Goal: Contribute content: Contribute content

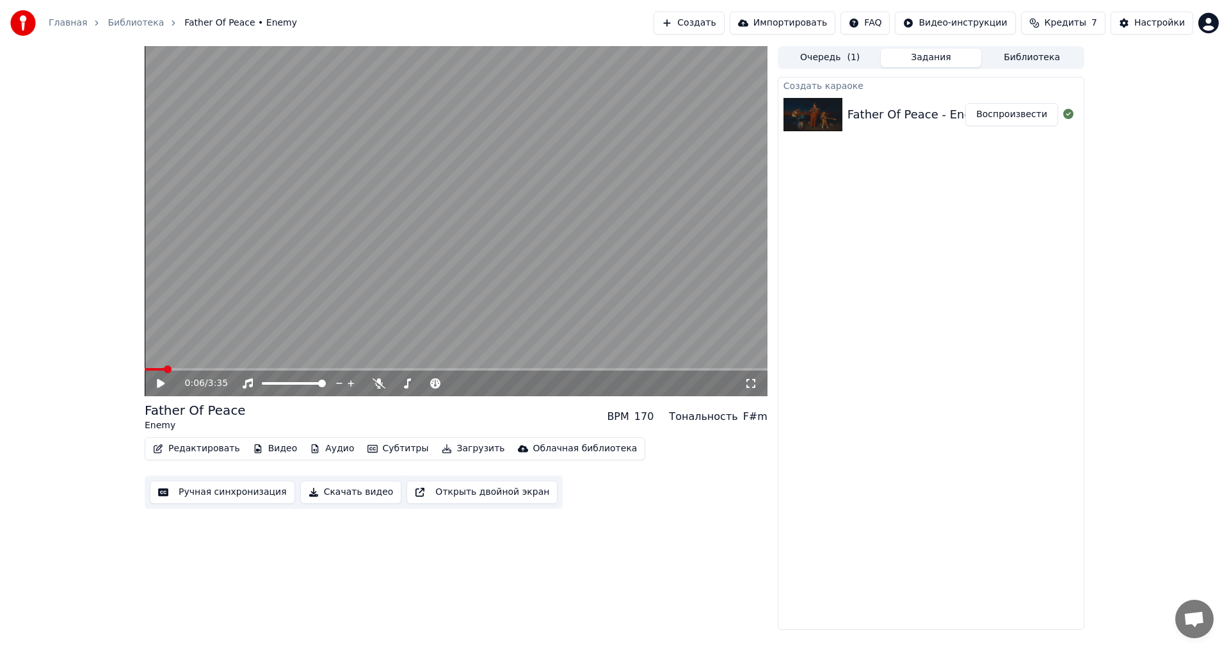
click at [373, 384] on icon at bounding box center [378, 383] width 13 height 10
click at [145, 369] on span at bounding box center [149, 369] width 8 height 8
click at [303, 323] on video at bounding box center [456, 221] width 623 height 350
click at [465, 311] on video at bounding box center [456, 221] width 623 height 350
click at [193, 447] on button "Редактировать" at bounding box center [196, 449] width 97 height 18
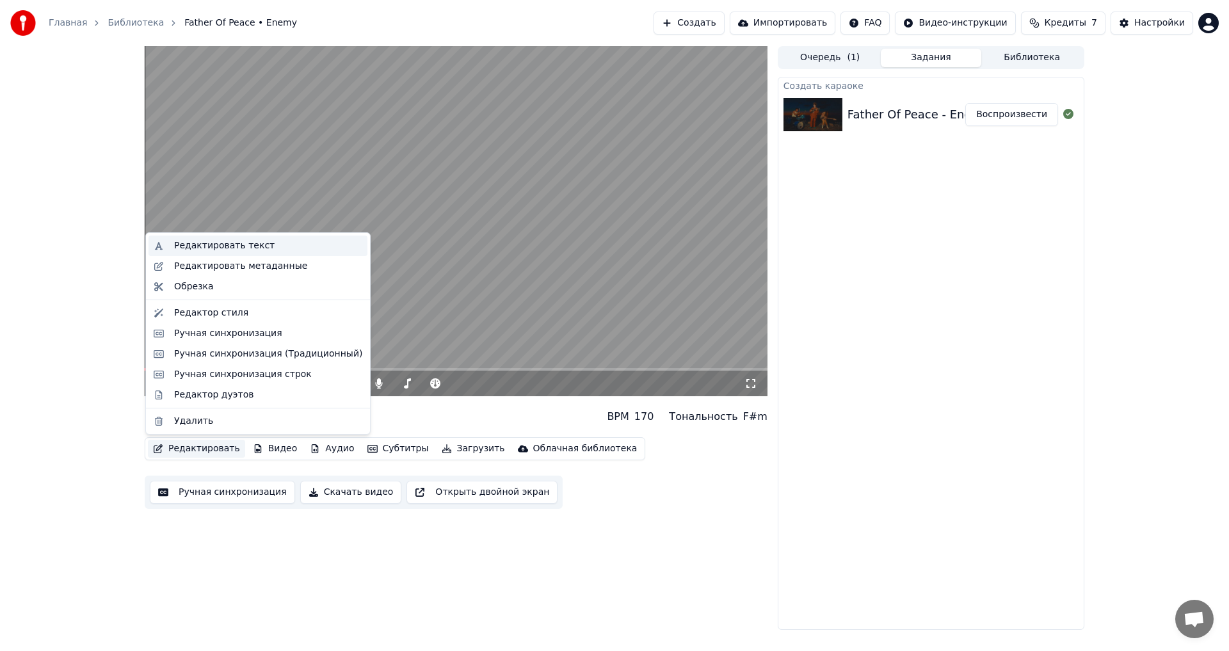
click at [251, 245] on div "Редактировать текст" at bounding box center [224, 245] width 100 height 13
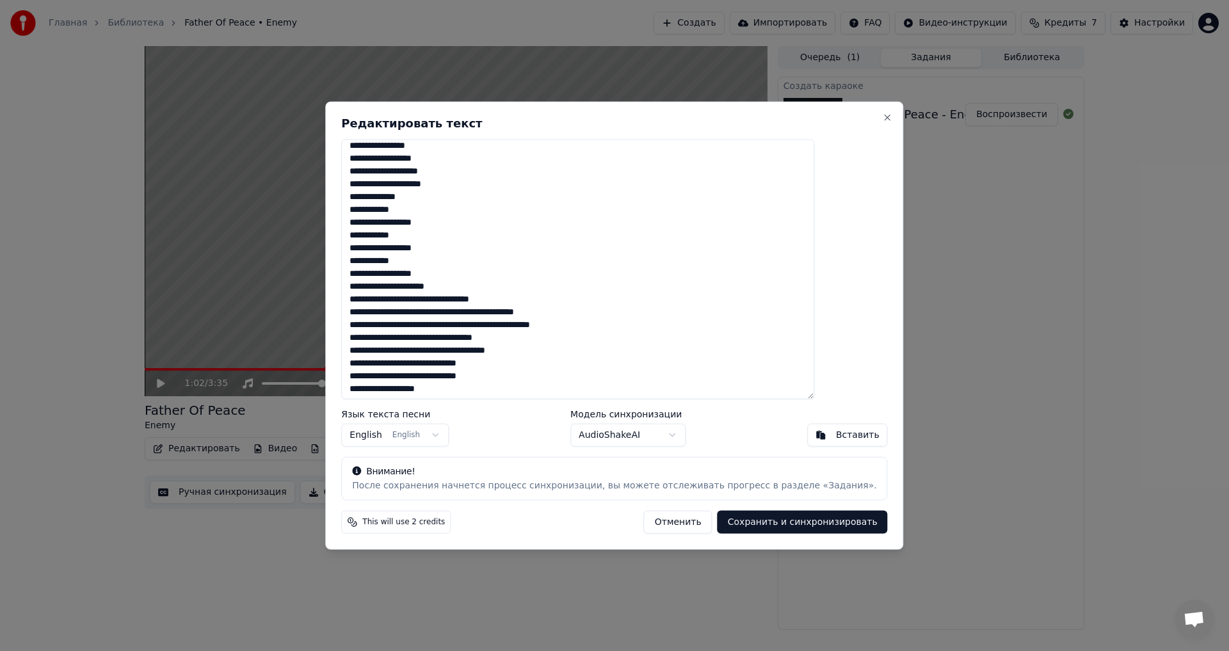
scroll to position [192, 0]
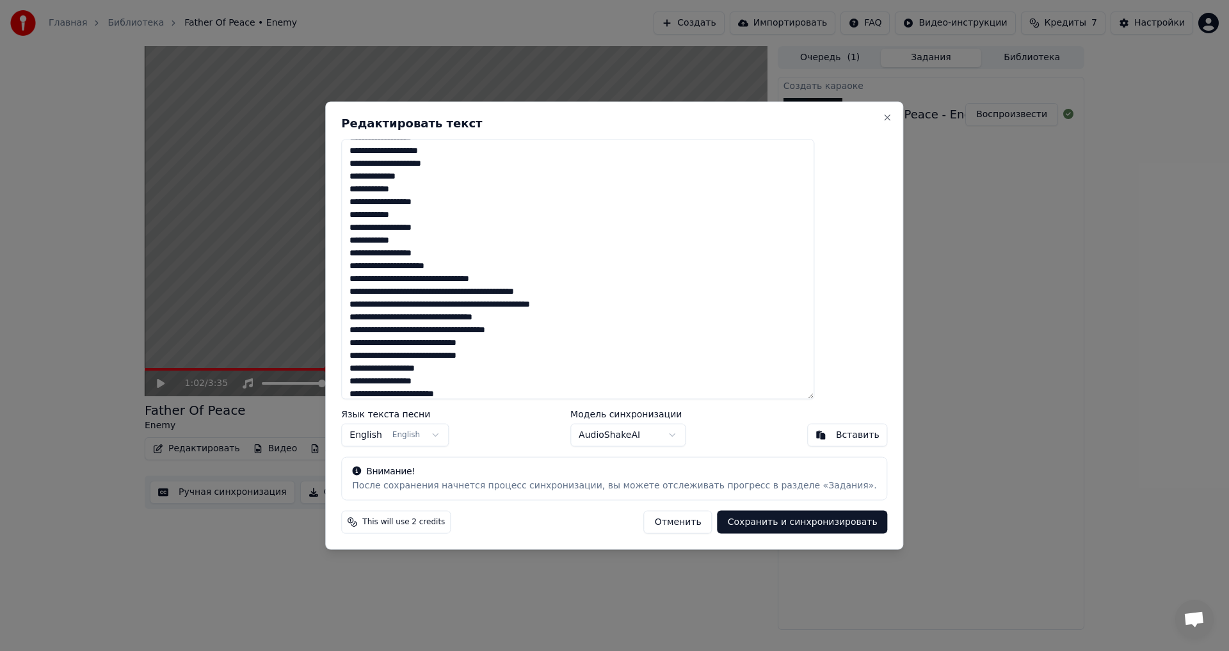
drag, startPoint x: 524, startPoint y: 278, endPoint x: 388, endPoint y: 268, distance: 136.0
click at [388, 268] on textarea at bounding box center [577, 269] width 473 height 260
type textarea "**********"
click at [775, 525] on button "Сохранить и синхронизировать" at bounding box center [802, 522] width 170 height 23
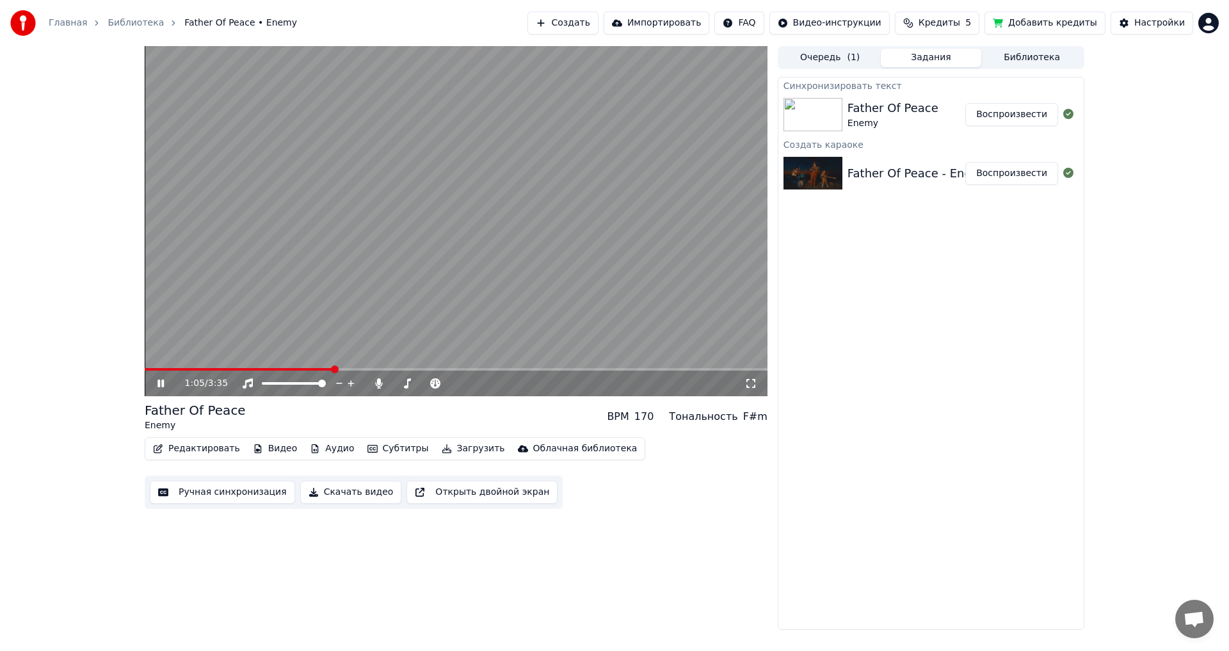
click at [281, 368] on span at bounding box center [239, 369] width 188 height 3
click at [316, 320] on video at bounding box center [456, 221] width 623 height 350
click at [840, 52] on button "Очередь ( 1 )" at bounding box center [829, 58] width 101 height 19
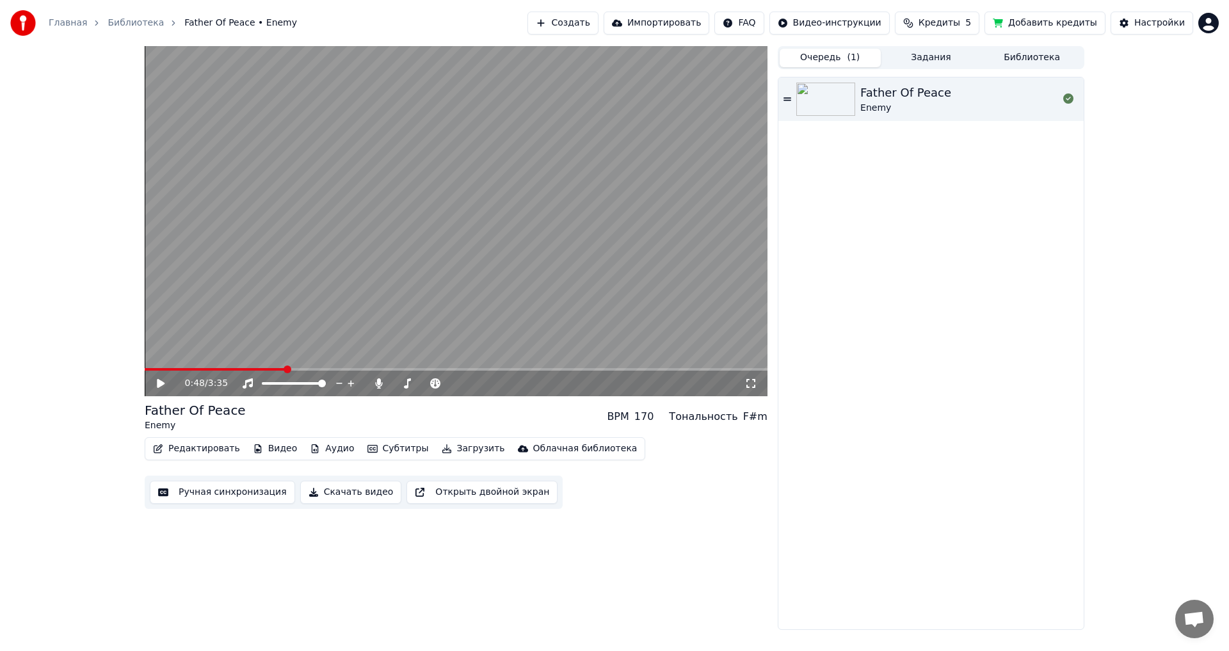
click at [929, 103] on div "Enemy" at bounding box center [905, 108] width 91 height 13
click at [447, 303] on video at bounding box center [456, 221] width 623 height 350
click at [203, 497] on button "Ручная синхронизация" at bounding box center [222, 492] width 145 height 23
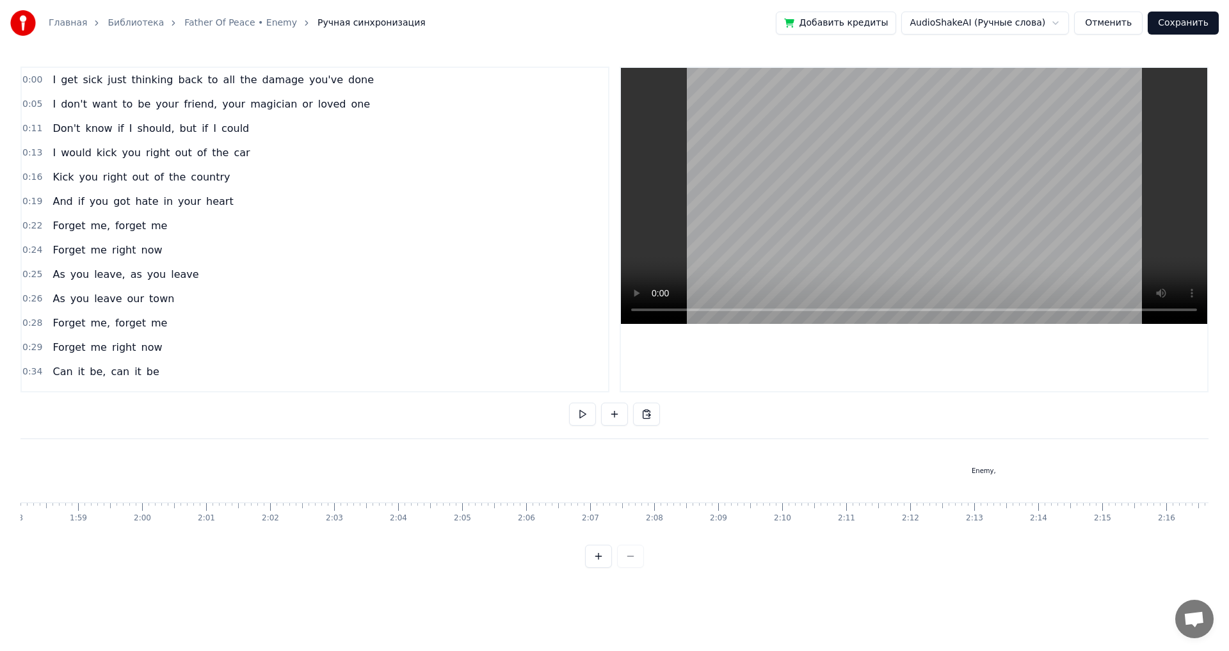
scroll to position [0, 7859]
click at [438, 475] on div "Enemy," at bounding box center [682, 470] width 2662 height 63
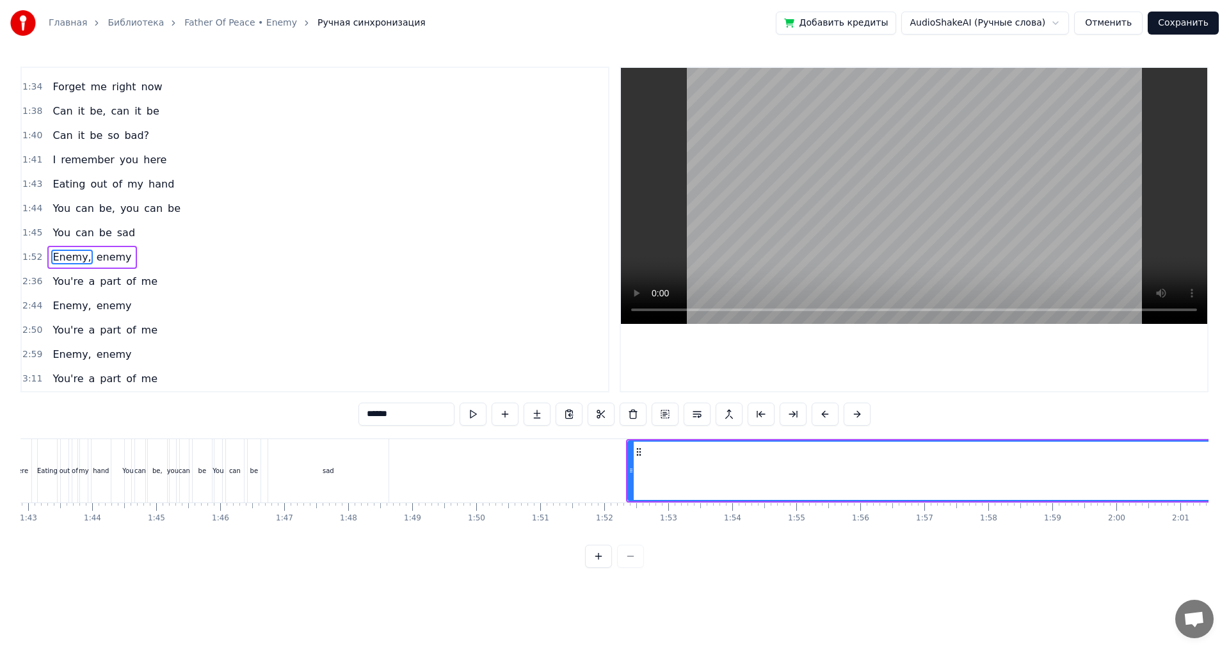
scroll to position [0, 6681]
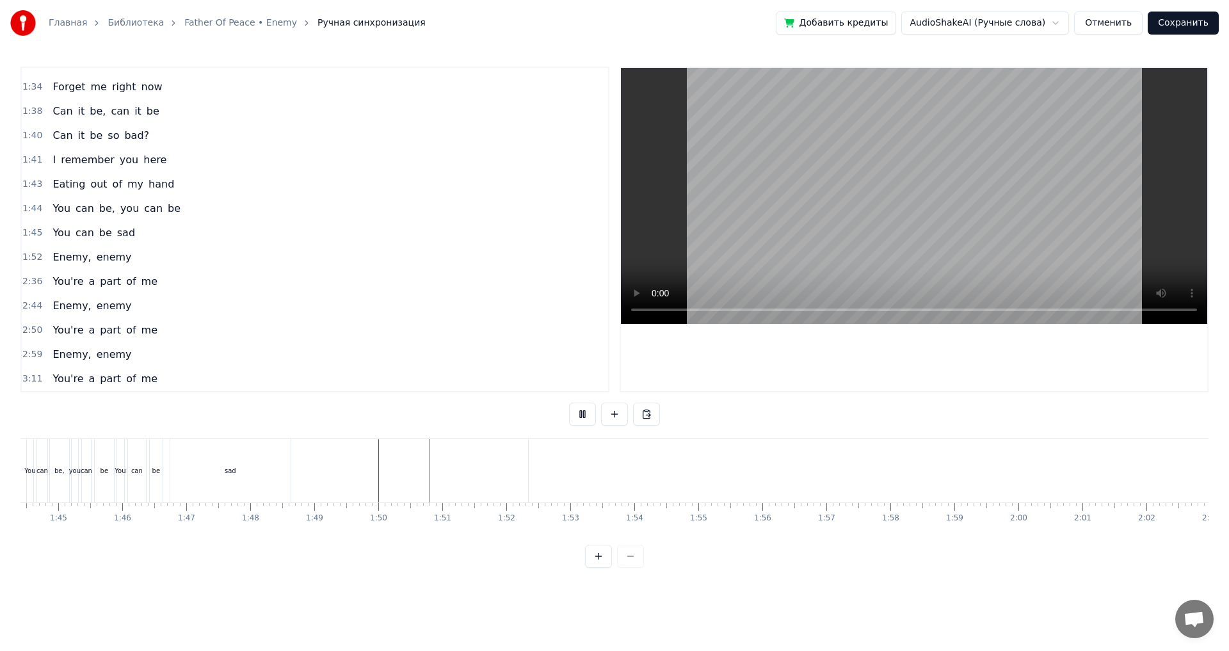
click at [358, 480] on div at bounding box center [218, 470] width 13758 height 63
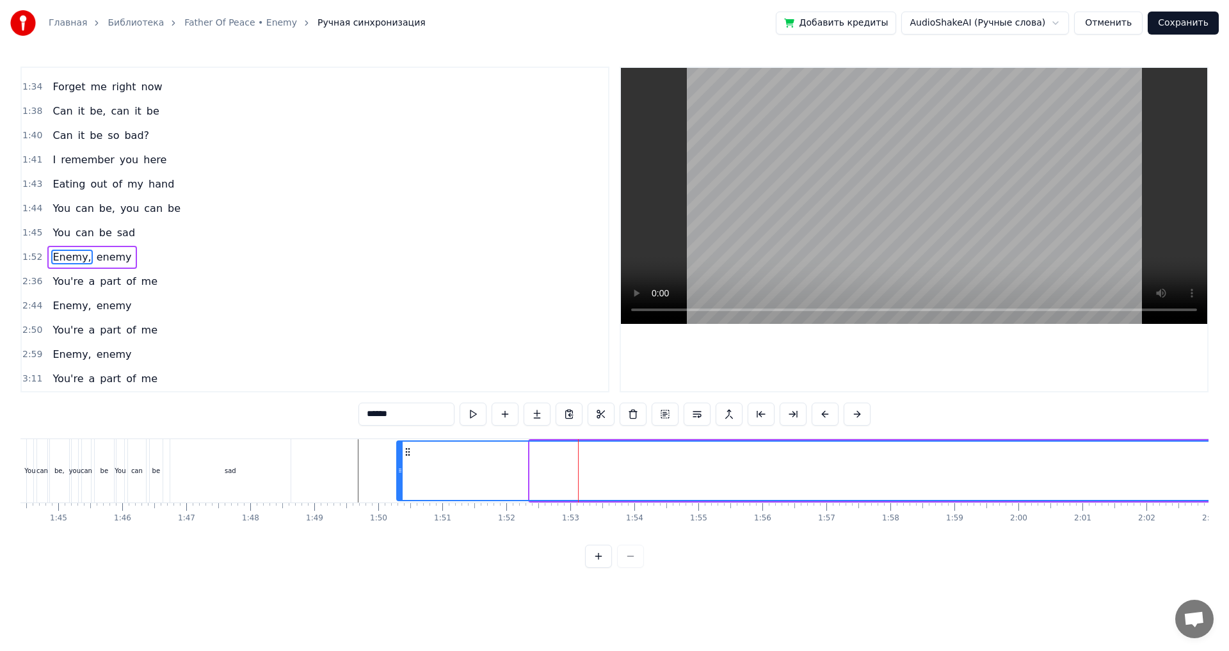
drag, startPoint x: 532, startPoint y: 474, endPoint x: 399, endPoint y: 482, distance: 133.3
click at [399, 482] on div at bounding box center [399, 471] width 5 height 58
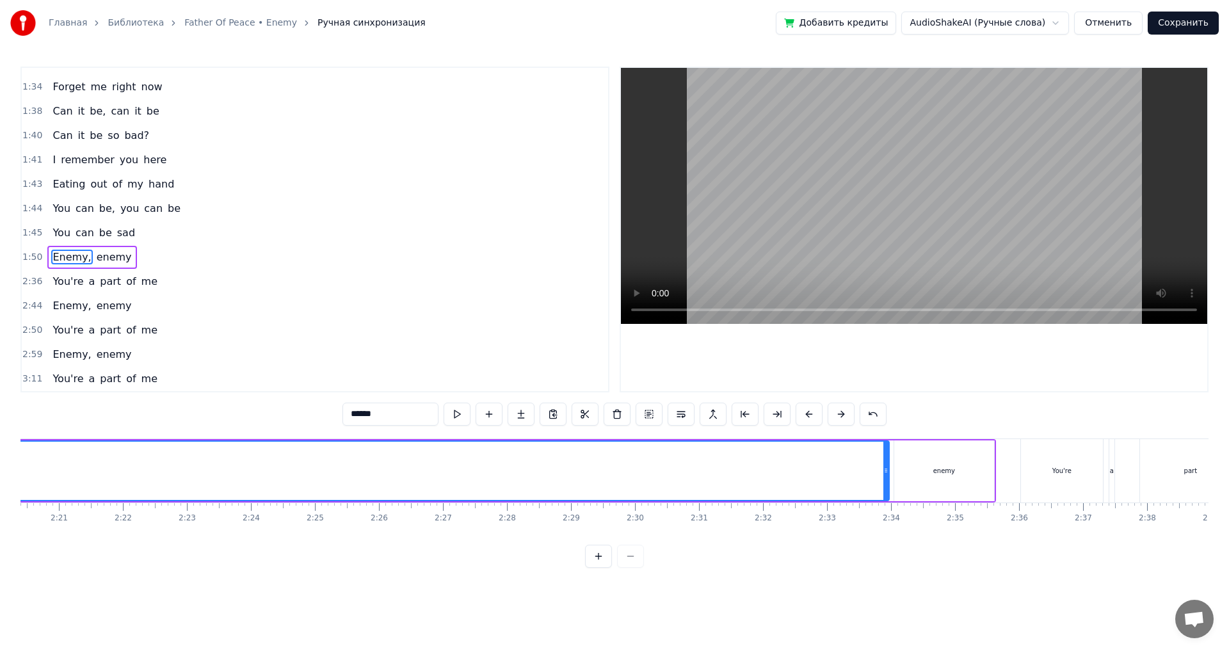
scroll to position [0, 9074]
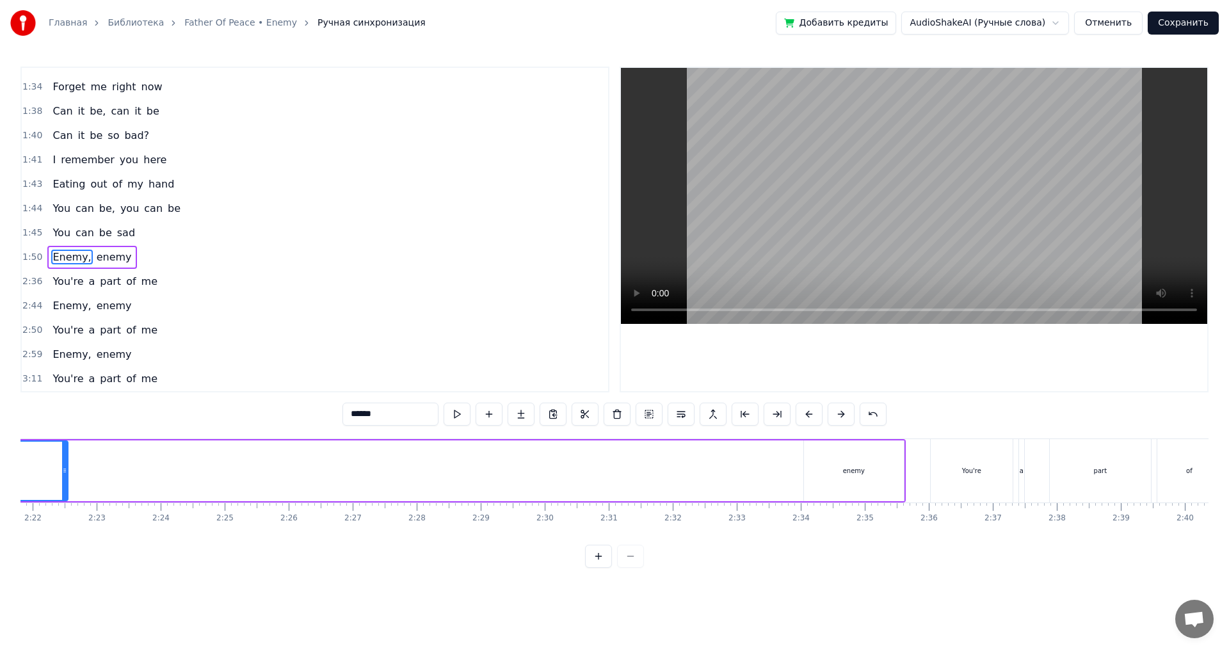
drag, startPoint x: 793, startPoint y: 475, endPoint x: 63, endPoint y: 453, distance: 731.1
click at [63, 453] on div at bounding box center [64, 471] width 5 height 58
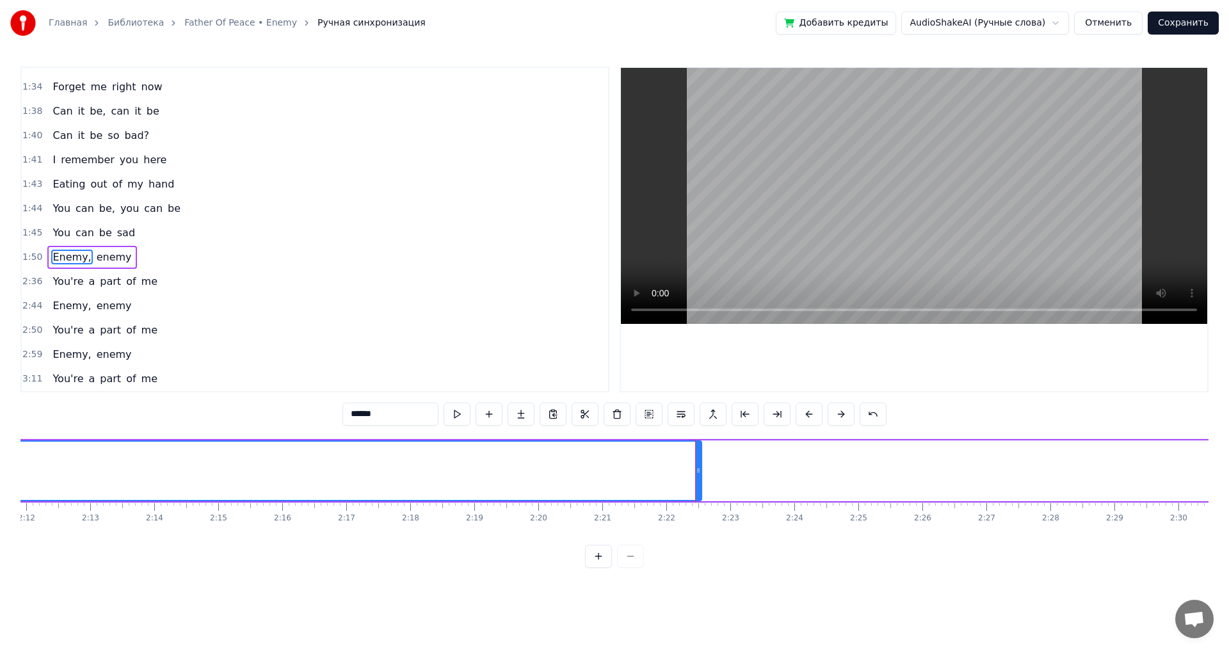
scroll to position [0, 8229]
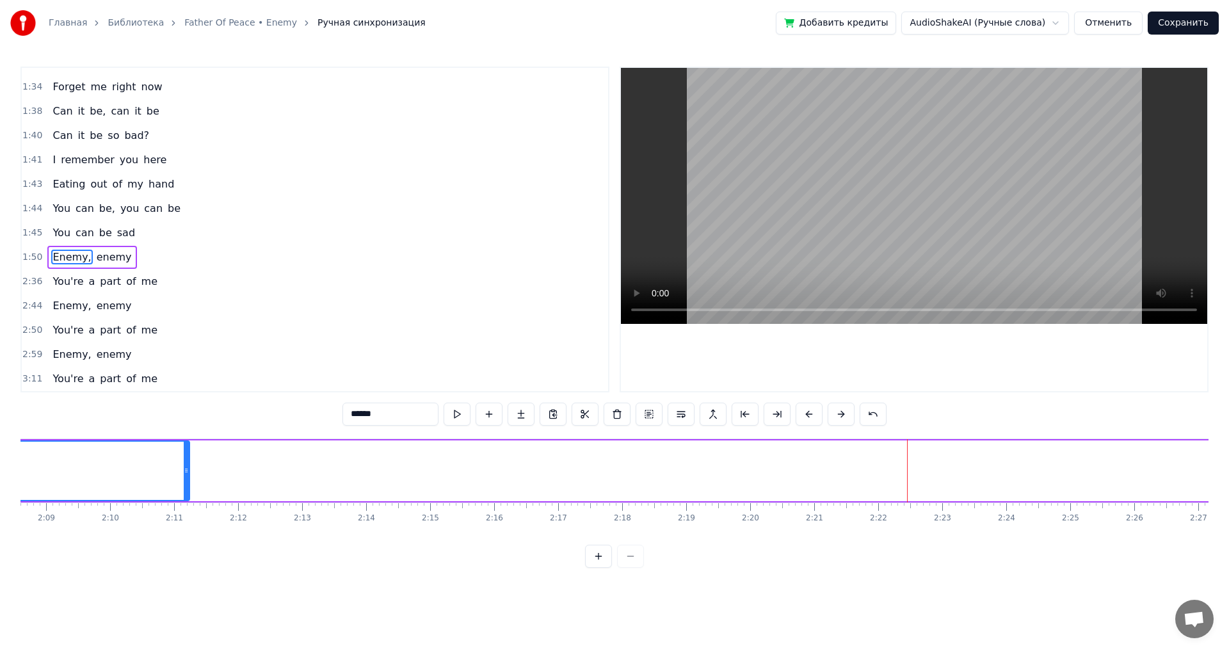
drag, startPoint x: 911, startPoint y: 468, endPoint x: 230, endPoint y: 466, distance: 681.5
click at [184, 466] on icon at bounding box center [186, 470] width 5 height 10
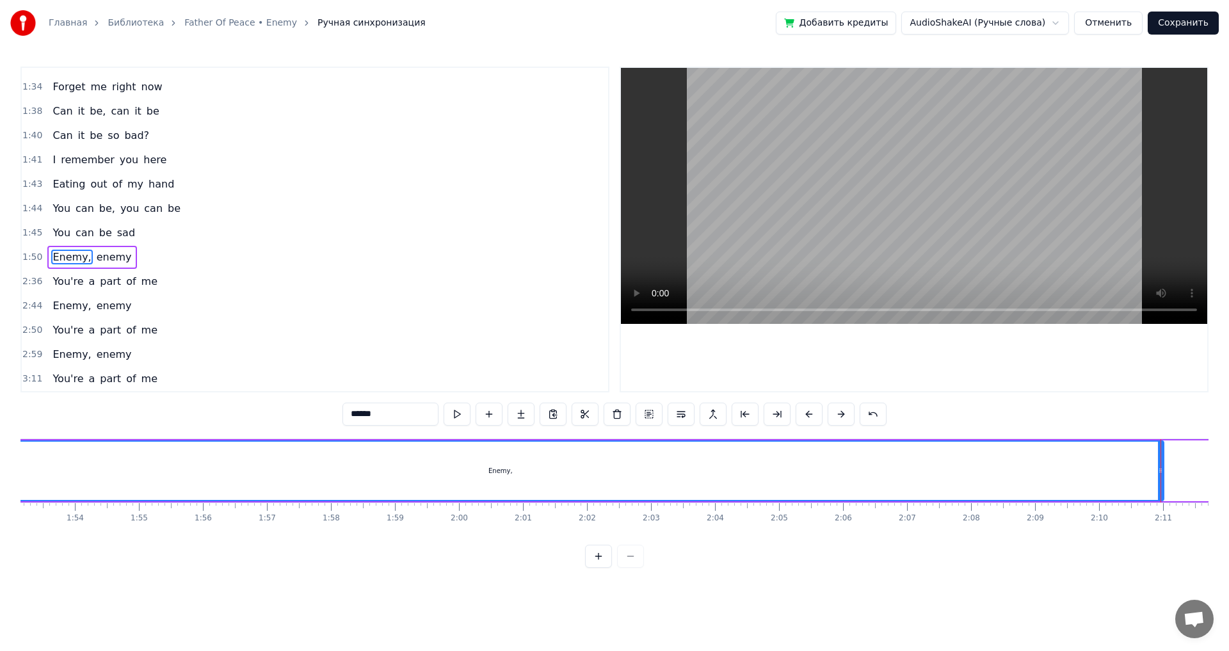
scroll to position [0, 7301]
drag, startPoint x: 1100, startPoint y: 471, endPoint x: 1083, endPoint y: 474, distance: 17.6
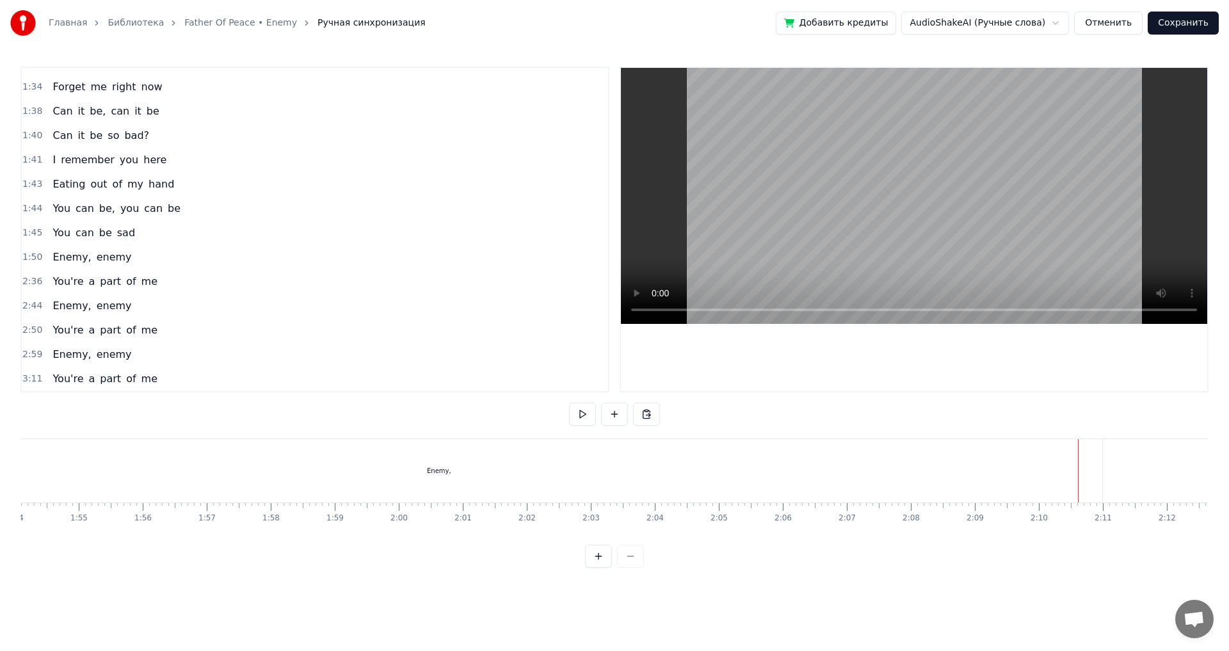
click at [1088, 473] on div "Enemy," at bounding box center [439, 470] width 1326 height 63
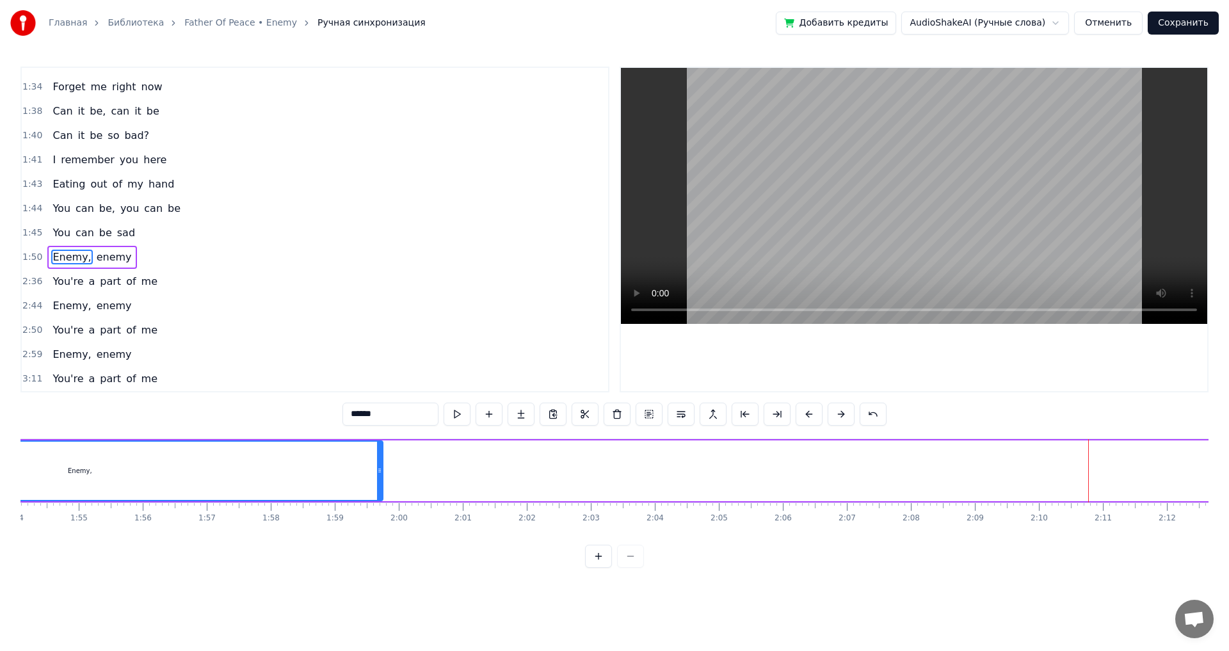
drag, startPoint x: 1100, startPoint y: 472, endPoint x: 282, endPoint y: 474, distance: 818.4
click at [377, 465] on icon at bounding box center [379, 470] width 5 height 10
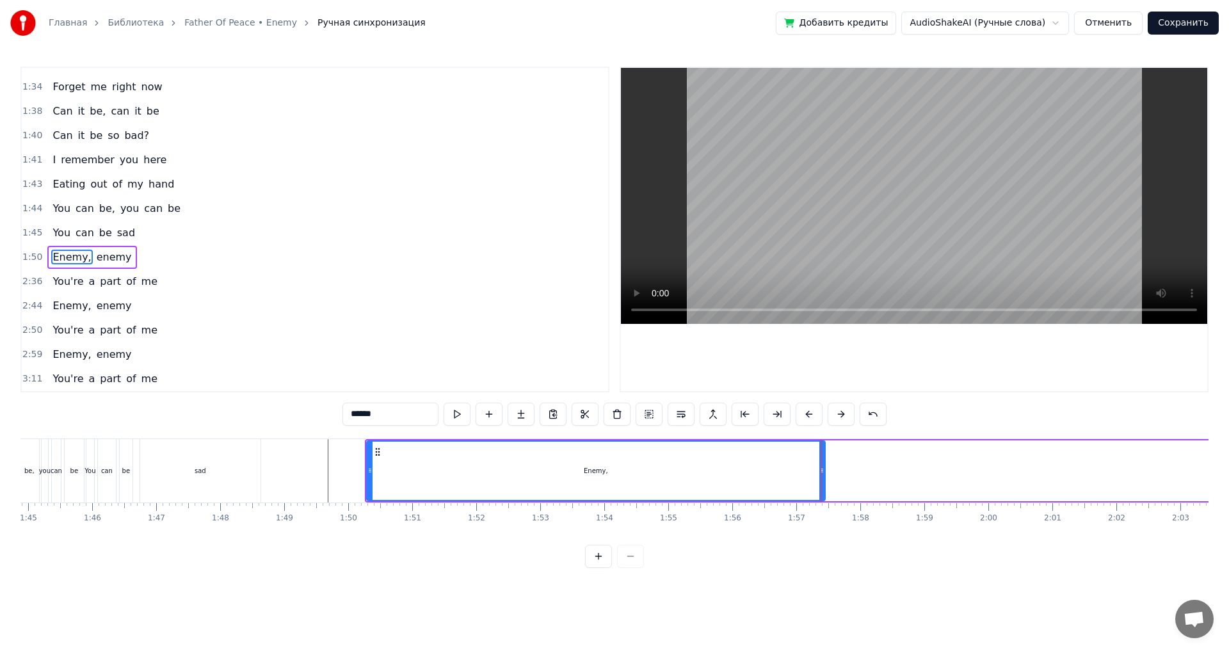
scroll to position [0, 6742]
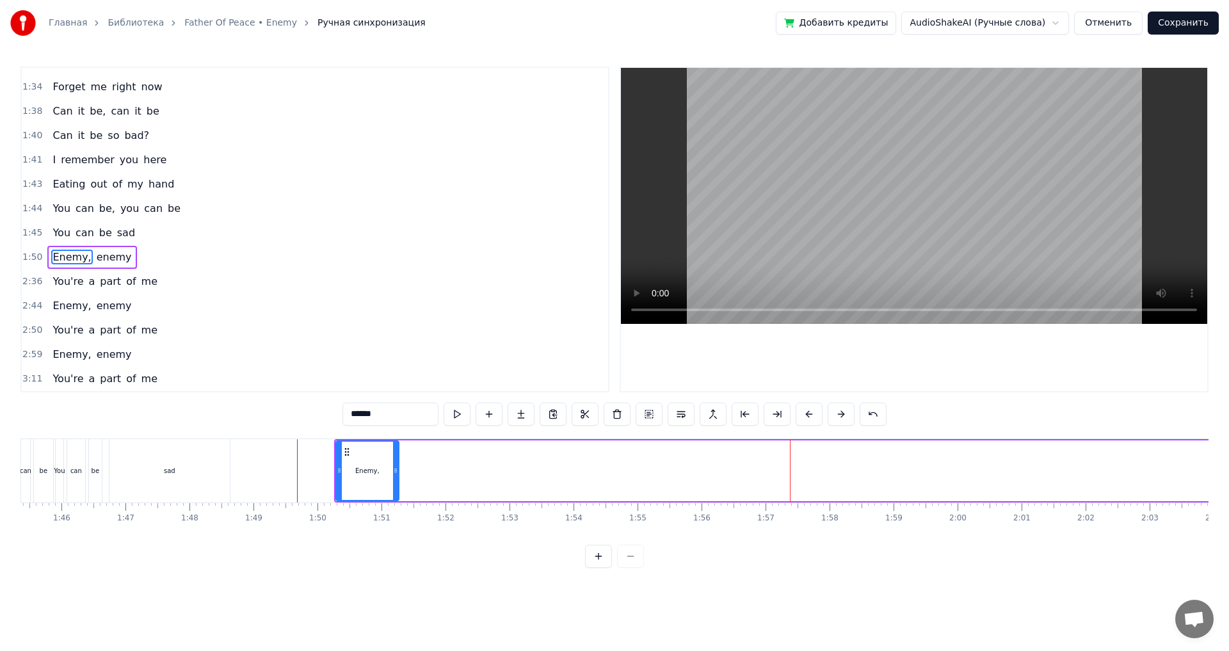
drag, startPoint x: 791, startPoint y: 467, endPoint x: 396, endPoint y: 484, distance: 395.2
click at [396, 484] on div at bounding box center [395, 471] width 5 height 58
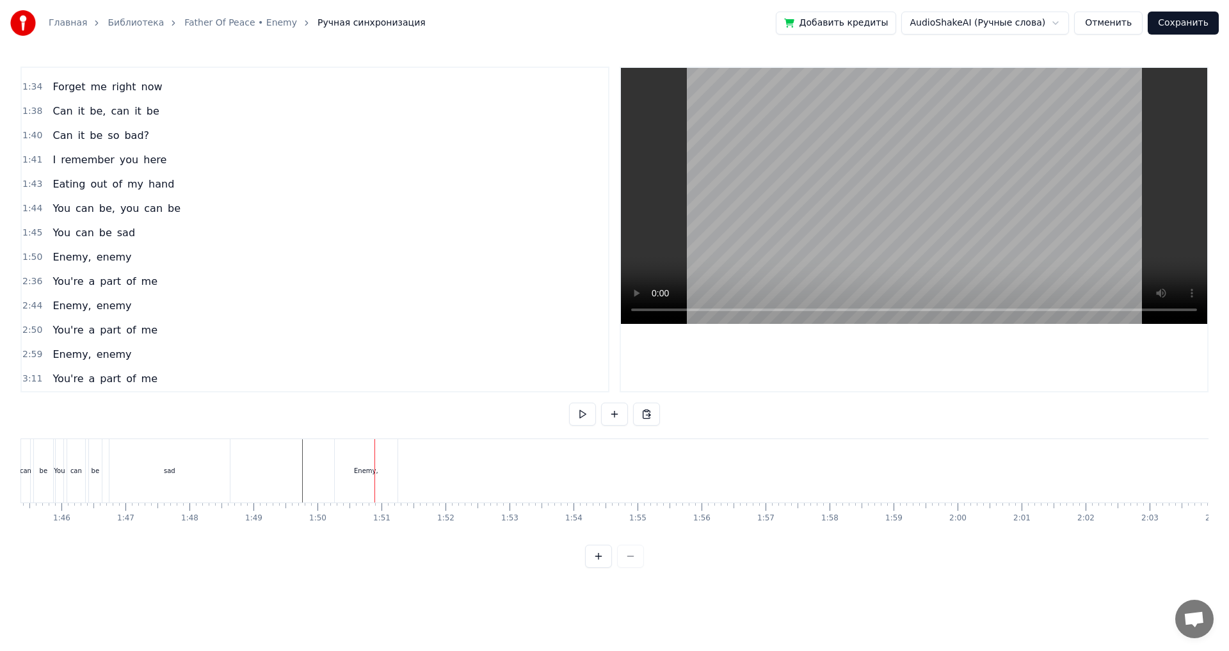
click at [389, 475] on div "Enemy," at bounding box center [366, 470] width 63 height 63
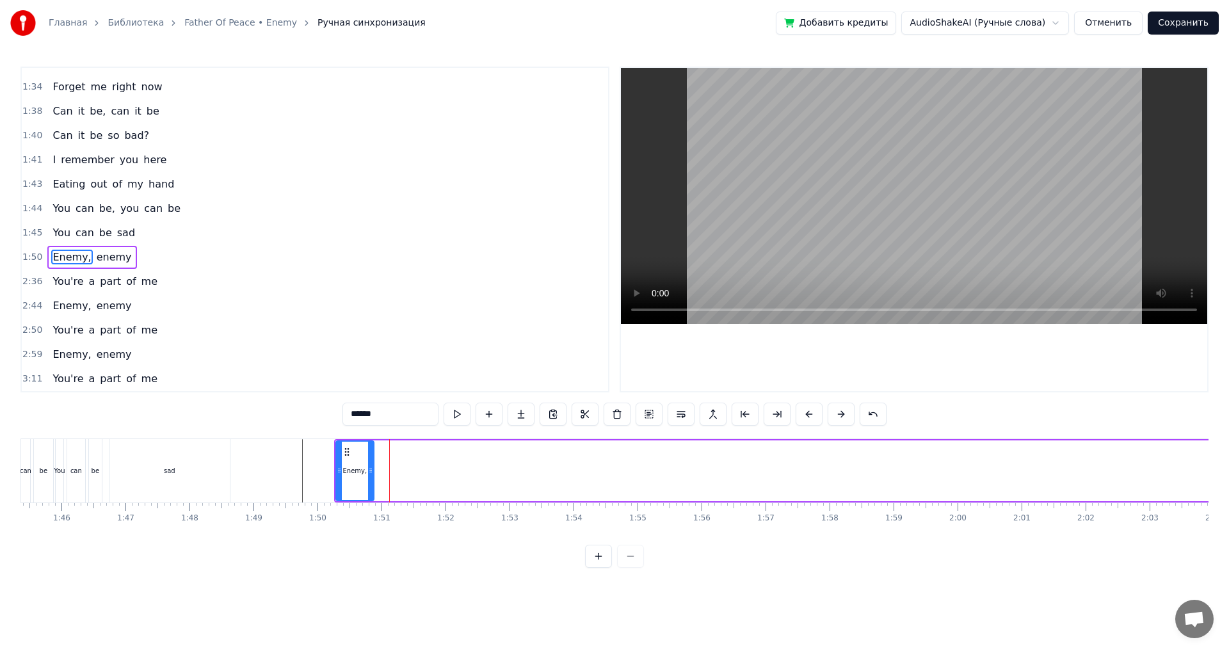
drag, startPoint x: 396, startPoint y: 477, endPoint x: 371, endPoint y: 481, distance: 25.4
click at [371, 481] on div at bounding box center [370, 471] width 5 height 58
drag, startPoint x: 354, startPoint y: 473, endPoint x: 386, endPoint y: 473, distance: 32.6
click at [358, 474] on div "Enemy," at bounding box center [355, 471] width 24 height 10
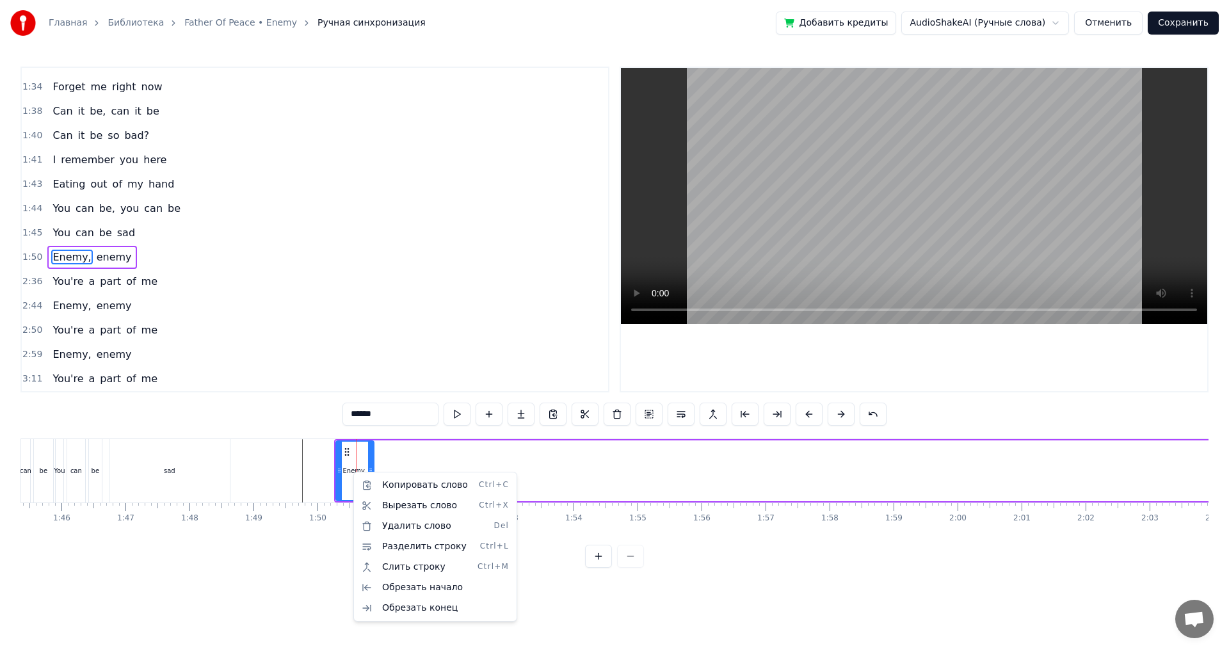
click at [359, 460] on html "Главная Библиотека Father Of Peace • Enemy Ручная синхронизация Добавить кредит…" at bounding box center [614, 294] width 1229 height 588
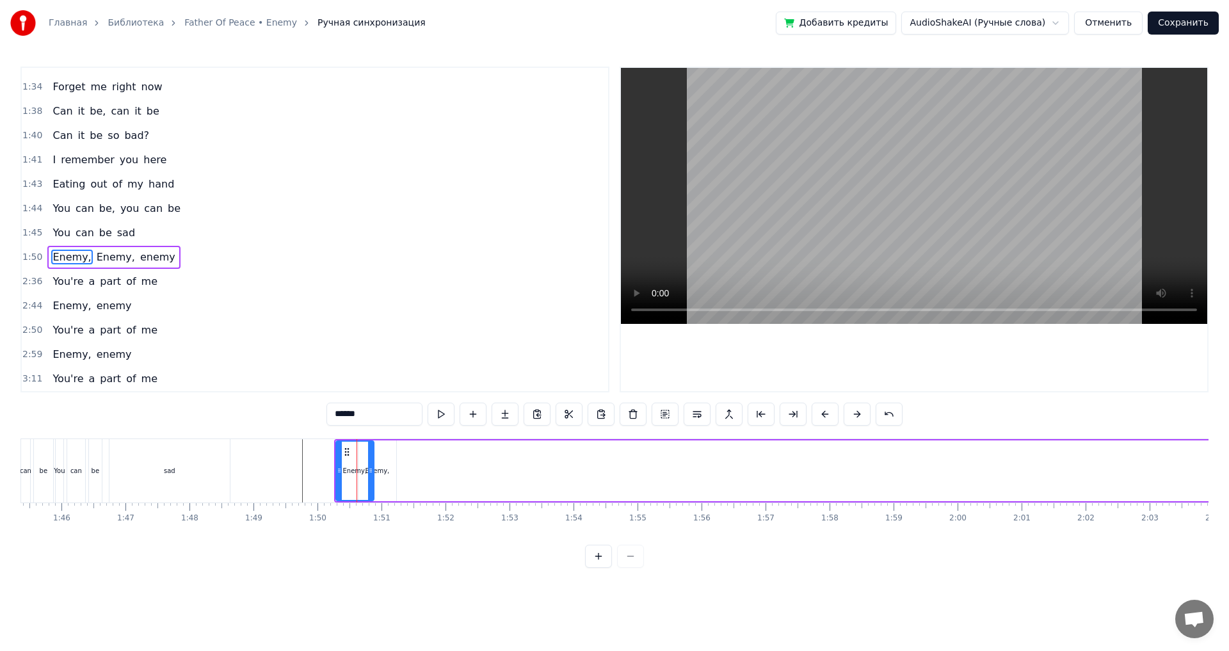
click at [381, 477] on div "Enemy," at bounding box center [377, 470] width 38 height 61
drag, startPoint x: 379, startPoint y: 475, endPoint x: 397, endPoint y: 474, distance: 18.6
click at [395, 472] on div "Enemy," at bounding box center [377, 470] width 39 height 61
drag, startPoint x: 393, startPoint y: 474, endPoint x: 404, endPoint y: 477, distance: 11.3
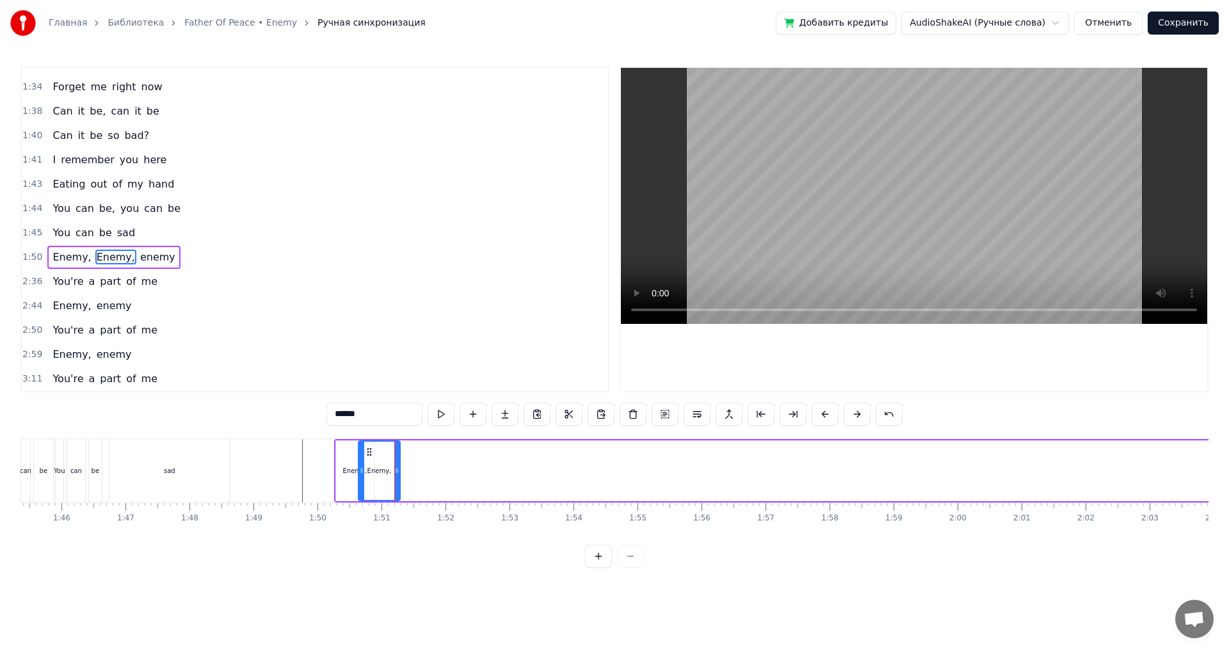
click at [399, 477] on div at bounding box center [396, 471] width 5 height 58
drag, startPoint x: 362, startPoint y: 474, endPoint x: 378, endPoint y: 478, distance: 16.6
click at [378, 478] on div at bounding box center [377, 471] width 5 height 58
drag, startPoint x: 422, startPoint y: 476, endPoint x: 406, endPoint y: 479, distance: 16.3
click at [406, 479] on div at bounding box center [406, 471] width 5 height 58
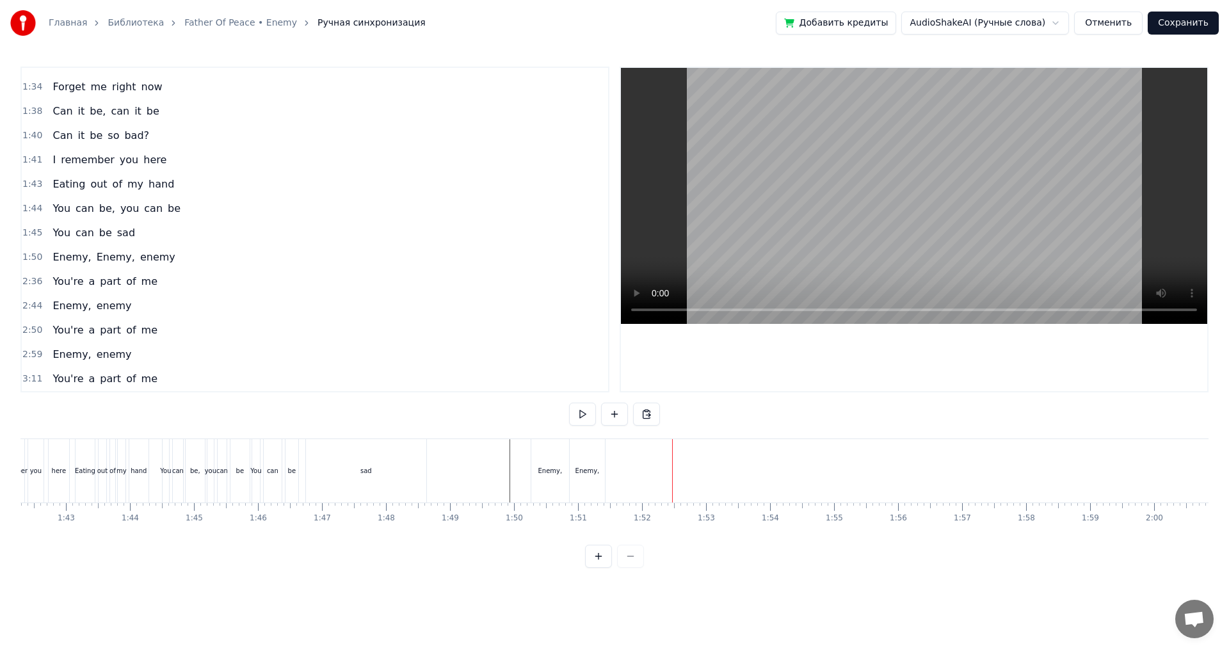
scroll to position [0, 6409]
click at [674, 486] on div "Enemy," at bounding box center [686, 470] width 38 height 63
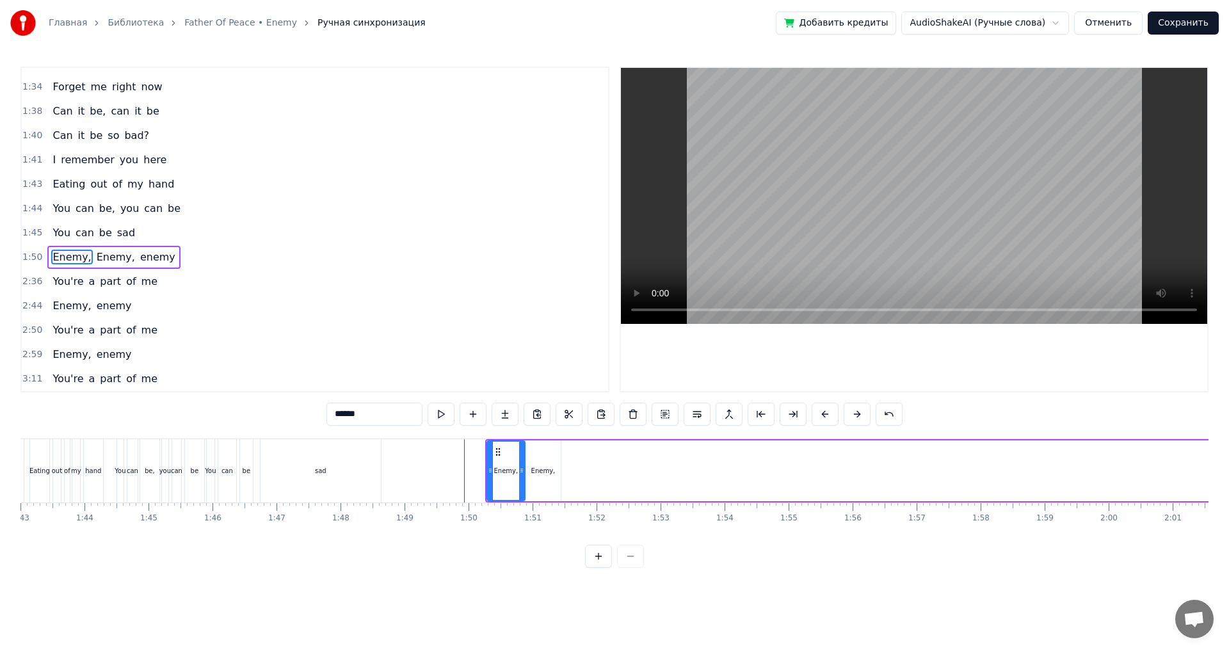
scroll to position [0, 6682]
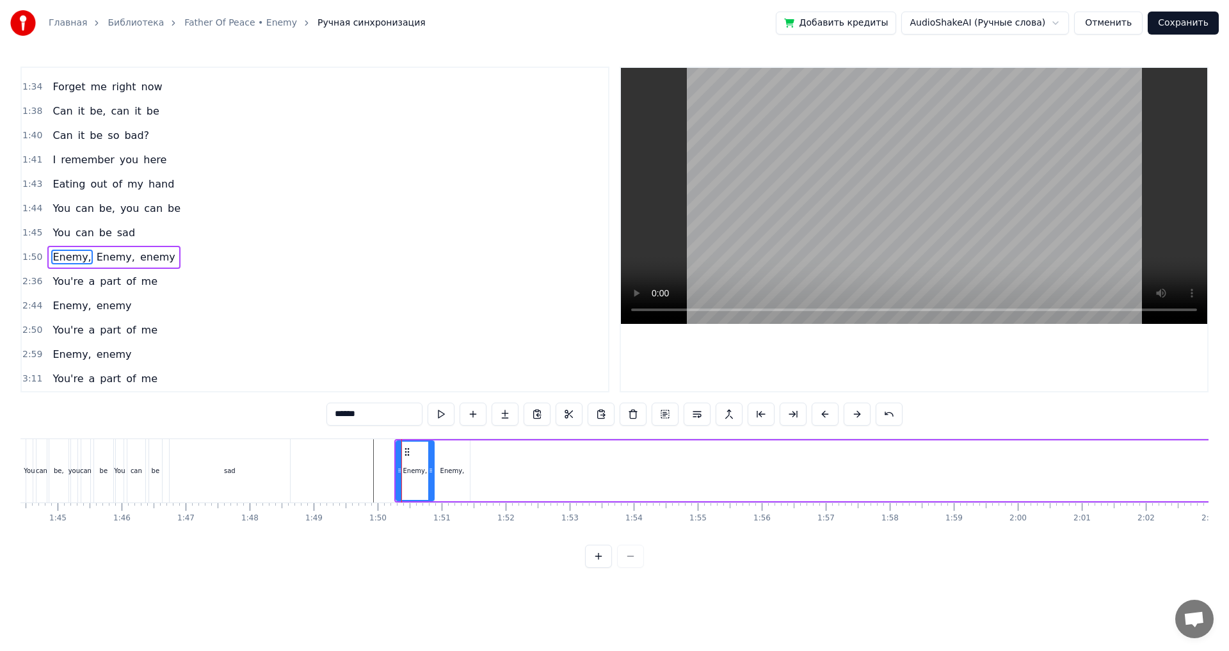
click at [452, 472] on div "Enemy," at bounding box center [452, 471] width 24 height 10
click at [102, 287] on span "part" at bounding box center [111, 281] width 24 height 15
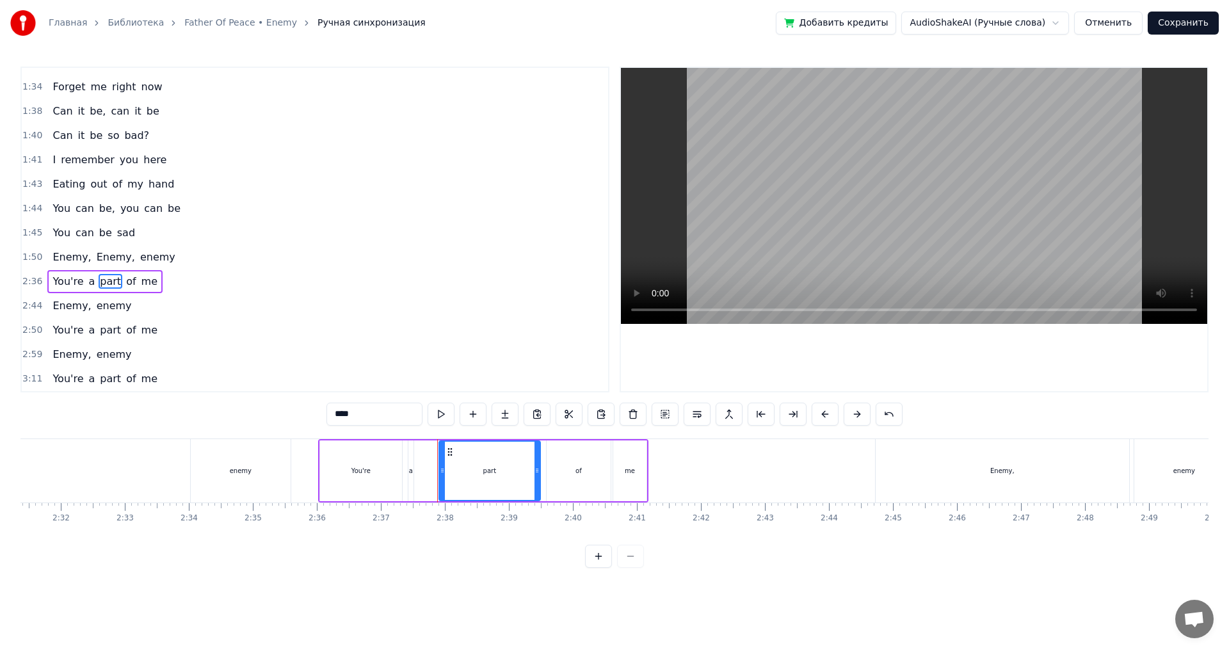
scroll to position [0, 9656]
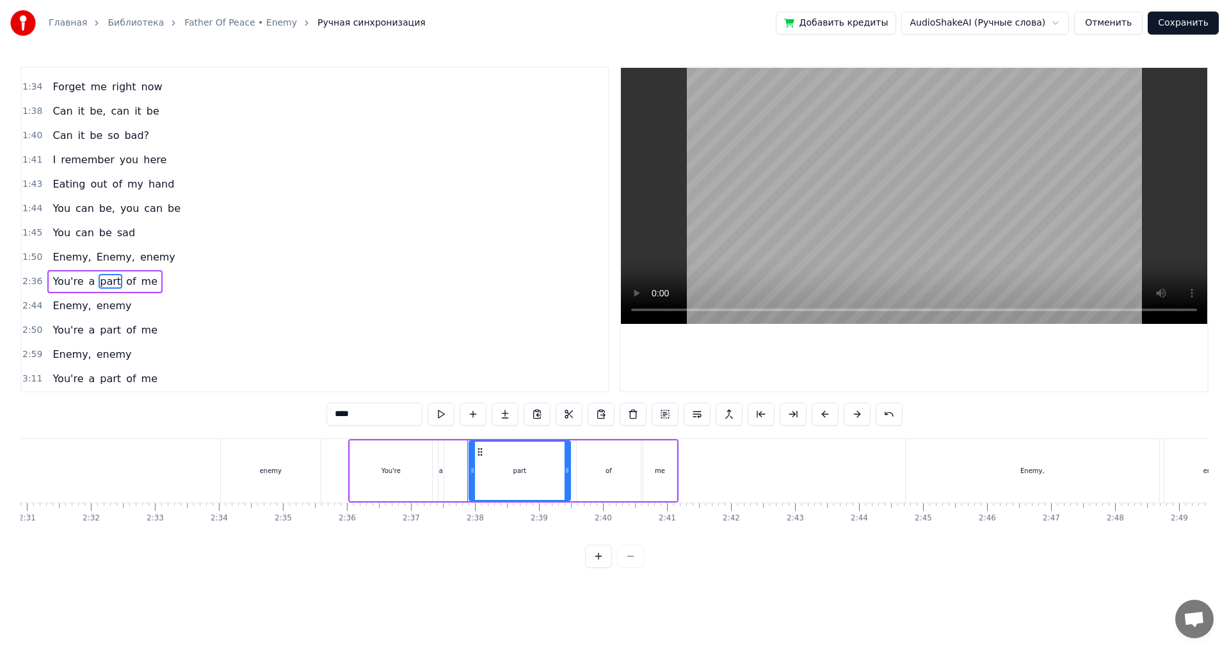
click at [409, 475] on div "You're" at bounding box center [391, 470] width 82 height 61
type input "******"
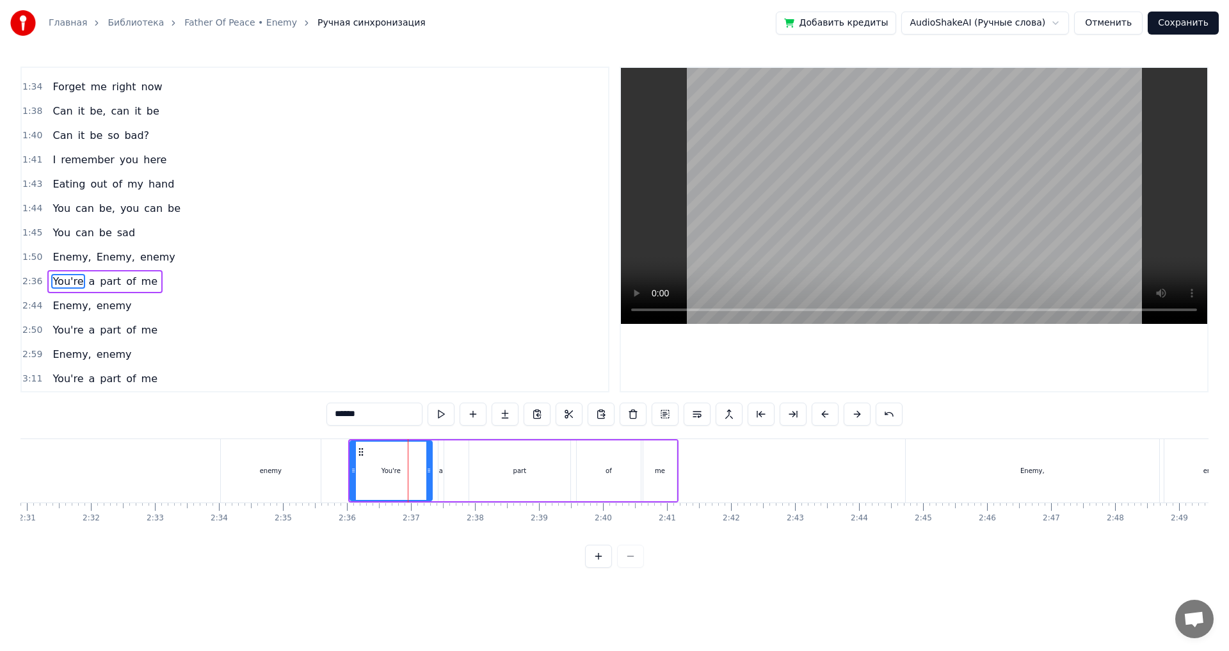
click at [177, 289] on div "2:36 You're a part of me" at bounding box center [315, 281] width 586 height 24
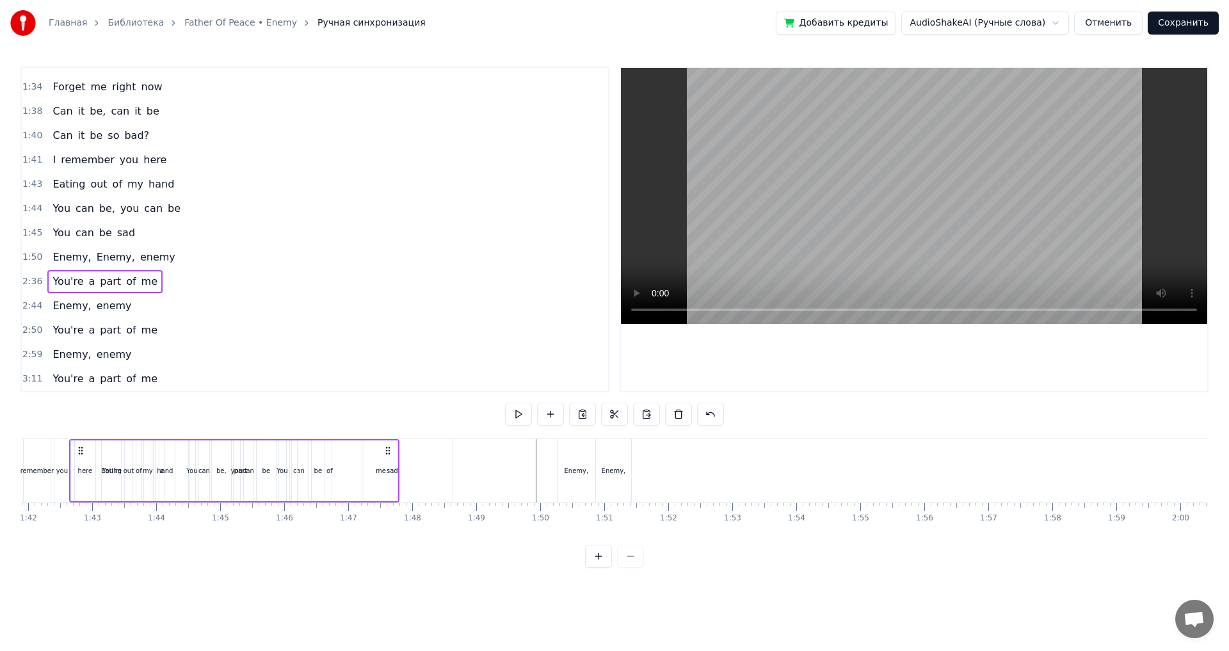
scroll to position [0, 6423]
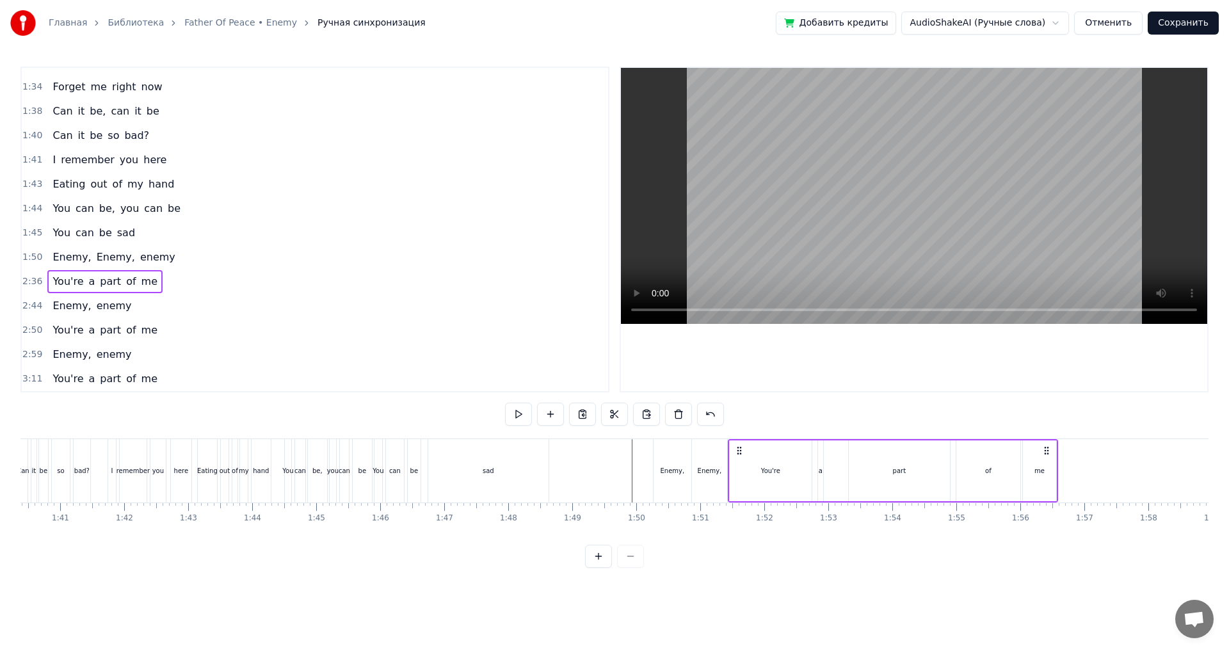
drag, startPoint x: 359, startPoint y: 450, endPoint x: 738, endPoint y: 493, distance: 381.9
click at [738, 493] on div "You're a part of me" at bounding box center [893, 470] width 330 height 63
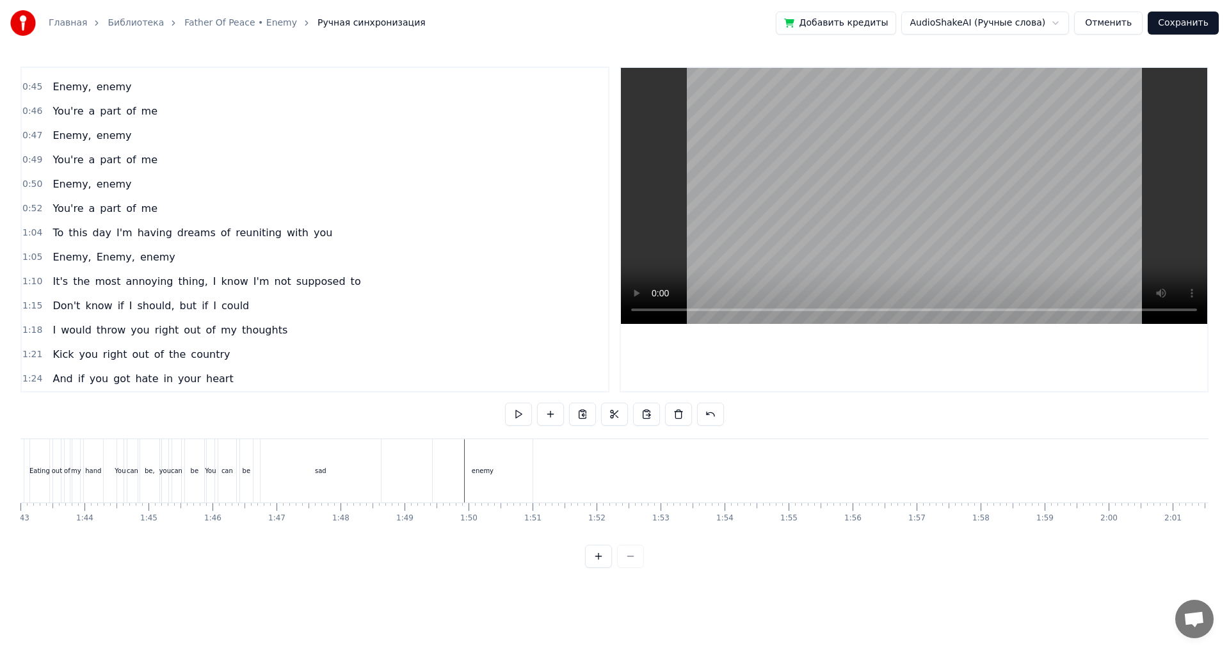
scroll to position [0, 6606]
click at [484, 481] on div "enemy" at bounding box center [468, 470] width 100 height 63
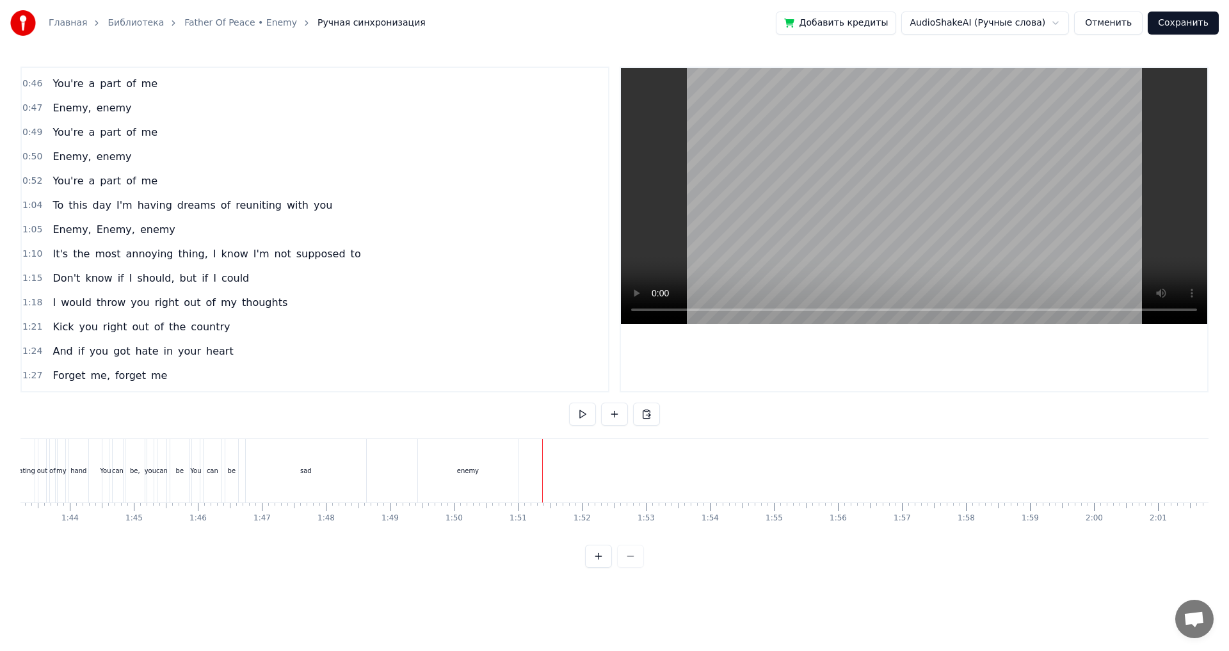
click at [438, 475] on div "enemy" at bounding box center [468, 470] width 100 height 63
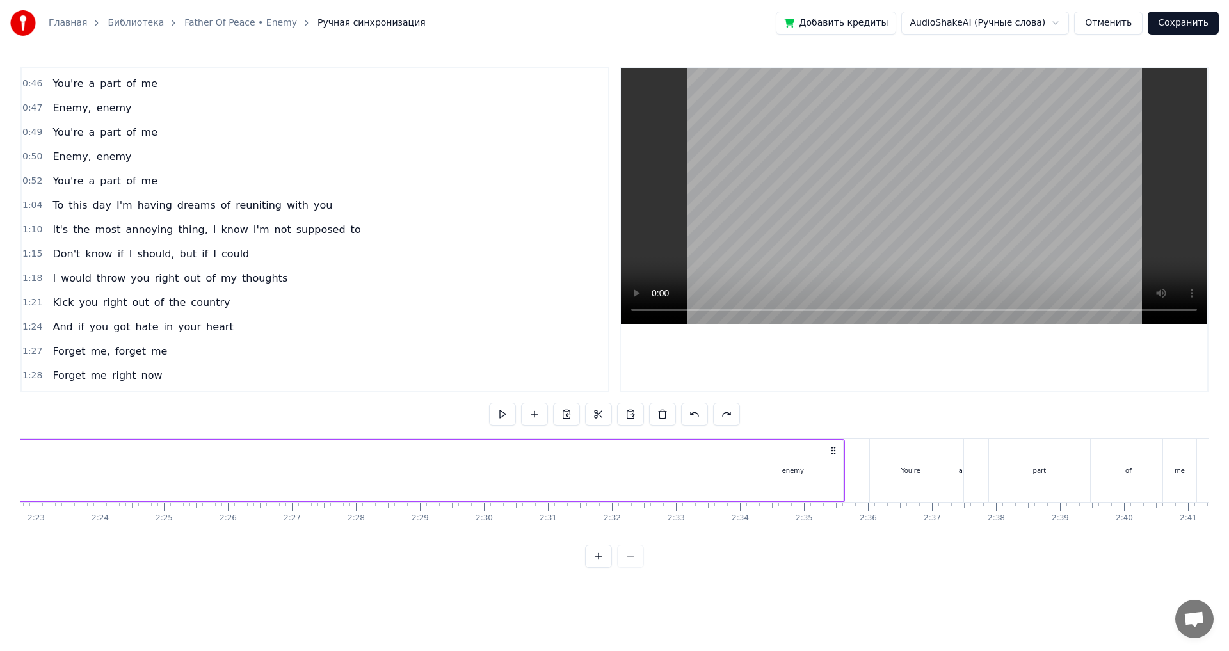
scroll to position [0, 9142]
click at [786, 470] on div "enemy" at bounding box center [786, 471] width 22 height 10
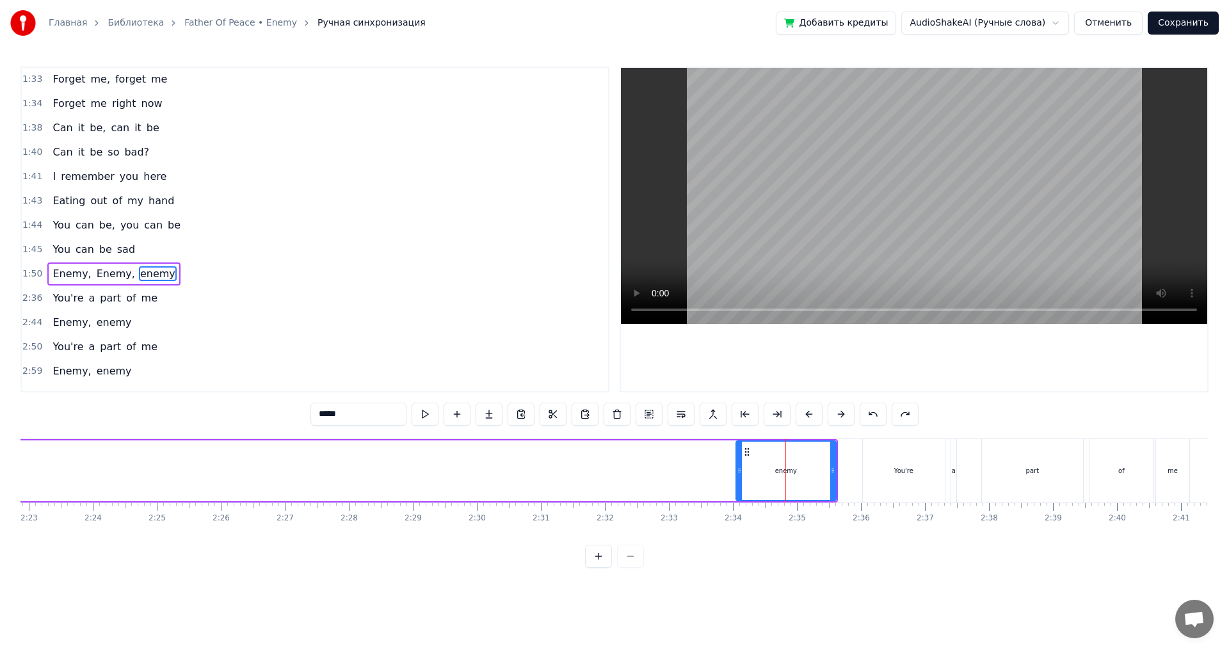
scroll to position [844, 0]
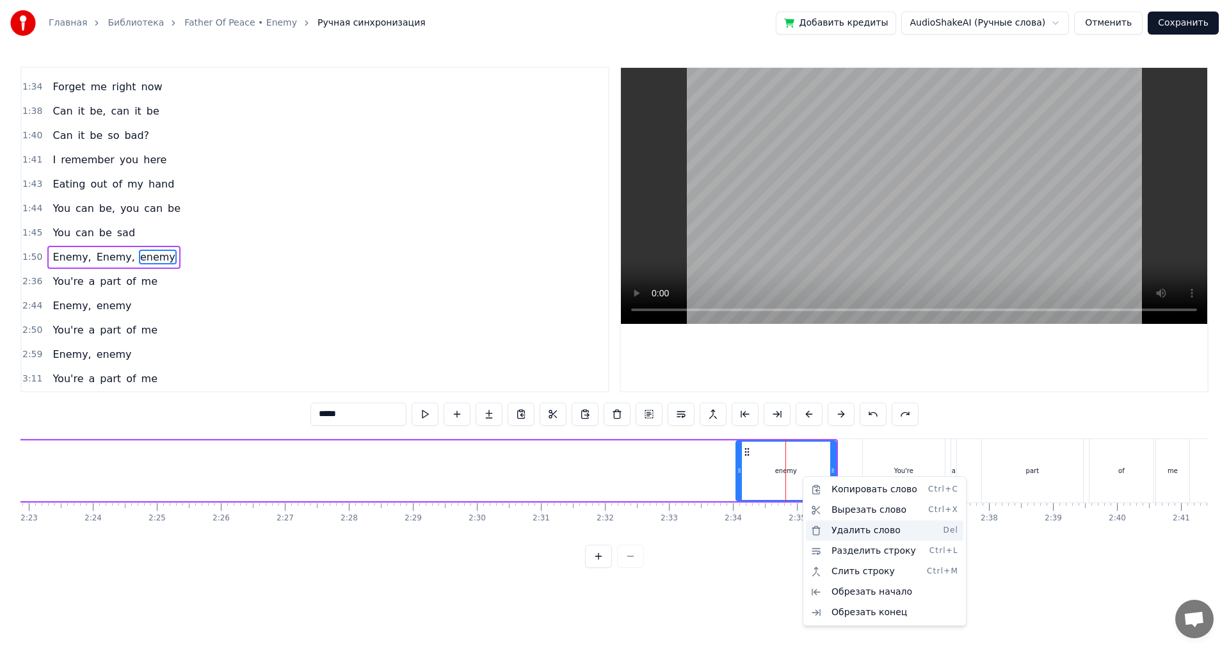
click at [850, 534] on div "Удалить слово Del" at bounding box center [884, 530] width 157 height 20
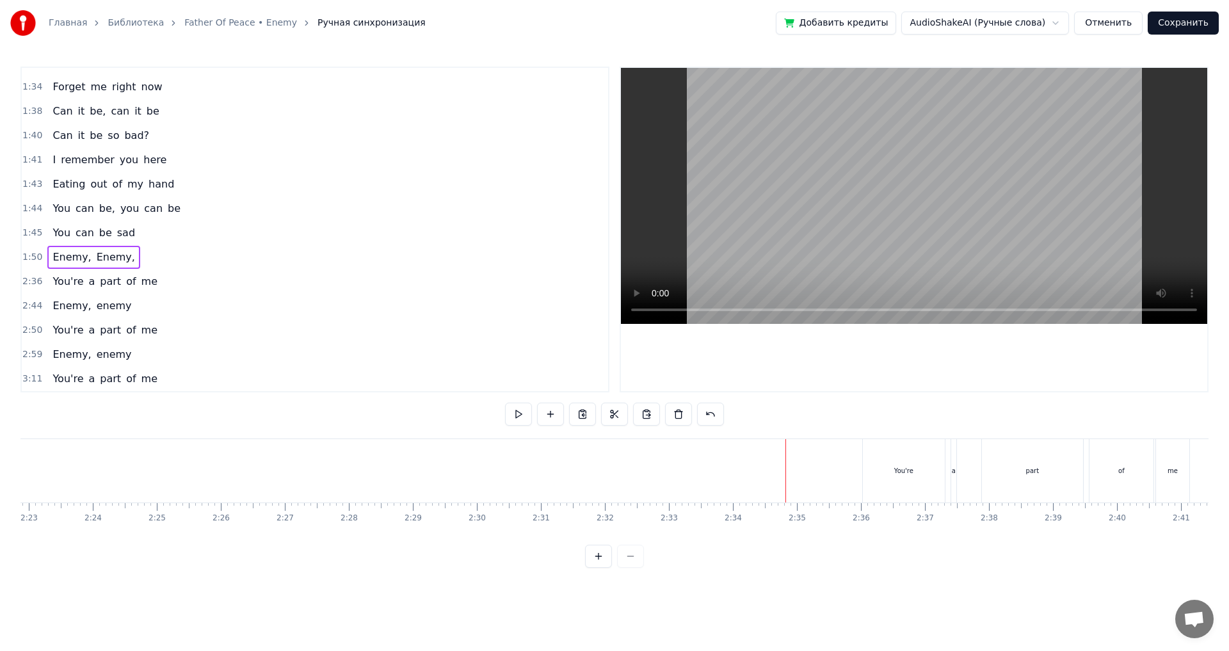
click at [875, 479] on div "You're" at bounding box center [904, 470] width 82 height 63
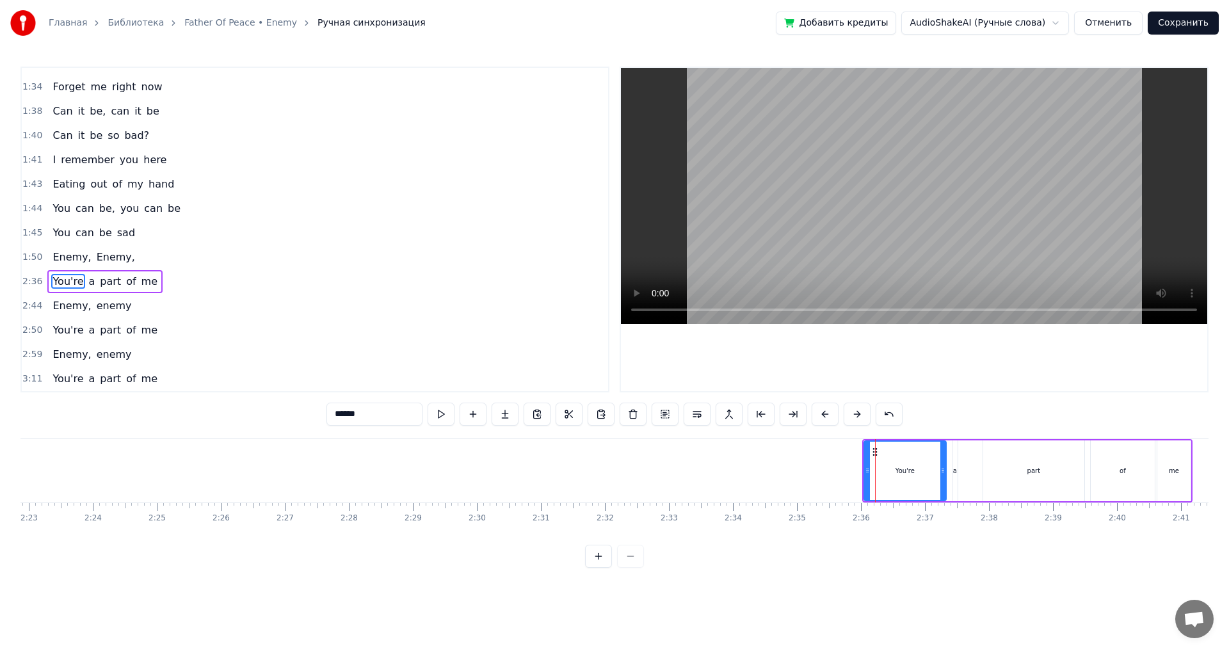
click at [164, 278] on div "2:36 You're a part of me" at bounding box center [315, 281] width 586 height 24
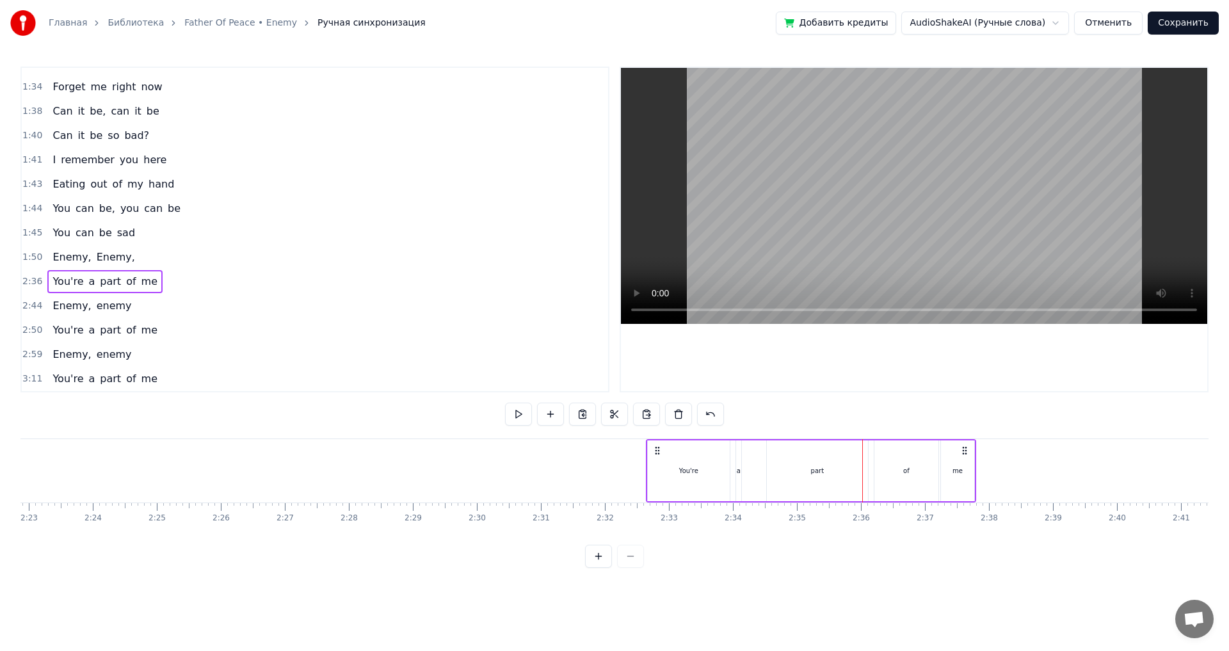
drag, startPoint x: 873, startPoint y: 452, endPoint x: 650, endPoint y: 445, distance: 223.4
click at [652, 445] on icon at bounding box center [657, 450] width 10 height 10
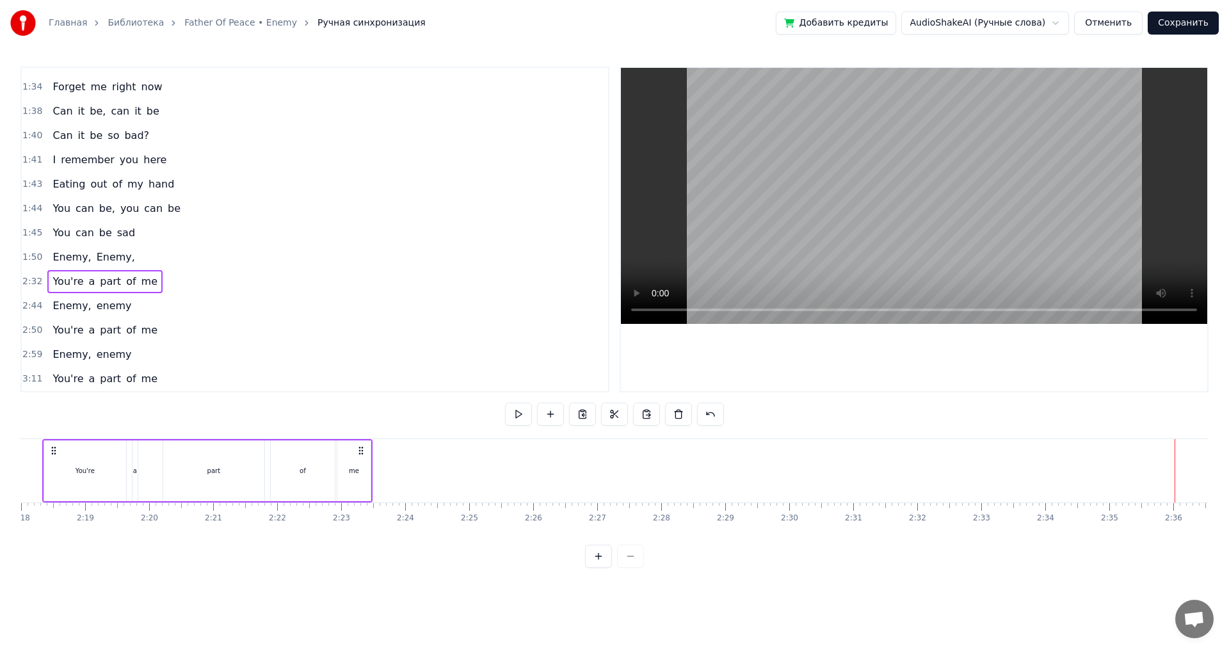
scroll to position [0, 8753]
drag, startPoint x: 651, startPoint y: 447, endPoint x: 116, endPoint y: 452, distance: 535.0
click at [116, 452] on div "You're a part of me" at bounding box center [280, 470] width 330 height 63
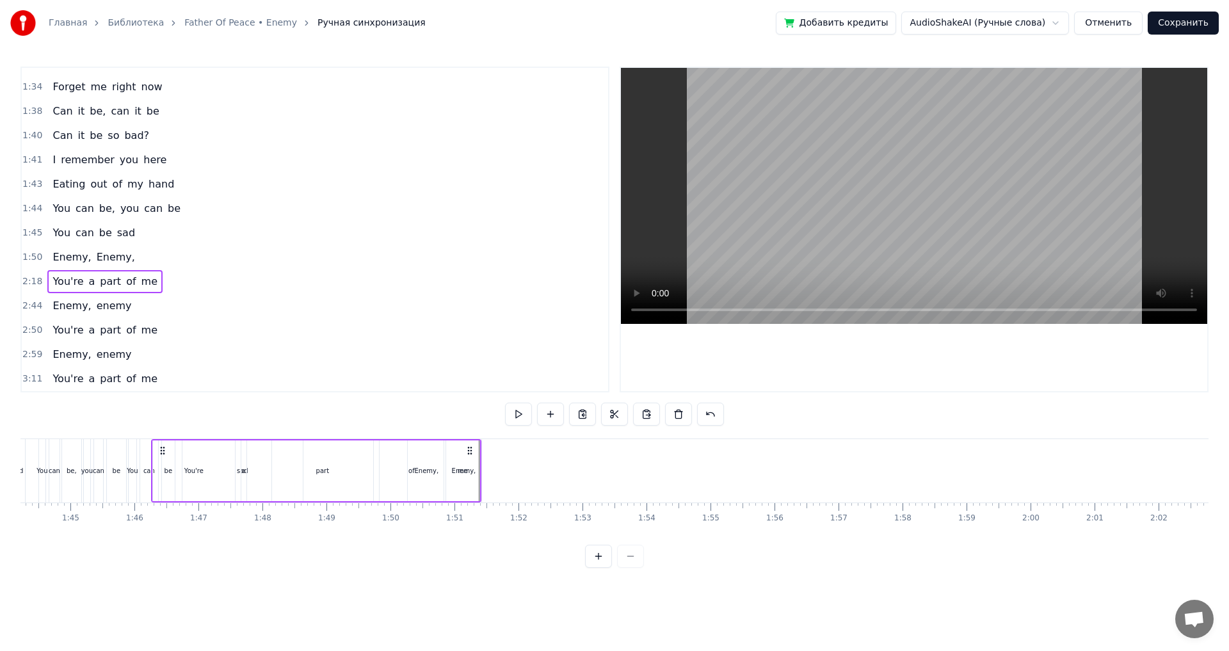
scroll to position [0, 6664]
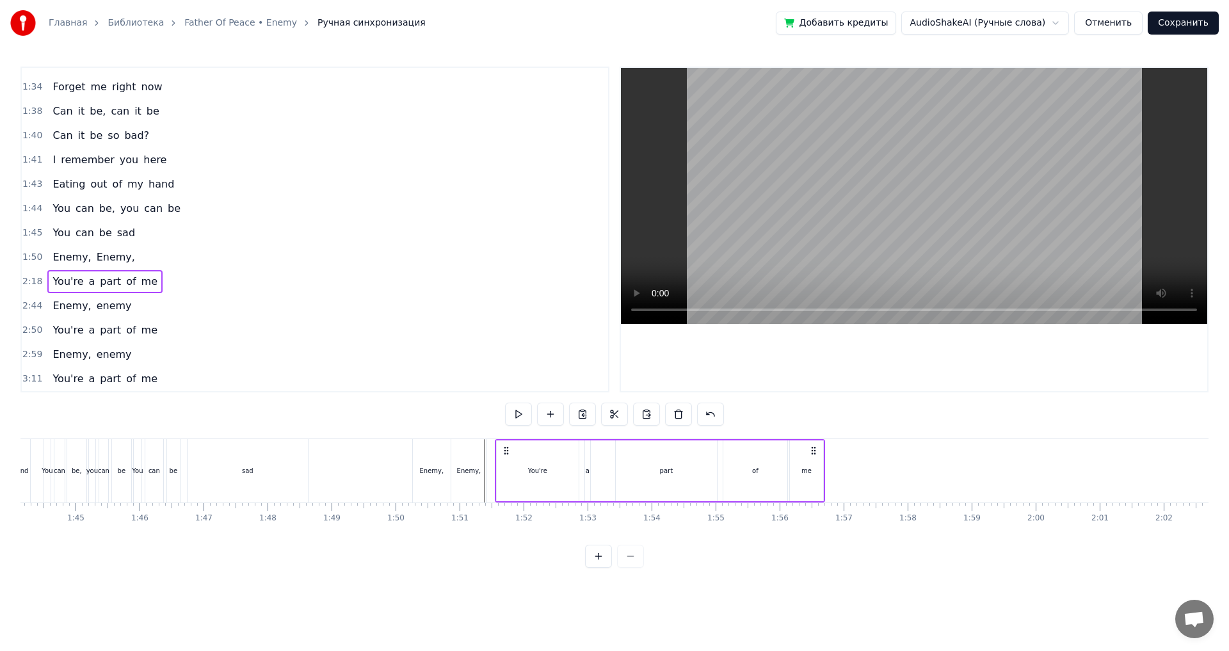
drag, startPoint x: 118, startPoint y: 453, endPoint x: 506, endPoint y: 480, distance: 389.3
click at [506, 480] on div "You're a part of me" at bounding box center [660, 470] width 330 height 63
drag, startPoint x: 504, startPoint y: 449, endPoint x: 496, endPoint y: 450, distance: 8.5
click at [496, 450] on icon at bounding box center [497, 450] width 10 height 10
click at [376, 473] on div at bounding box center [236, 470] width 13758 height 63
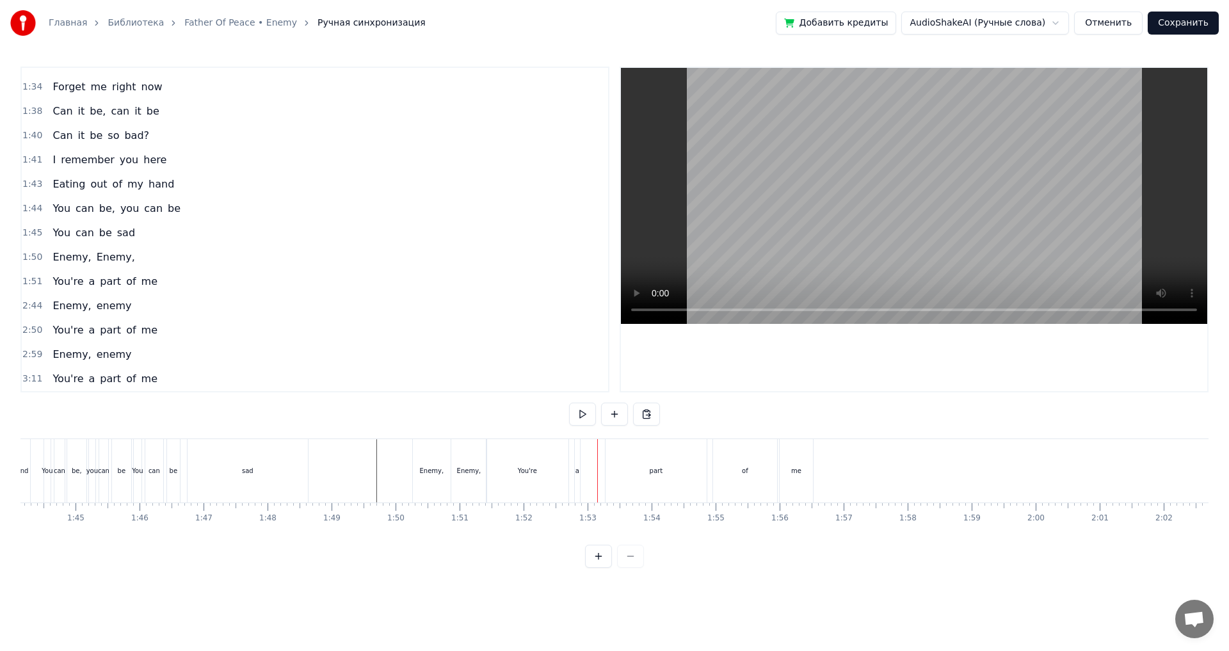
click at [528, 481] on div "You're" at bounding box center [527, 470] width 82 height 63
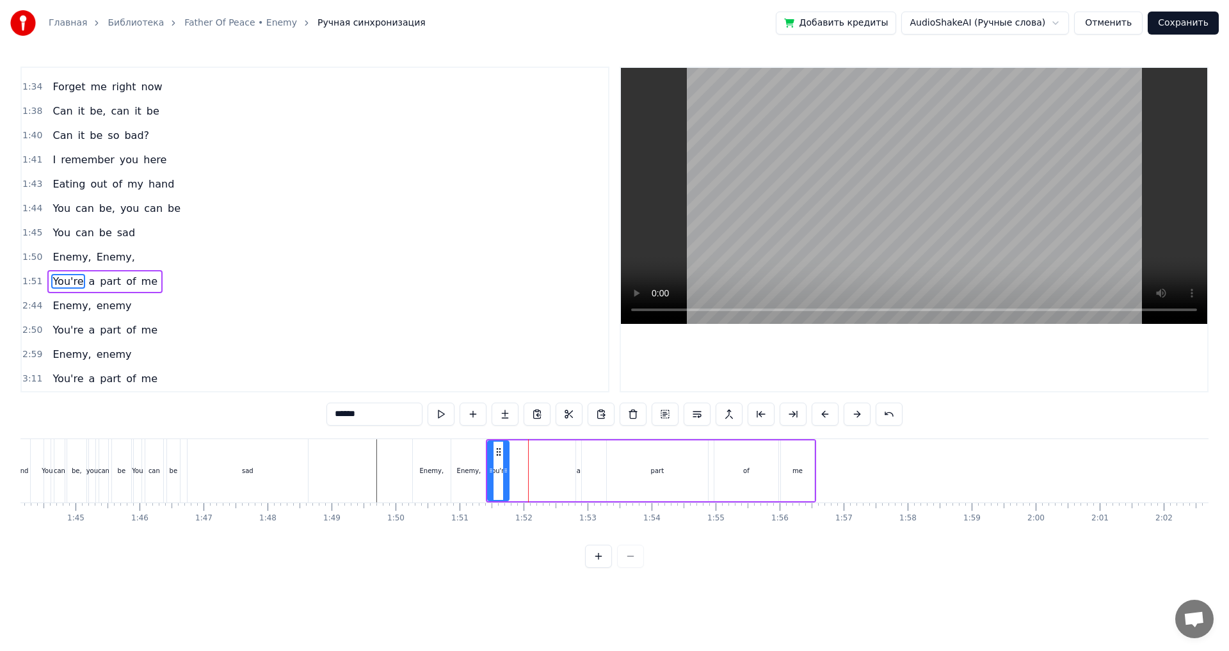
drag, startPoint x: 565, startPoint y: 477, endPoint x: 504, endPoint y: 484, distance: 61.3
click at [504, 484] on div at bounding box center [505, 471] width 5 height 58
click at [580, 477] on div "a" at bounding box center [578, 470] width 6 height 61
drag, startPoint x: 587, startPoint y: 451, endPoint x: 520, endPoint y: 458, distance: 67.5
click at [520, 458] on div "You're a part of me" at bounding box center [651, 470] width 330 height 63
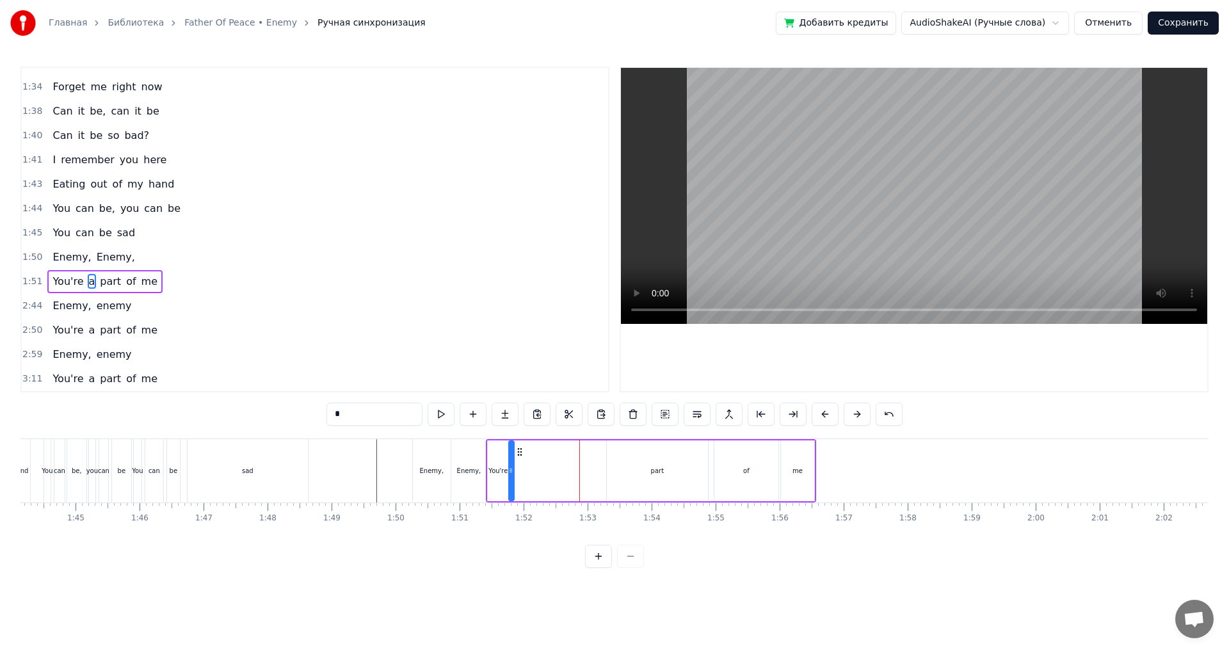
click at [639, 467] on div "part" at bounding box center [657, 470] width 101 height 61
type input "****"
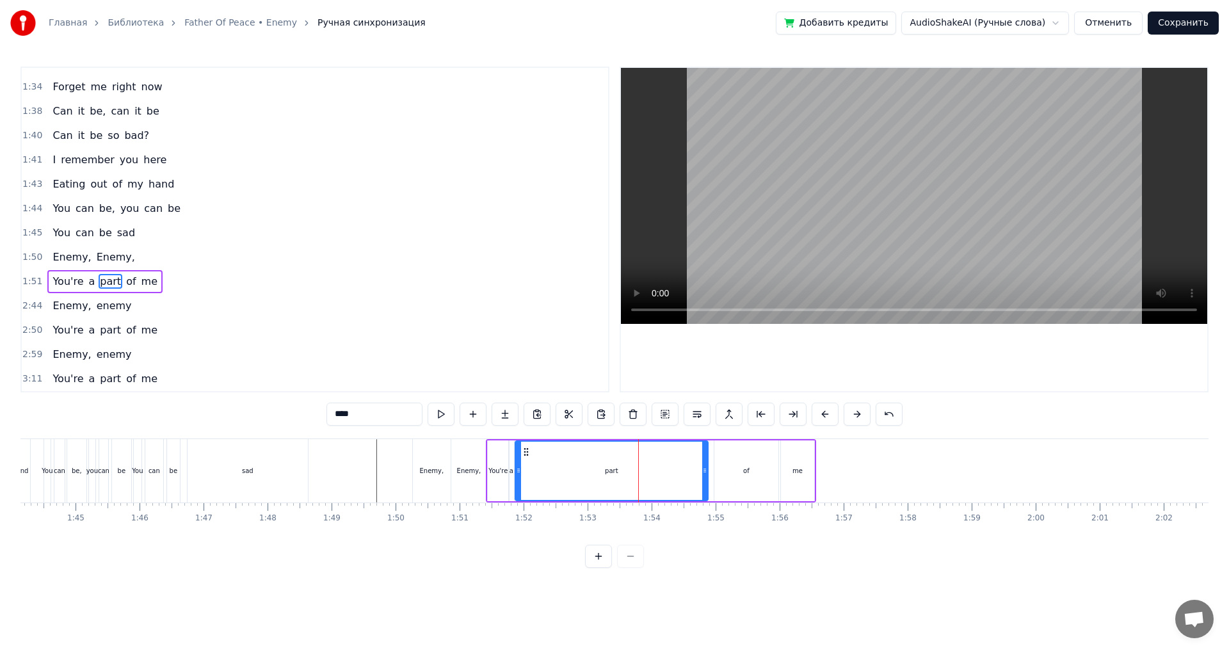
drag, startPoint x: 609, startPoint y: 473, endPoint x: 518, endPoint y: 479, distance: 91.7
click at [518, 479] on div at bounding box center [518, 471] width 5 height 58
drag, startPoint x: 706, startPoint y: 474, endPoint x: 535, endPoint y: 479, distance: 170.9
click at [535, 479] on div at bounding box center [533, 471] width 5 height 58
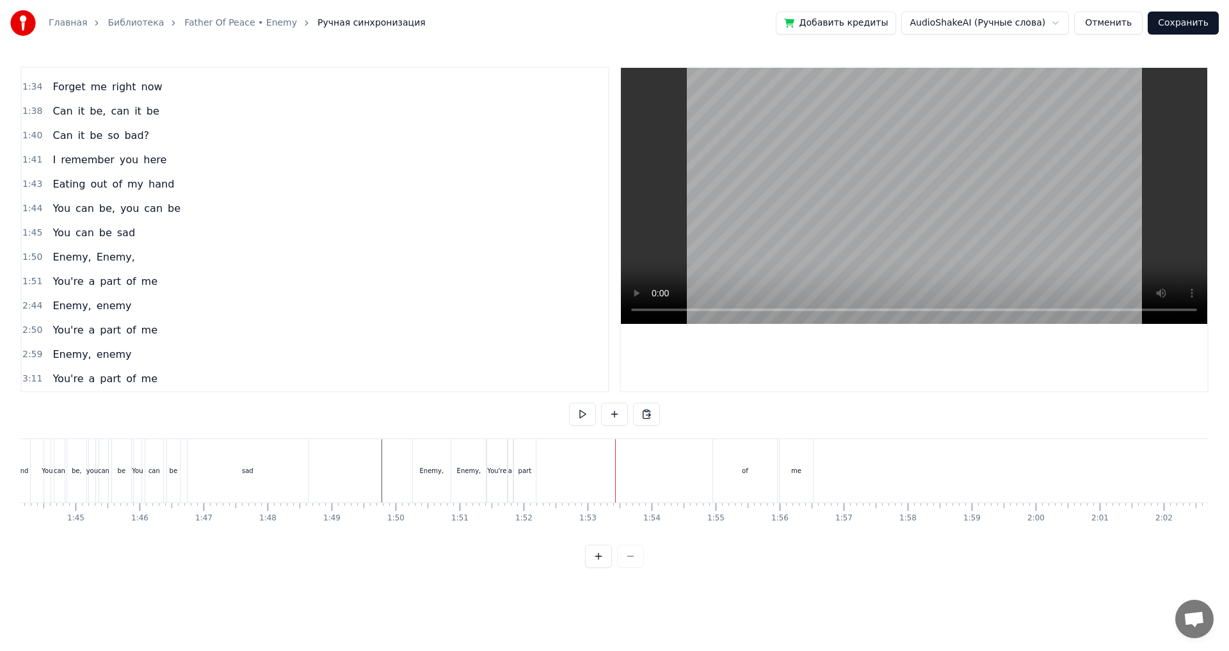
click at [744, 472] on div "of" at bounding box center [745, 471] width 6 height 10
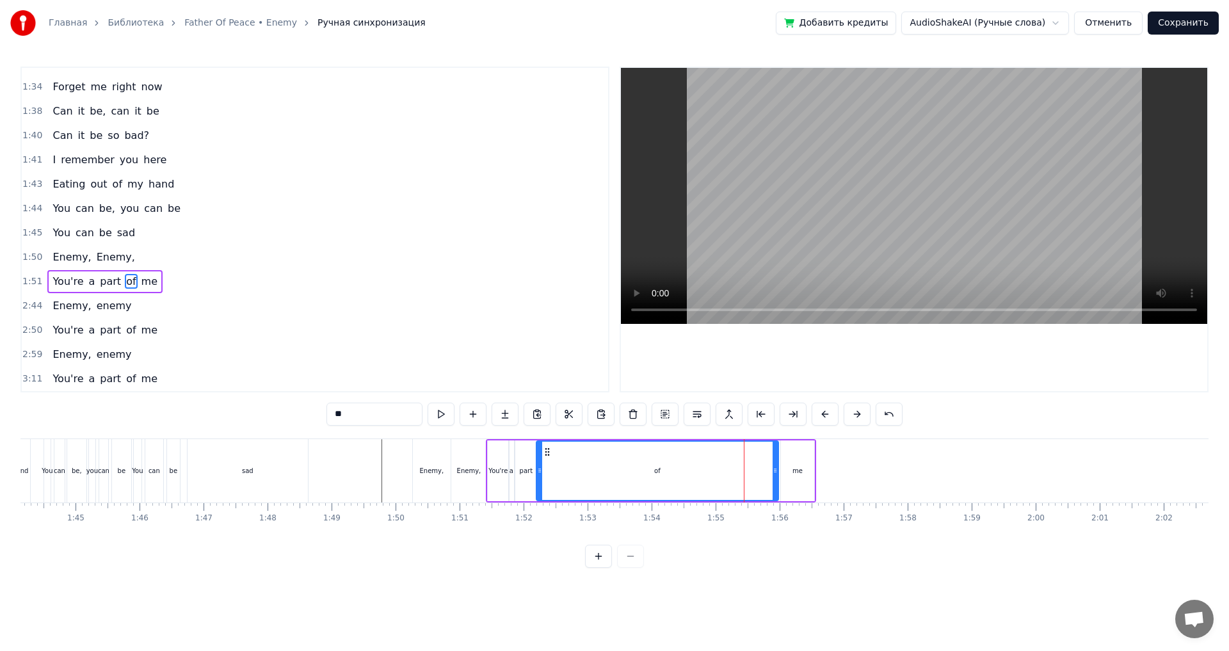
drag, startPoint x: 690, startPoint y: 477, endPoint x: 539, endPoint y: 478, distance: 151.0
click at [539, 478] on div at bounding box center [539, 471] width 5 height 58
drag, startPoint x: 774, startPoint y: 477, endPoint x: 546, endPoint y: 492, distance: 228.3
click at [546, 492] on div at bounding box center [547, 471] width 5 height 58
click at [793, 478] on div "me" at bounding box center [797, 470] width 33 height 61
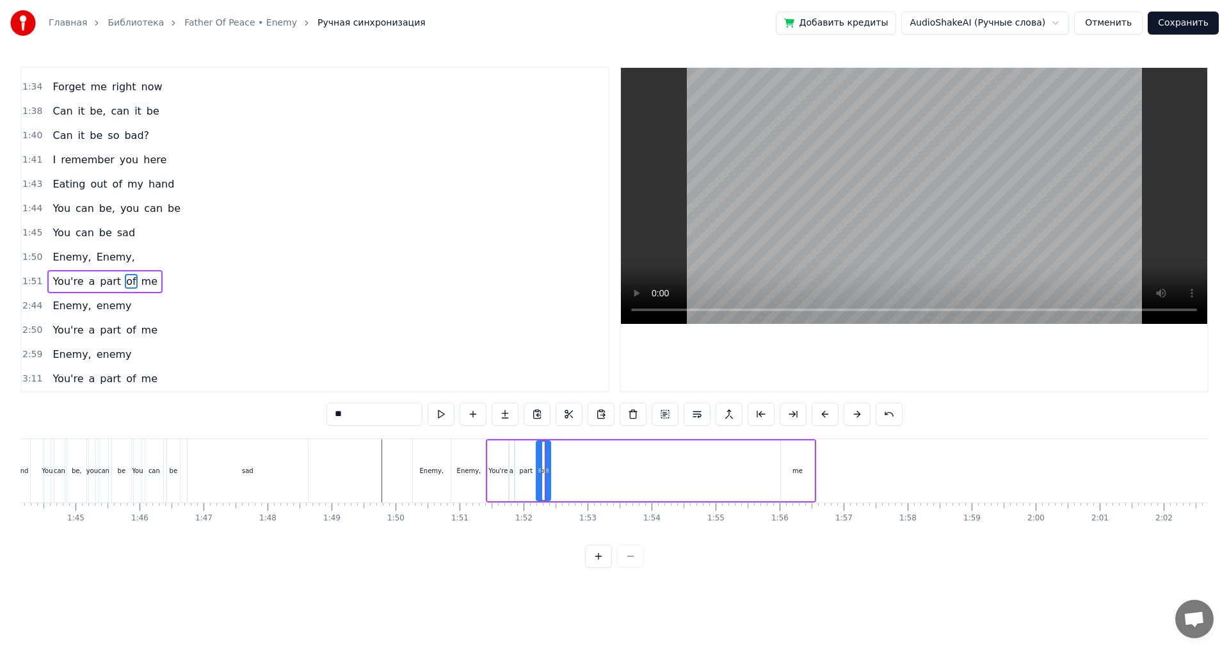
type input "**"
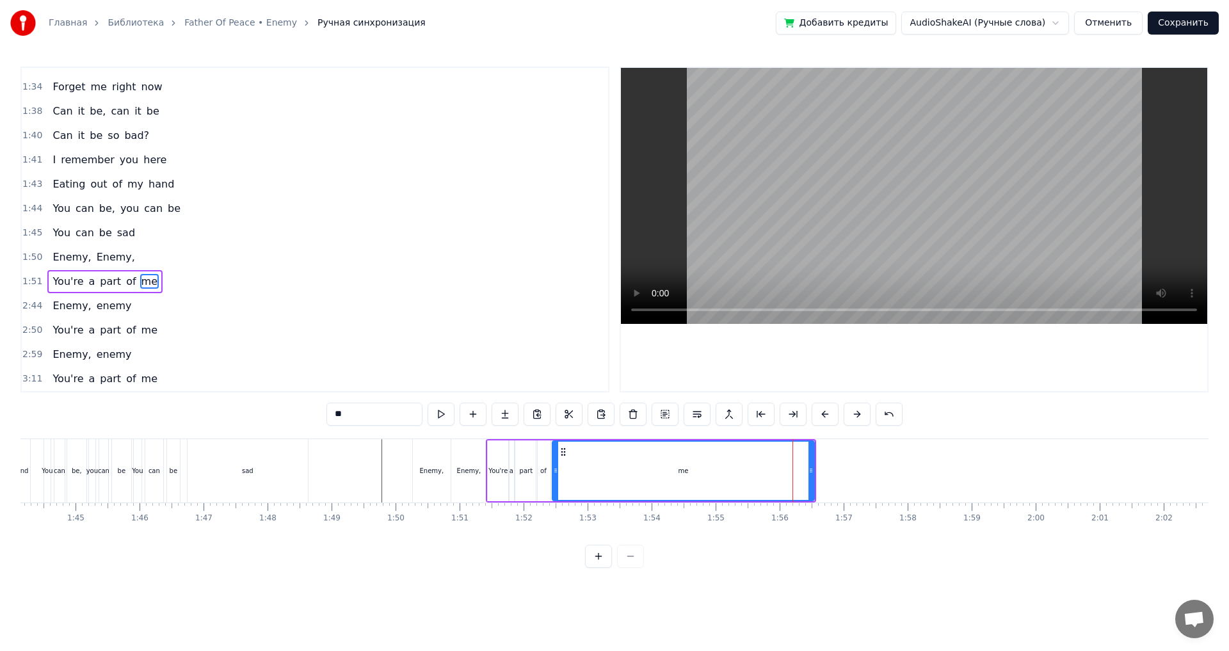
drag, startPoint x: 783, startPoint y: 472, endPoint x: 554, endPoint y: 484, distance: 228.8
click at [554, 484] on div at bounding box center [555, 471] width 5 height 58
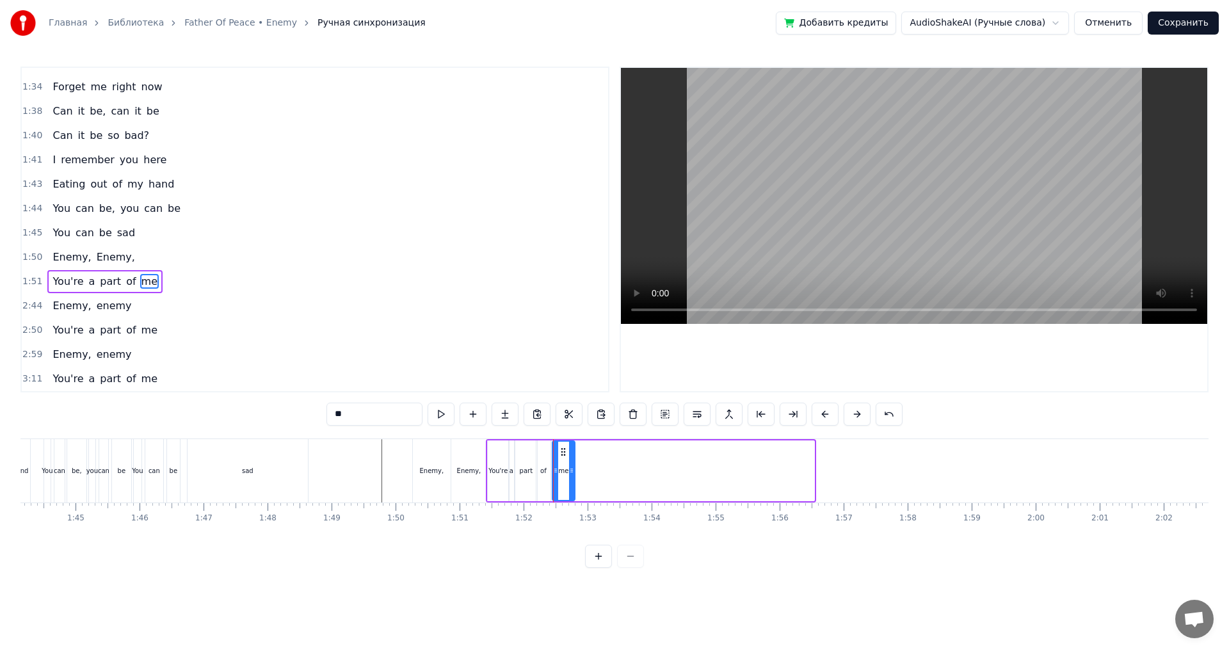
drag, startPoint x: 811, startPoint y: 476, endPoint x: 572, endPoint y: 488, distance: 239.6
click at [572, 488] on div at bounding box center [571, 471] width 5 height 58
click at [379, 470] on div at bounding box center [236, 470] width 13758 height 63
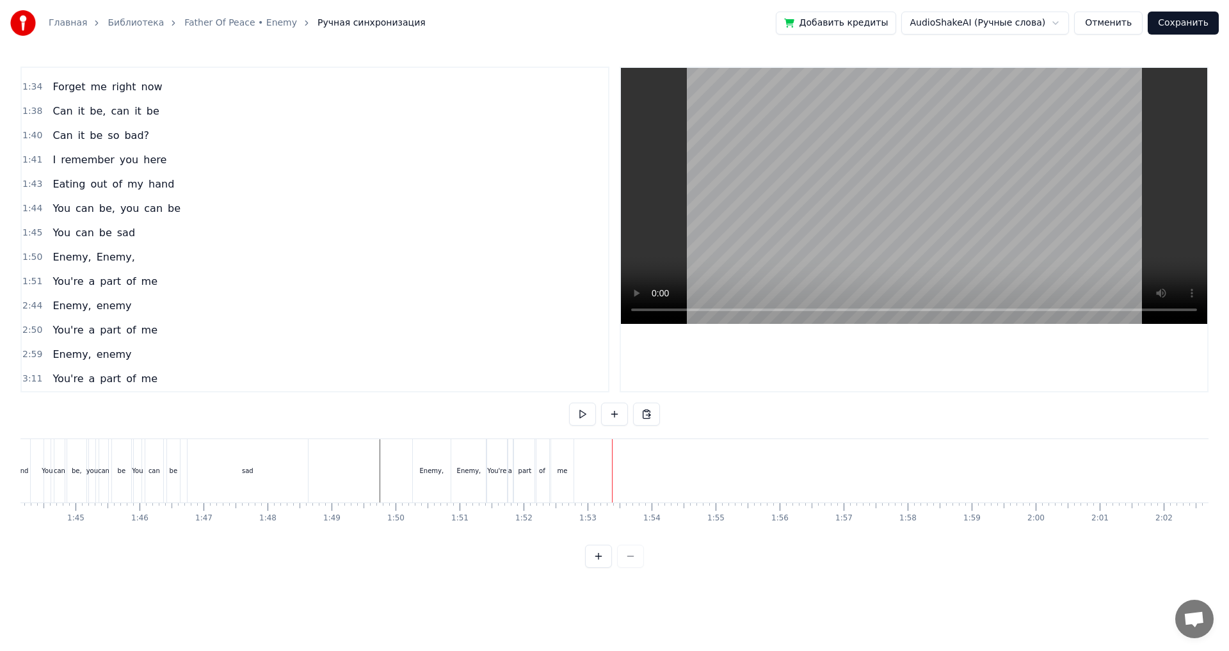
click at [438, 486] on div "Enemy," at bounding box center [432, 470] width 38 height 63
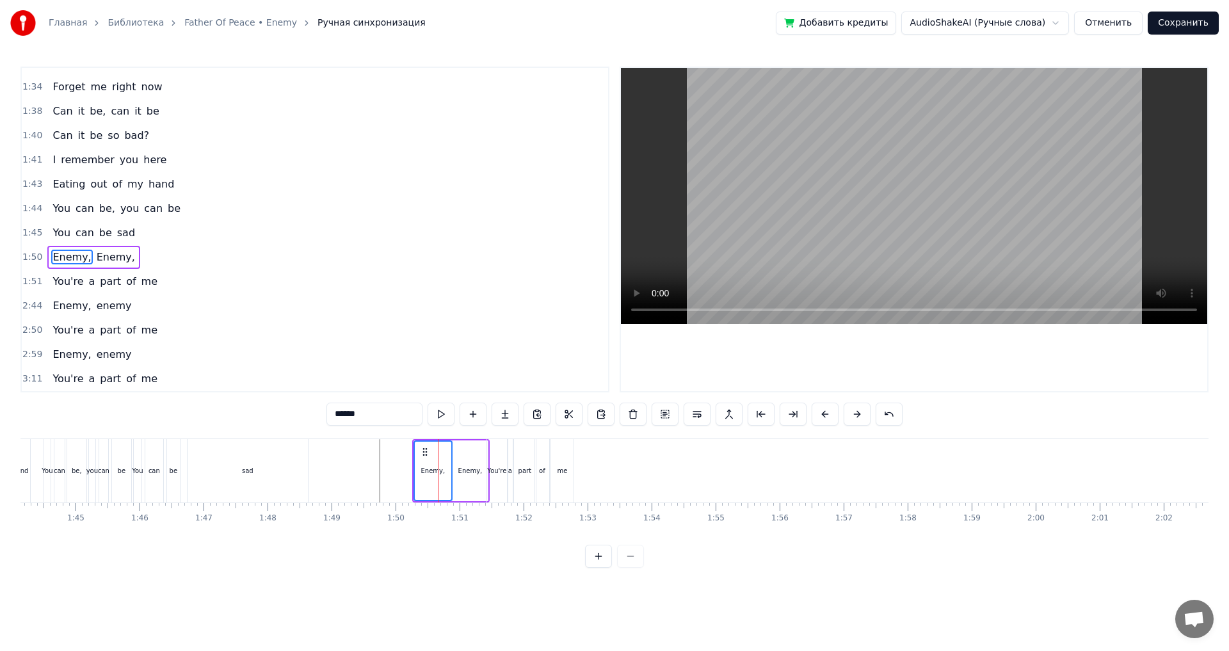
click at [466, 482] on div "Enemy," at bounding box center [469, 470] width 35 height 61
click at [161, 263] on div "1:50 Enemy, Enemy," at bounding box center [315, 257] width 586 height 24
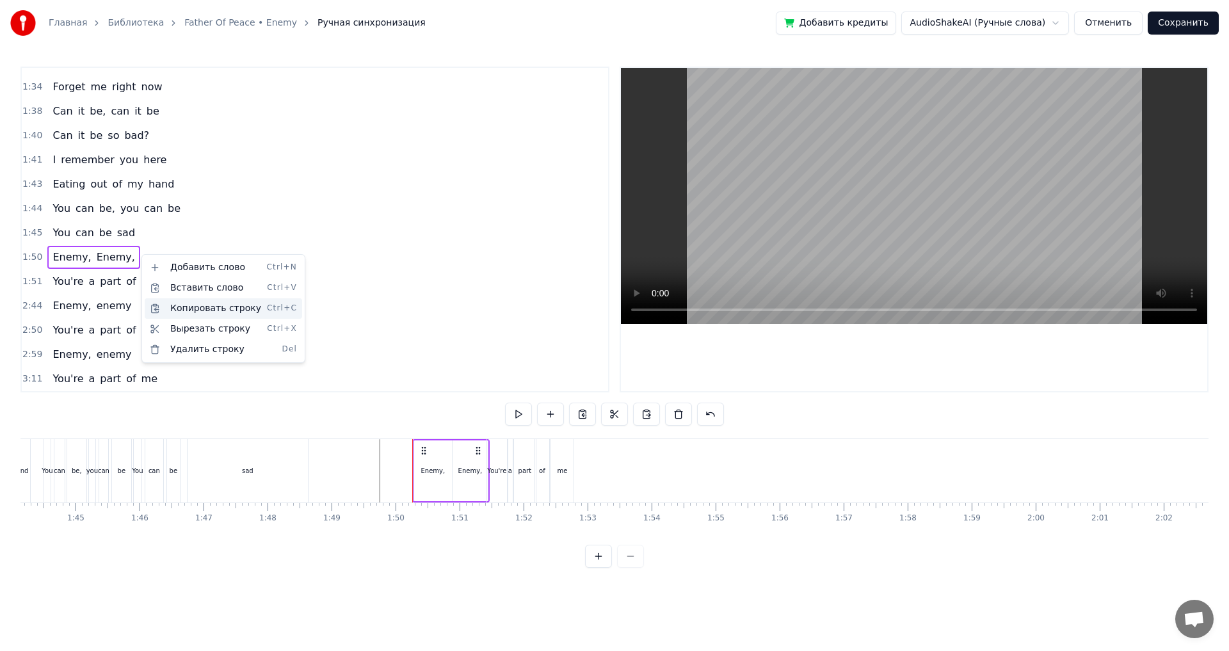
click at [241, 311] on div "Копировать строку Ctrl+C" at bounding box center [223, 308] width 157 height 20
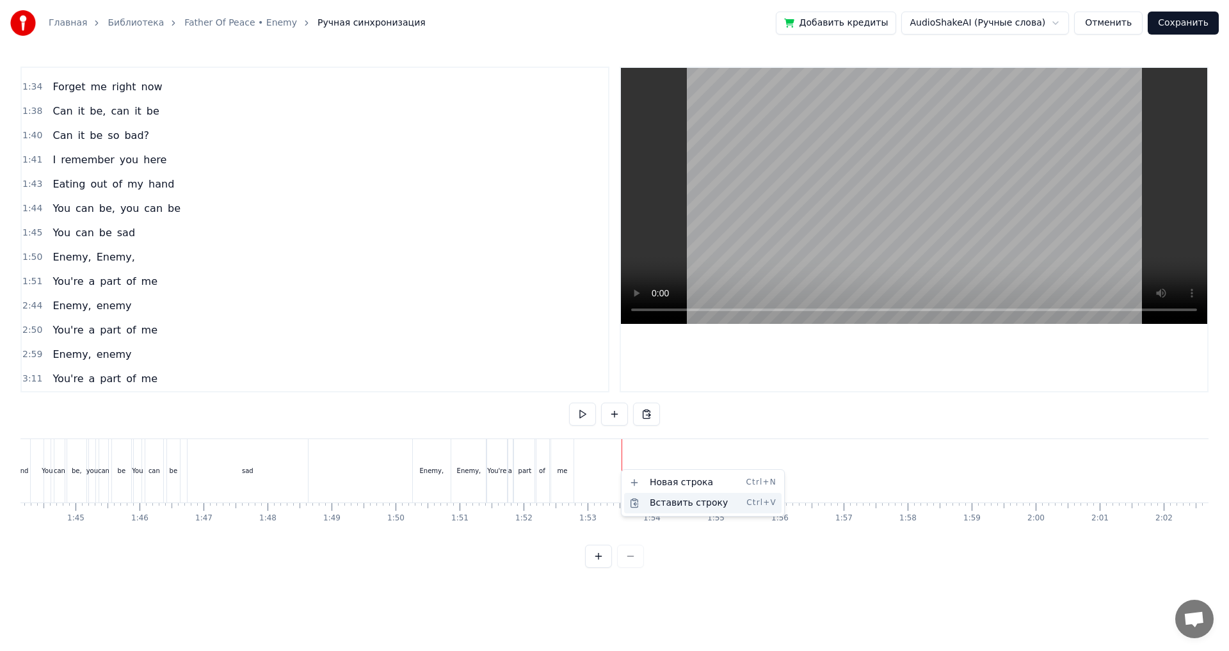
click at [686, 504] on div "Вставить строку Ctrl+V" at bounding box center [702, 503] width 157 height 20
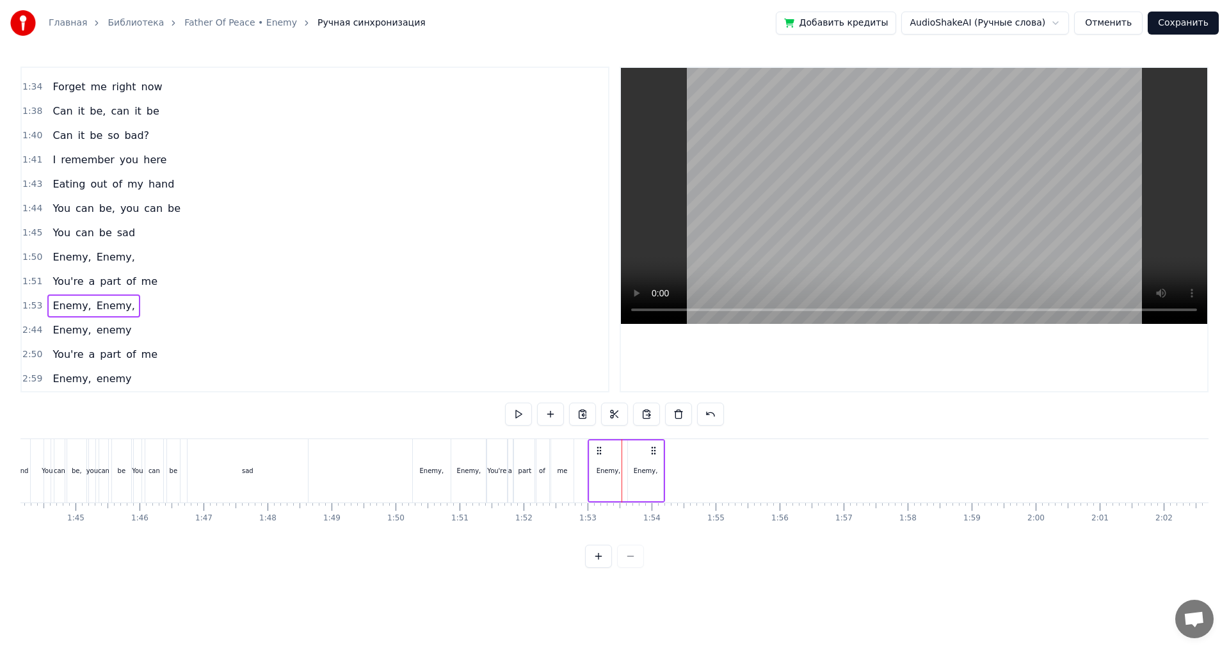
drag, startPoint x: 633, startPoint y: 449, endPoint x: 599, endPoint y: 458, distance: 34.9
click at [599, 458] on div "Enemy, Enemy," at bounding box center [625, 470] width 77 height 63
click at [381, 463] on div at bounding box center [236, 470] width 13758 height 63
click at [170, 281] on div "1:51 You're a part of me" at bounding box center [315, 281] width 586 height 24
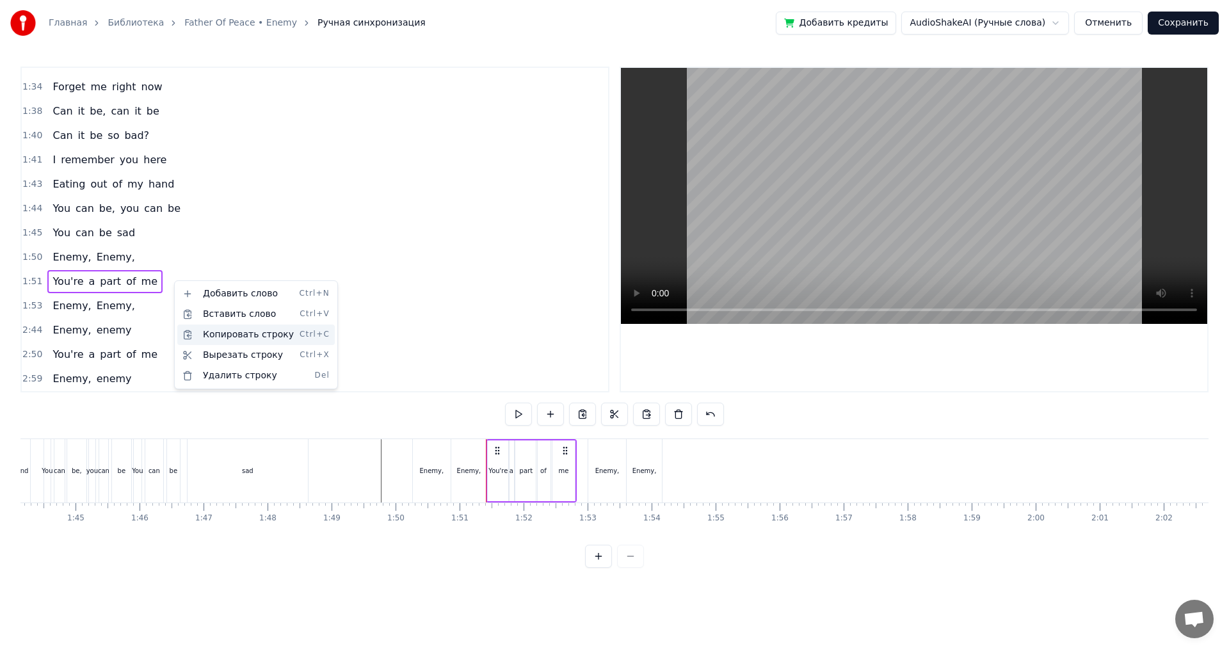
click at [253, 338] on div "Копировать строку Ctrl+C" at bounding box center [255, 334] width 157 height 20
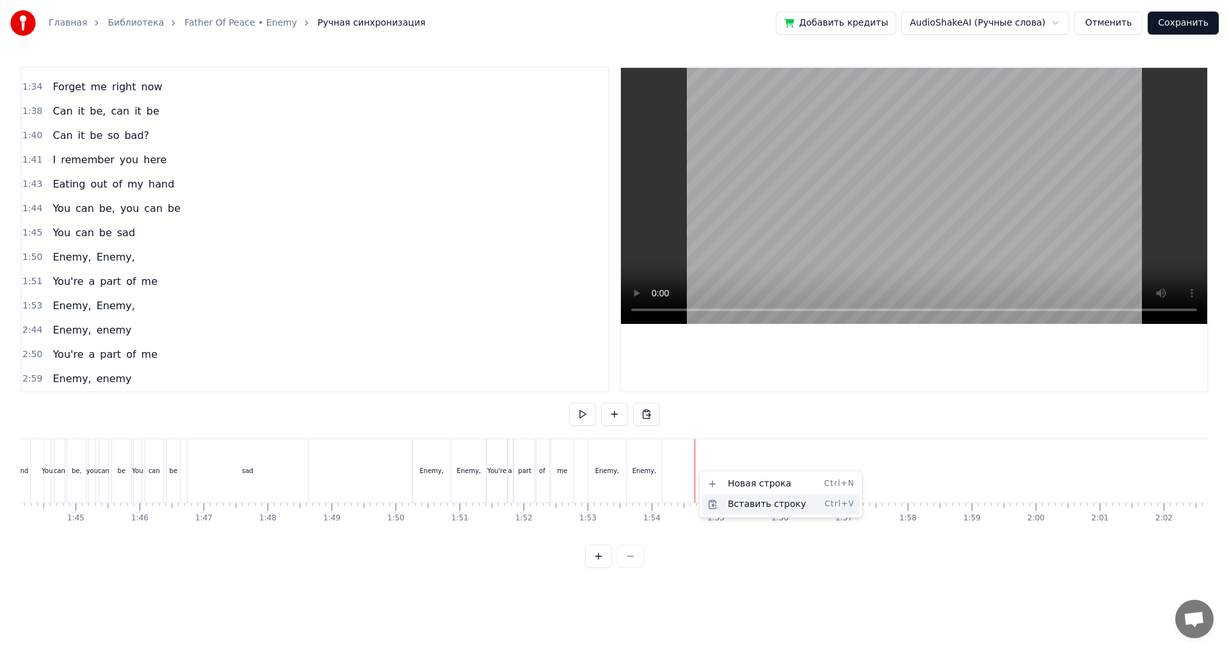
click at [756, 502] on div "Вставить строку Ctrl+V" at bounding box center [780, 504] width 157 height 20
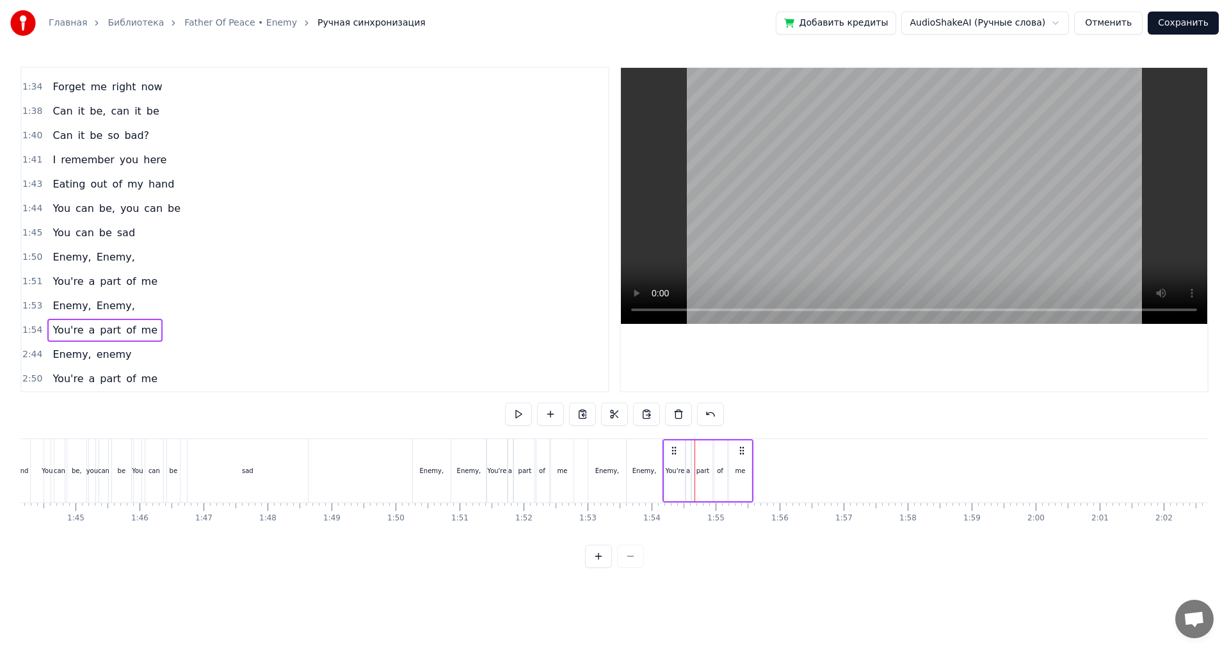
drag, startPoint x: 705, startPoint y: 450, endPoint x: 674, endPoint y: 454, distance: 31.0
click at [674, 454] on icon at bounding box center [674, 450] width 10 height 10
click at [390, 471] on div at bounding box center [236, 470] width 13758 height 63
click at [139, 255] on div "1:50 Enemy, Enemy," at bounding box center [315, 257] width 586 height 24
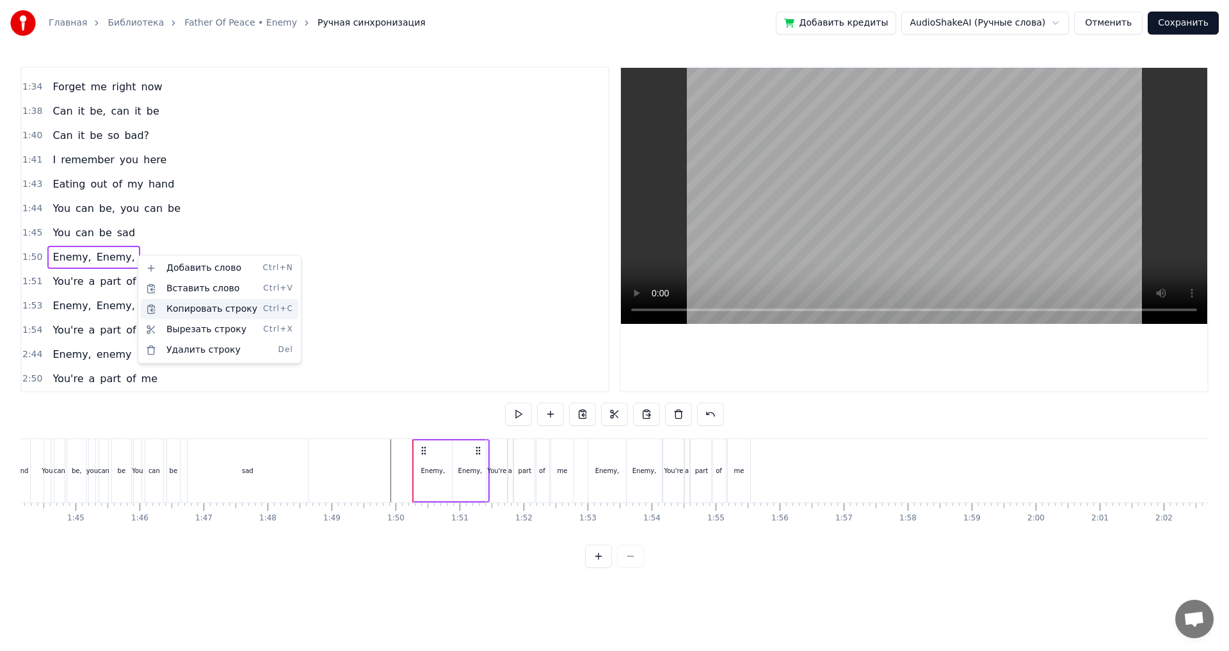
click at [207, 314] on div "Копировать строку Ctrl+C" at bounding box center [219, 309] width 157 height 20
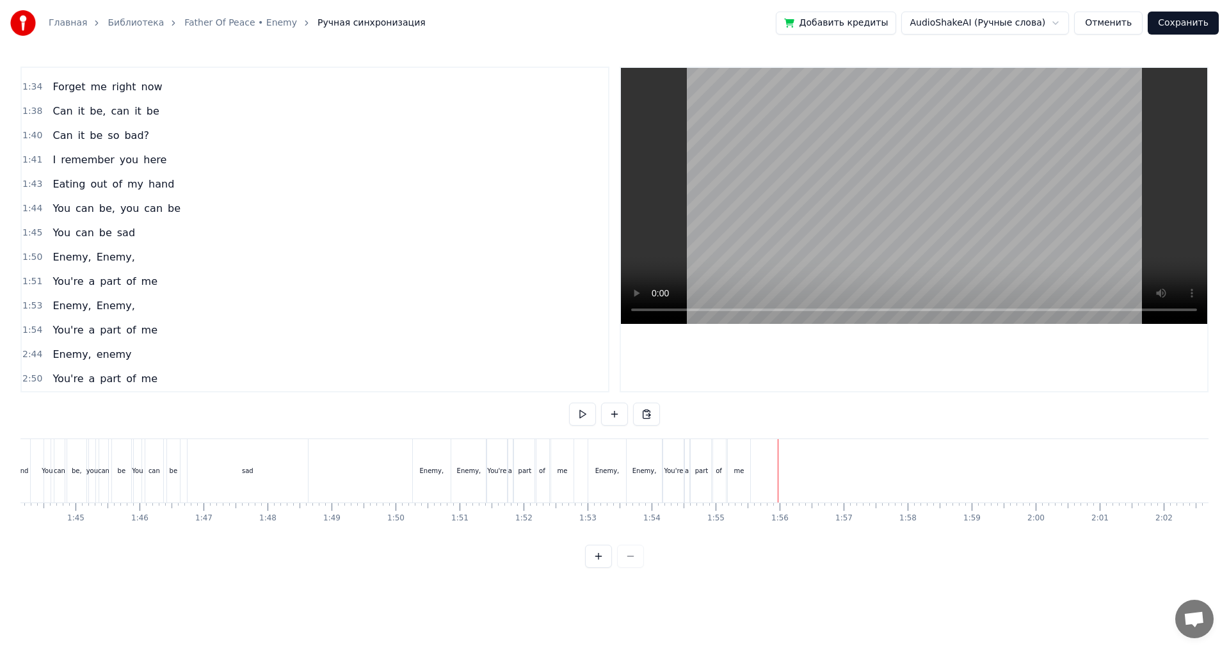
click at [762, 479] on div at bounding box center [236, 470] width 13758 height 63
click at [821, 513] on div "Вставить строку Ctrl+V" at bounding box center [852, 514] width 157 height 20
drag, startPoint x: 866, startPoint y: 449, endPoint x: 775, endPoint y: 460, distance: 92.2
click at [775, 460] on div "Enemy, Enemy," at bounding box center [803, 470] width 77 height 63
click at [174, 337] on div "1:54 You're a part of me" at bounding box center [315, 330] width 586 height 24
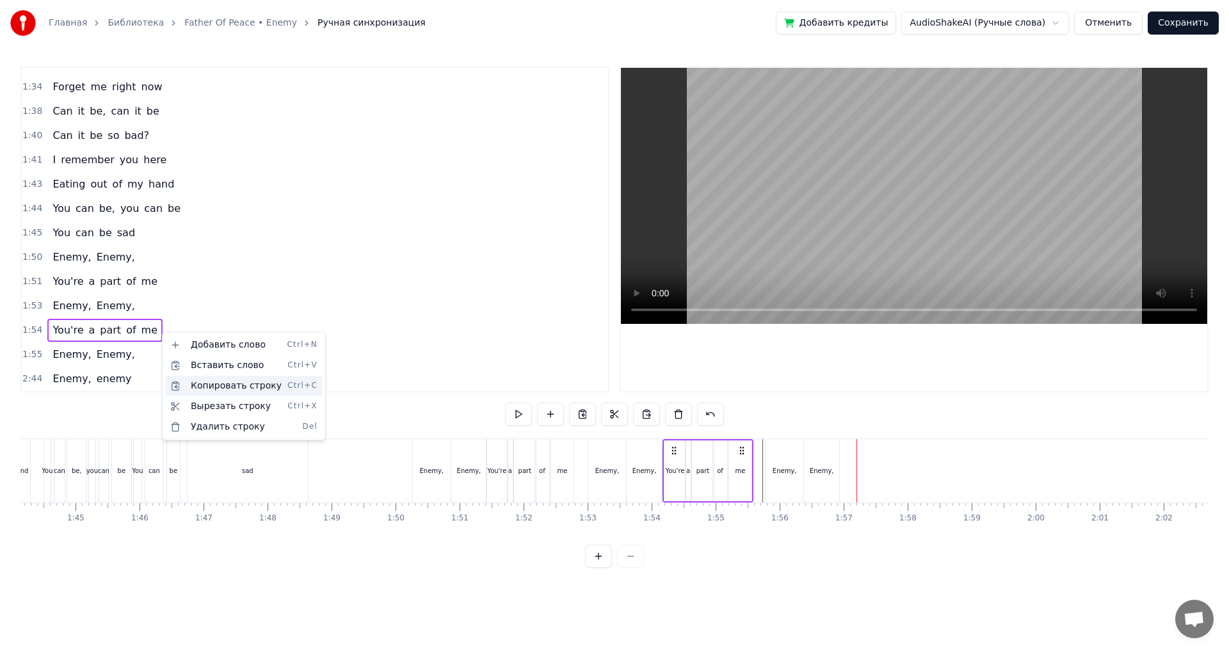
drag, startPoint x: 241, startPoint y: 390, endPoint x: 338, endPoint y: 406, distance: 97.9
click at [241, 389] on div "Копировать строку Ctrl+C" at bounding box center [243, 386] width 157 height 20
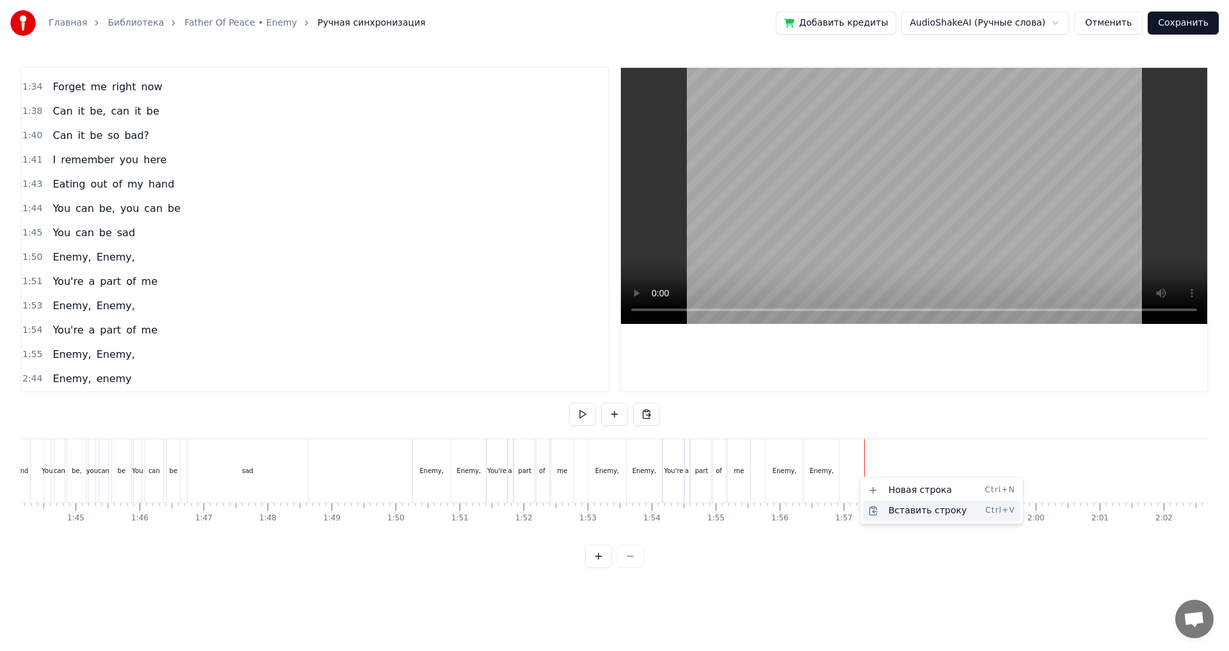
click at [899, 511] on div "Вставить строку Ctrl+V" at bounding box center [941, 510] width 157 height 20
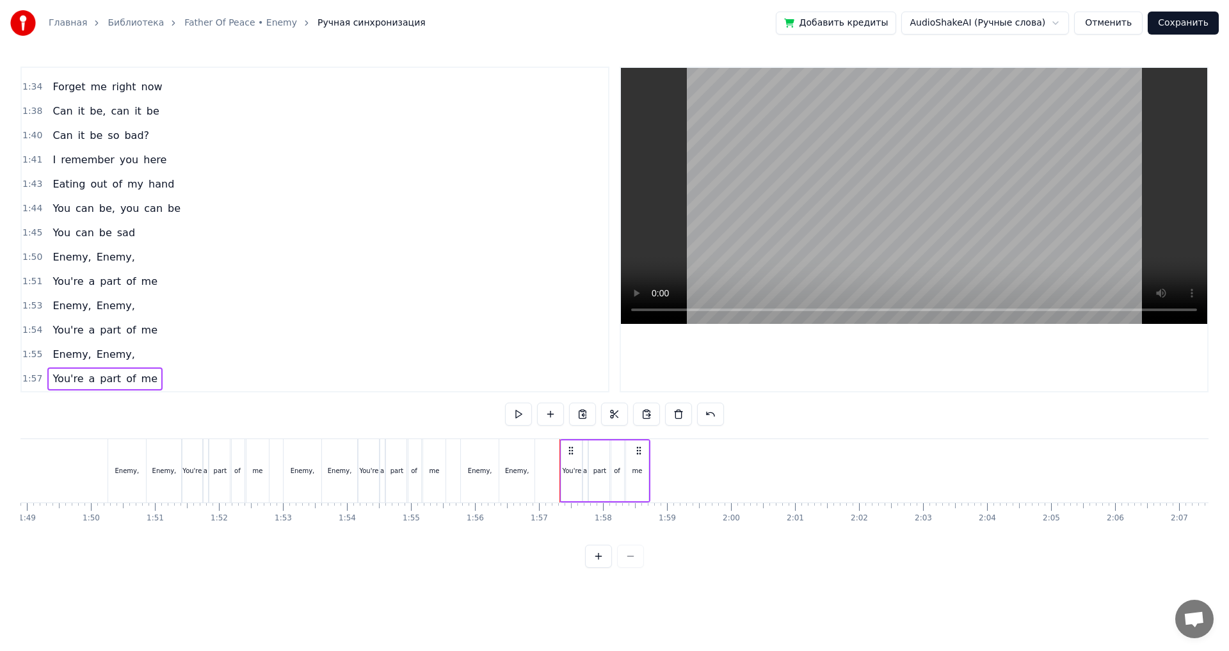
scroll to position [0, 6975]
drag, startPoint x: 557, startPoint y: 450, endPoint x: 541, endPoint y: 454, distance: 15.8
click at [541, 454] on icon at bounding box center [541, 450] width 10 height 10
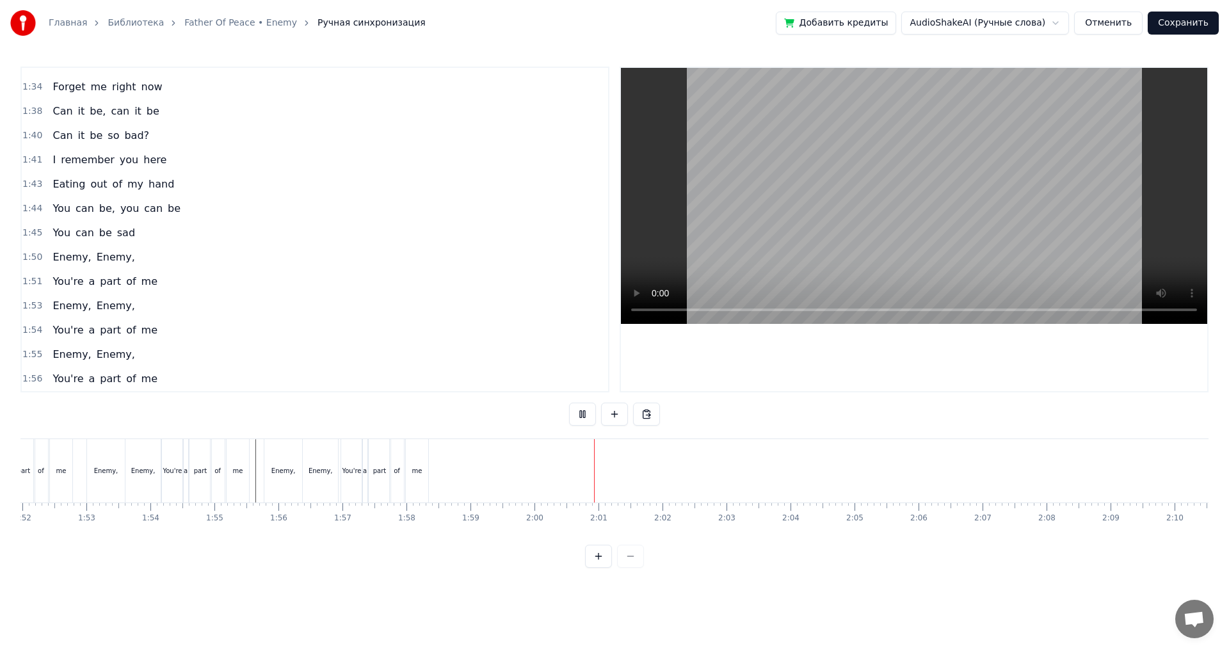
scroll to position [0, 7187]
click at [392, 479] on div "me" at bounding box center [394, 470] width 22 height 63
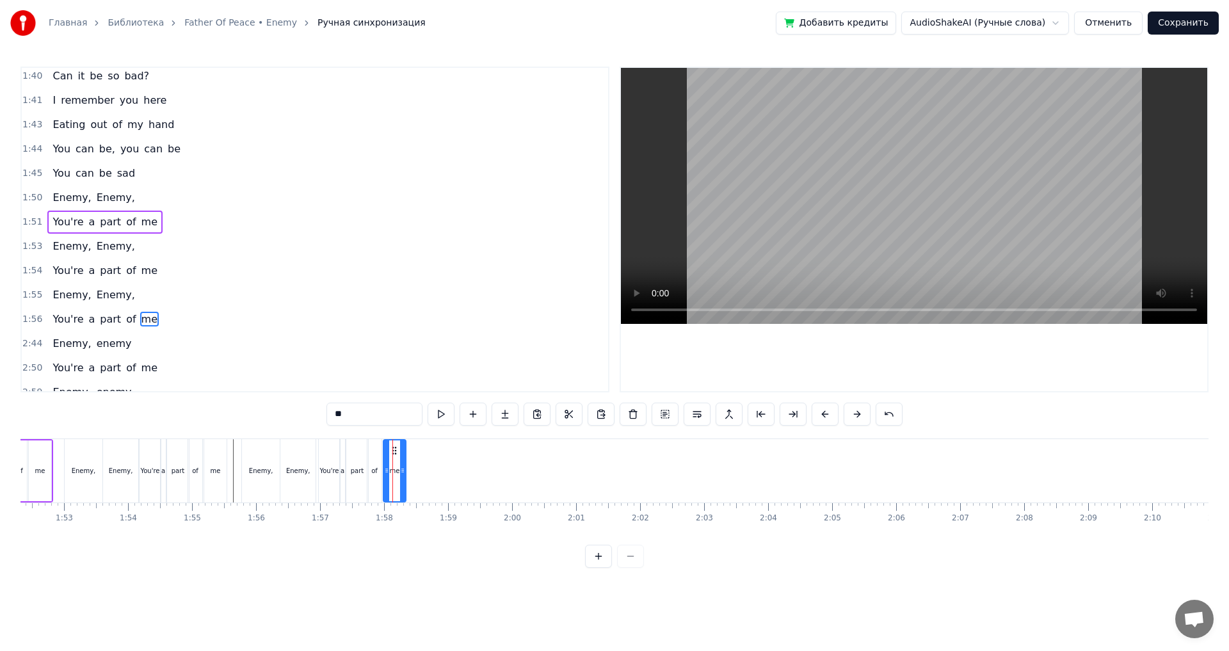
scroll to position [941, 0]
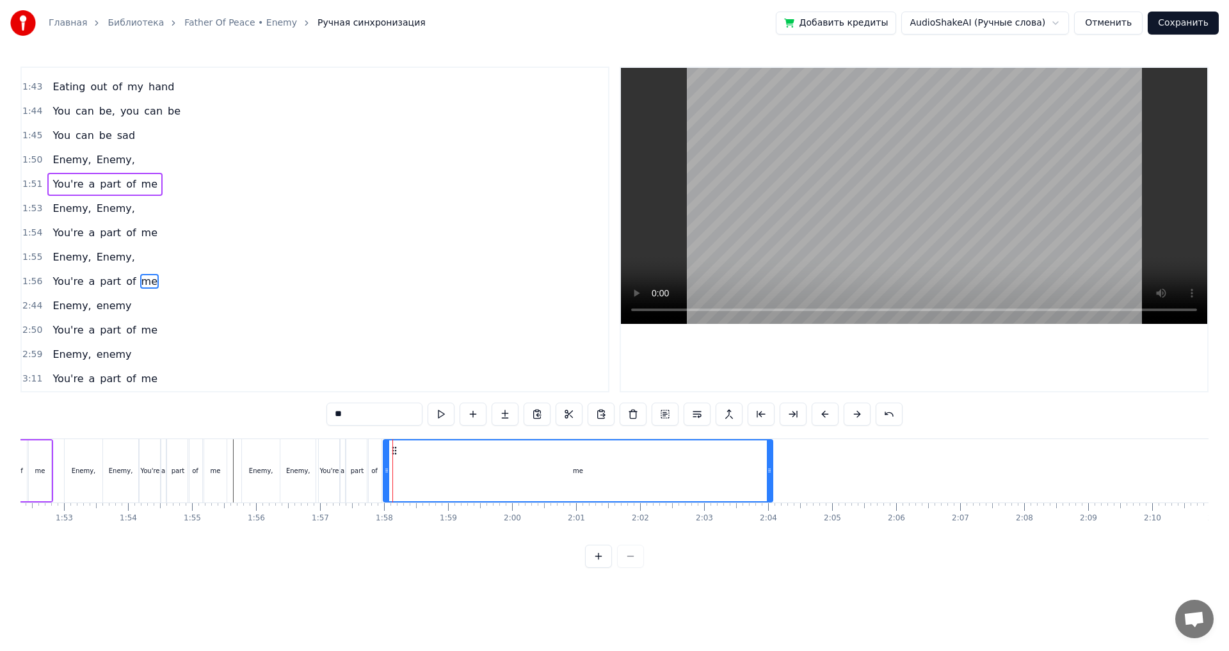
drag, startPoint x: 402, startPoint y: 478, endPoint x: 769, endPoint y: 485, distance: 366.7
click at [769, 485] on div at bounding box center [769, 470] width 5 height 61
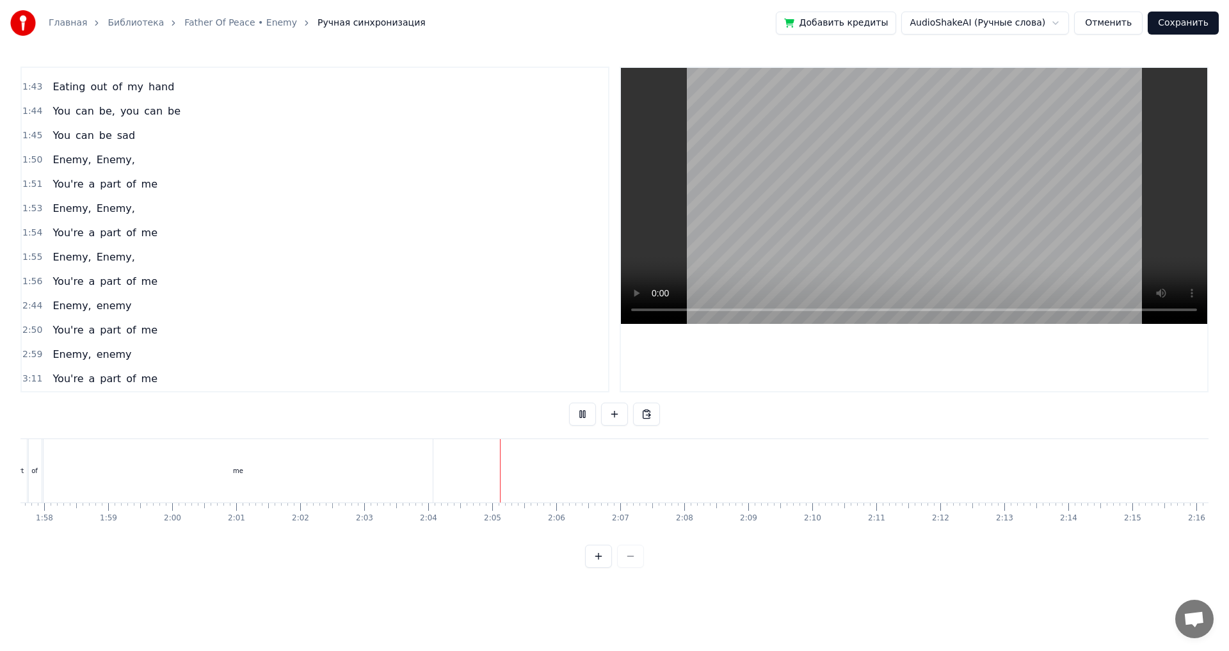
scroll to position [0, 7549]
click at [389, 472] on div "me" at bounding box center [215, 470] width 389 height 63
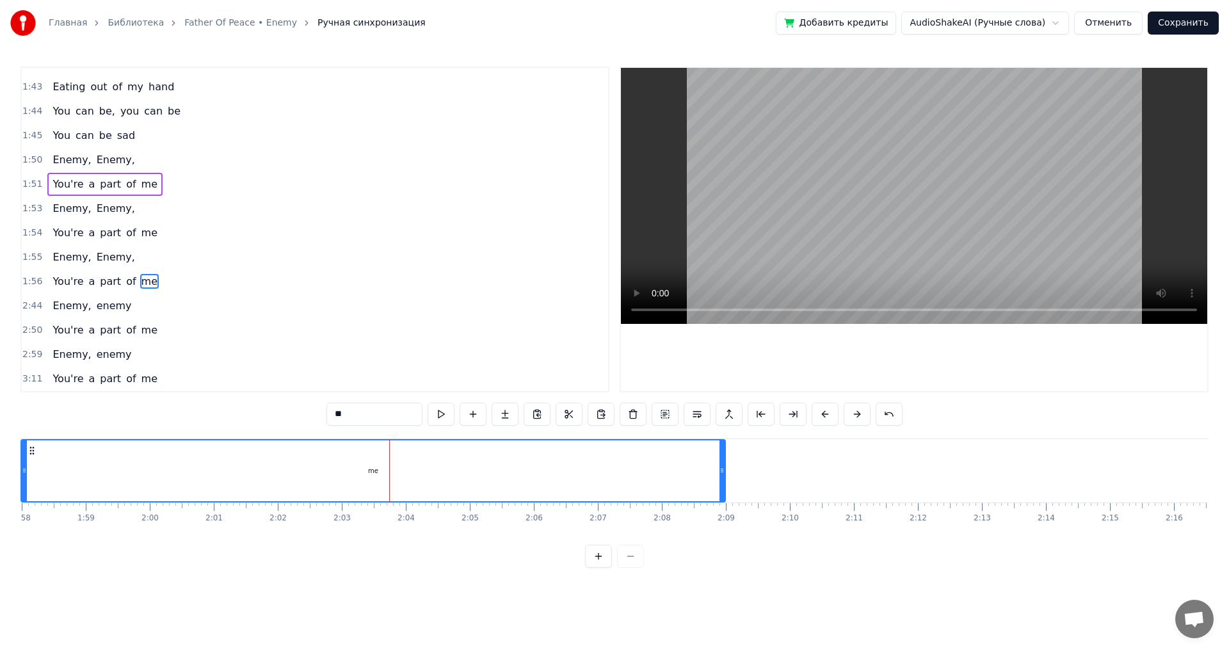
drag, startPoint x: 407, startPoint y: 472, endPoint x: 731, endPoint y: 485, distance: 324.7
click at [724, 485] on div at bounding box center [721, 470] width 5 height 61
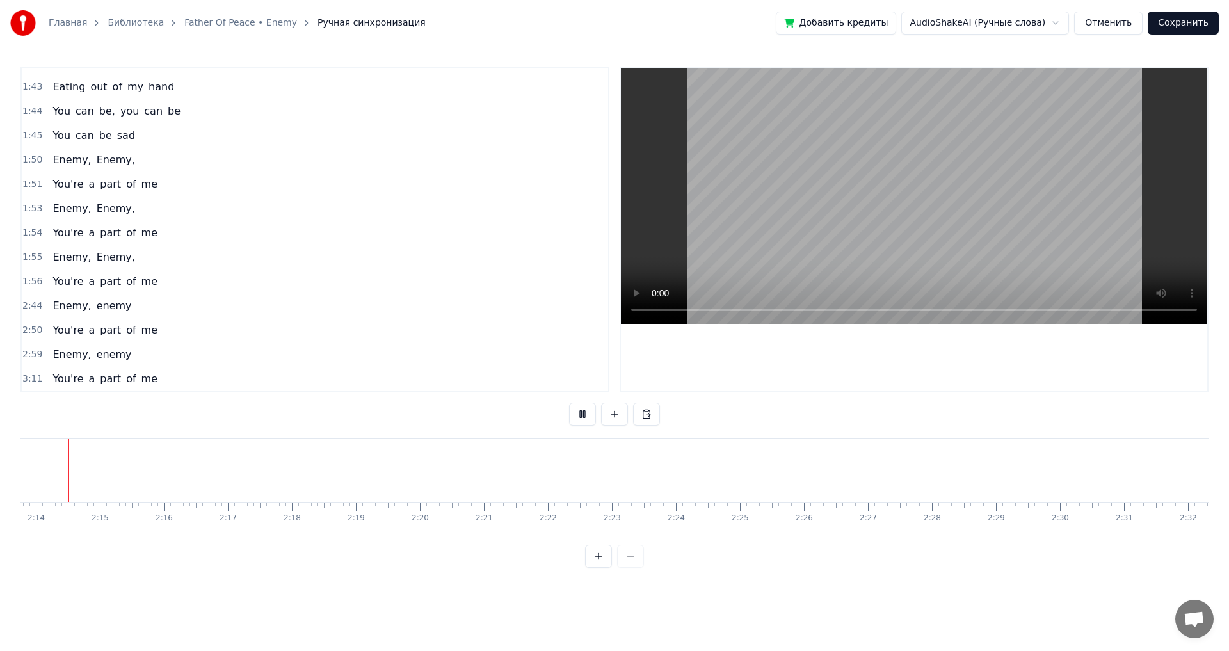
scroll to position [0, 8525]
click at [633, 568] on div at bounding box center [614, 556] width 59 height 23
click at [584, 418] on button at bounding box center [582, 413] width 27 height 23
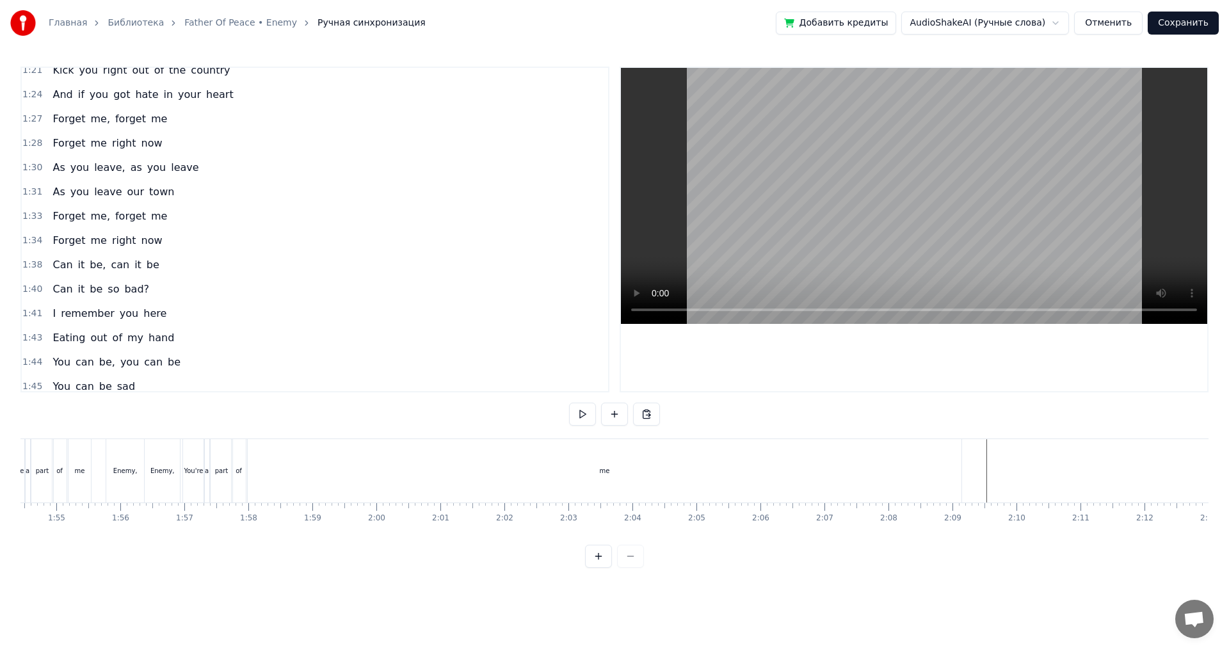
scroll to position [685, 0]
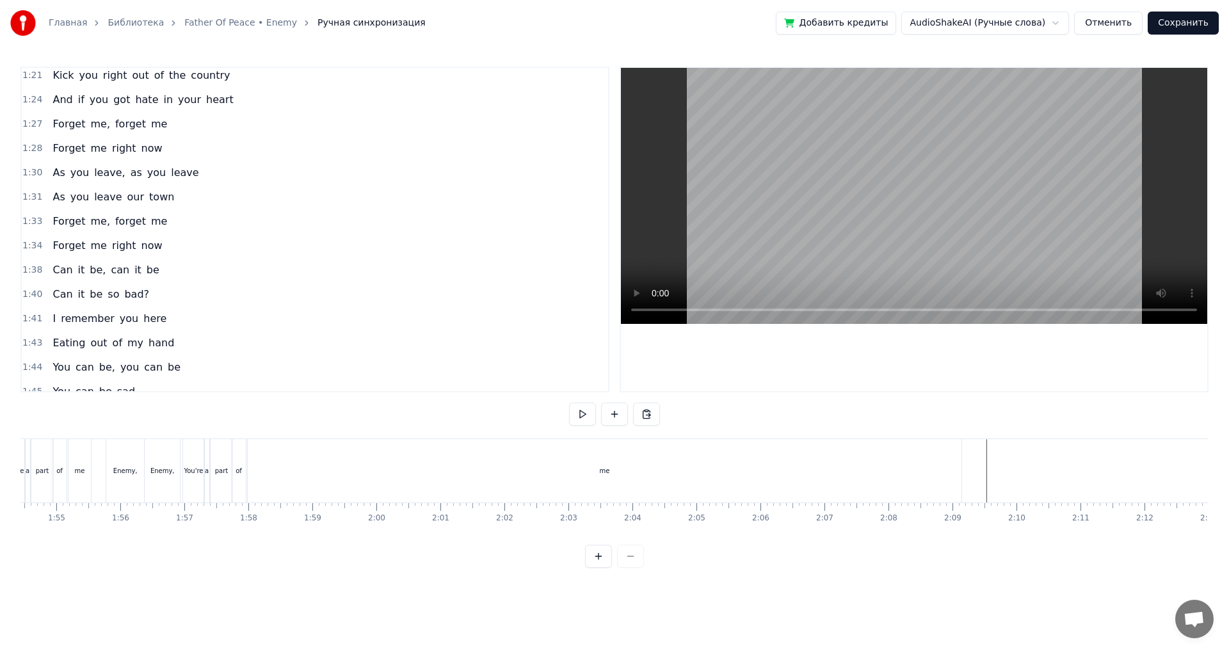
click at [170, 127] on div "1:27 Forget me, forget me" at bounding box center [315, 124] width 586 height 24
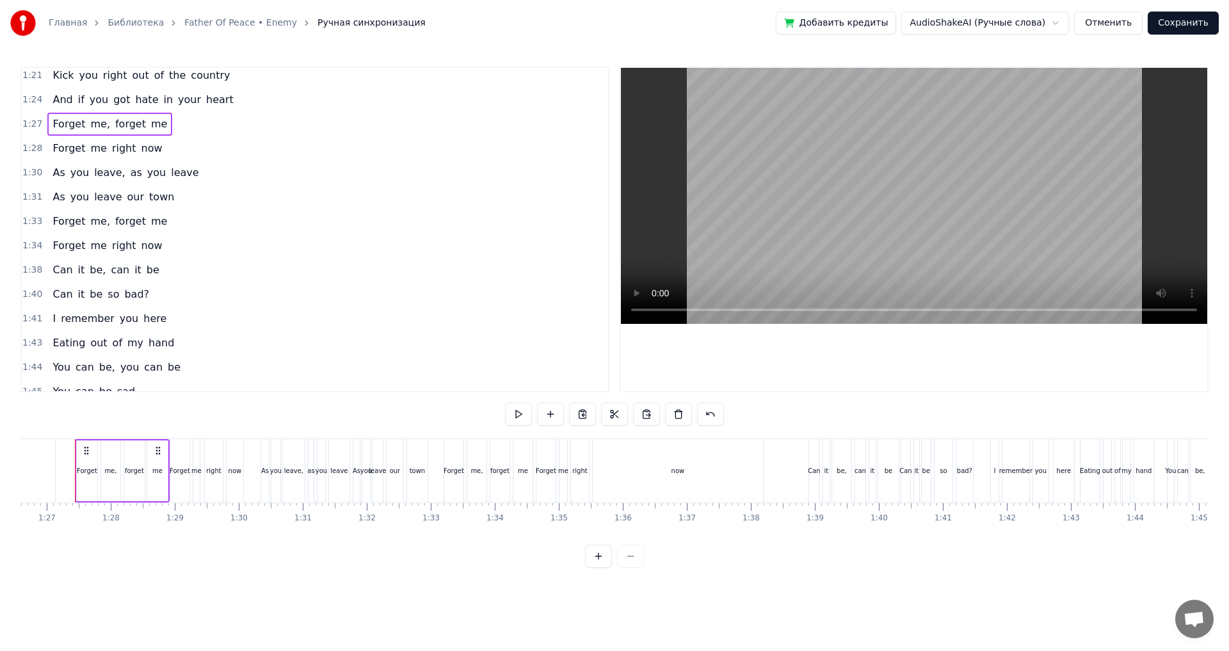
scroll to position [0, 5531]
click at [180, 148] on div "1:28 Forget me right now" at bounding box center [315, 148] width 586 height 24
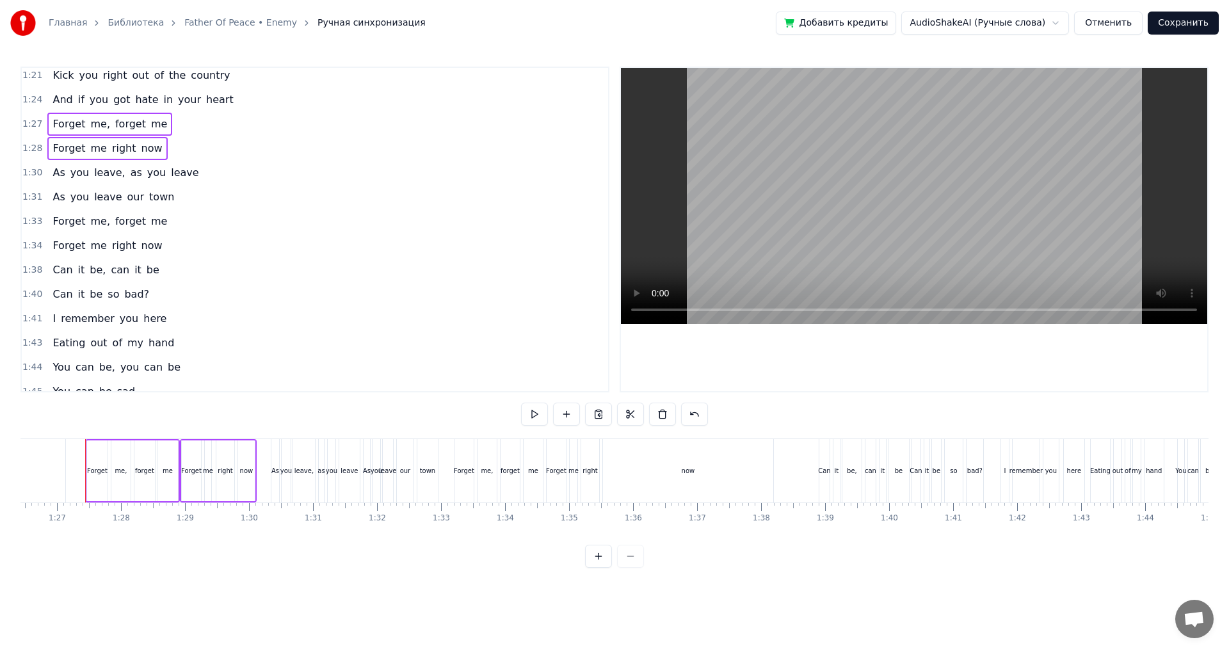
click at [196, 172] on div "1:30 As you leave, as you leave" at bounding box center [315, 173] width 586 height 24
click at [185, 197] on div "1:31 As you leave our town" at bounding box center [315, 197] width 586 height 24
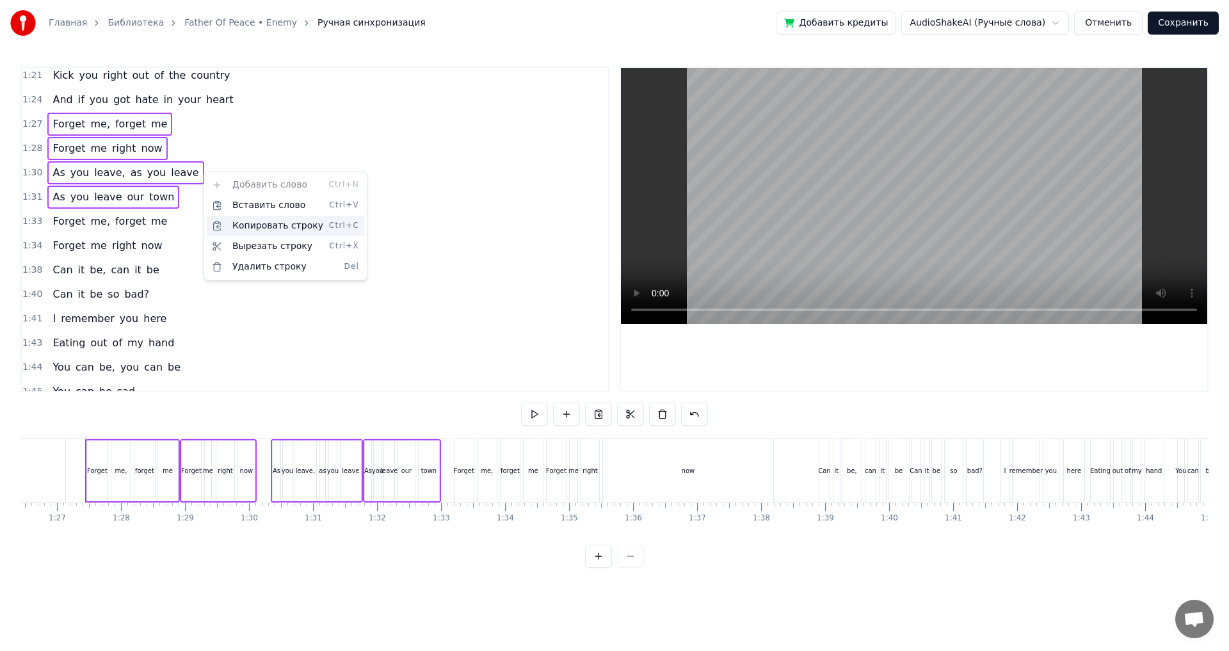
click at [262, 227] on div "Копировать строку Ctrl+C" at bounding box center [285, 226] width 157 height 20
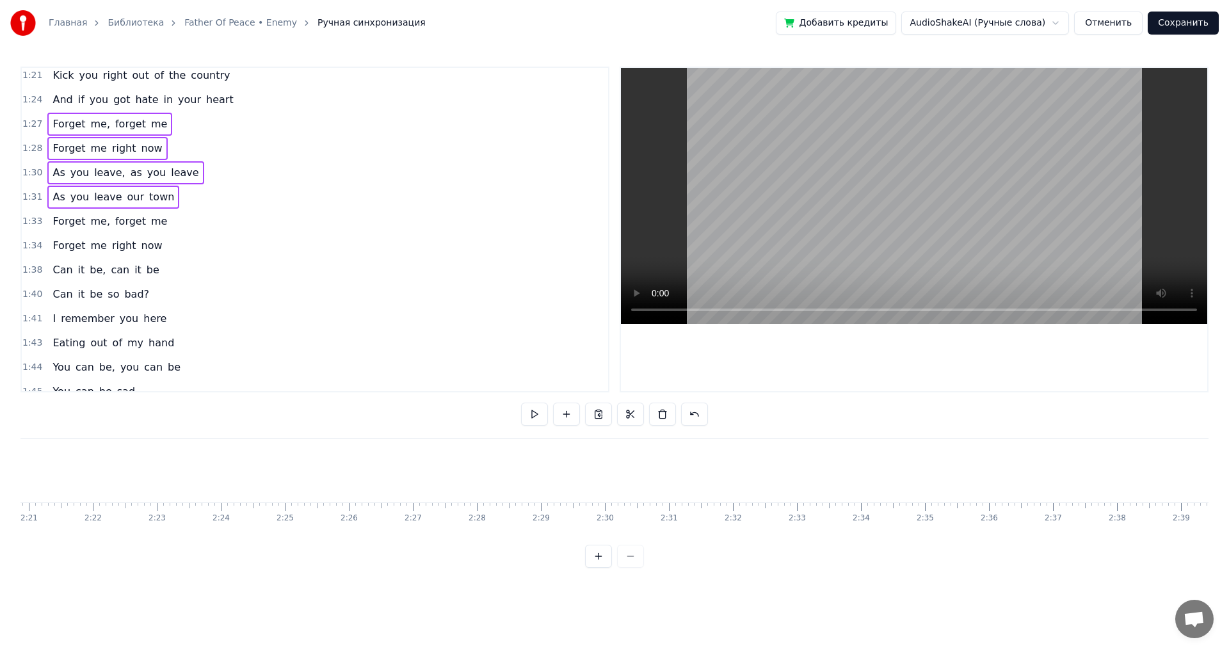
scroll to position [0, 9195]
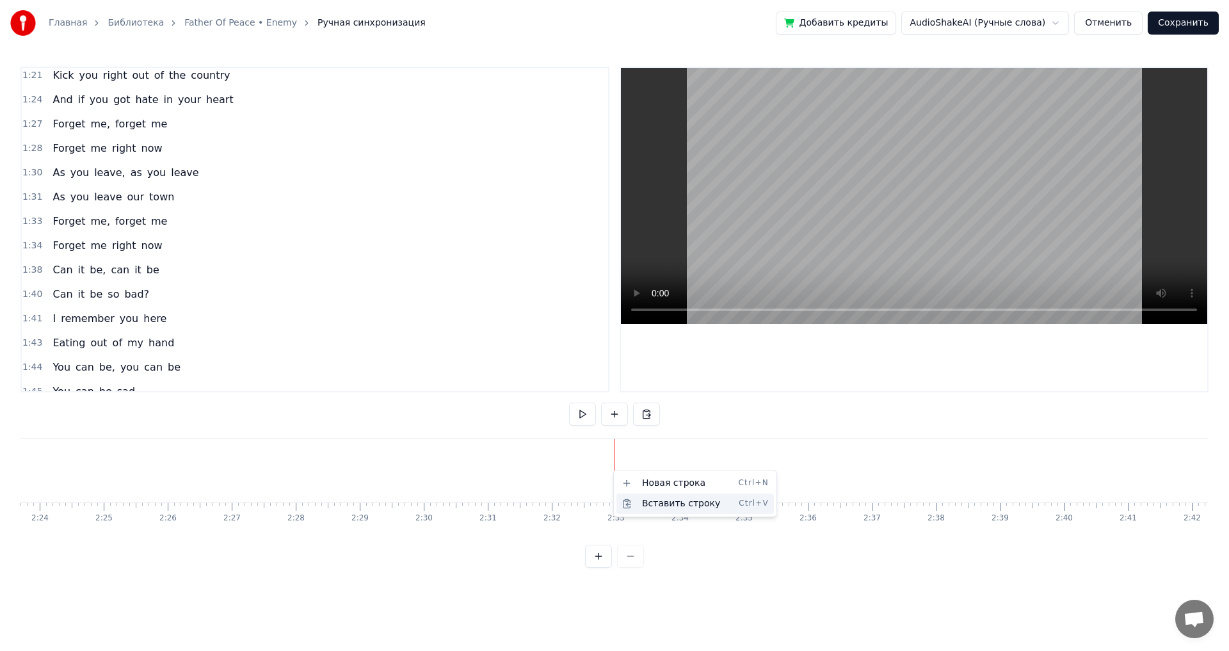
click at [667, 502] on div "Вставить строку Ctrl+V" at bounding box center [694, 503] width 157 height 20
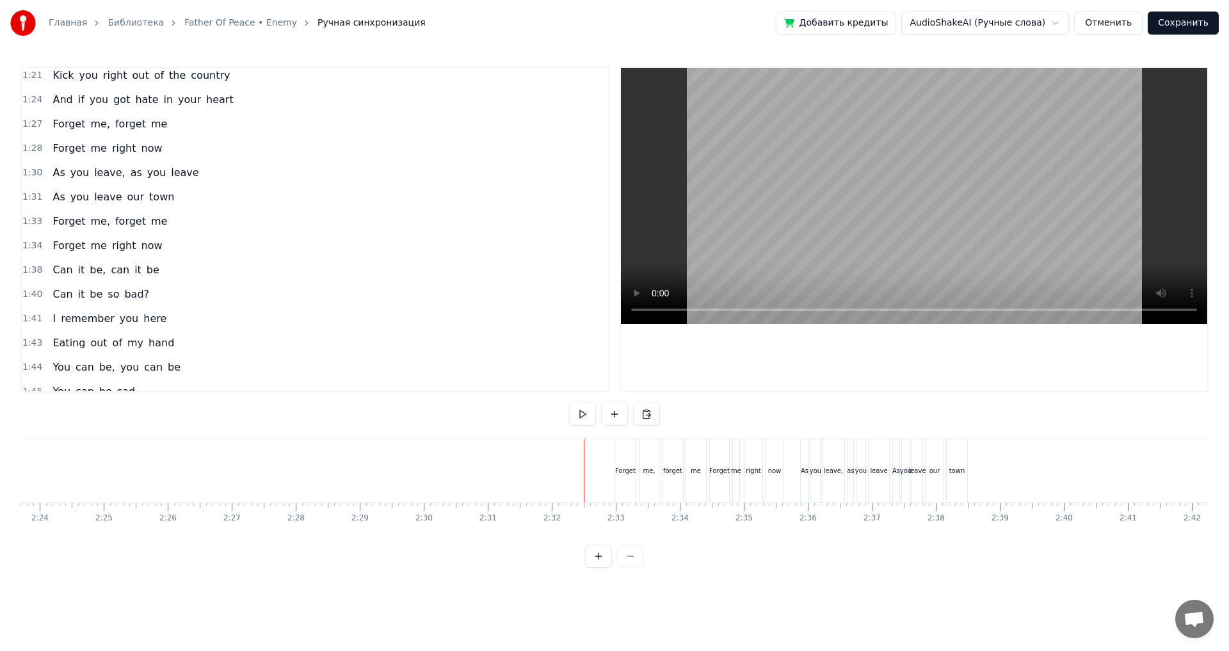
click at [632, 463] on div "Forget" at bounding box center [625, 470] width 20 height 63
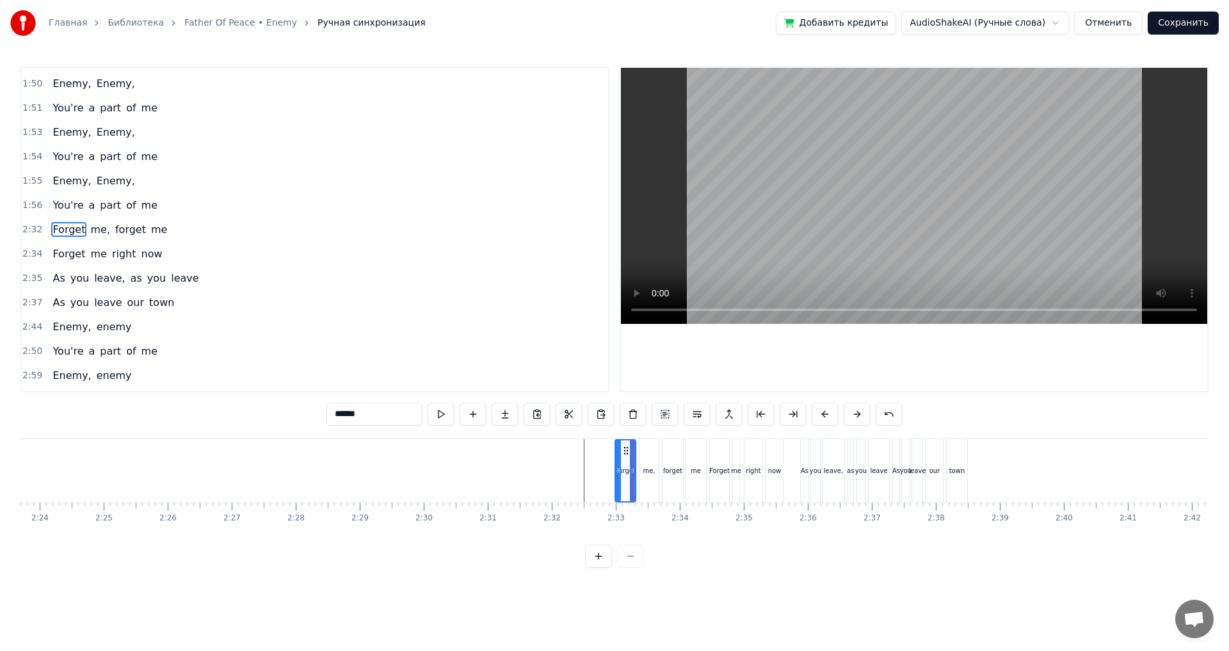
scroll to position [1039, 0]
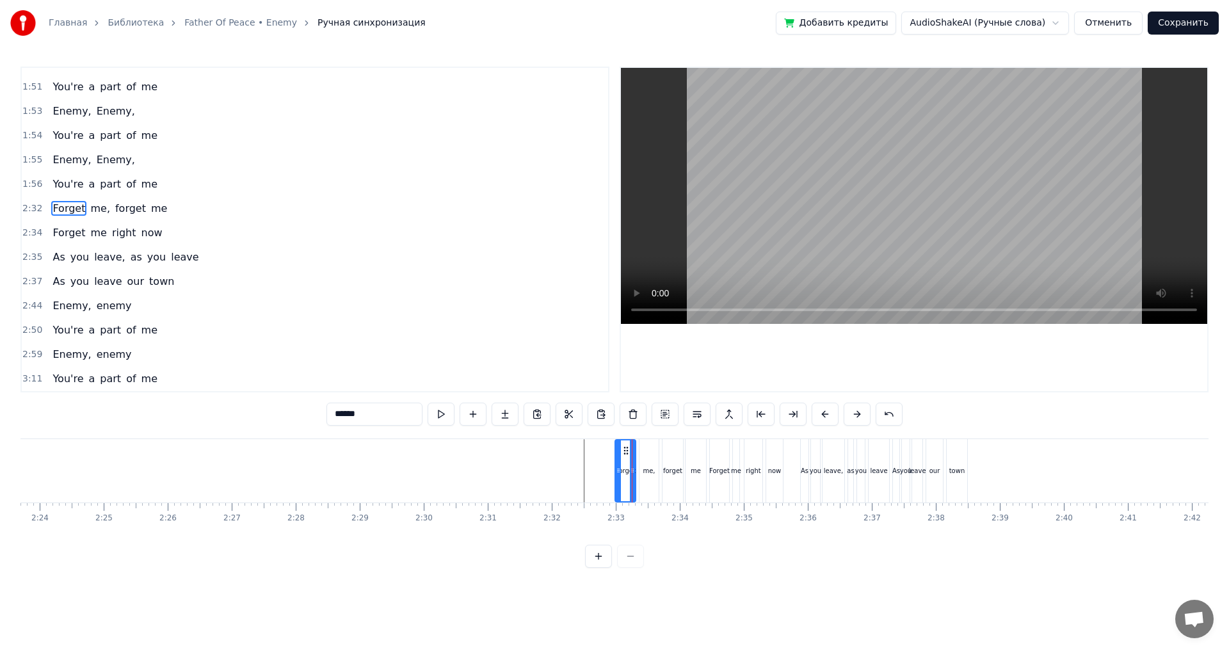
click at [173, 213] on div "2:32 Forget me, forget me" at bounding box center [315, 208] width 586 height 24
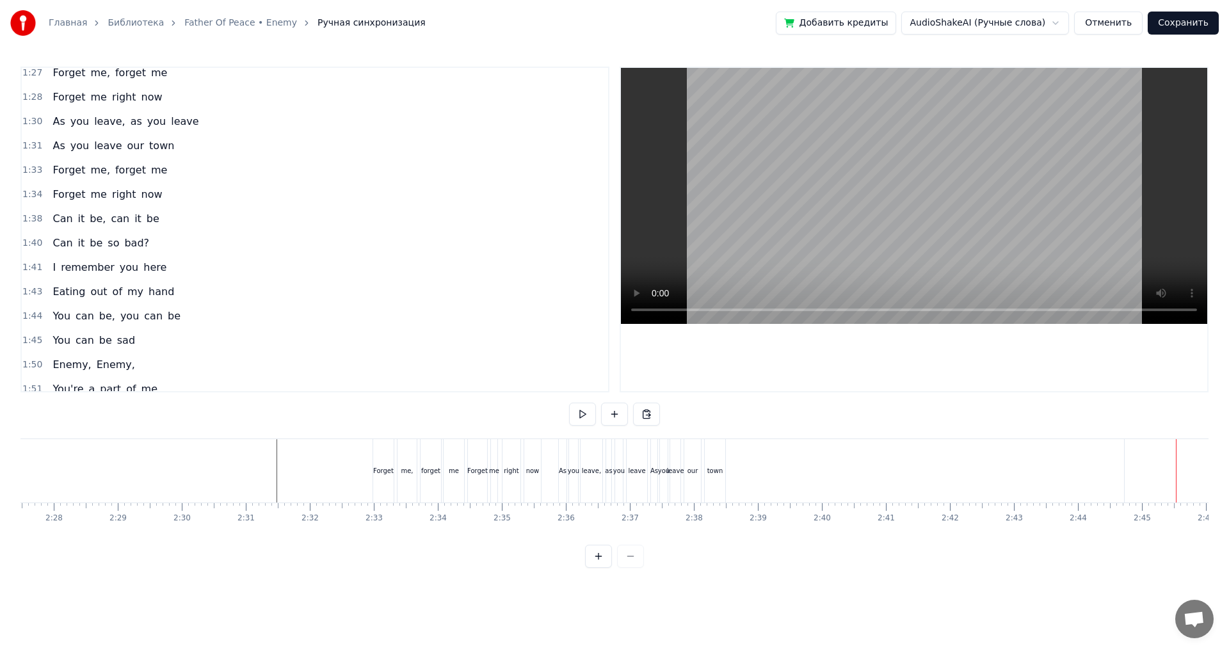
scroll to position [719, 0]
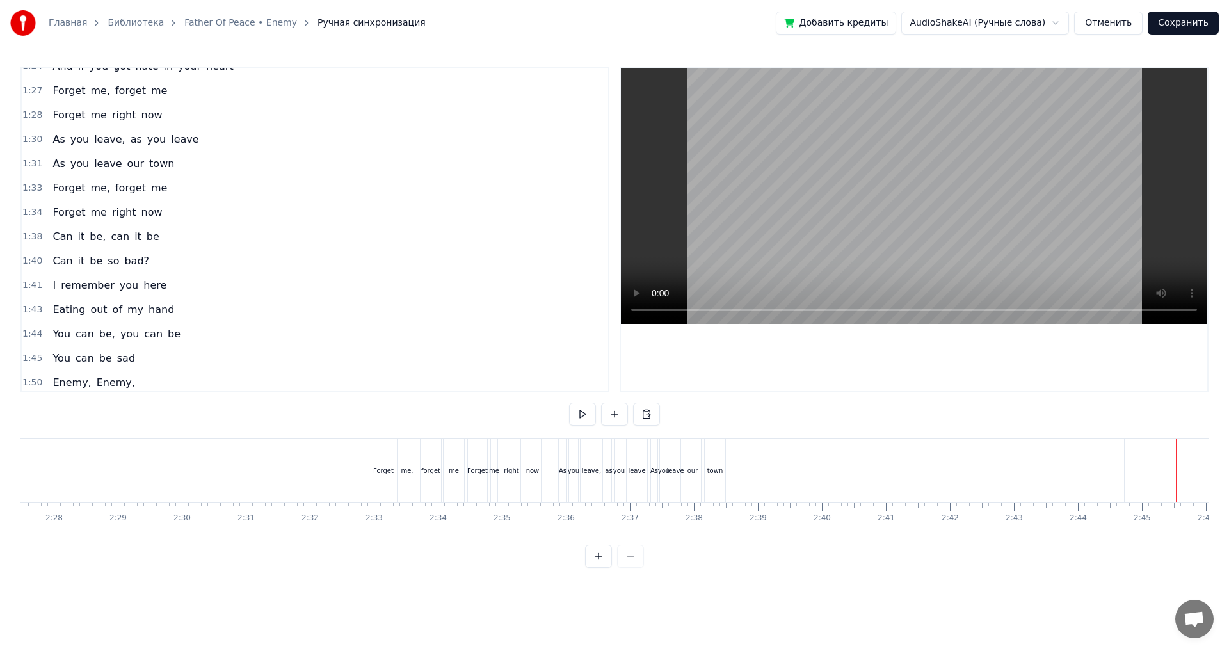
click at [166, 212] on div "1:34 Forget me right now" at bounding box center [315, 212] width 586 height 24
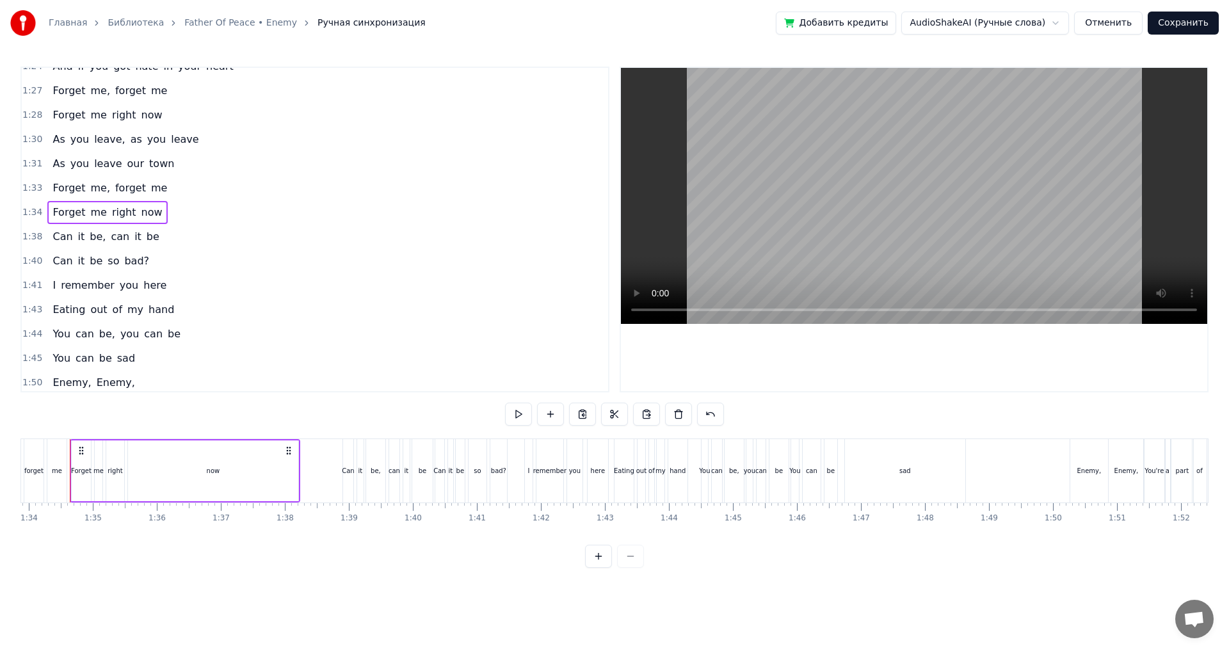
scroll to position [0, 5991]
click at [168, 231] on div "1:38 Can it be, can it be" at bounding box center [315, 237] width 586 height 24
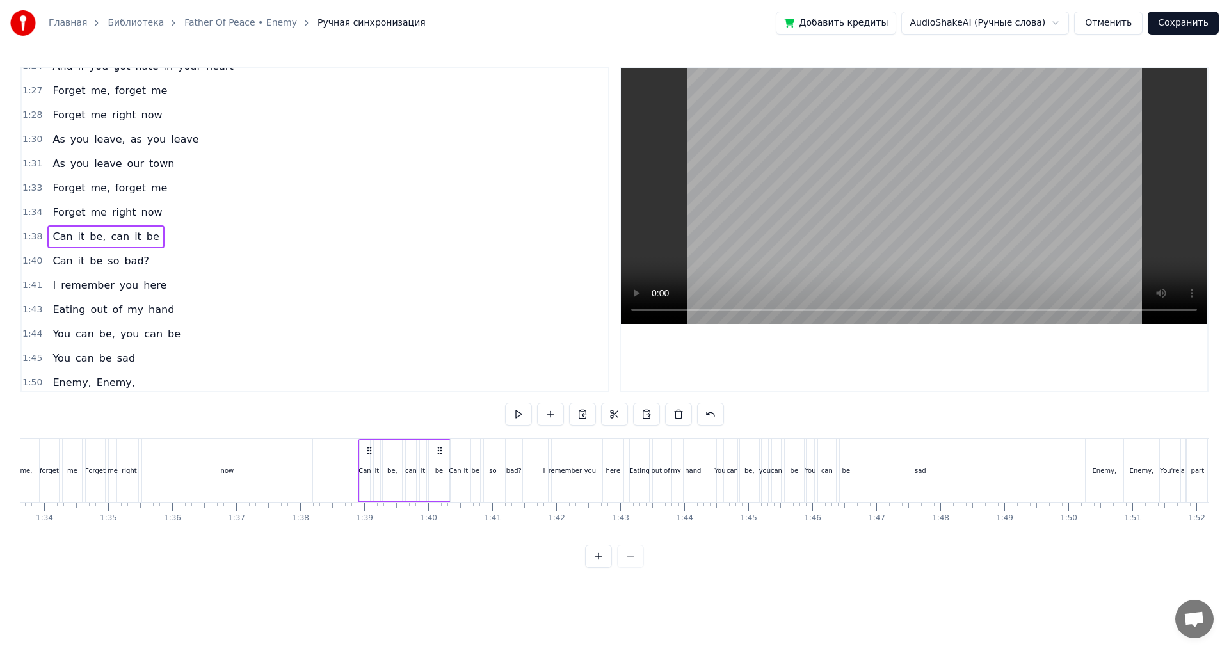
click at [173, 212] on div "1:34 Forget me right now" at bounding box center [315, 212] width 586 height 24
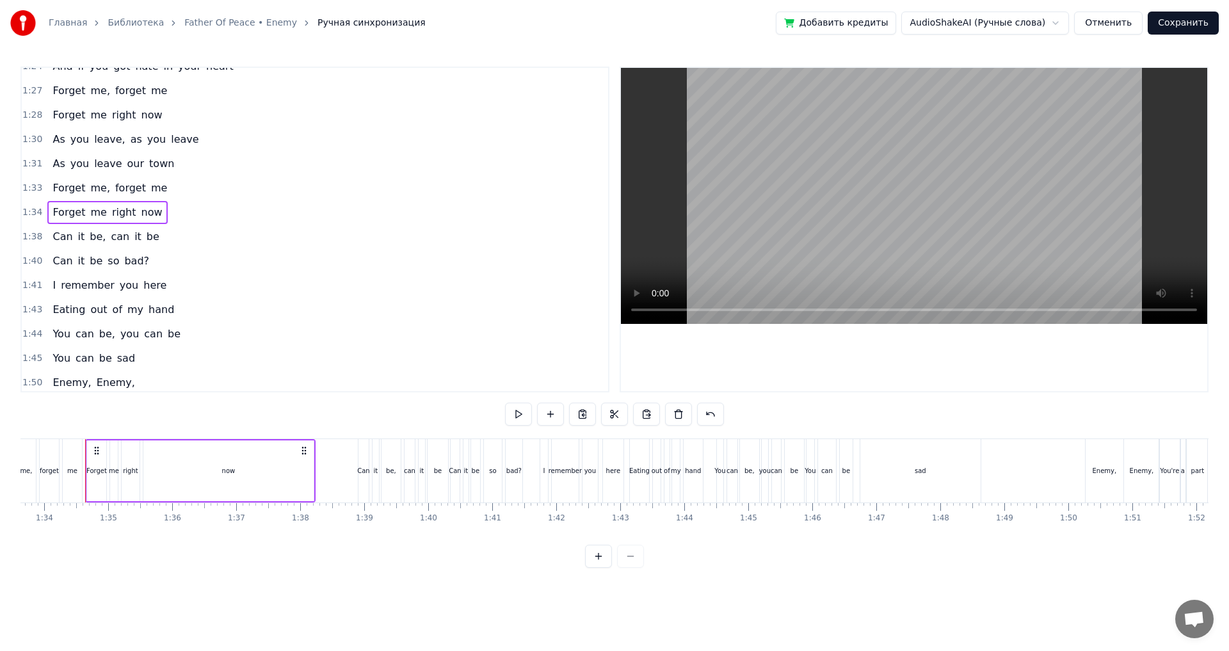
click at [175, 191] on div "1:33 Forget me, forget me" at bounding box center [315, 188] width 586 height 24
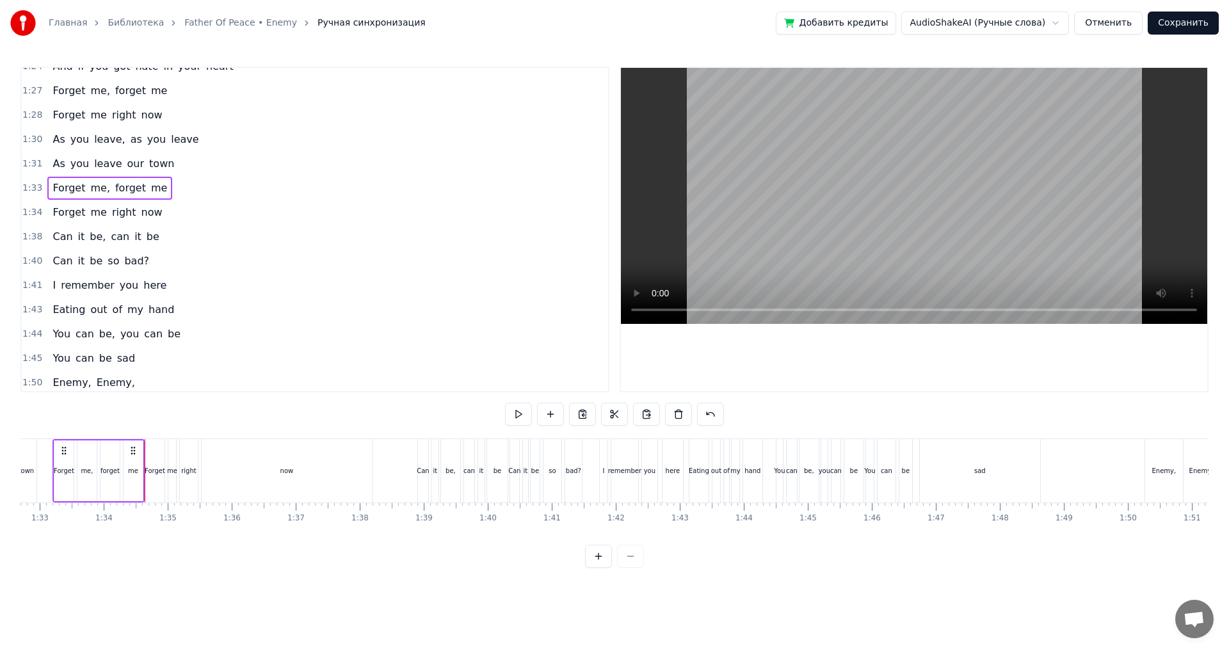
scroll to position [0, 5899]
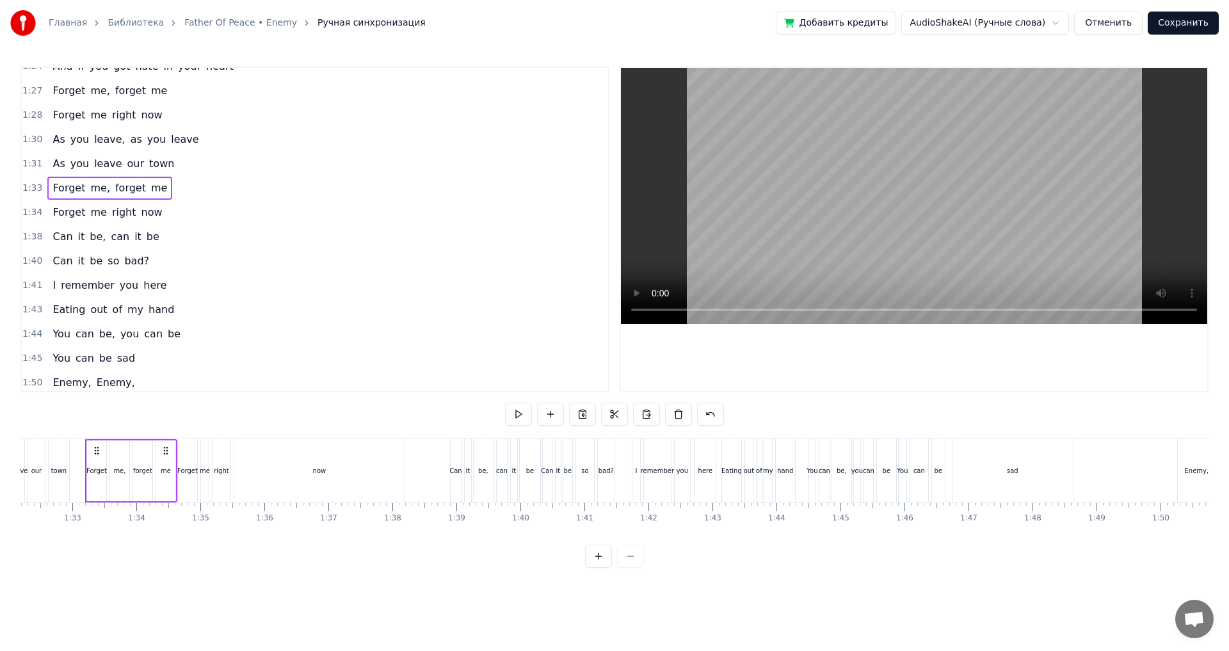
click at [170, 212] on div "1:34 Forget me right now" at bounding box center [315, 212] width 586 height 24
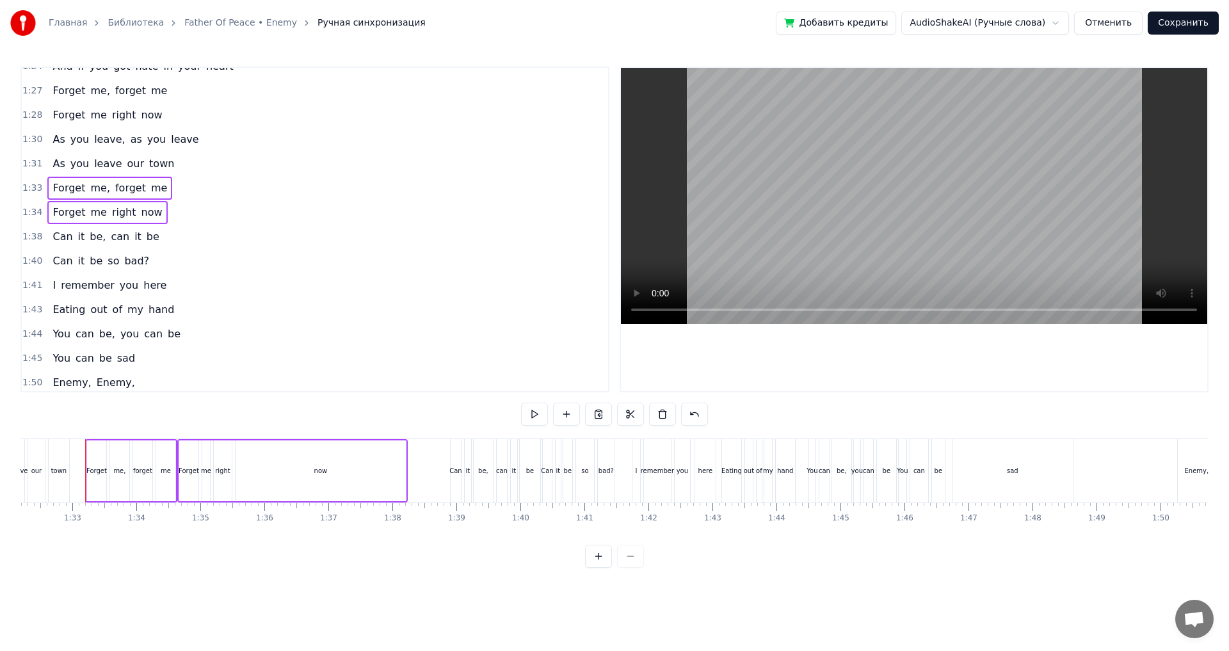
click at [171, 239] on div "1:38 Can it be, can it be" at bounding box center [315, 237] width 586 height 24
click at [171, 260] on div "1:40 Can it be so bad?" at bounding box center [315, 261] width 586 height 24
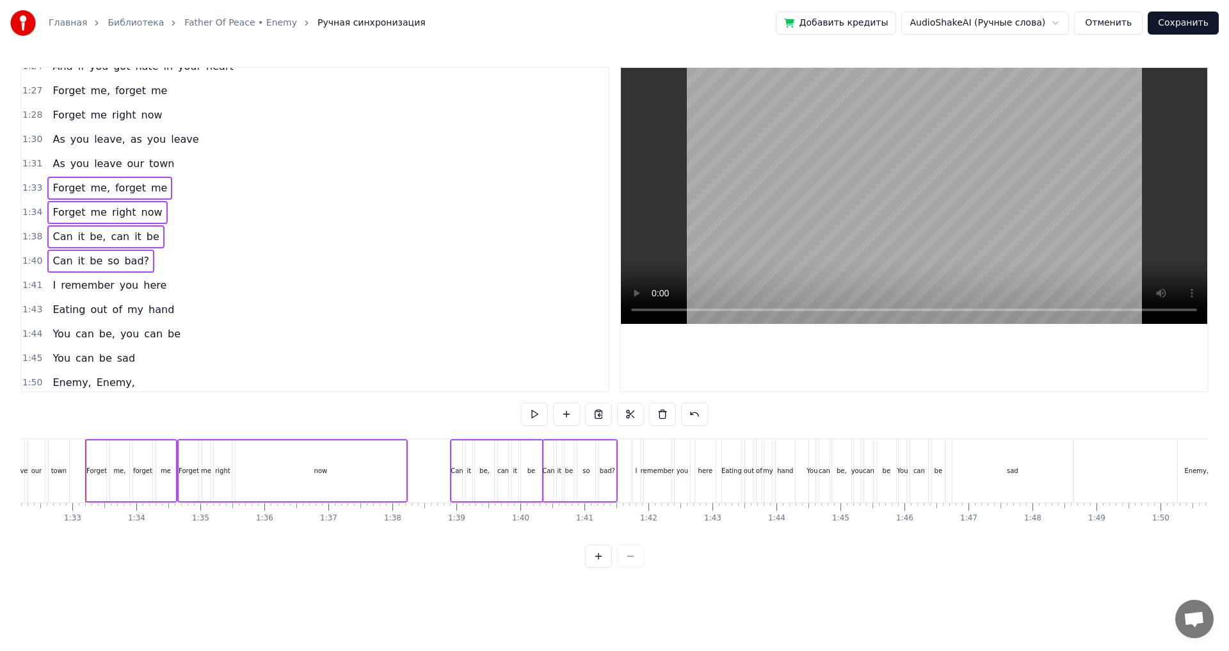
click at [178, 283] on div "1:41 I remember you here" at bounding box center [315, 285] width 586 height 24
click at [182, 310] on div "1:43 Eating out of my hand" at bounding box center [315, 310] width 586 height 24
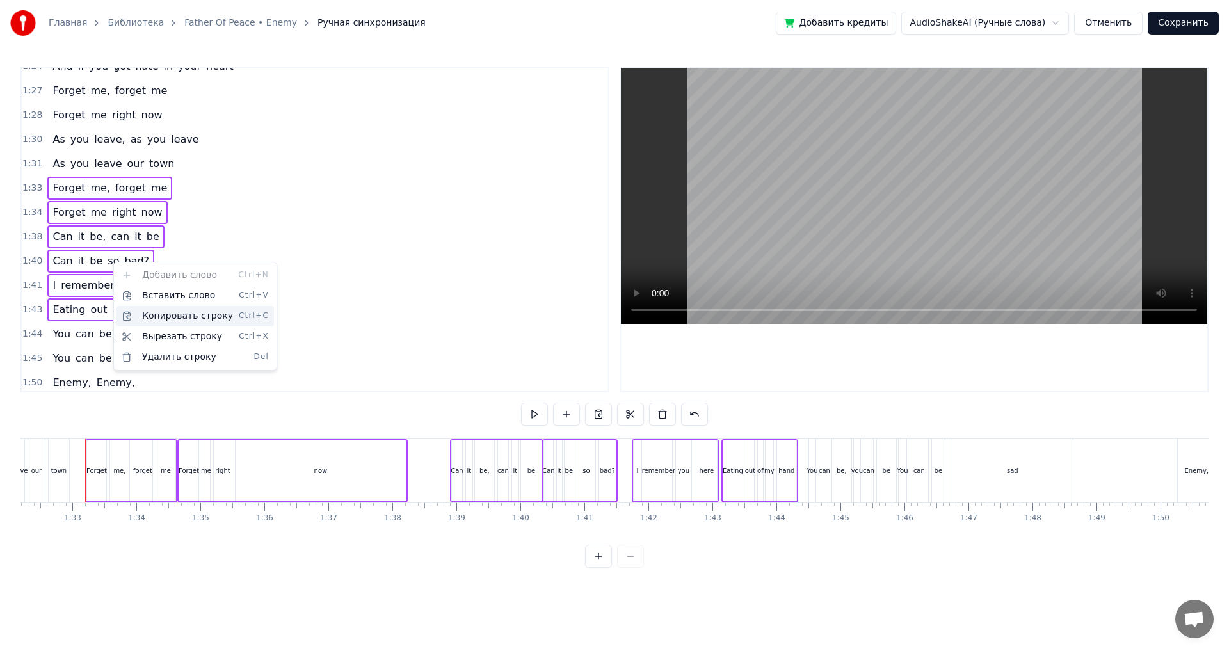
click at [181, 319] on div "Копировать строку Ctrl+C" at bounding box center [194, 316] width 157 height 20
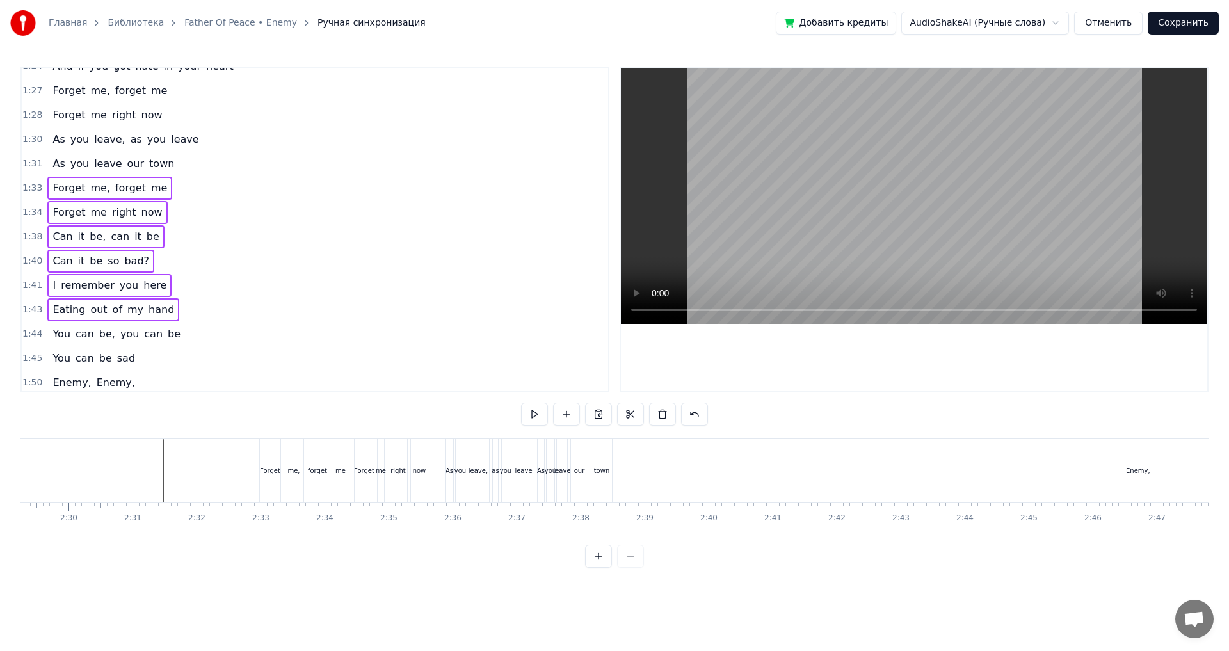
scroll to position [0, 9754]
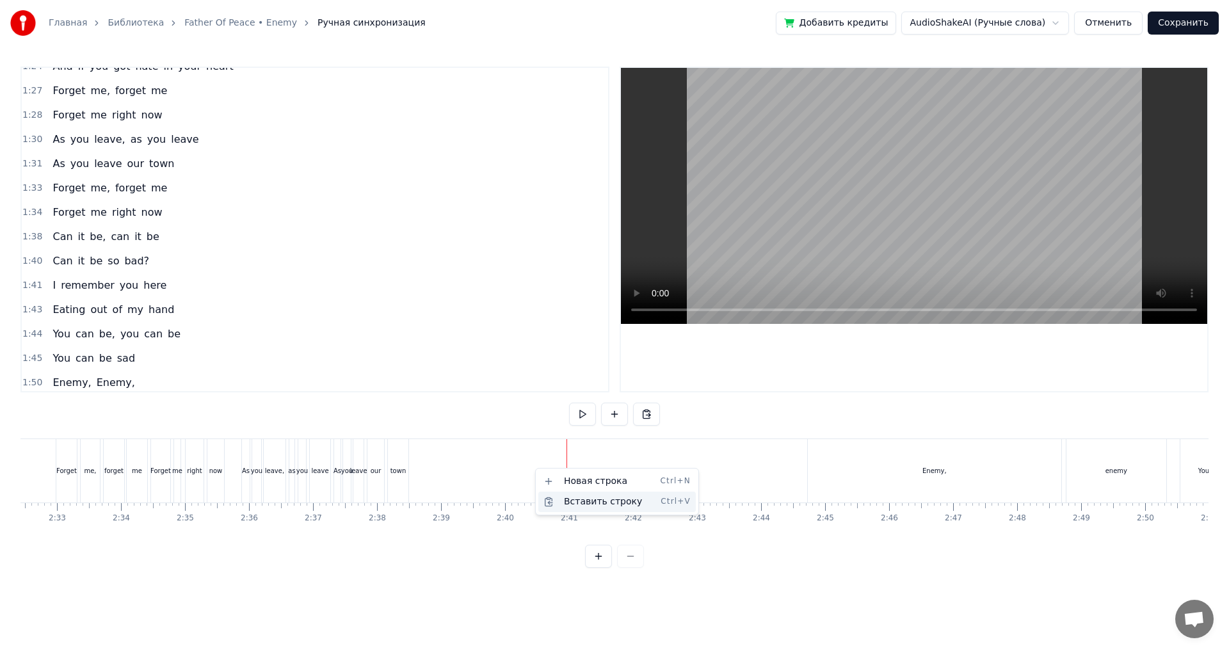
click at [599, 502] on div "Вставить строку Ctrl+V" at bounding box center [616, 501] width 157 height 20
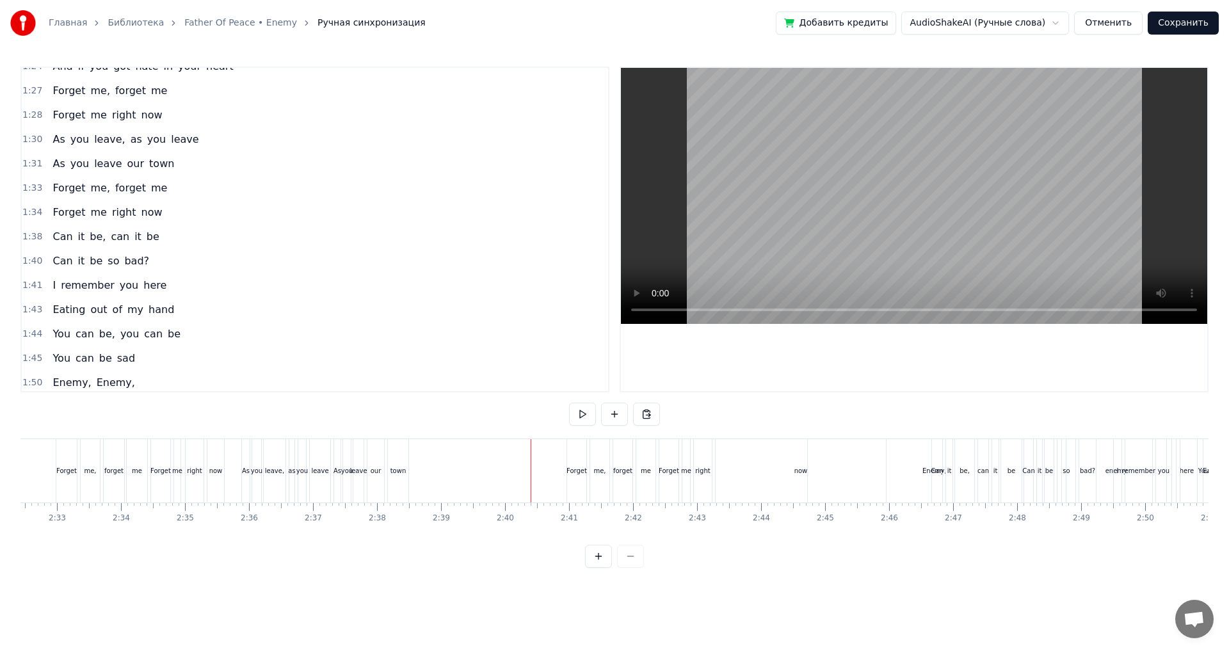
click at [604, 475] on div "me," at bounding box center [599, 470] width 19 height 63
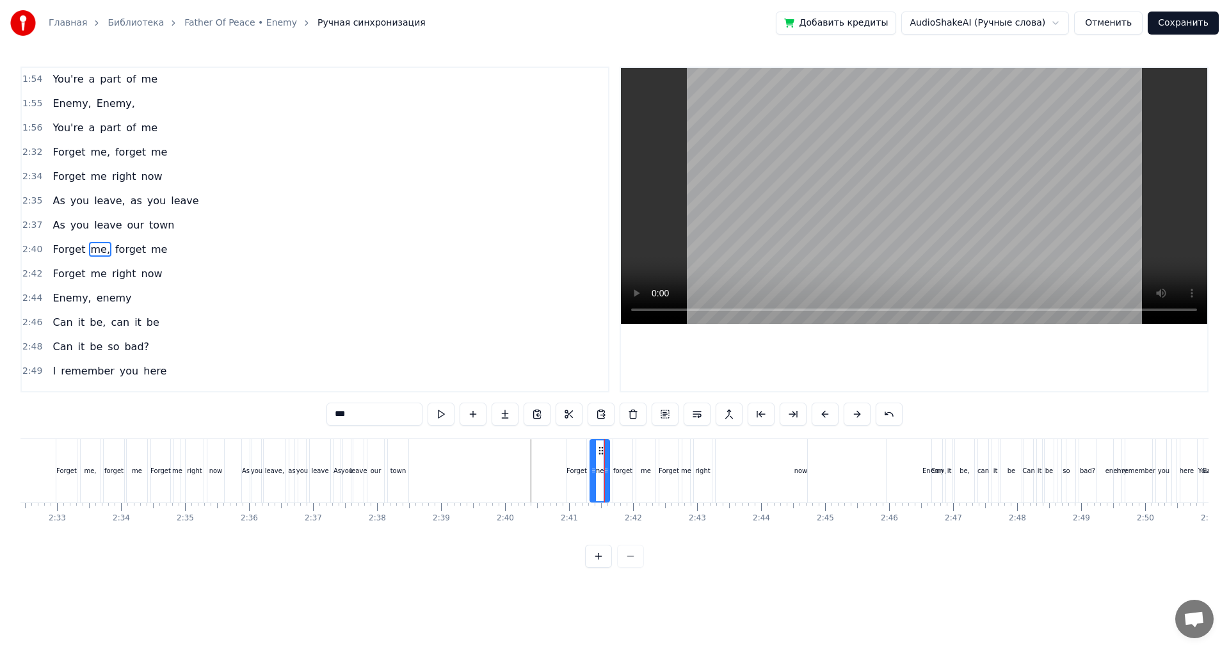
scroll to position [1115, 0]
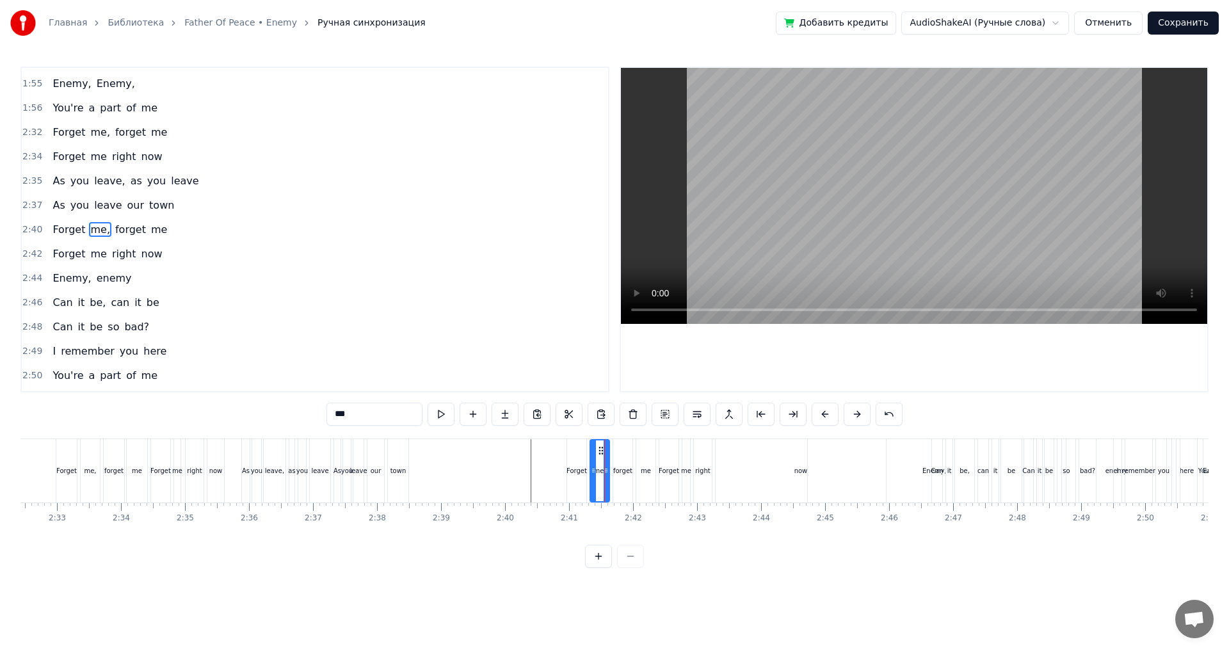
click at [191, 239] on div "2:40 Forget me, forget me" at bounding box center [315, 230] width 586 height 24
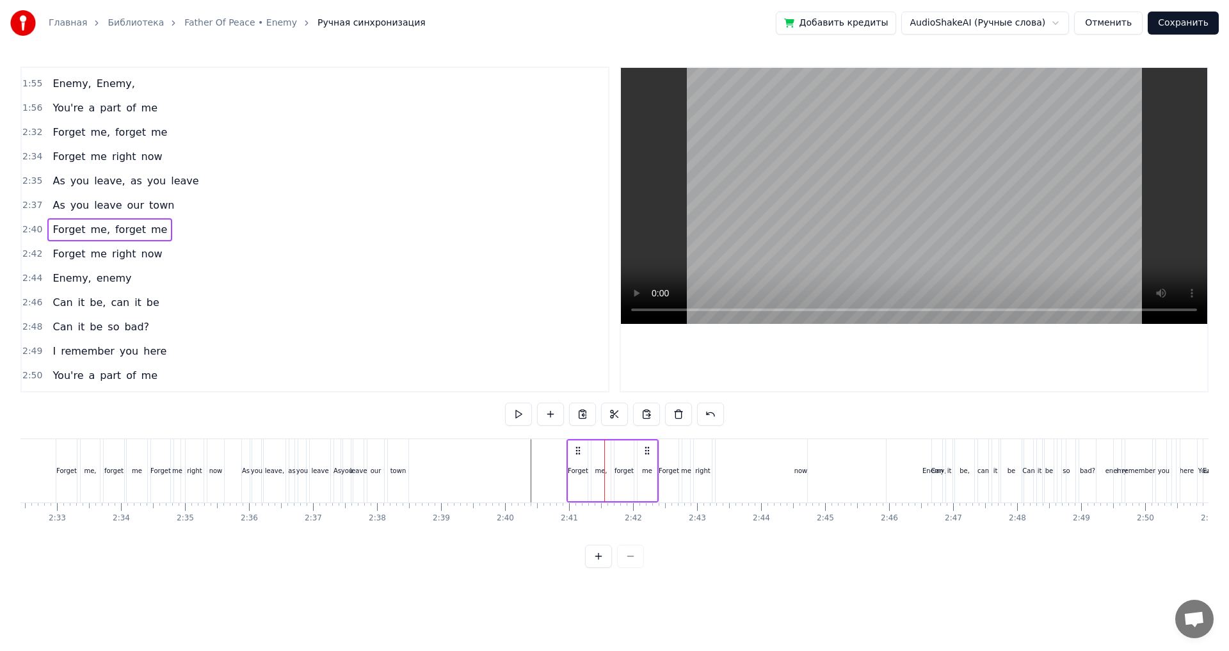
click at [578, 461] on div "Forget" at bounding box center [576, 470] width 19 height 63
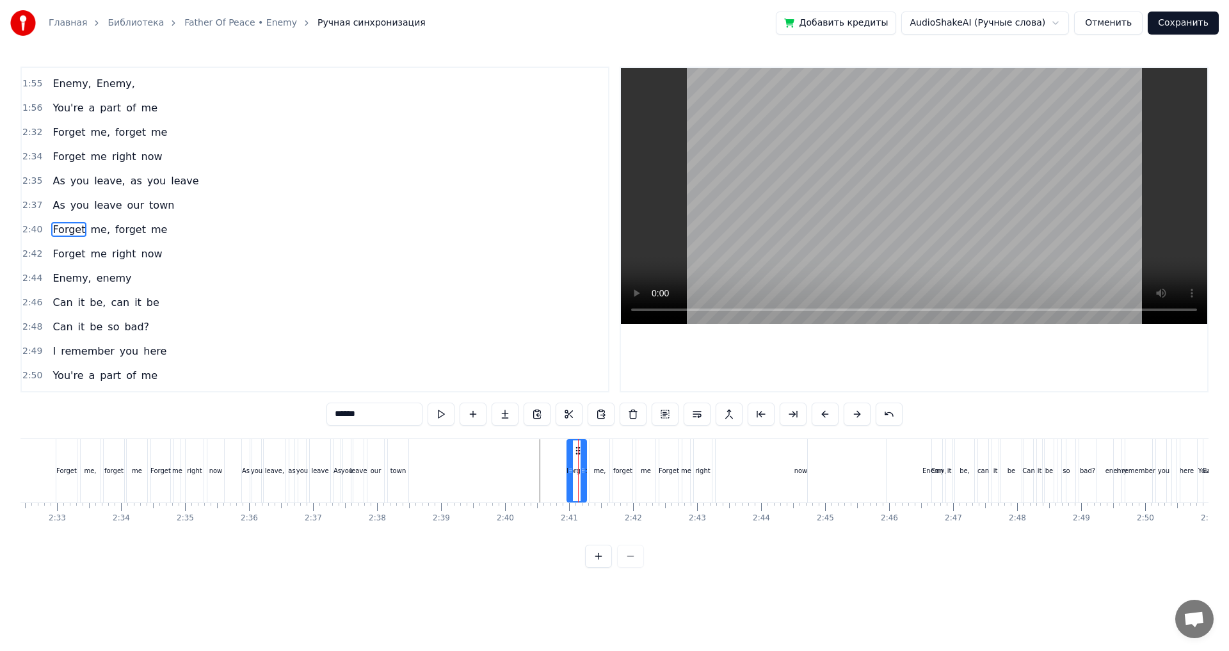
click at [154, 229] on div "Forget me, forget me" at bounding box center [109, 229] width 125 height 23
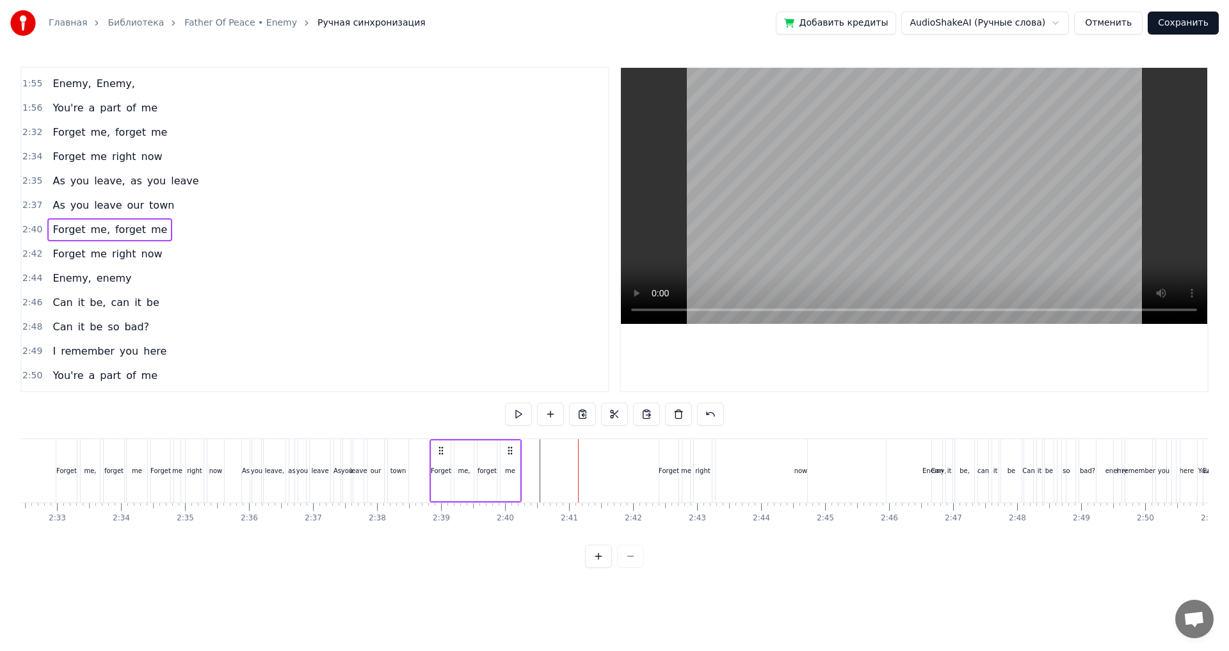
drag, startPoint x: 578, startPoint y: 450, endPoint x: 442, endPoint y: 463, distance: 137.6
click at [442, 463] on div "Forget me, forget me" at bounding box center [475, 470] width 92 height 63
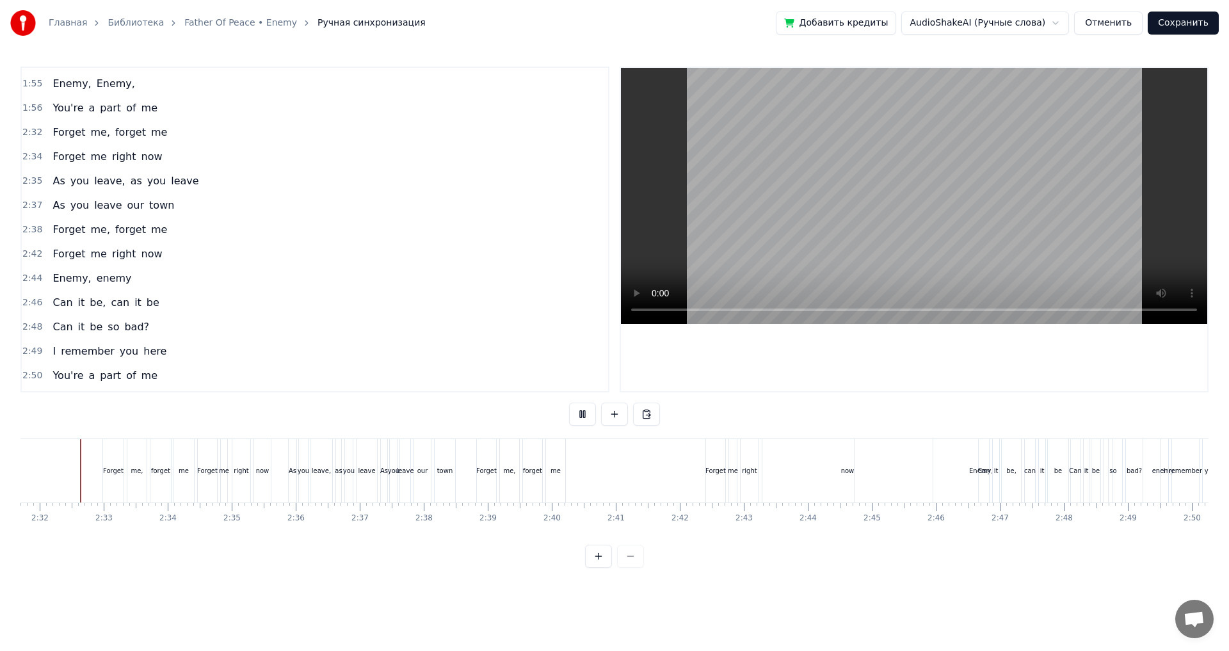
scroll to position [0, 9703]
click at [718, 464] on div "Forget" at bounding box center [719, 470] width 19 height 63
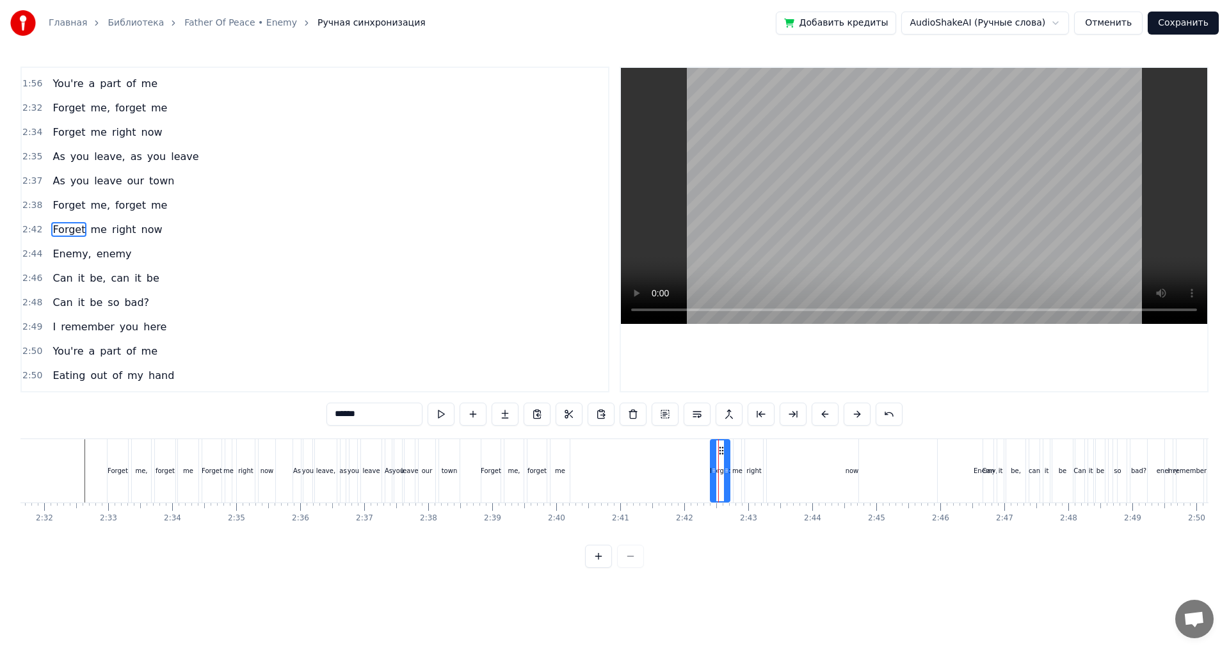
click at [166, 233] on div "2:42 Forget me right now" at bounding box center [315, 230] width 586 height 24
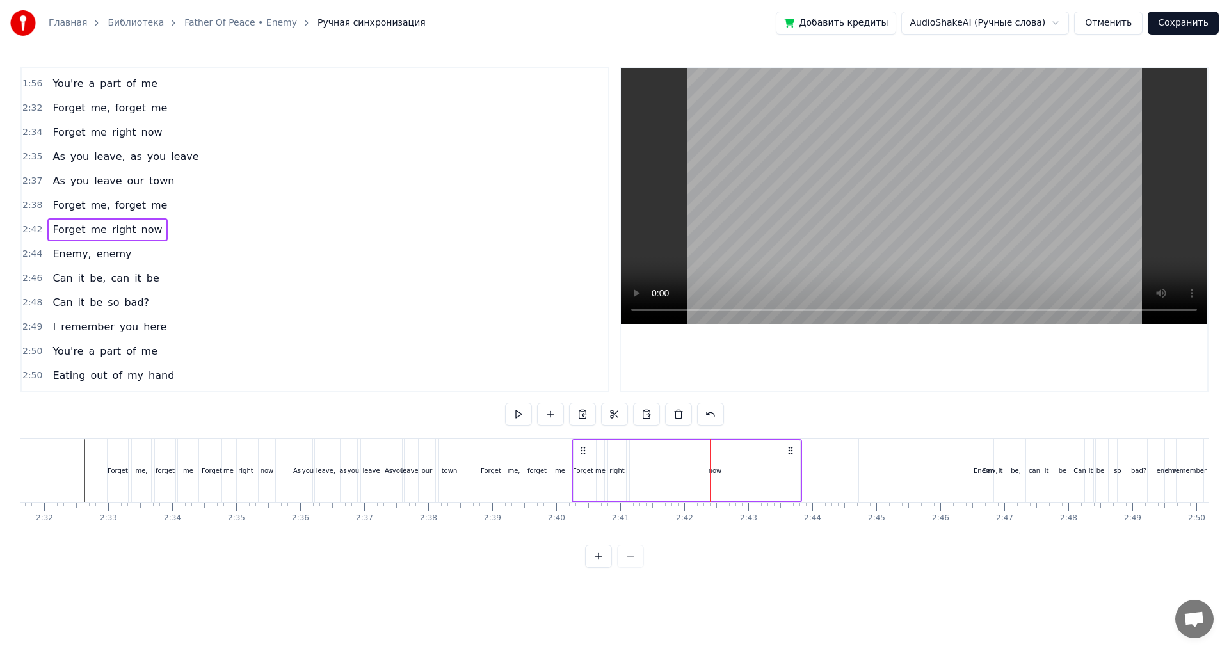
drag, startPoint x: 722, startPoint y: 451, endPoint x: 584, endPoint y: 460, distance: 138.5
click at [584, 460] on div "Forget me right now" at bounding box center [686, 470] width 230 height 63
click at [571, 477] on div "Forget me right now" at bounding box center [686, 470] width 230 height 63
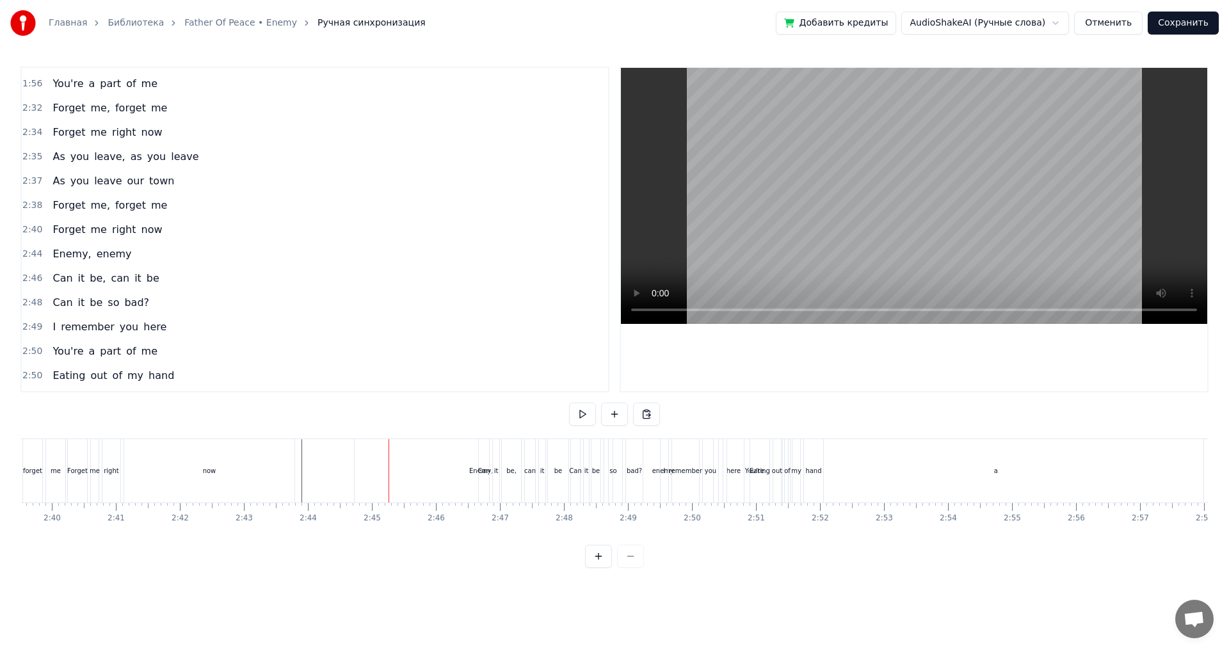
scroll to position [0, 10169]
click at [495, 475] on div "Enemy," at bounding box center [518, 470] width 253 height 63
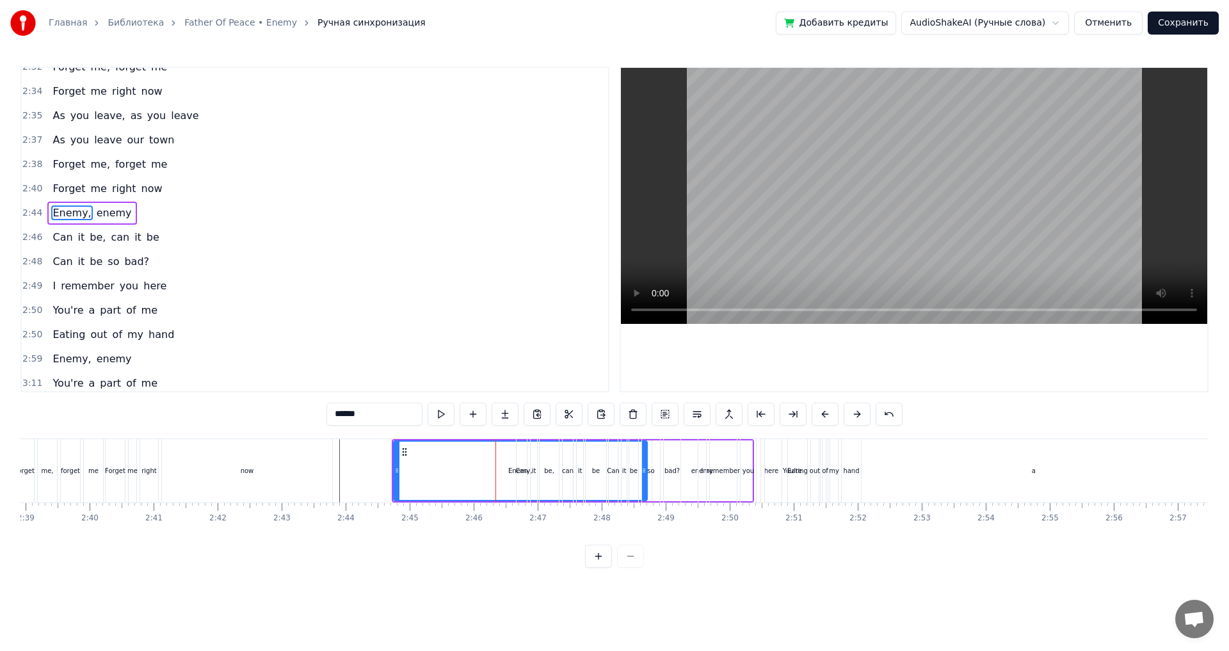
scroll to position [1184, 0]
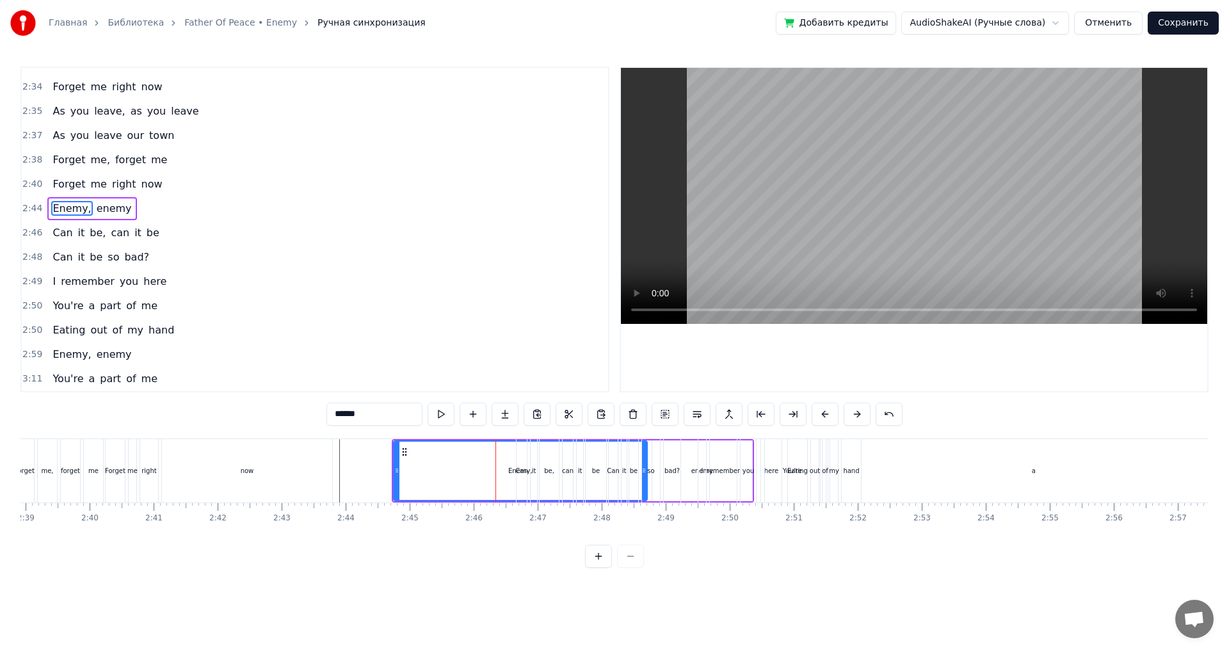
click at [161, 229] on div "2:46 Can it be, can it be" at bounding box center [315, 233] width 586 height 24
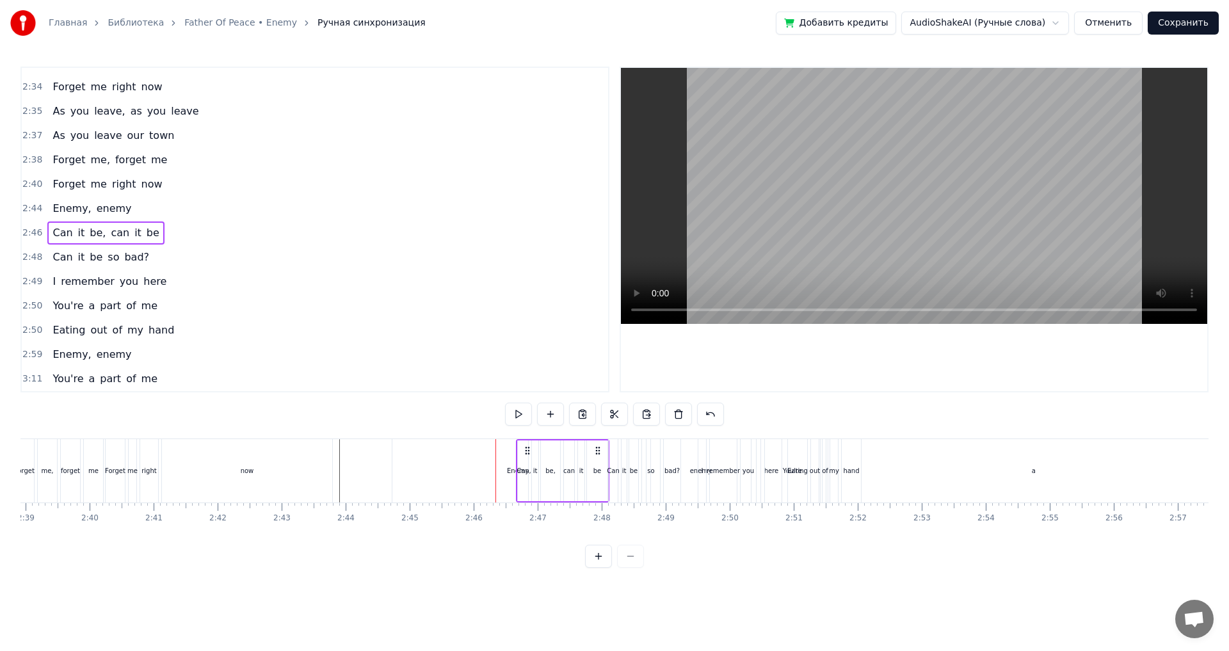
click at [145, 205] on div "2:44 Enemy, enemy" at bounding box center [315, 208] width 586 height 24
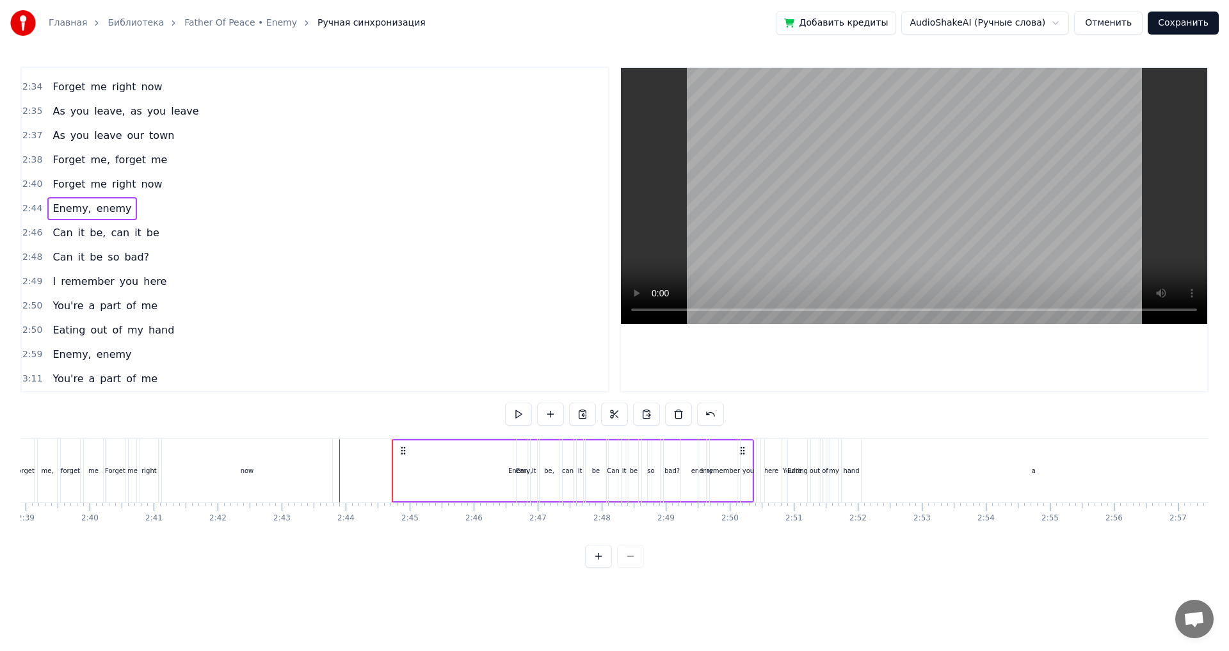
click at [163, 234] on div "2:46 Can it be, can it be" at bounding box center [315, 233] width 586 height 24
click at [148, 212] on div "2:44 Enemy, enemy" at bounding box center [315, 208] width 586 height 24
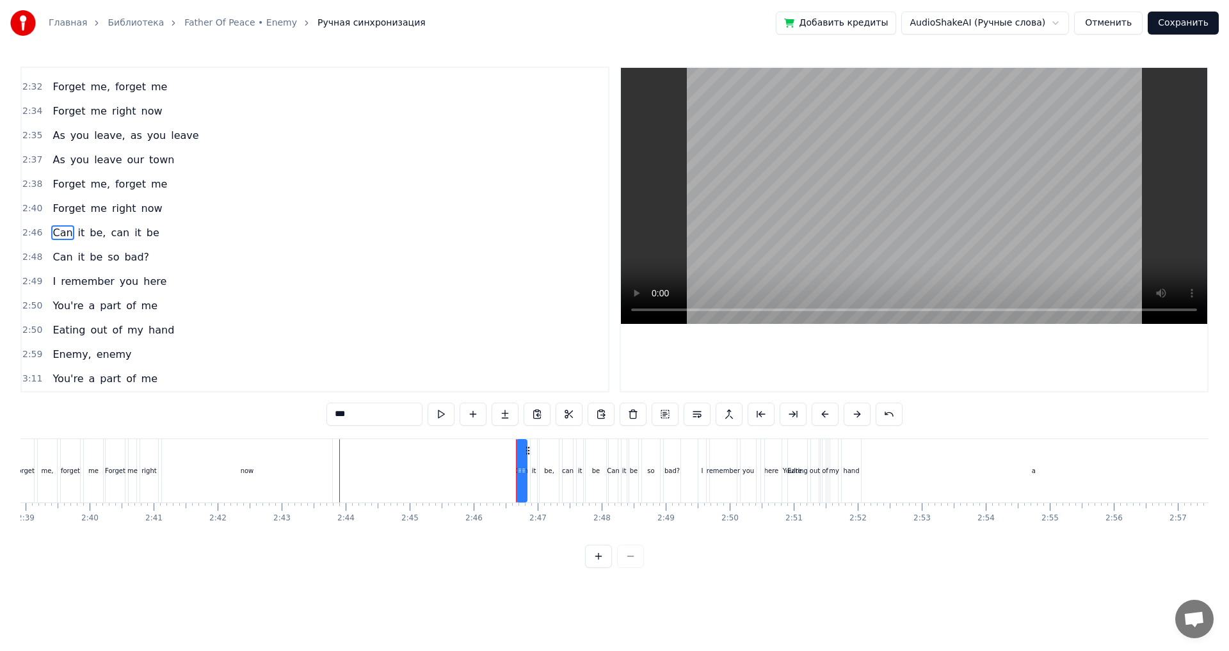
scroll to position [1160, 0]
click at [158, 236] on div "2:46 Can it be, can it be" at bounding box center [315, 233] width 586 height 24
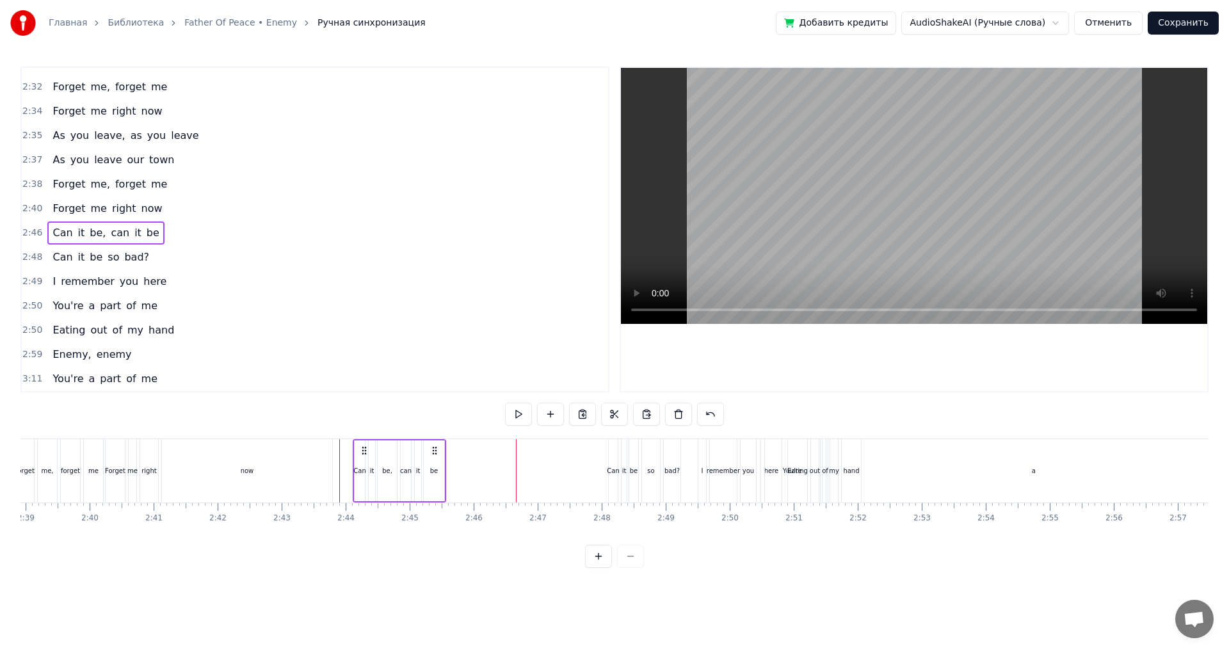
drag, startPoint x: 527, startPoint y: 449, endPoint x: 364, endPoint y: 456, distance: 163.3
click at [364, 456] on div "Can it be, can it be" at bounding box center [399, 470] width 93 height 63
click at [356, 465] on div "Can" at bounding box center [358, 470] width 10 height 63
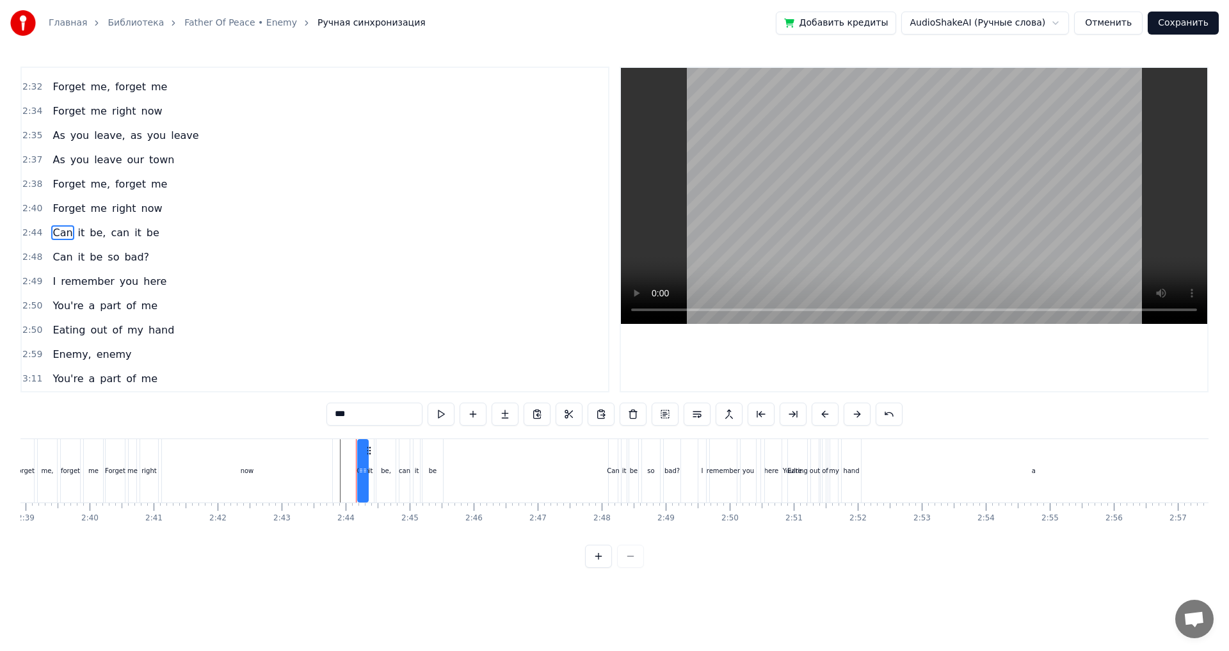
click at [368, 448] on icon at bounding box center [368, 450] width 10 height 10
click at [163, 240] on div "2:44 Can it be, can it be" at bounding box center [315, 233] width 586 height 24
drag, startPoint x: 365, startPoint y: 451, endPoint x: 379, endPoint y: 454, distance: 14.3
click at [379, 454] on icon at bounding box center [379, 450] width 10 height 10
click at [613, 466] on div "Can" at bounding box center [613, 471] width 12 height 10
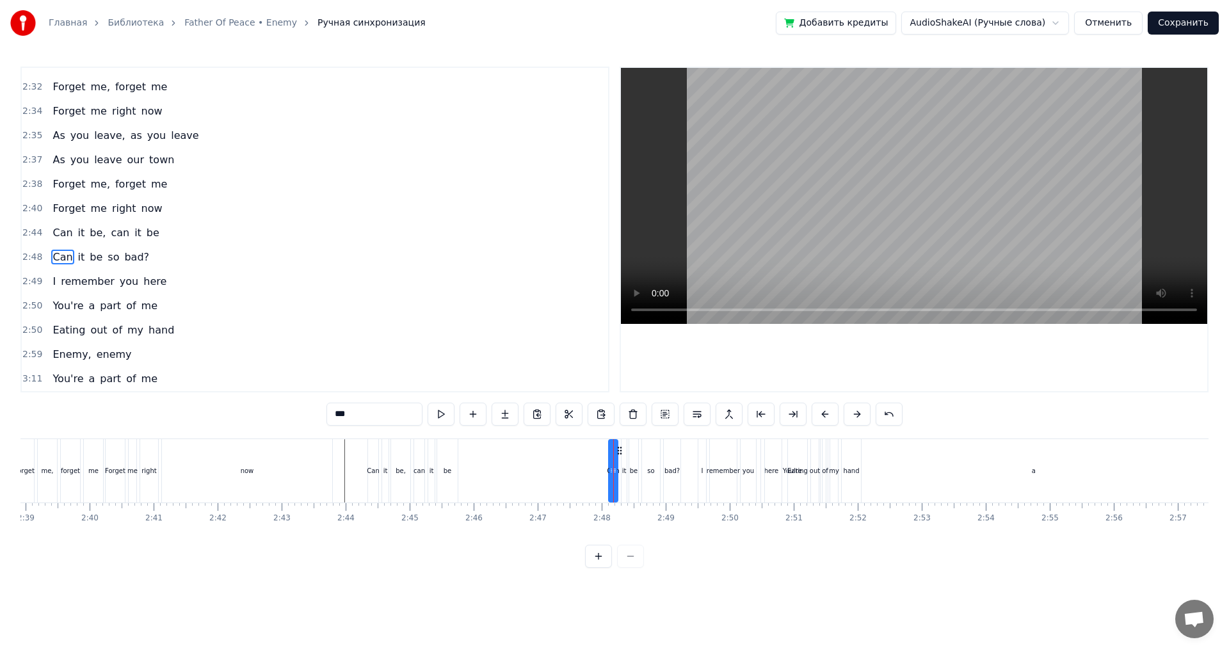
click at [177, 263] on div "2:48 Can it be so bad?" at bounding box center [315, 257] width 586 height 24
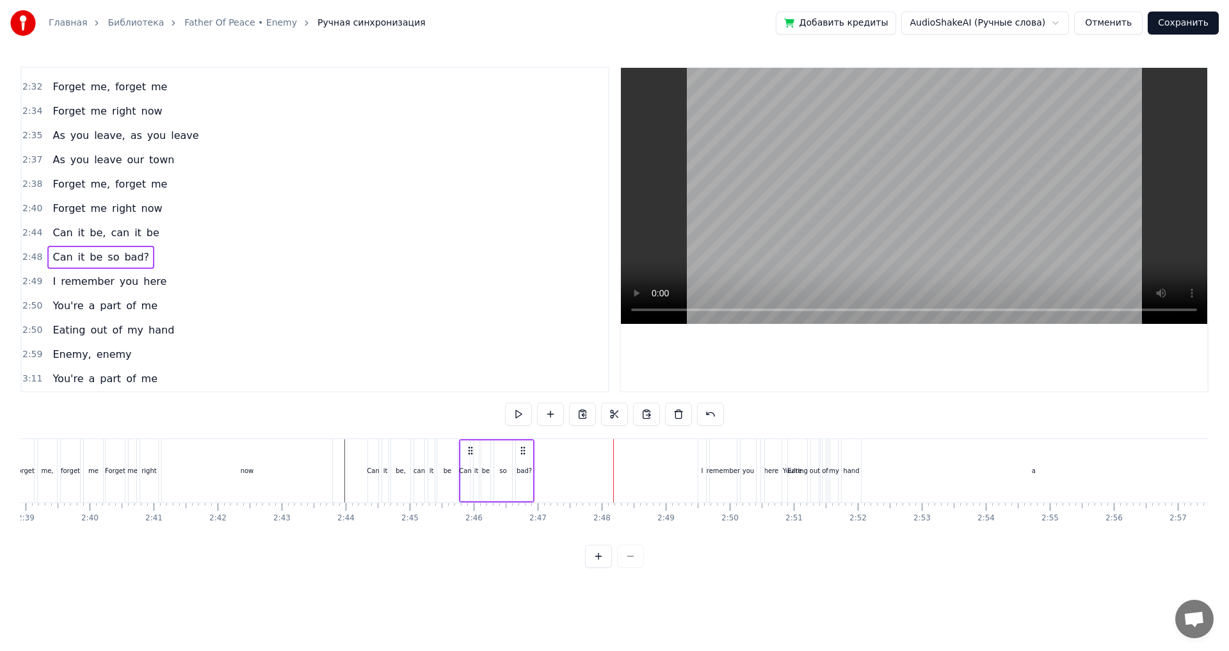
drag, startPoint x: 617, startPoint y: 452, endPoint x: 472, endPoint y: 459, distance: 145.4
click at [472, 459] on div "Can it be so bad?" at bounding box center [497, 470] width 76 height 63
click at [705, 477] on div "I" at bounding box center [702, 470] width 8 height 63
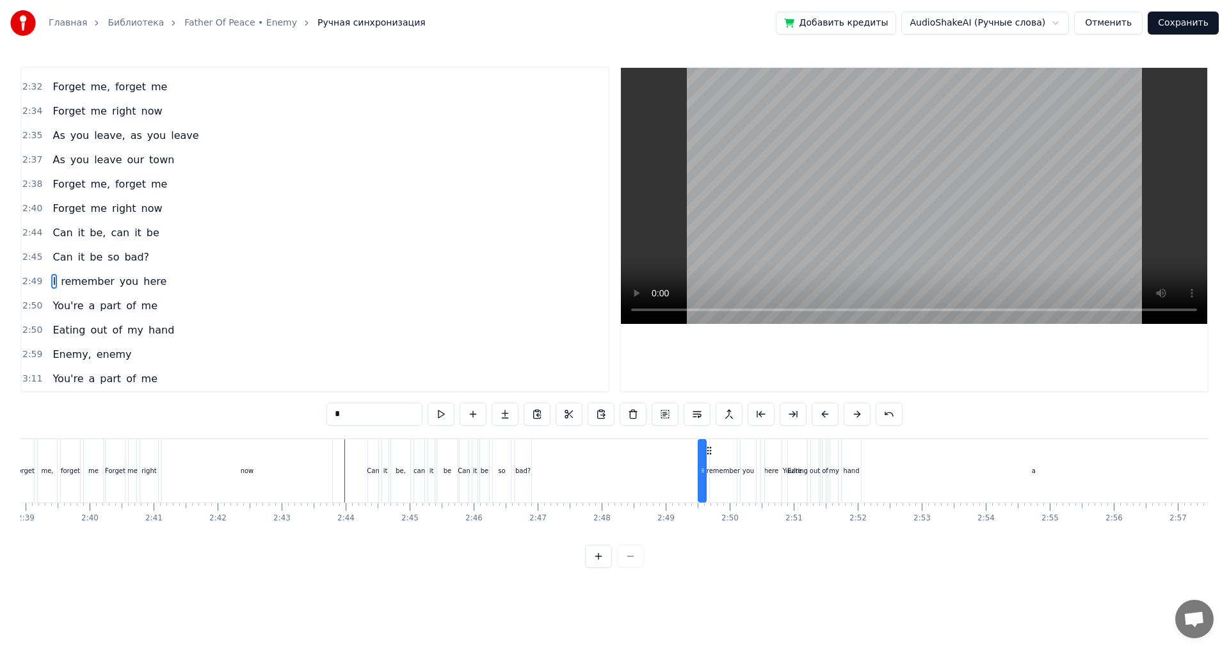
click at [184, 280] on div "2:49 I remember you here" at bounding box center [315, 281] width 586 height 24
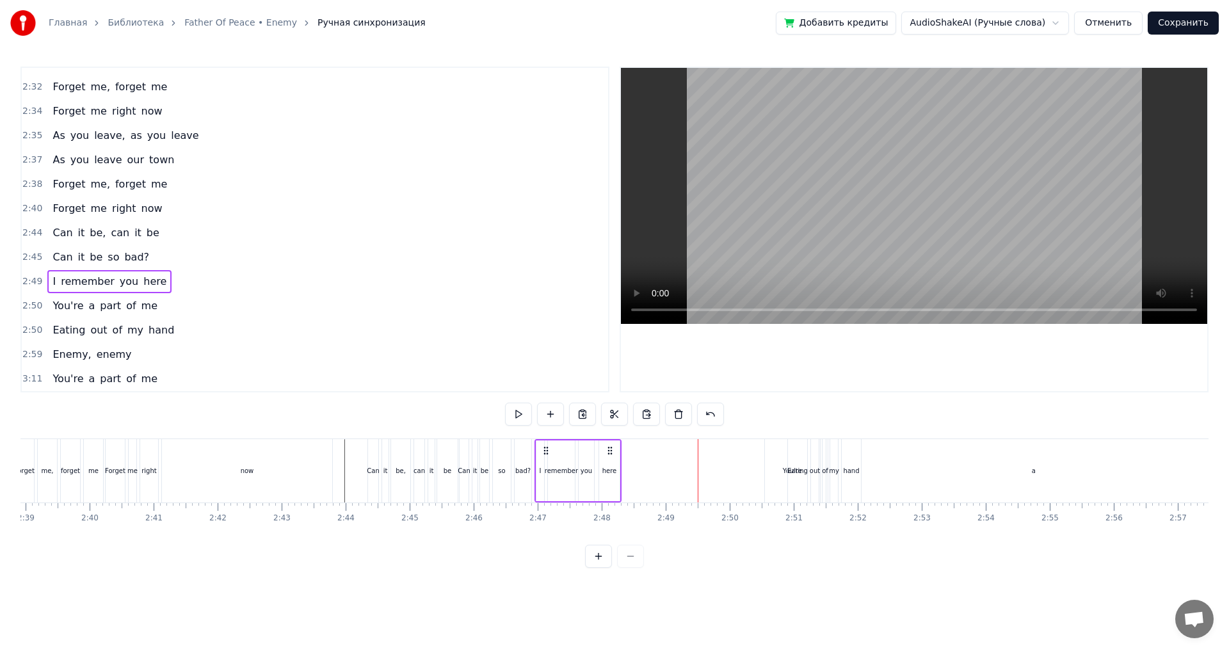
drag, startPoint x: 708, startPoint y: 450, endPoint x: 546, endPoint y: 461, distance: 162.2
click at [546, 461] on div "I remember you here" at bounding box center [577, 470] width 87 height 63
click at [212, 305] on div "2:50 You're a part of me" at bounding box center [315, 306] width 586 height 24
click at [182, 330] on div "2:50 Eating out of my hand" at bounding box center [315, 330] width 586 height 24
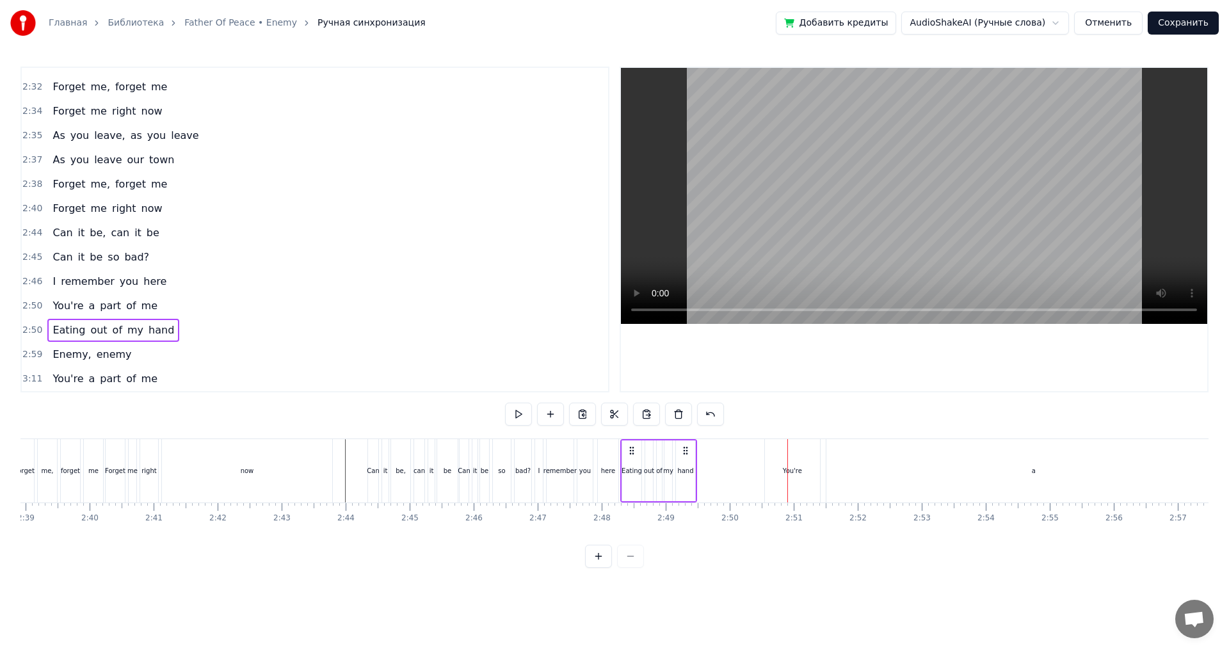
drag, startPoint x: 801, startPoint y: 452, endPoint x: 633, endPoint y: 464, distance: 167.4
click at [633, 464] on div "Eating out of my hand" at bounding box center [658, 470] width 77 height 63
click at [681, 476] on div "hand" at bounding box center [683, 470] width 19 height 63
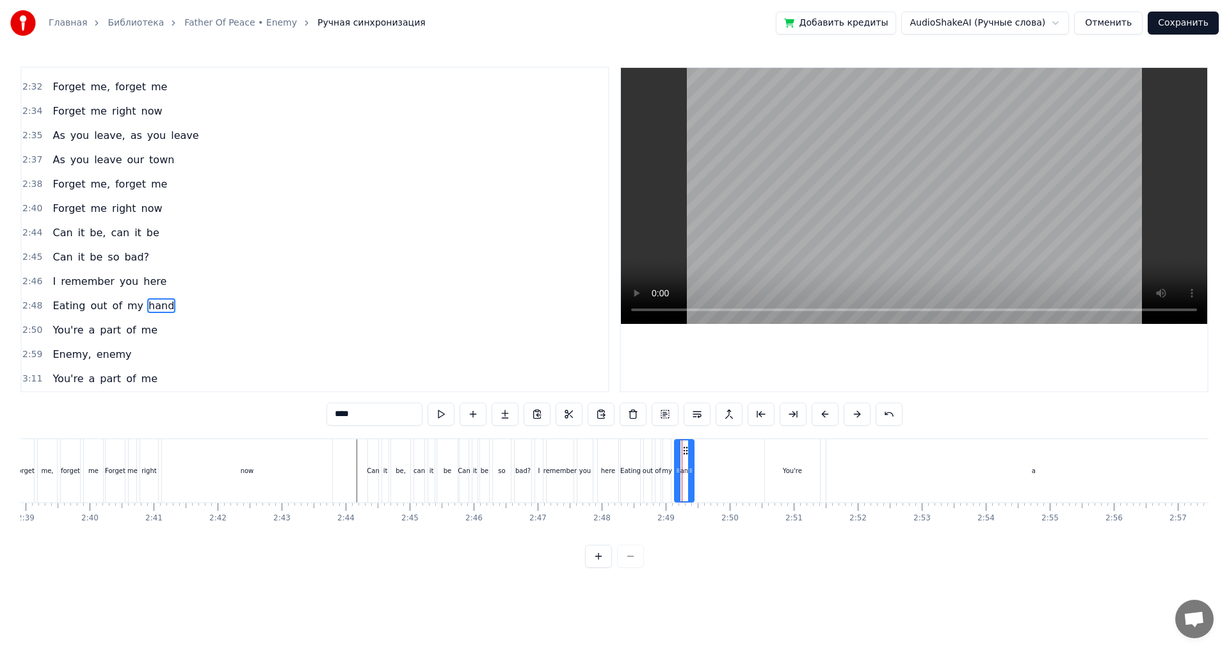
click at [111, 305] on span "of" at bounding box center [117, 305] width 12 height 15
click at [191, 305] on div "2:48 Eating out of my hand" at bounding box center [315, 306] width 586 height 24
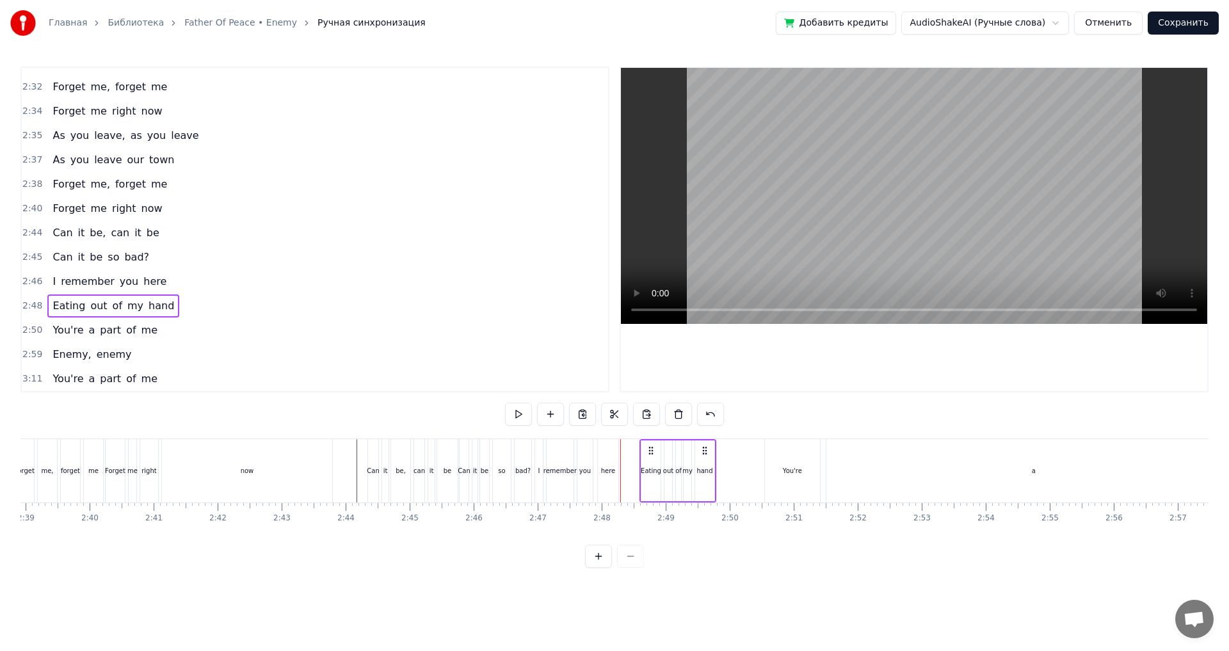
drag, startPoint x: 635, startPoint y: 451, endPoint x: 651, endPoint y: 454, distance: 16.9
click at [651, 454] on icon at bounding box center [651, 450] width 10 height 10
click at [611, 466] on div "here" at bounding box center [608, 471] width 15 height 10
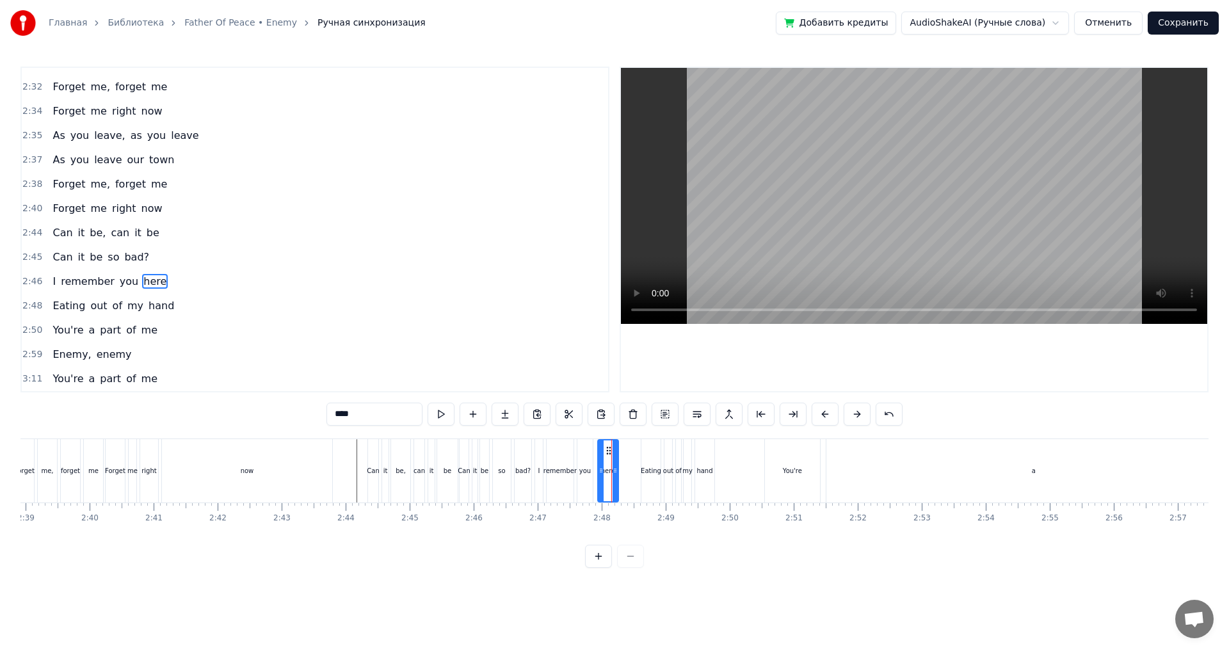
click at [186, 283] on div "2:46 I remember you here" at bounding box center [315, 281] width 586 height 24
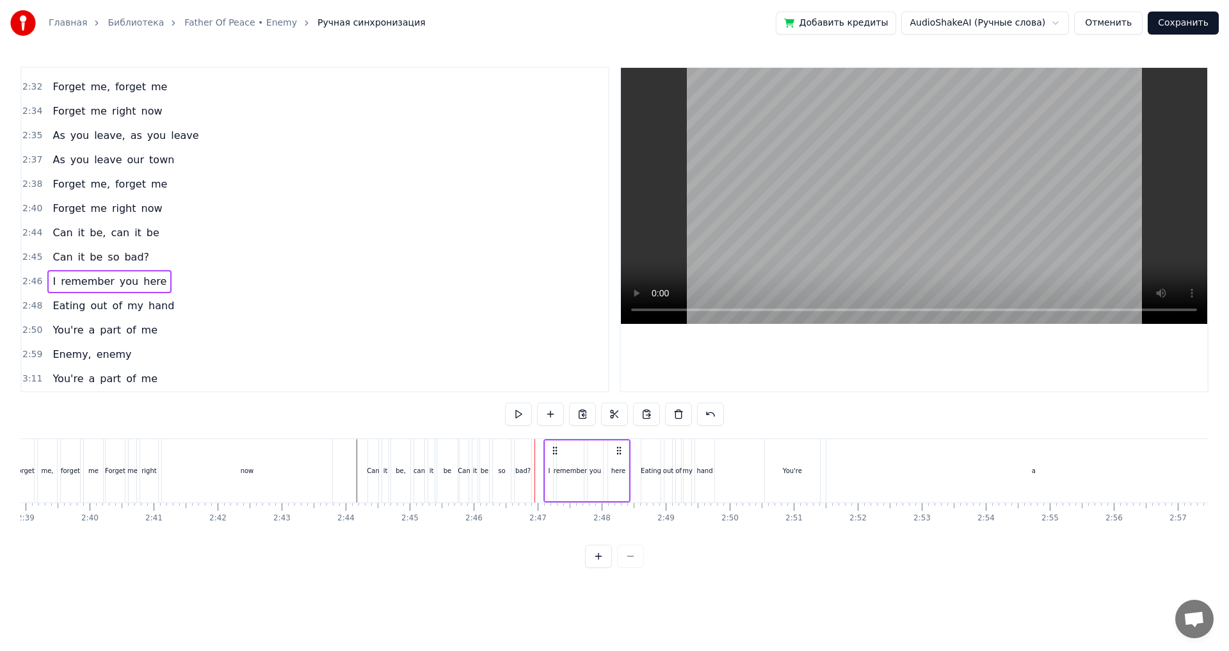
drag, startPoint x: 547, startPoint y: 450, endPoint x: 554, endPoint y: 450, distance: 7.1
click at [554, 450] on icon at bounding box center [555, 450] width 10 height 10
click at [806, 477] on div "You're" at bounding box center [792, 470] width 55 height 63
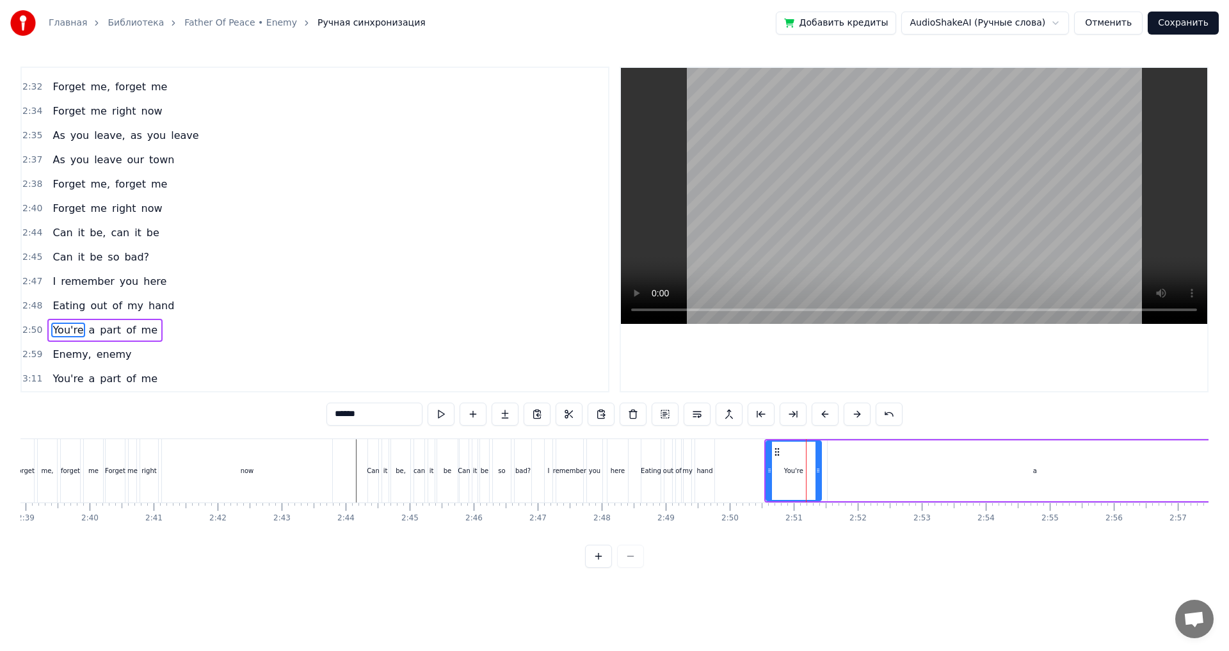
click at [160, 359] on div "2:59 Enemy, enemy" at bounding box center [315, 354] width 586 height 24
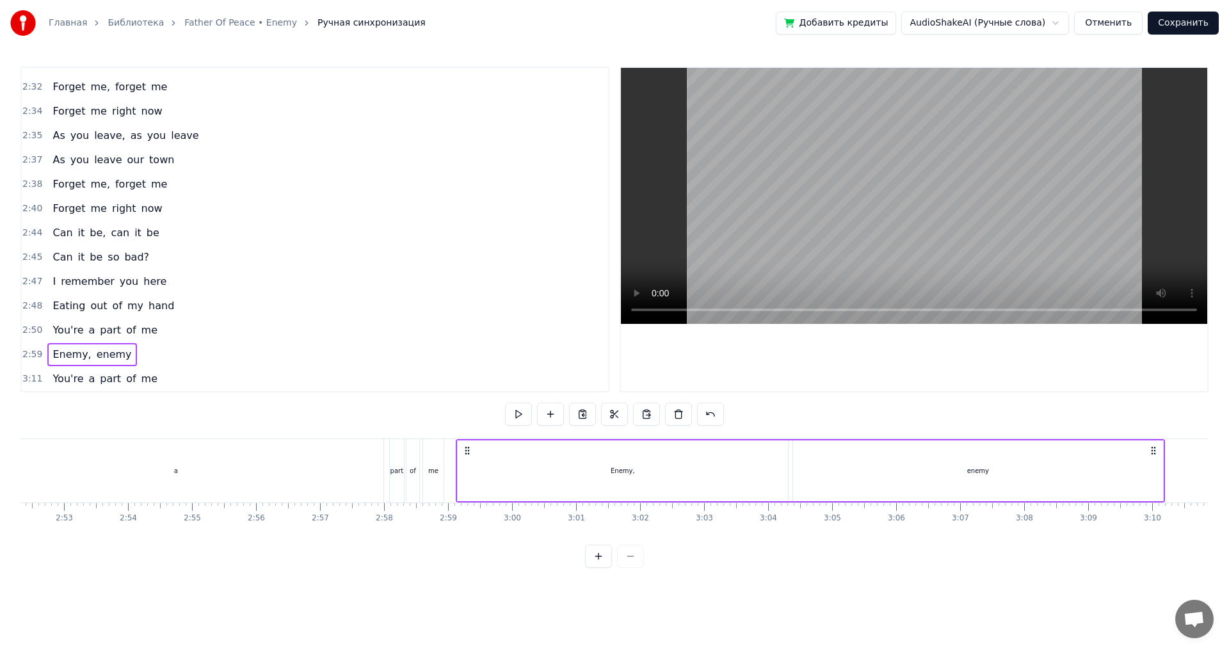
click at [172, 333] on div "2:50 You're a part of me" at bounding box center [315, 330] width 586 height 24
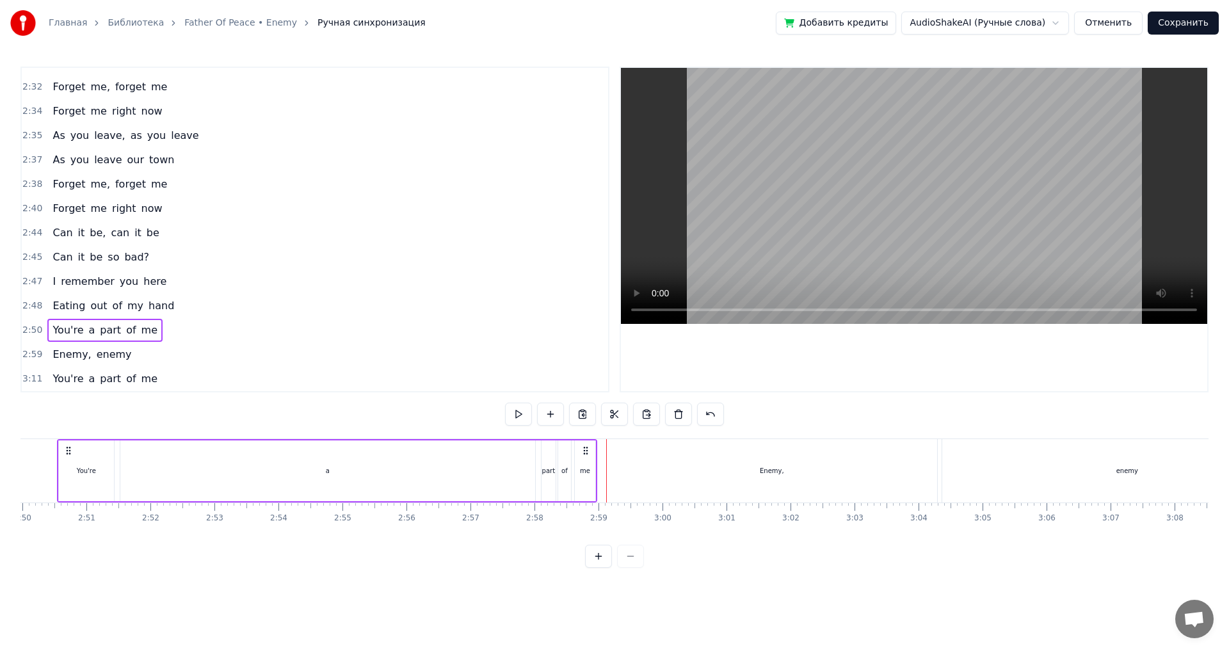
scroll to position [0, 10848]
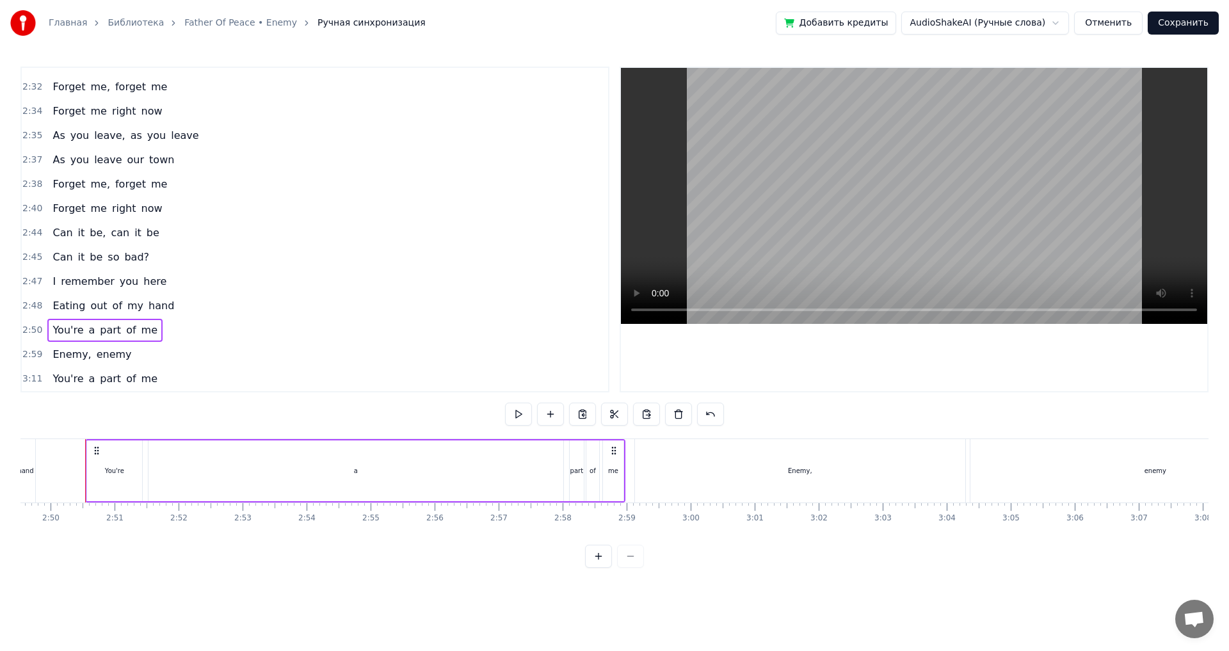
click at [155, 358] on div "2:59 Enemy, enemy" at bounding box center [315, 354] width 586 height 24
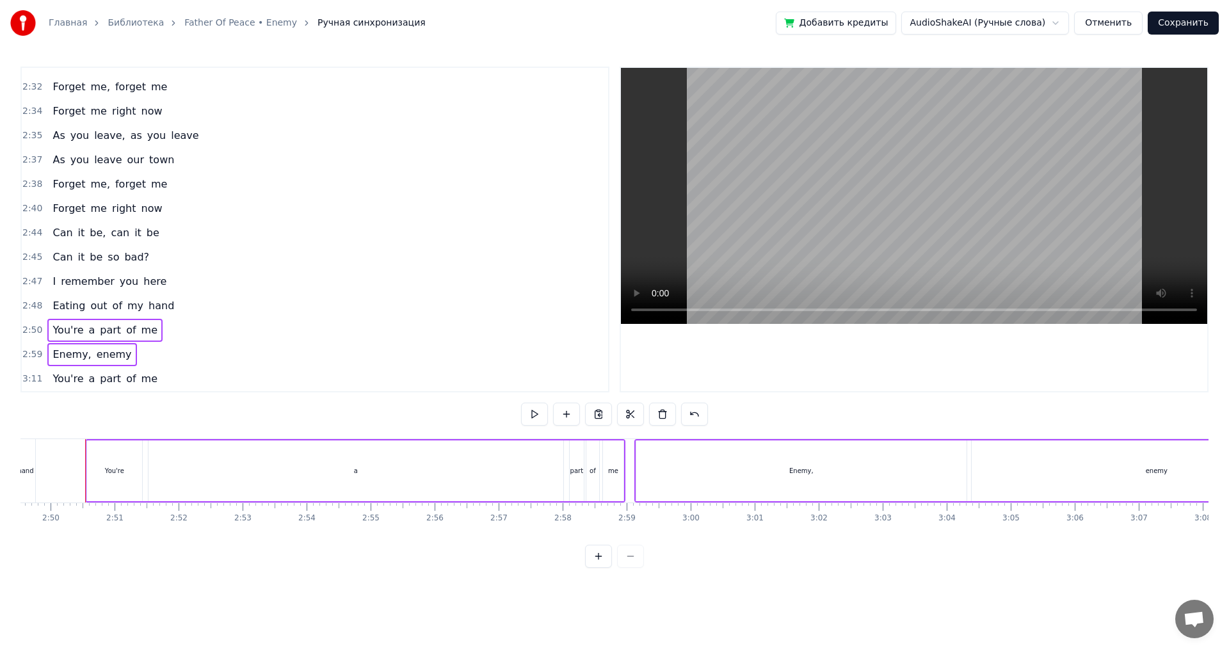
click at [173, 374] on div "3:11 You're a part of me" at bounding box center [315, 379] width 586 height 24
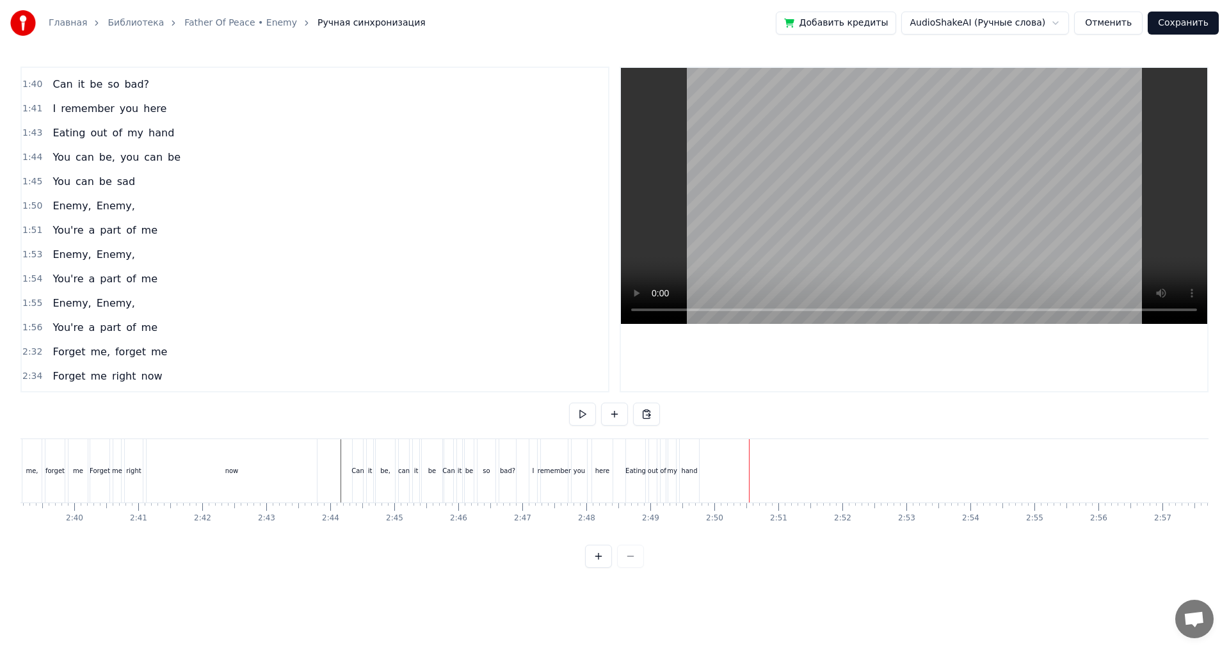
scroll to position [831, 0]
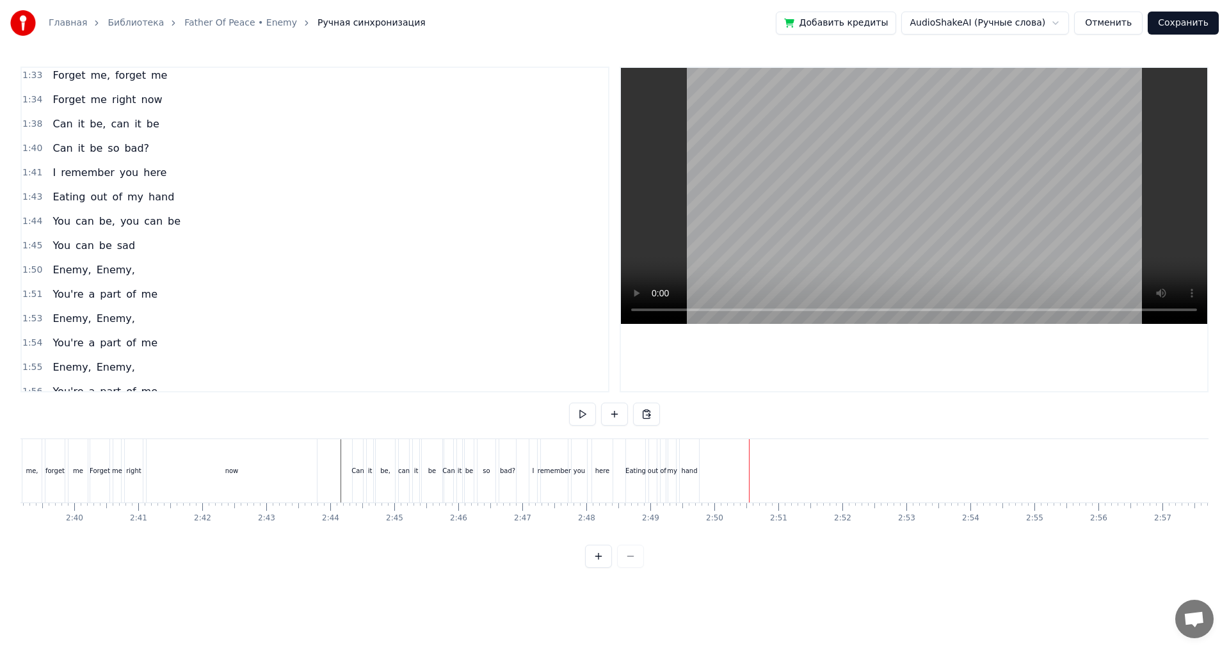
click at [188, 223] on div "1:44 You can be, you can be" at bounding box center [315, 221] width 586 height 24
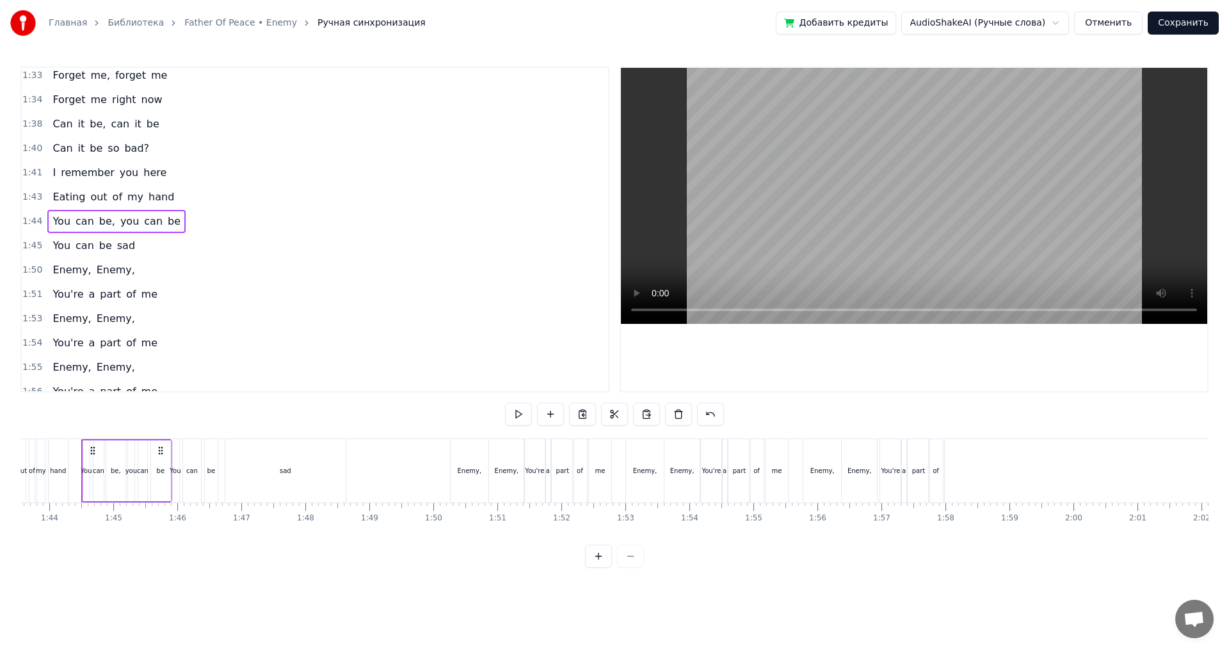
click at [175, 250] on div "1:45 You can be sad" at bounding box center [315, 246] width 586 height 24
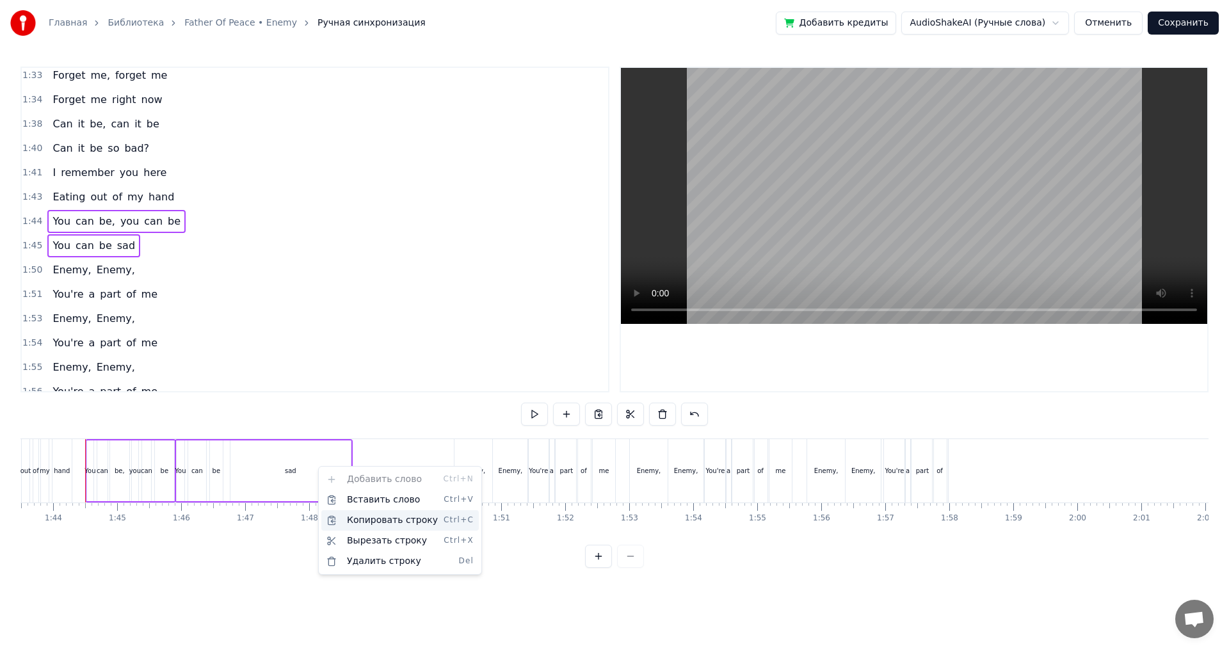
click at [397, 526] on div "Копировать строку Ctrl+C" at bounding box center [399, 520] width 157 height 20
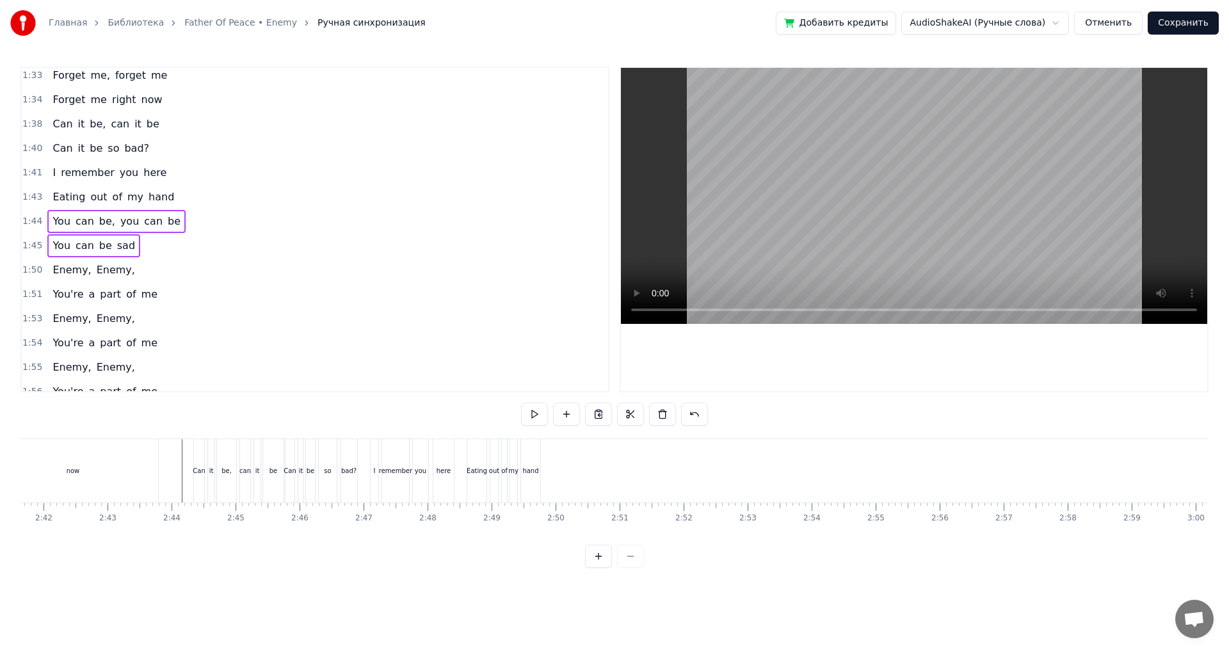
scroll to position [0, 10335]
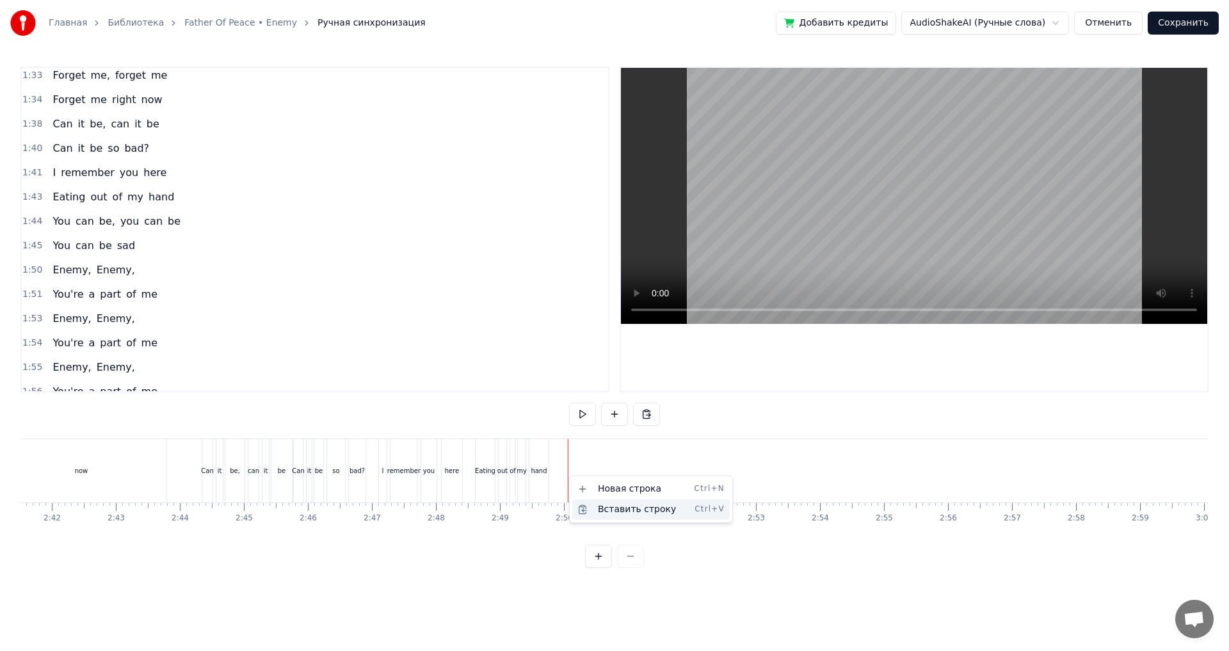
click at [619, 513] on div "Вставить строку Ctrl+V" at bounding box center [650, 509] width 157 height 20
click at [574, 453] on div "You" at bounding box center [572, 470] width 8 height 63
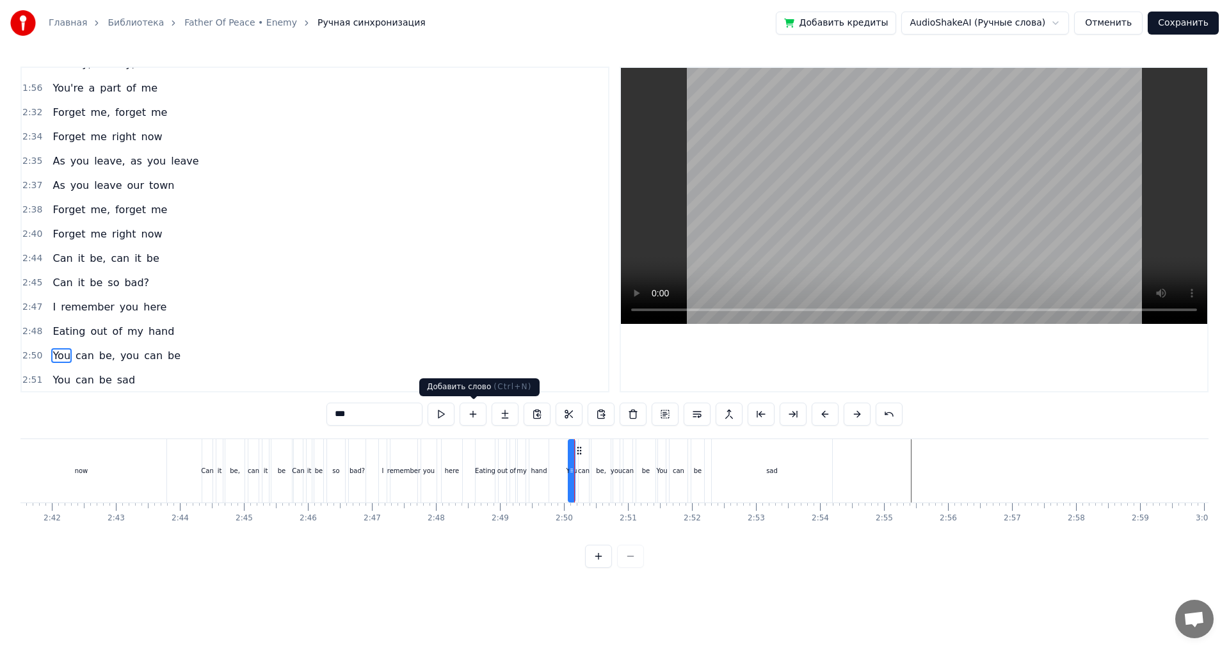
scroll to position [1136, 0]
click at [206, 351] on div "2:50 You can be, you can be" at bounding box center [315, 354] width 586 height 24
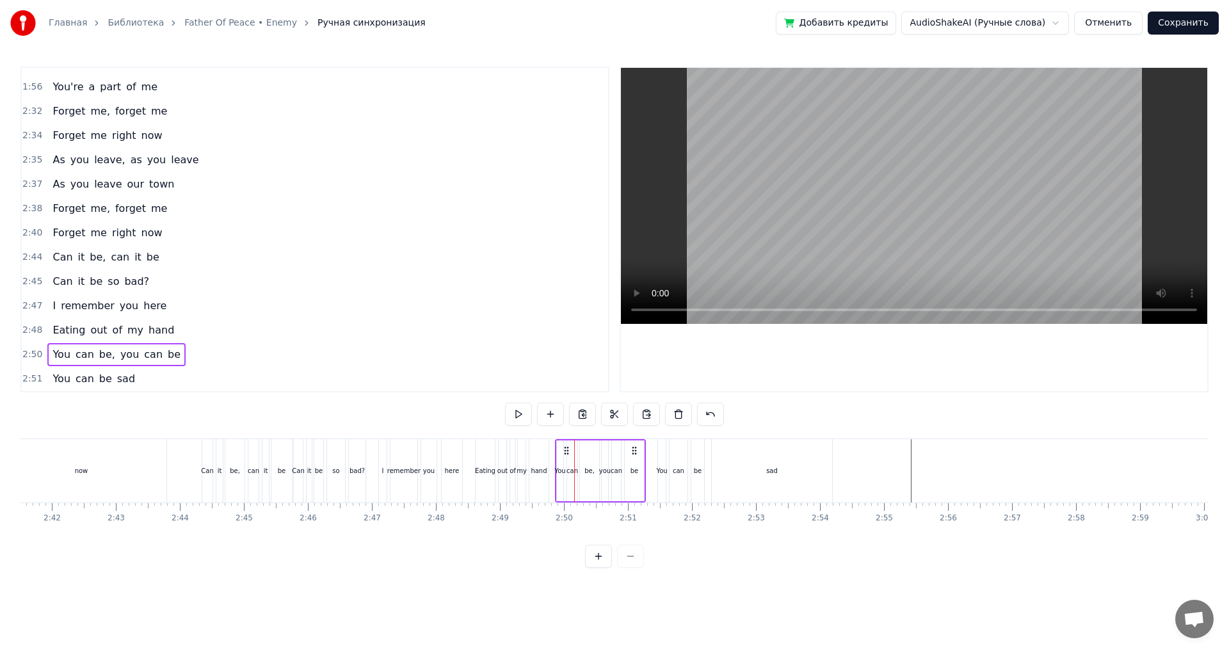
drag, startPoint x: 578, startPoint y: 452, endPoint x: 566, endPoint y: 455, distance: 13.1
click at [566, 455] on icon at bounding box center [566, 450] width 10 height 10
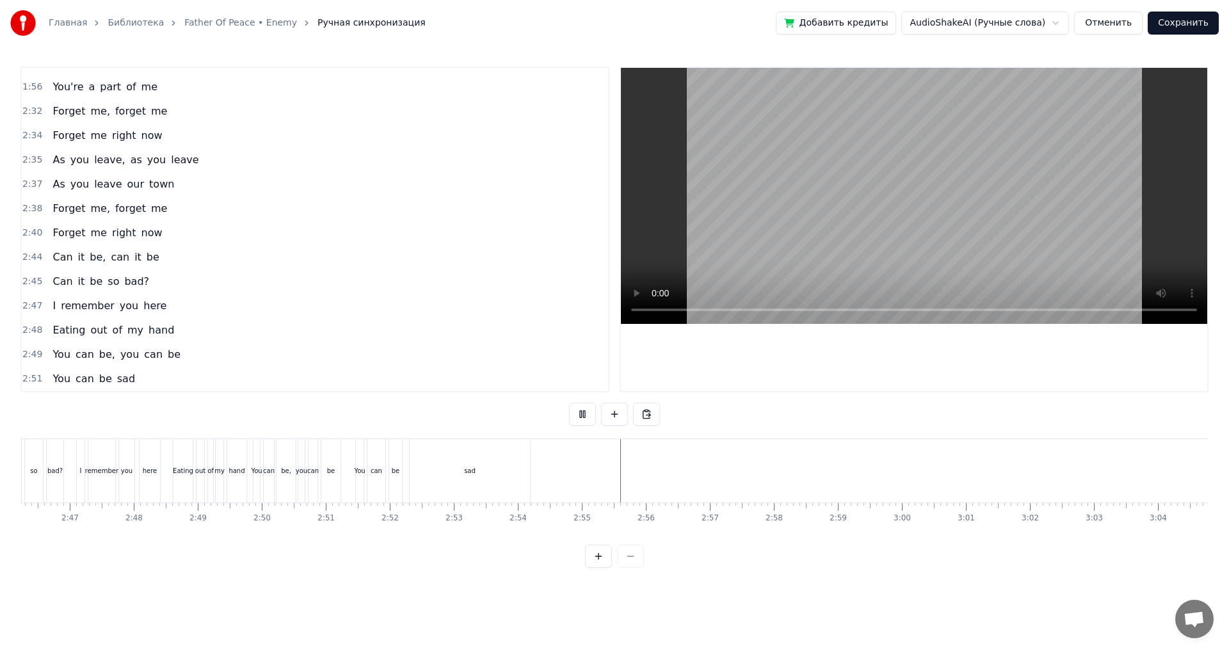
scroll to position [0, 10653]
click at [465, 480] on div "sad" at bounding box center [454, 470] width 120 height 63
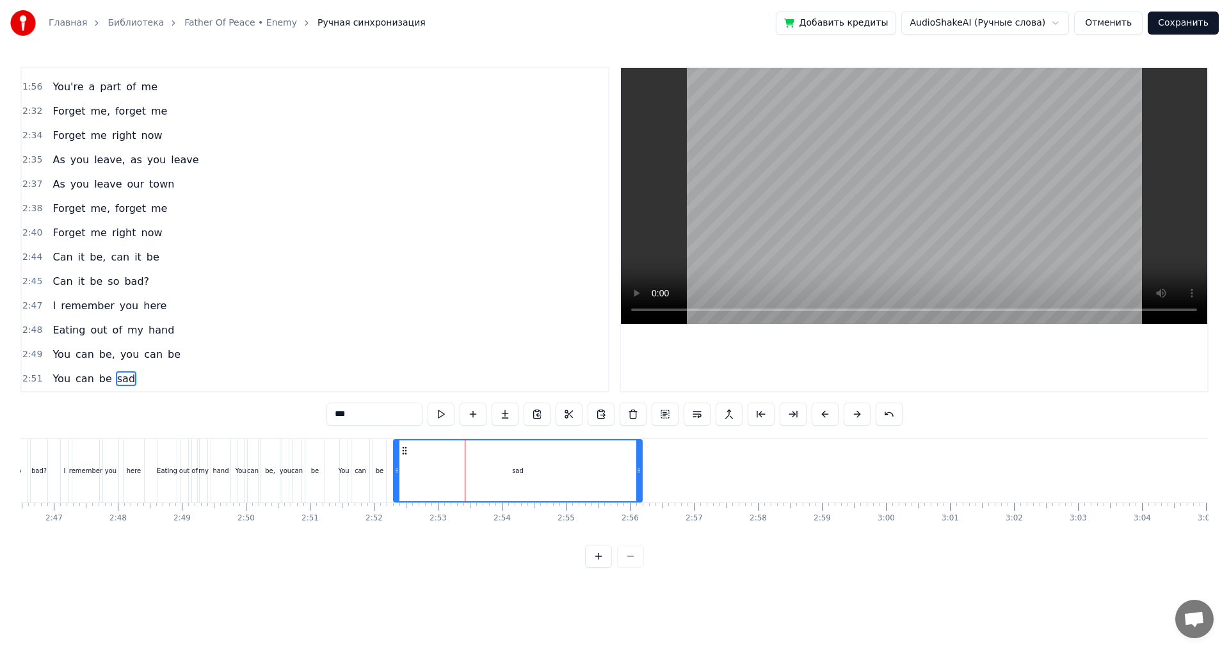
drag, startPoint x: 511, startPoint y: 475, endPoint x: 639, endPoint y: 484, distance: 128.3
click at [639, 484] on div at bounding box center [638, 470] width 5 height 61
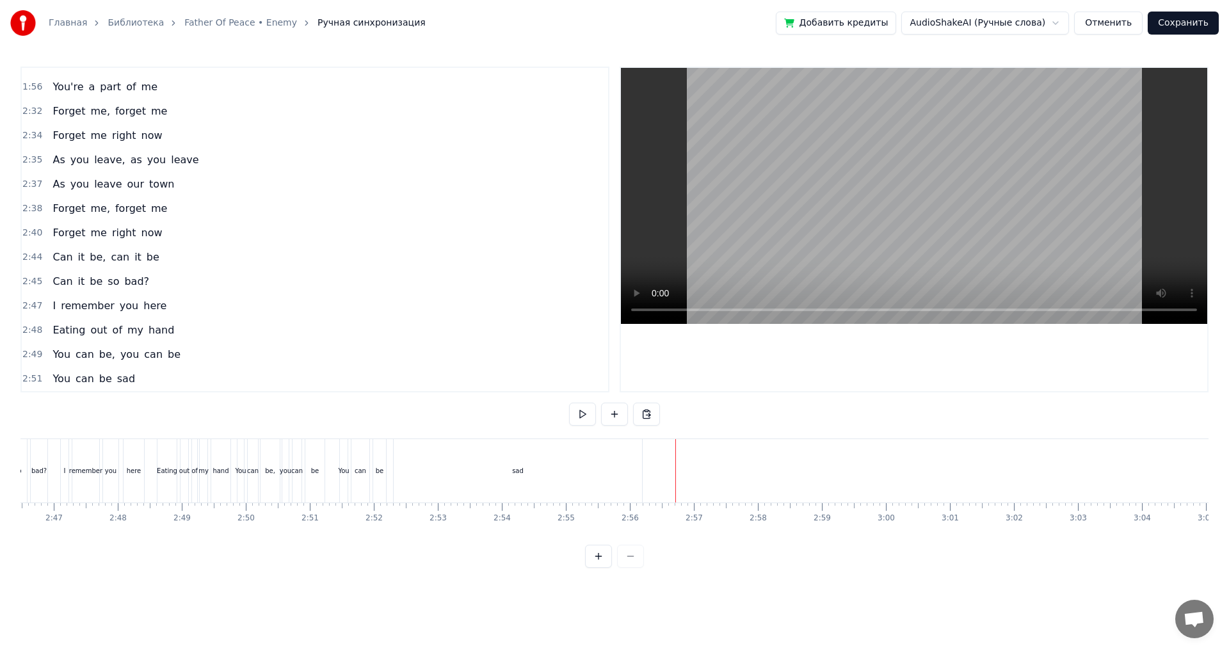
click at [610, 468] on div "sad" at bounding box center [518, 470] width 248 height 63
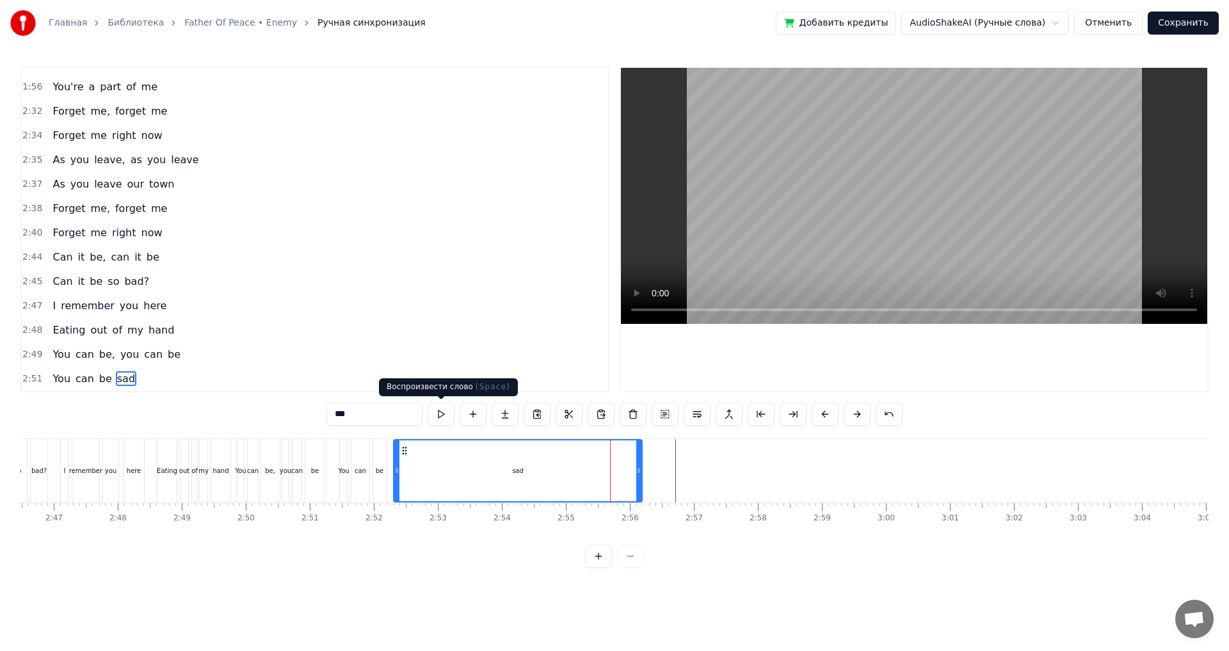
click at [194, 372] on div "2:51 You can be sad" at bounding box center [315, 379] width 586 height 24
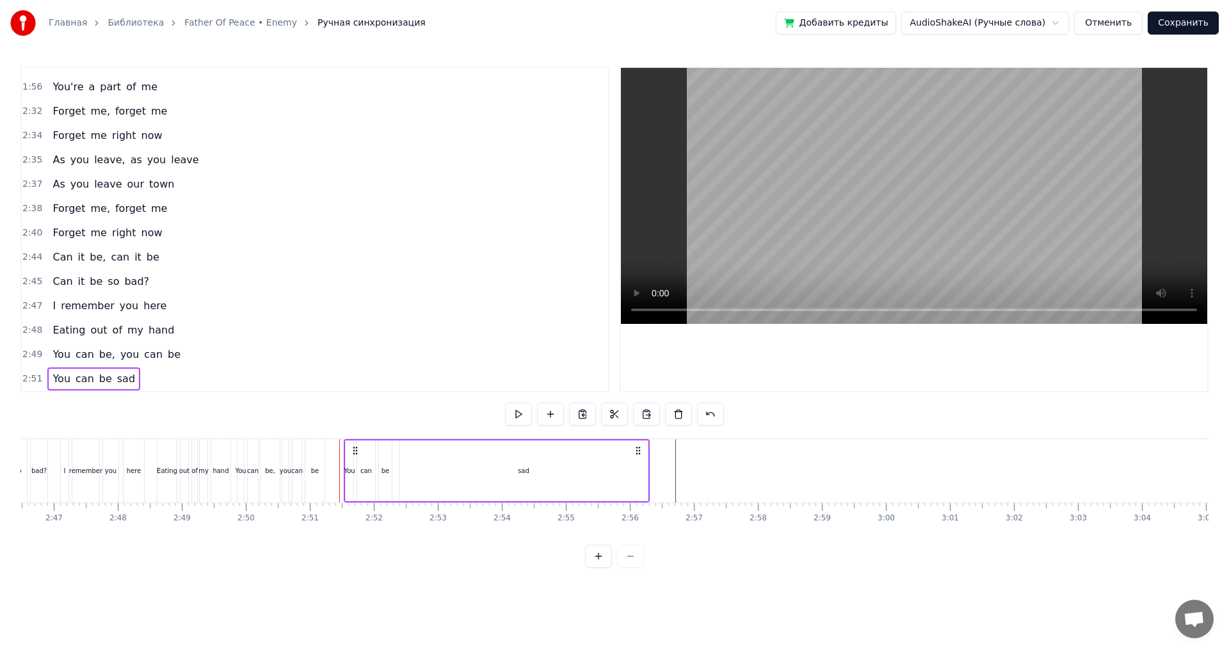
click at [355, 454] on icon at bounding box center [355, 450] width 10 height 10
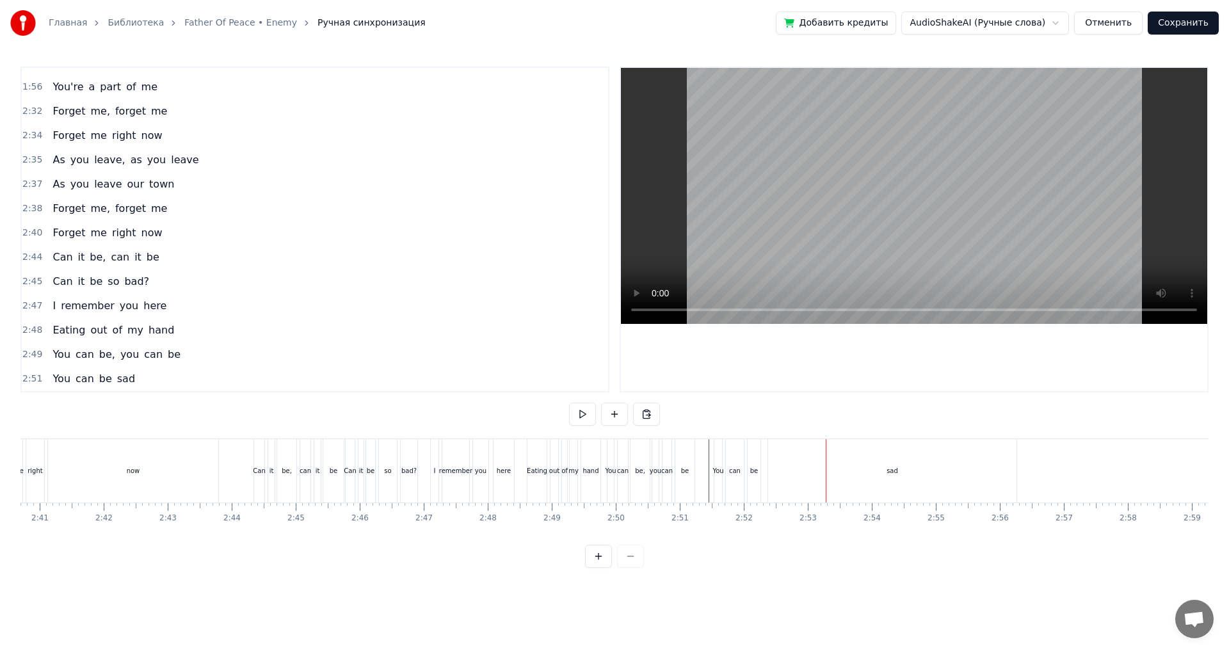
scroll to position [0, 10282]
click at [783, 477] on div "sad" at bounding box center [893, 470] width 248 height 63
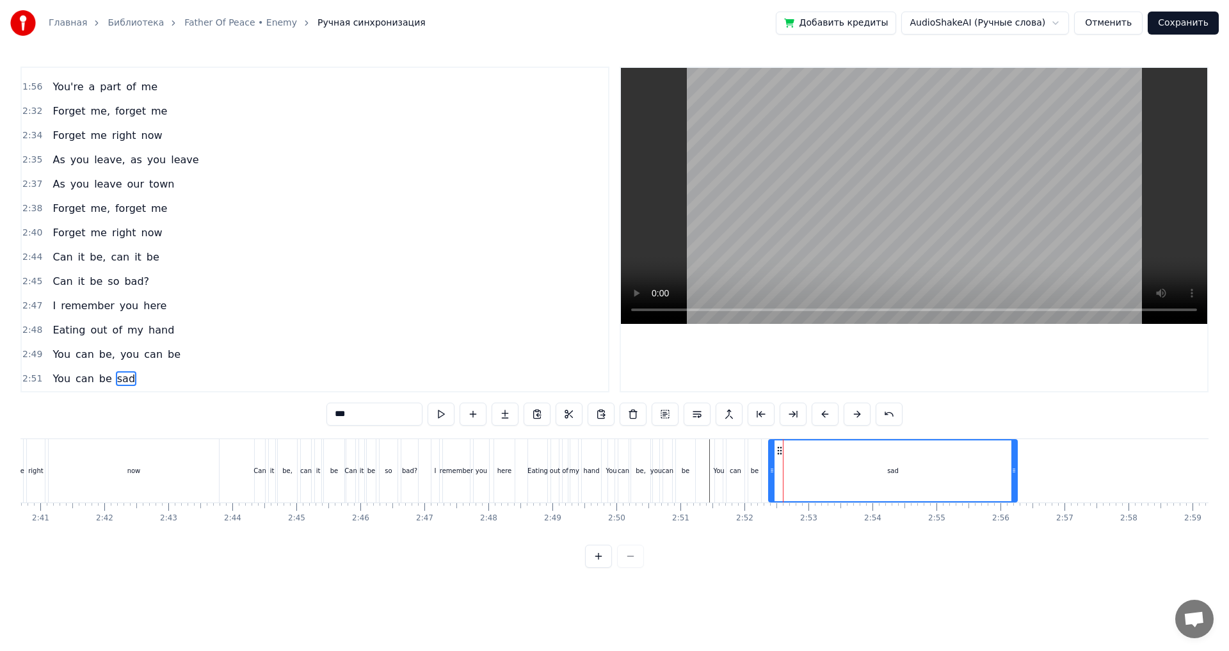
click at [182, 482] on div "now" at bounding box center [134, 470] width 170 height 63
type input "***"
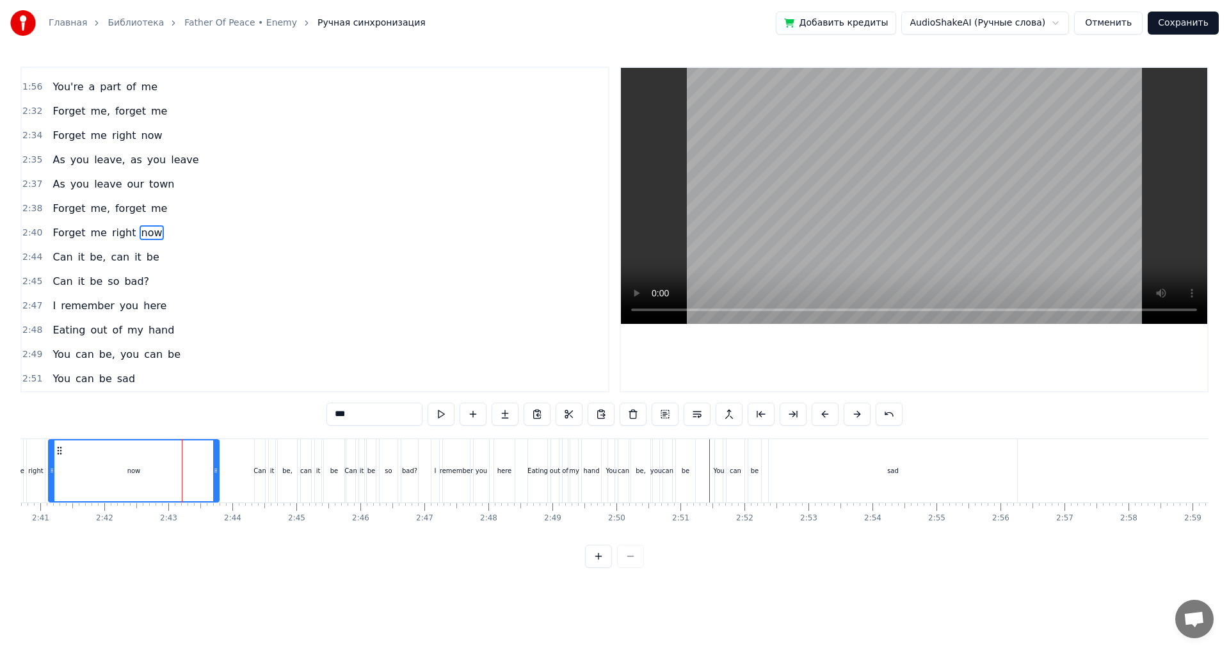
scroll to position [0, 10094]
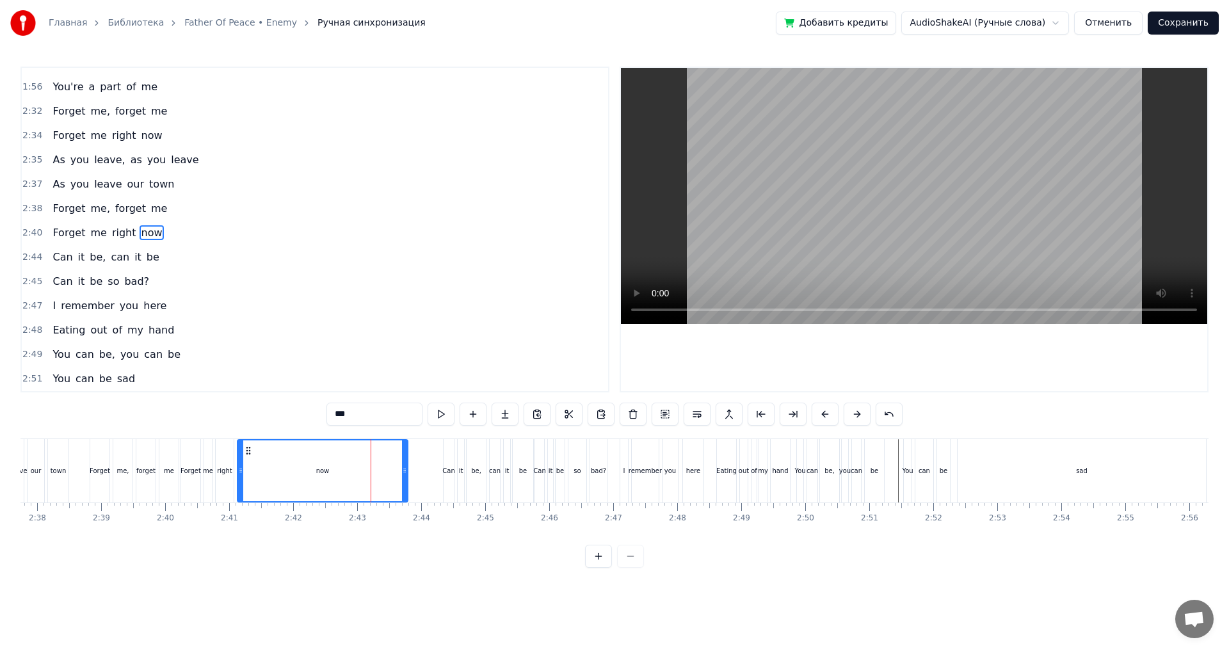
click at [456, 480] on div "Can it be, can it be" at bounding box center [489, 470] width 93 height 63
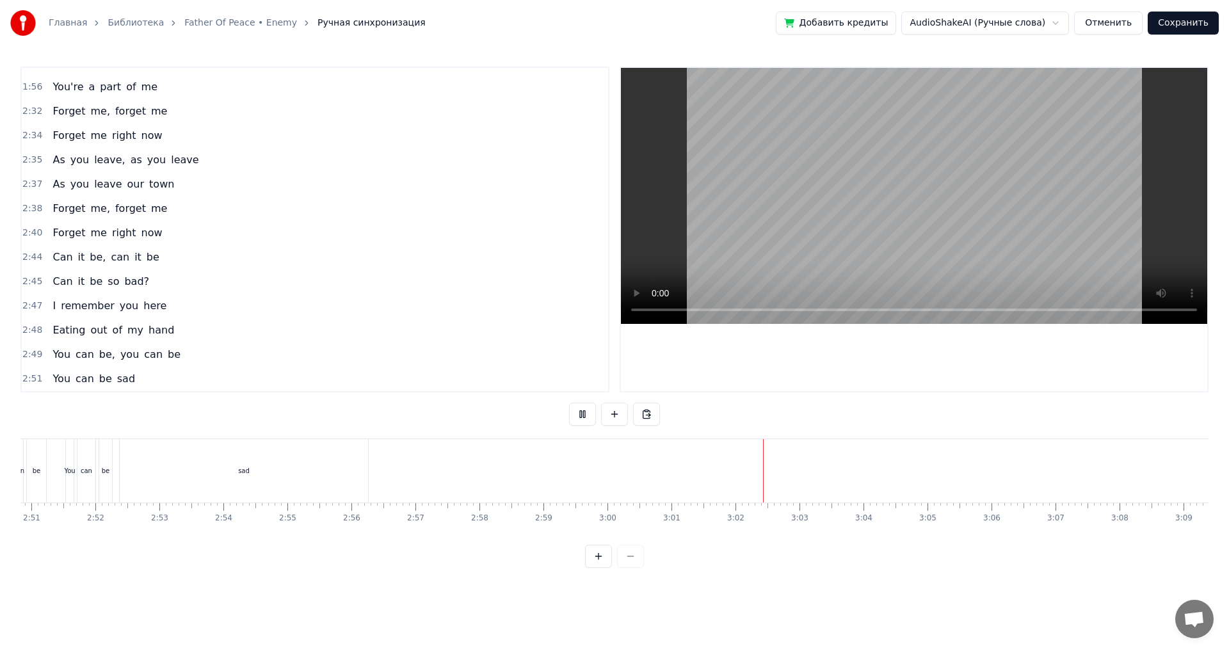
scroll to position [0, 10940]
click at [584, 412] on button at bounding box center [582, 413] width 27 height 23
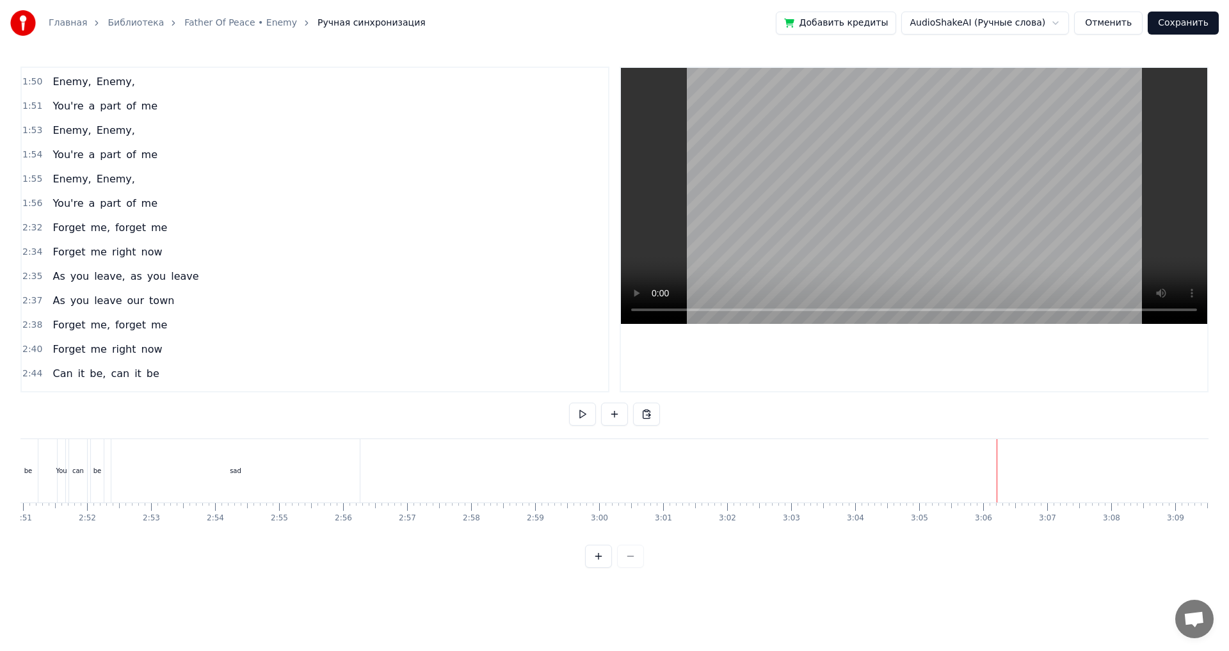
scroll to position [944, 0]
click at [152, 251] on div "1:55 Enemy, Enemy," at bounding box center [315, 255] width 586 height 24
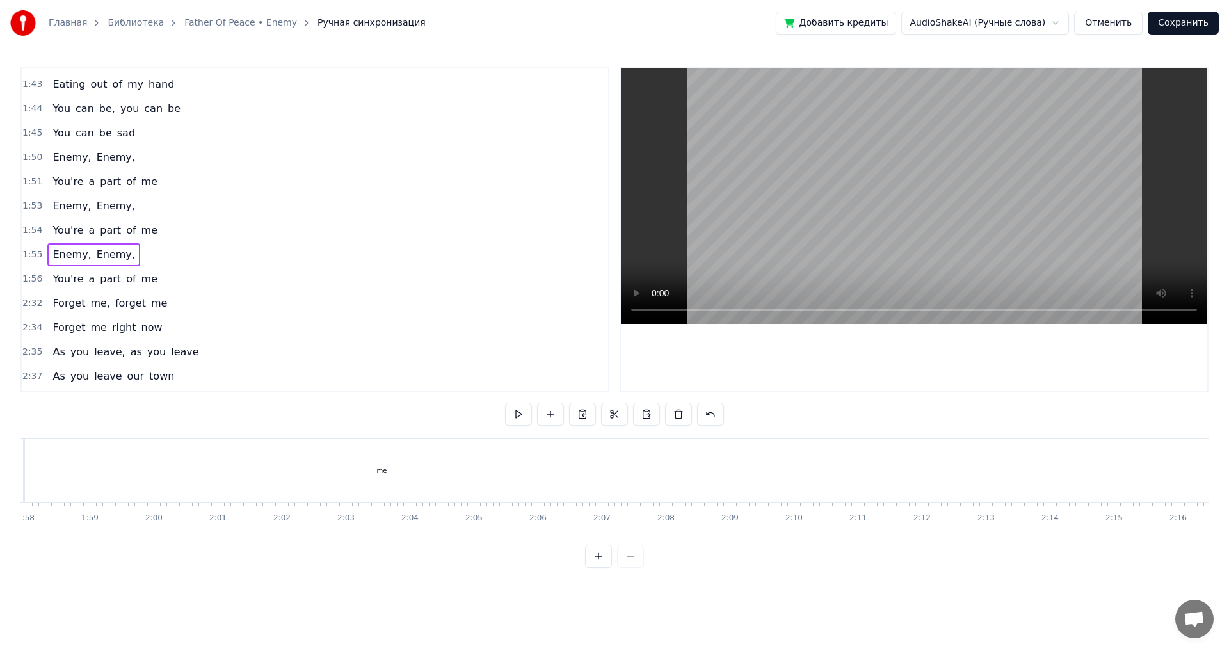
click at [173, 280] on div "1:56 You're a part of me" at bounding box center [315, 279] width 586 height 24
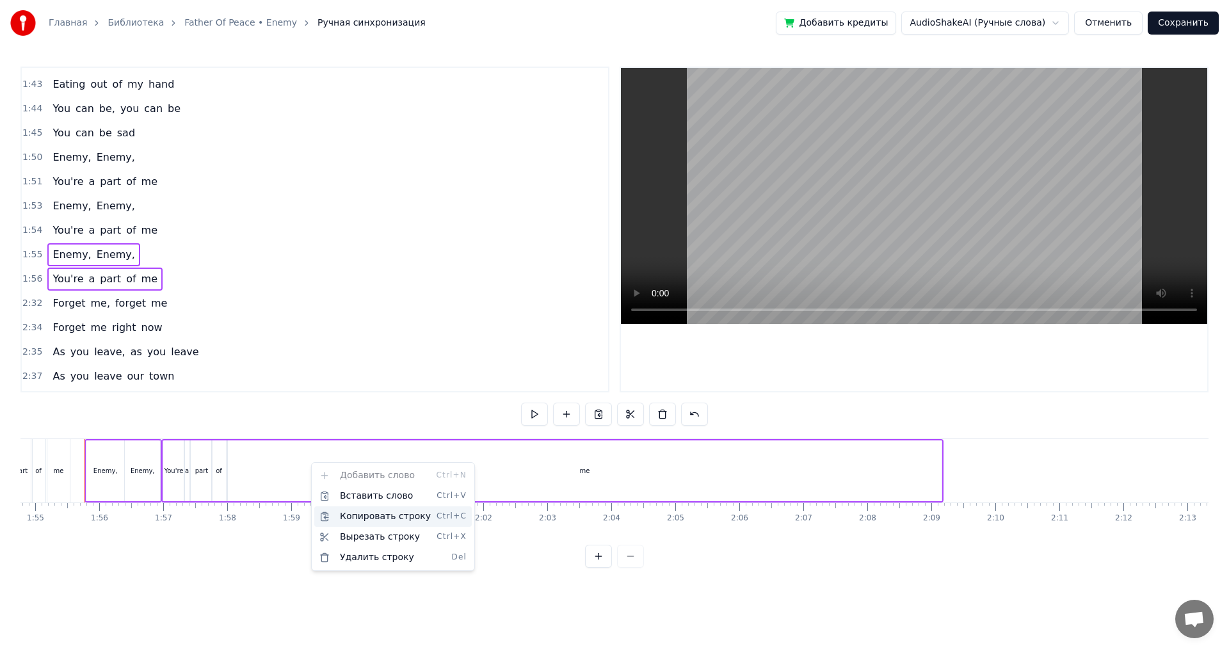
click at [378, 516] on div "Копировать строку Ctrl+C" at bounding box center [392, 516] width 157 height 20
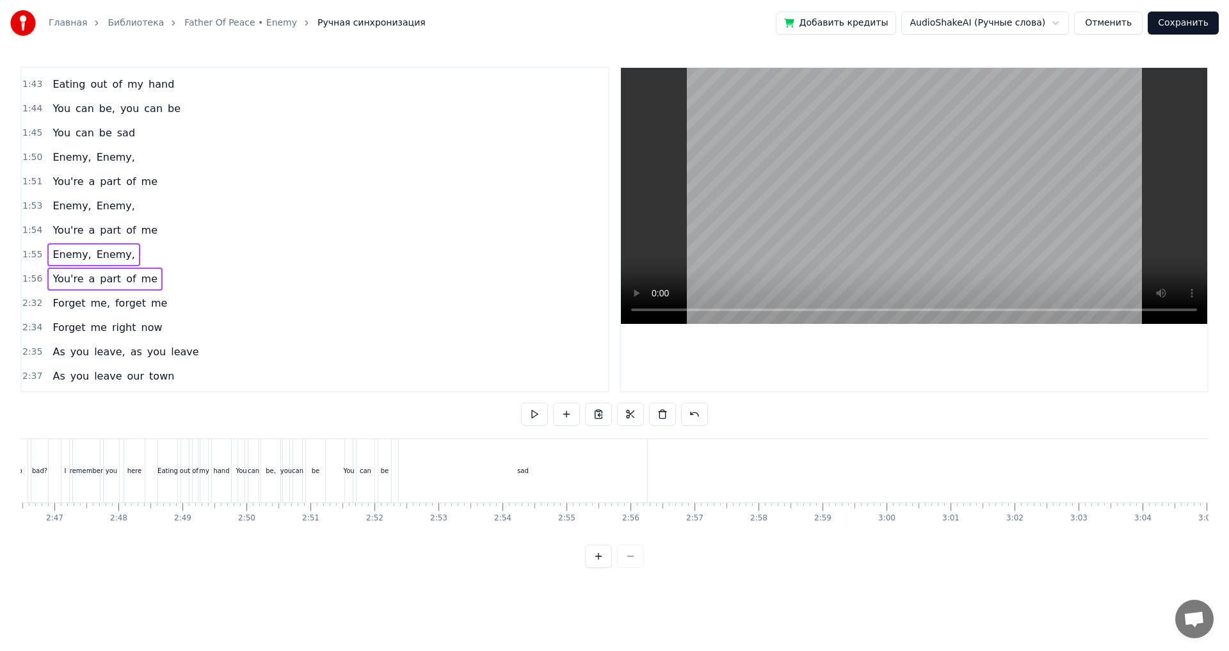
scroll to position [0, 10811]
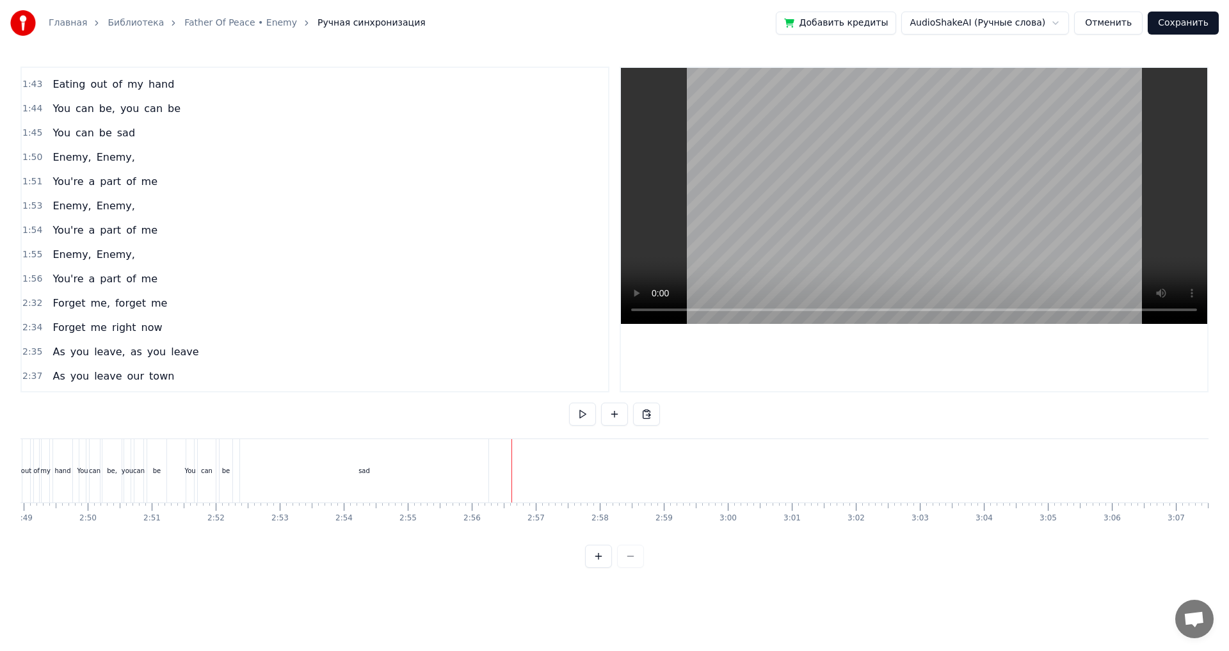
click at [562, 518] on div "Вставить строку Ctrl+V" at bounding box center [600, 515] width 157 height 20
click at [553, 471] on div "Enemy," at bounding box center [556, 471] width 24 height 10
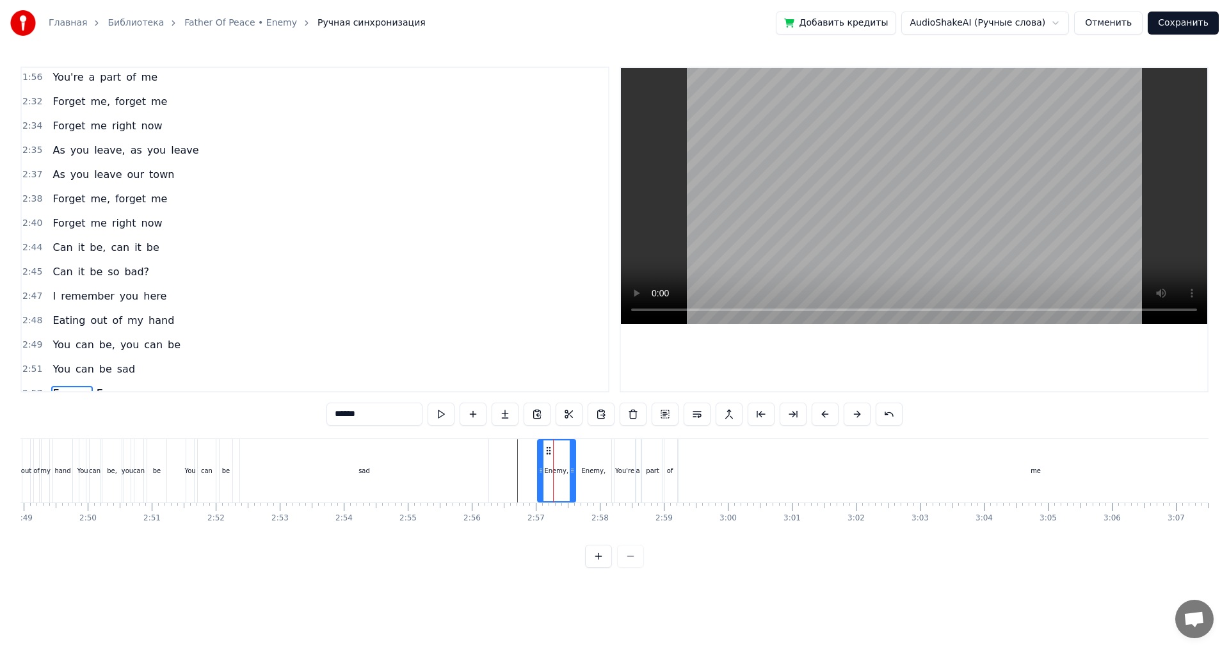
scroll to position [1184, 0]
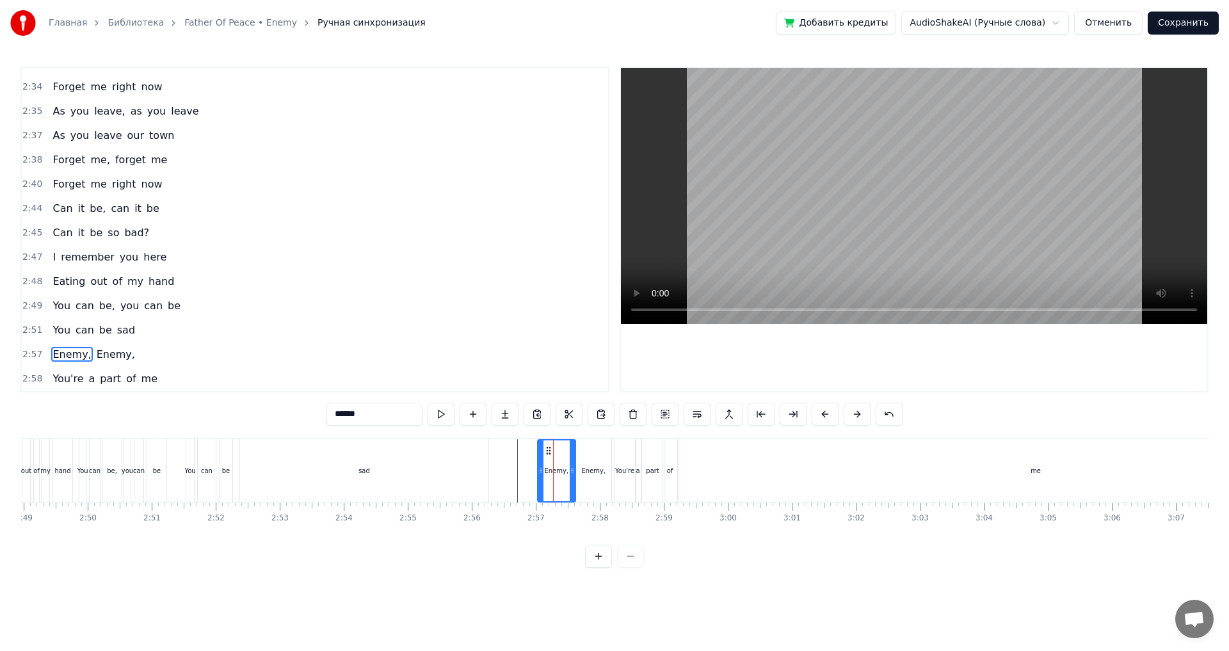
click at [172, 360] on div "2:57 Enemy, Enemy," at bounding box center [315, 354] width 586 height 24
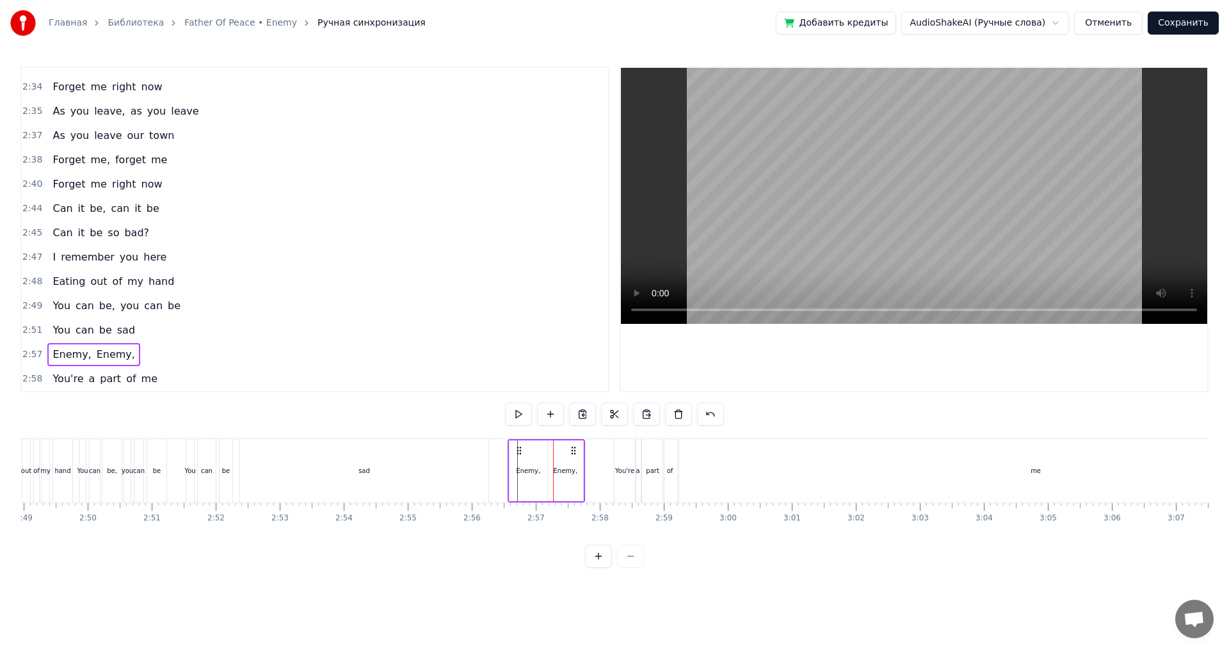
drag, startPoint x: 534, startPoint y: 454, endPoint x: 517, endPoint y: 454, distance: 16.6
click at [517, 454] on icon at bounding box center [519, 450] width 10 height 10
click at [629, 484] on div "You're" at bounding box center [624, 470] width 21 height 63
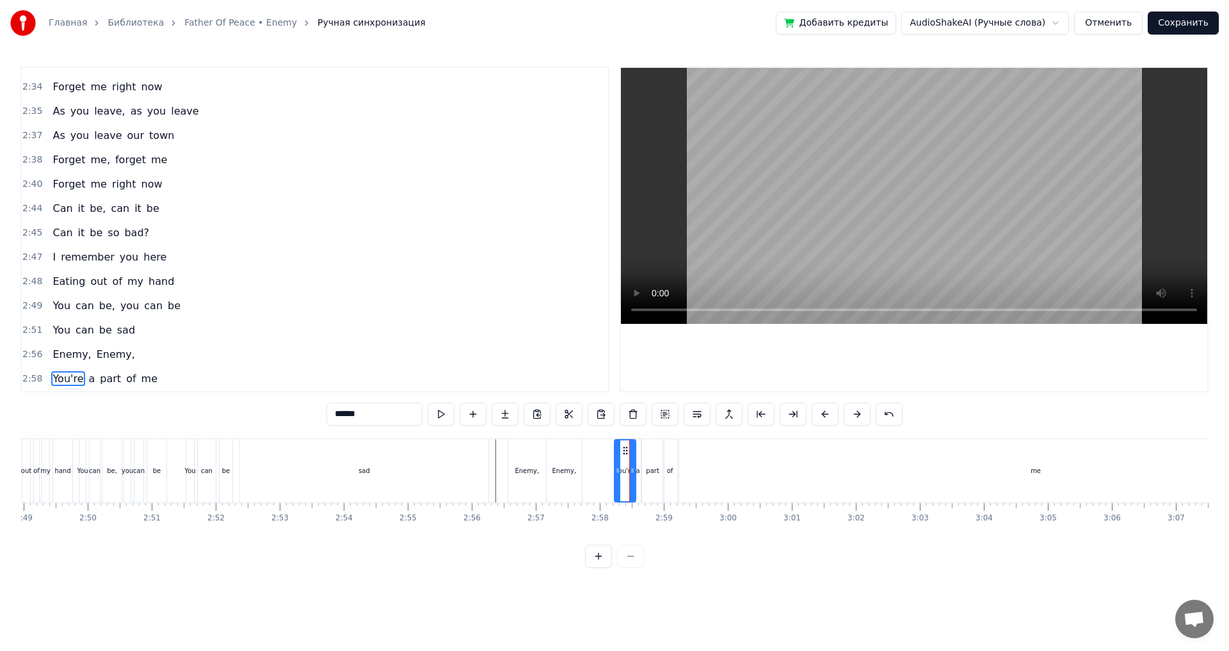
click at [204, 380] on div "2:58 You're a part of me" at bounding box center [315, 379] width 586 height 24
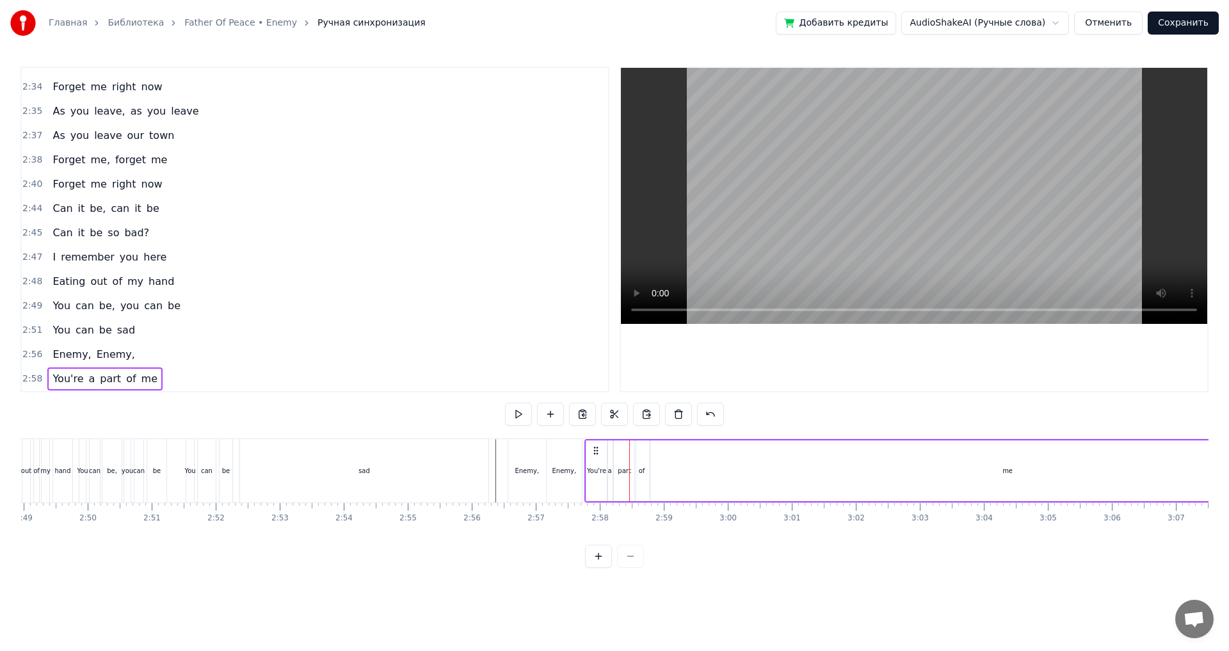
drag, startPoint x: 625, startPoint y: 449, endPoint x: 596, endPoint y: 454, distance: 29.9
click at [596, 454] on icon at bounding box center [596, 450] width 10 height 10
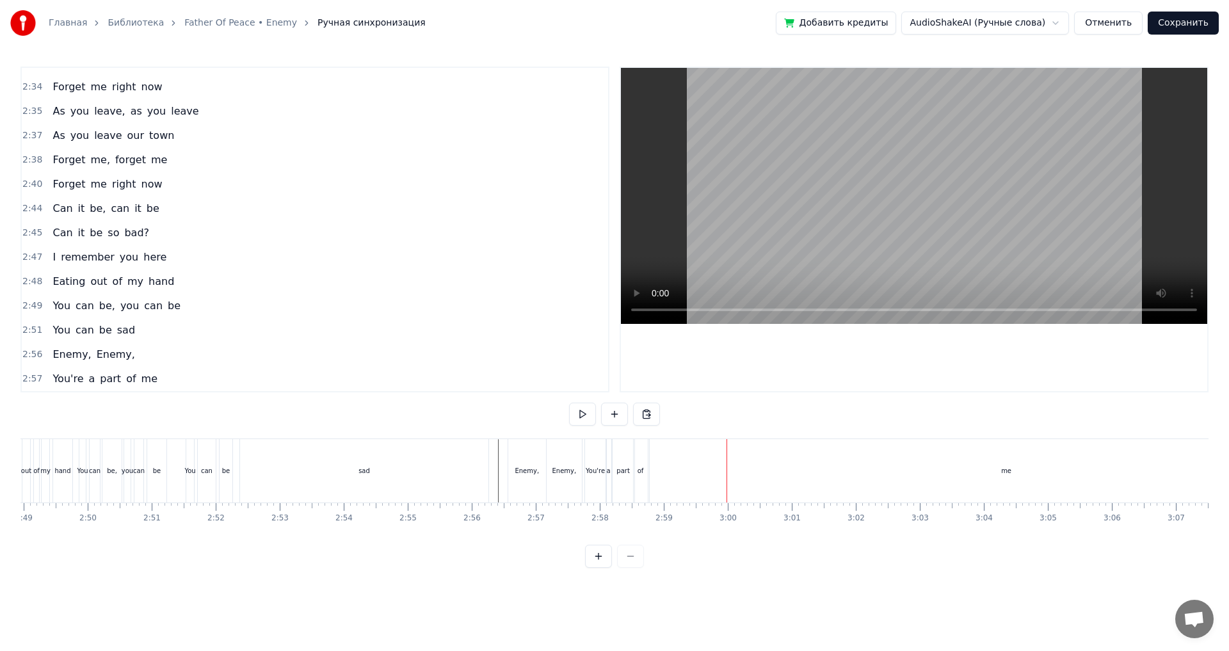
click at [711, 479] on div "me" at bounding box center [1005, 470] width 713 height 63
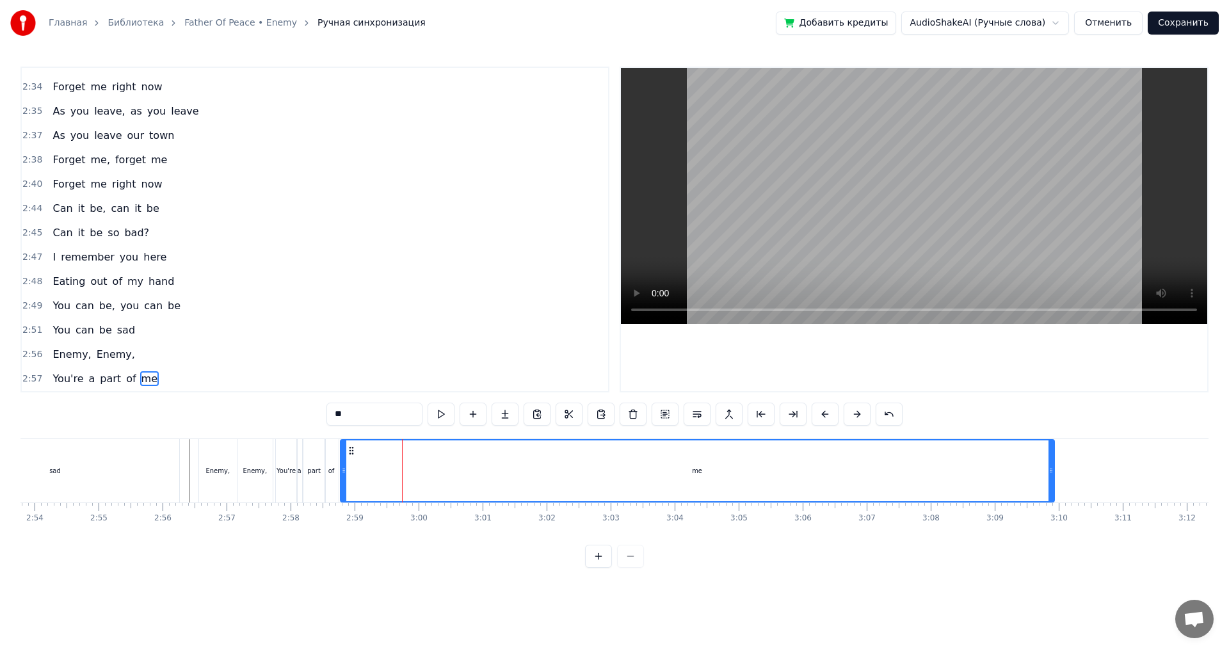
scroll to position [0, 11128]
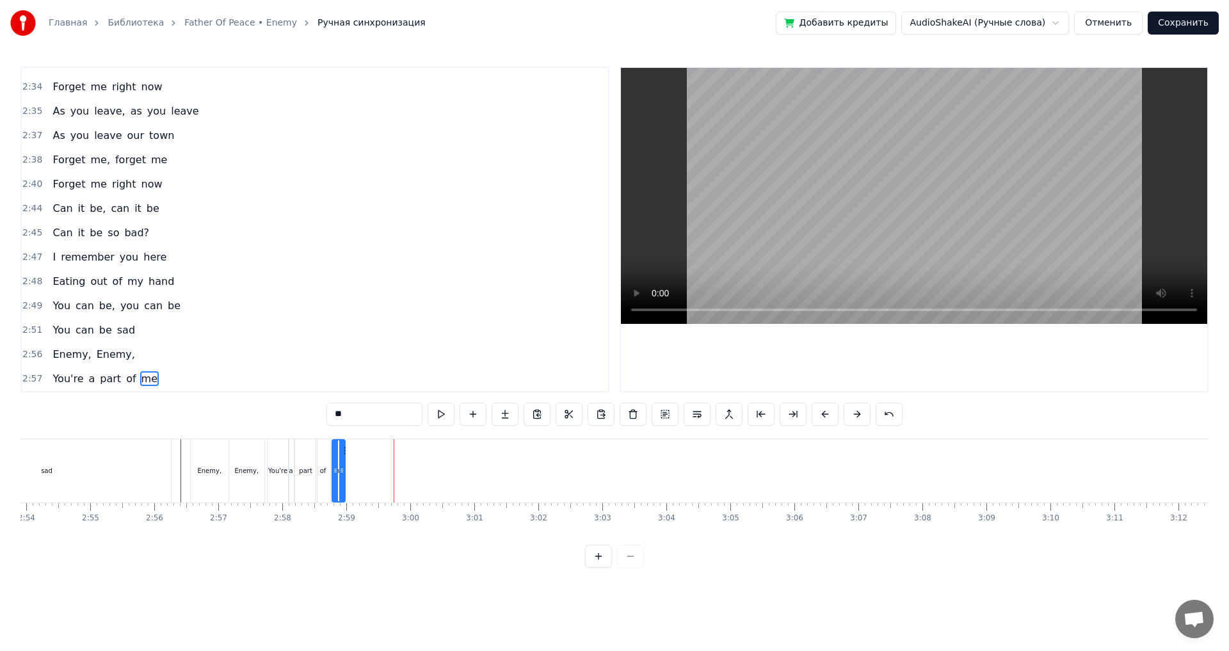
drag, startPoint x: 1041, startPoint y: 475, endPoint x: 340, endPoint y: 504, distance: 701.3
click at [340, 504] on div "I get sick just thinking back to all the damage you've done I don't want to be …" at bounding box center [614, 486] width 1188 height 96
click at [207, 475] on div "Enemy," at bounding box center [209, 471] width 24 height 10
click at [154, 346] on div "2:56 Enemy, Enemy," at bounding box center [315, 354] width 586 height 24
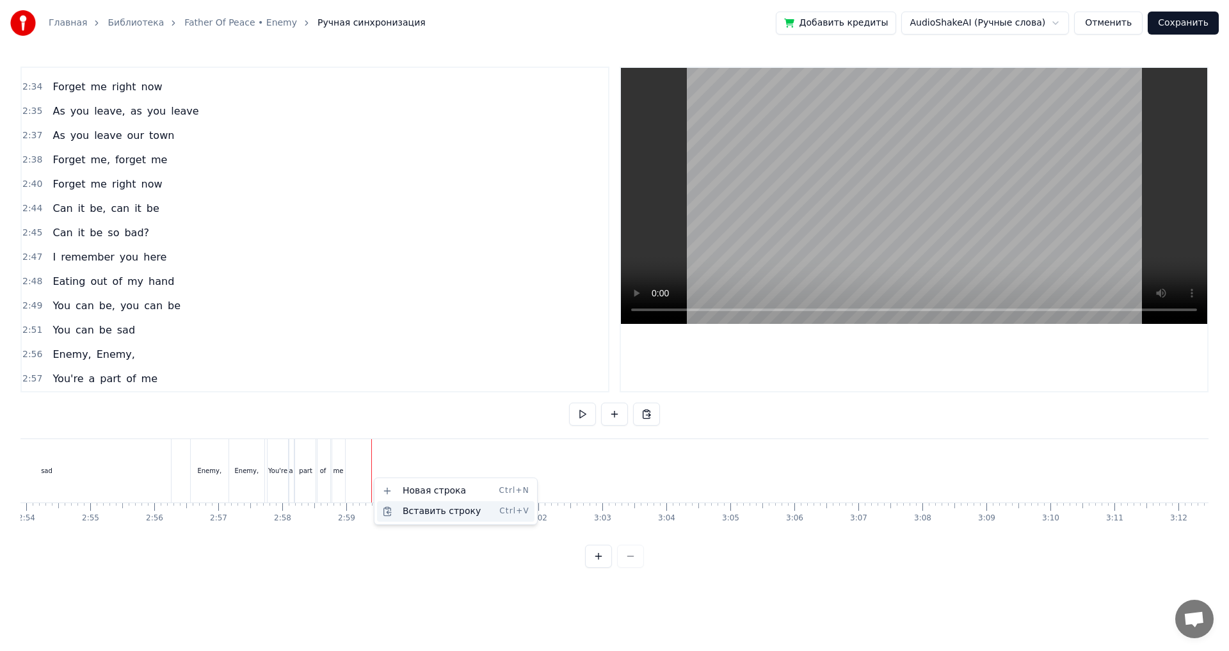
click at [417, 513] on div "Вставить строку Ctrl+V" at bounding box center [455, 511] width 157 height 20
click at [382, 456] on div "Enemy," at bounding box center [391, 470] width 38 height 63
click at [153, 374] on div "2:59 Enemy, Enemy," at bounding box center [315, 379] width 586 height 24
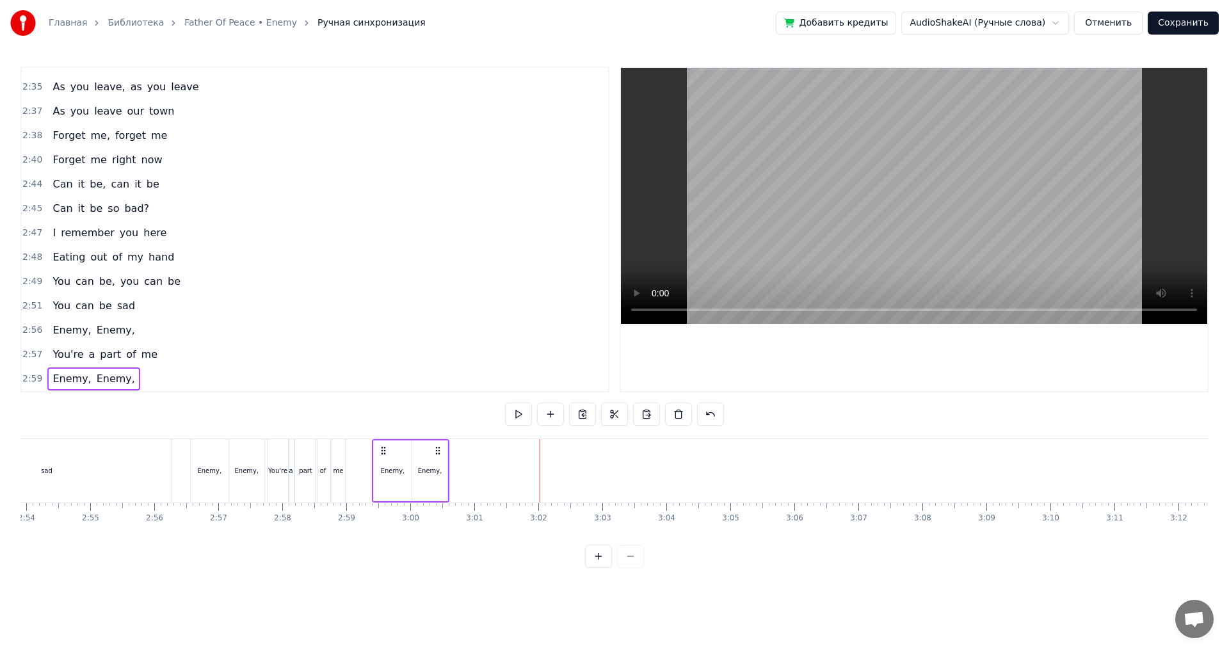
click at [383, 456] on div "Enemy, Enemy," at bounding box center [410, 470] width 77 height 63
click at [163, 351] on div "2:57 You're a part of me" at bounding box center [315, 354] width 586 height 24
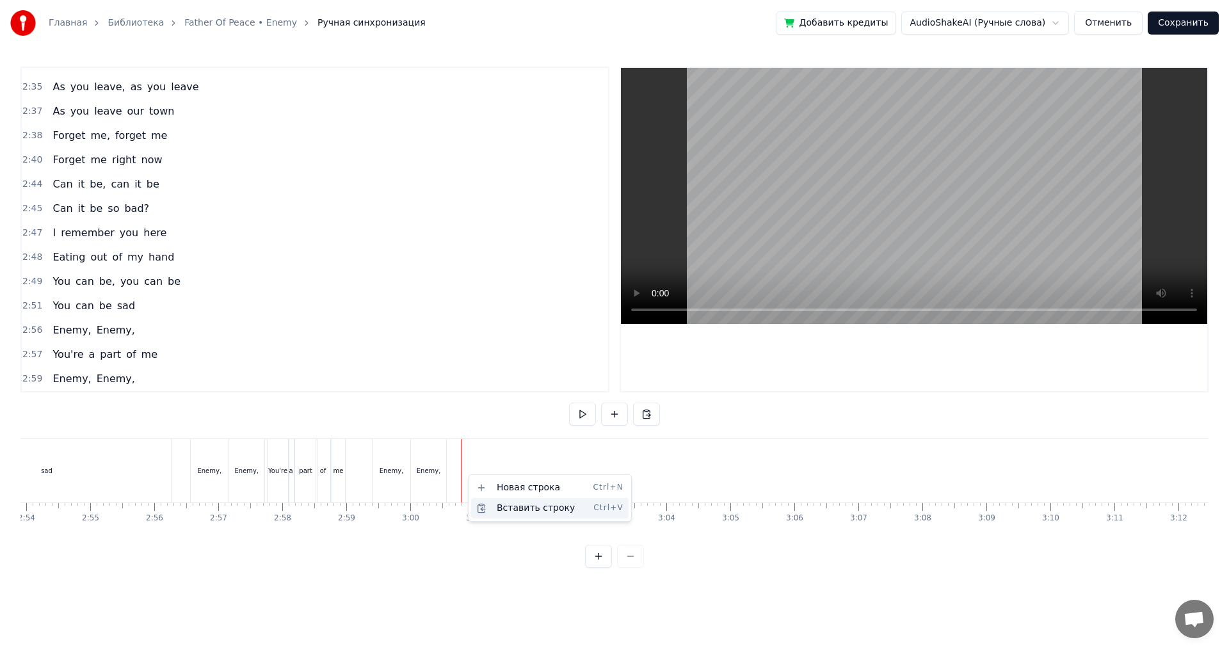
click at [506, 506] on div "Вставить строку Ctrl+V" at bounding box center [549, 508] width 157 height 20
click at [471, 454] on div "You're" at bounding box center [471, 470] width 21 height 63
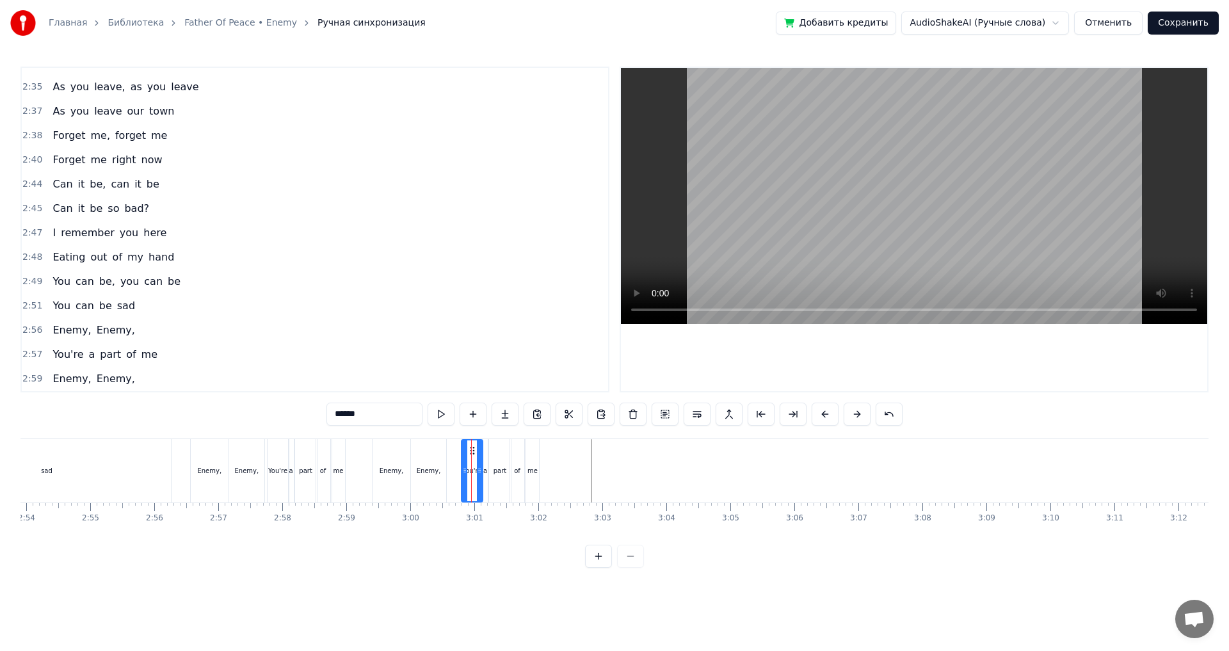
scroll to position [1233, 0]
click at [197, 376] on div "3:00 You're a part of me" at bounding box center [315, 379] width 586 height 24
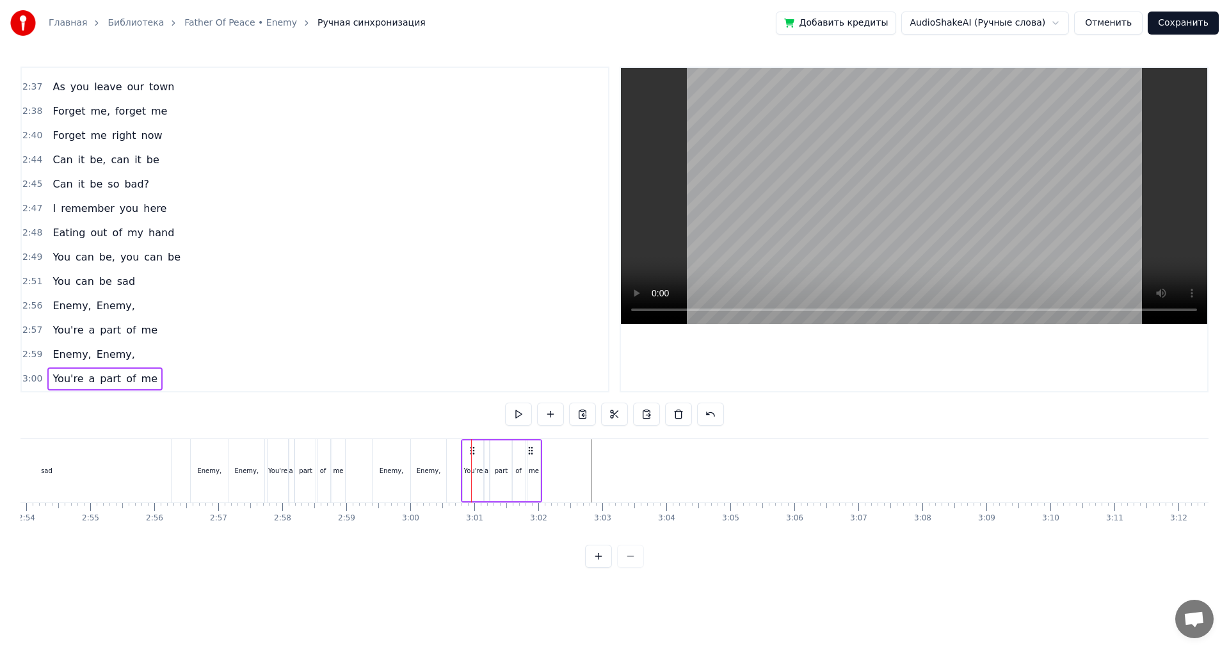
drag, startPoint x: 471, startPoint y: 450, endPoint x: 458, endPoint y: 452, distance: 13.7
click at [148, 378] on div "You're a part of me" at bounding box center [104, 378] width 115 height 23
drag, startPoint x: 470, startPoint y: 450, endPoint x: 457, endPoint y: 452, distance: 13.7
click at [457, 452] on icon at bounding box center [459, 450] width 10 height 10
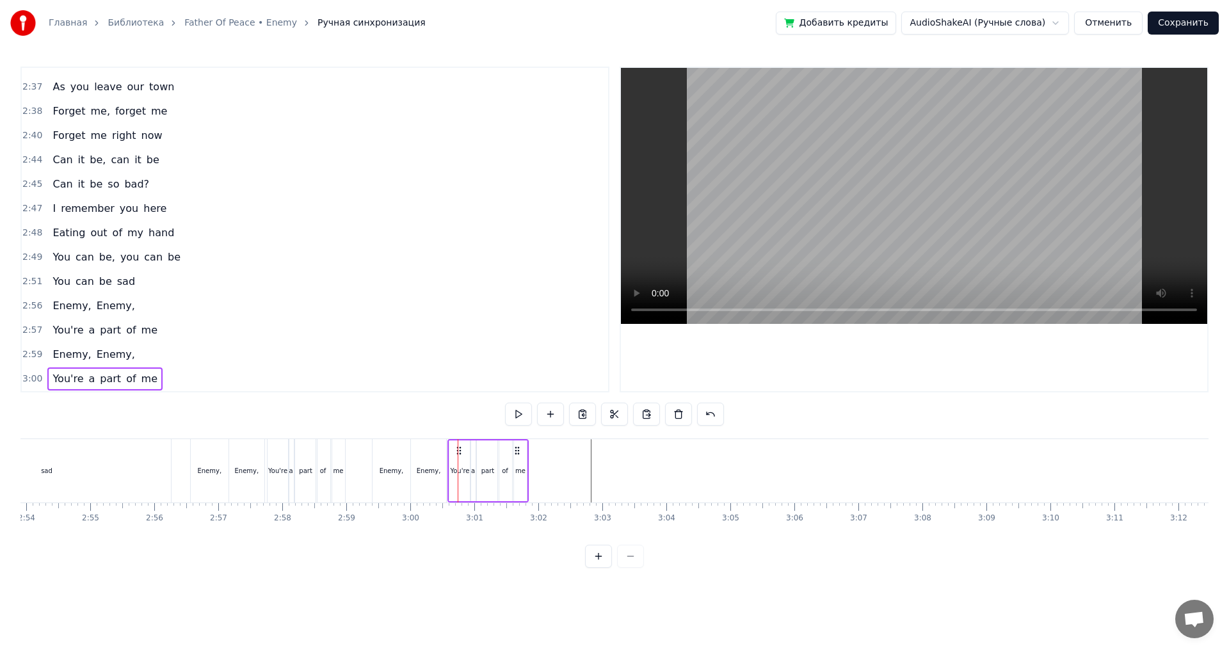
click at [180, 353] on div "2:59 Enemy, Enemy," at bounding box center [315, 354] width 586 height 24
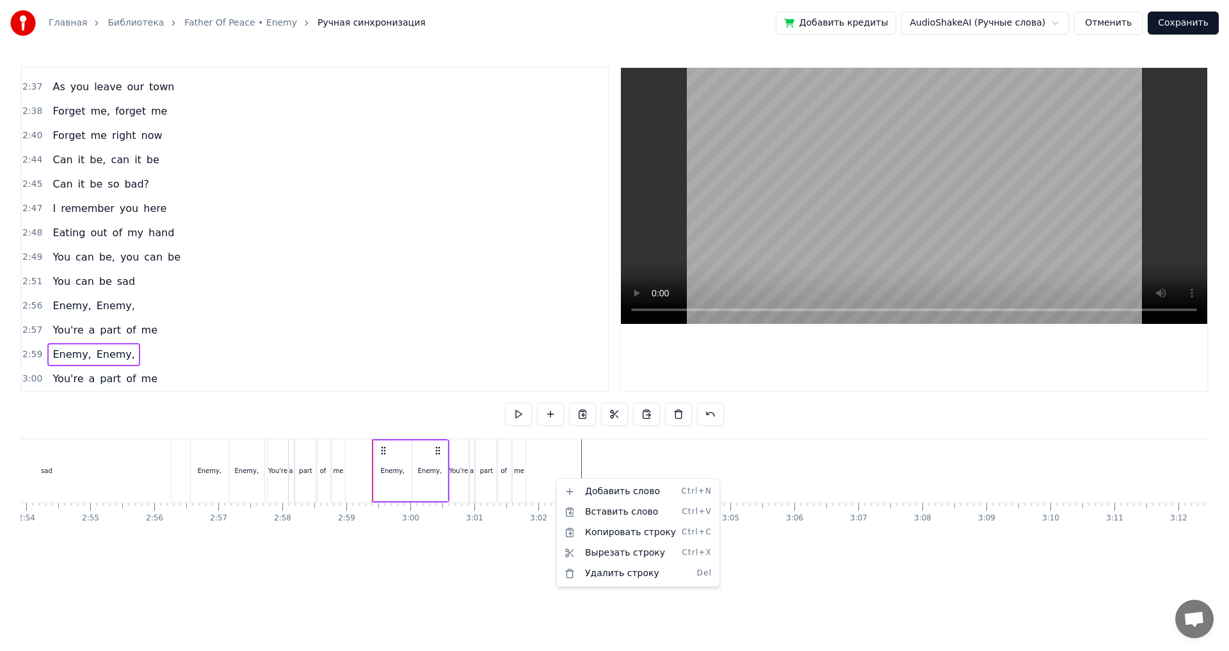
click at [759, 466] on html "Главная Библиотека Father Of Peace • Enemy Ручная синхронизация Добавить кредит…" at bounding box center [614, 294] width 1229 height 588
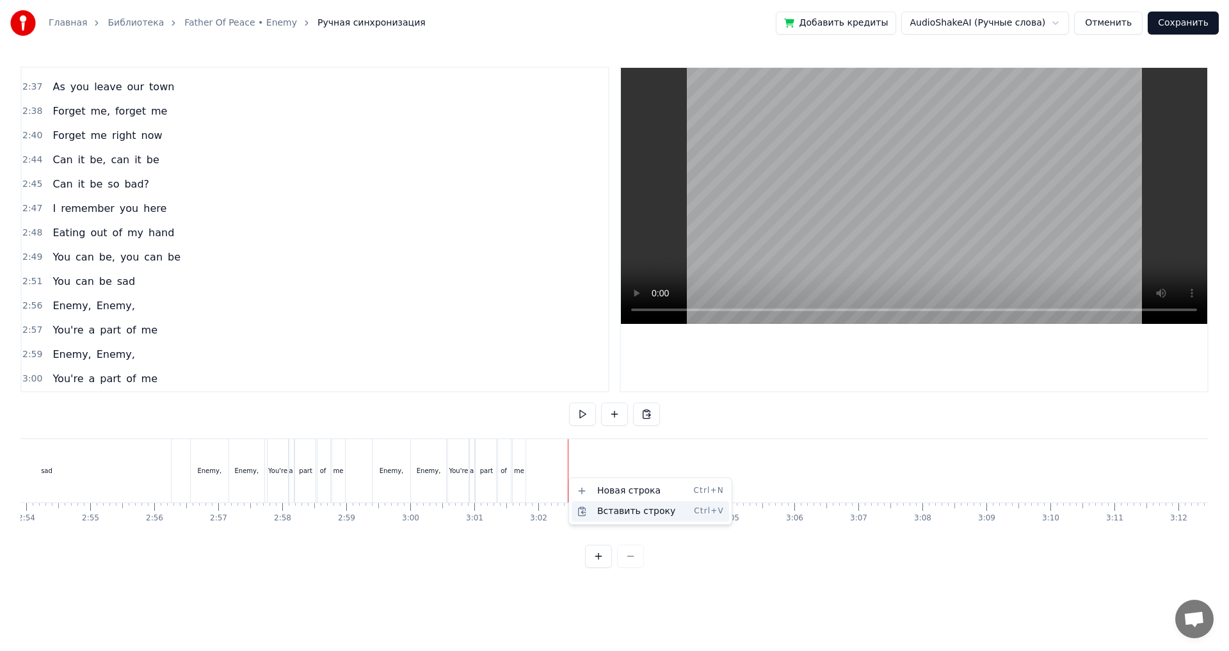
click at [623, 512] on div "Вставить строку Ctrl+V" at bounding box center [649, 511] width 157 height 20
drag, startPoint x: 578, startPoint y: 452, endPoint x: 560, endPoint y: 452, distance: 18.6
click at [560, 452] on icon at bounding box center [560, 450] width 10 height 10
click at [553, 461] on div "Enemy," at bounding box center [569, 470] width 38 height 63
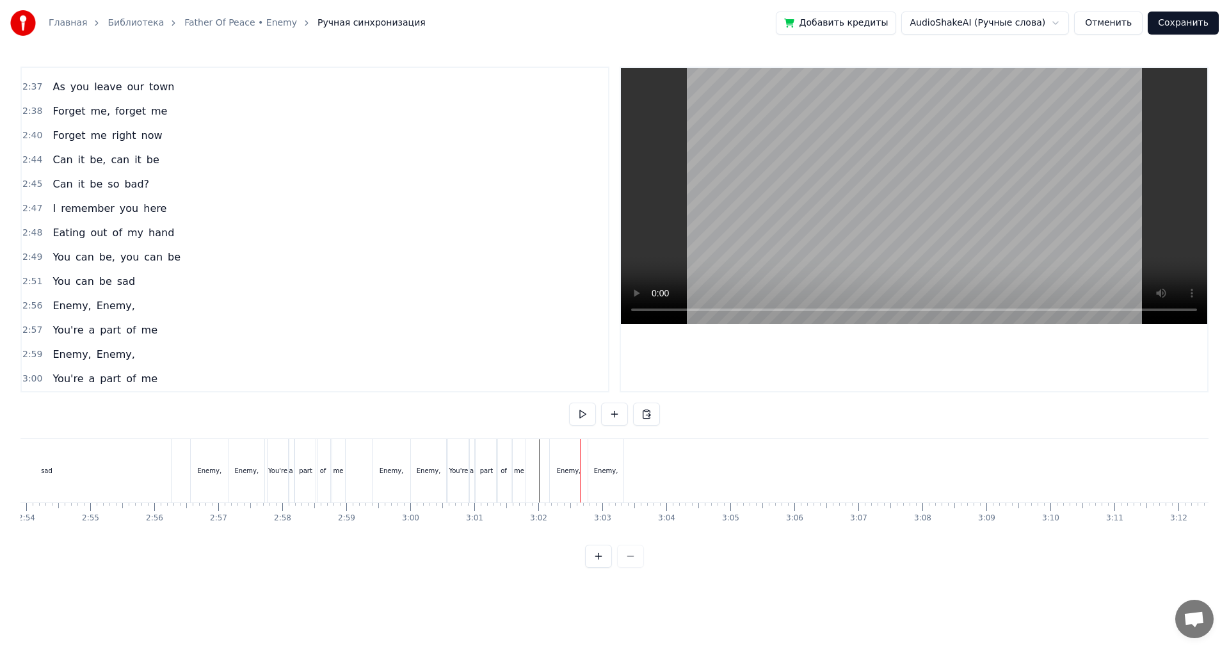
scroll to position [1257, 0]
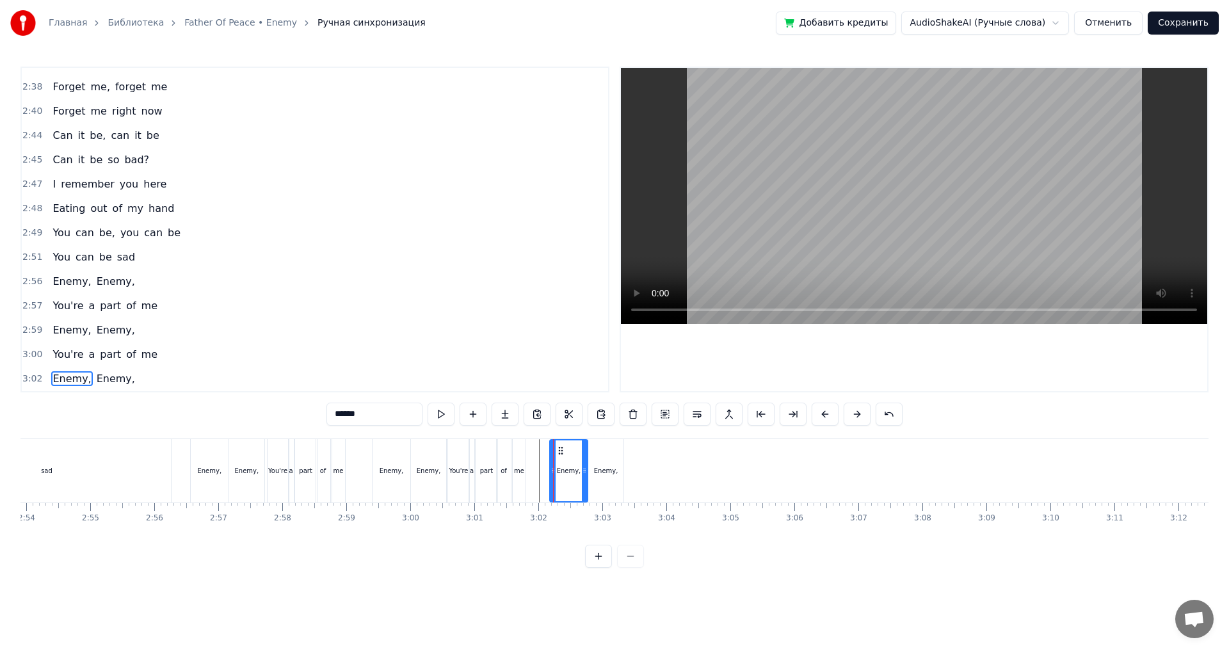
click at [142, 379] on div "3:02 Enemy, Enemy," at bounding box center [315, 379] width 586 height 24
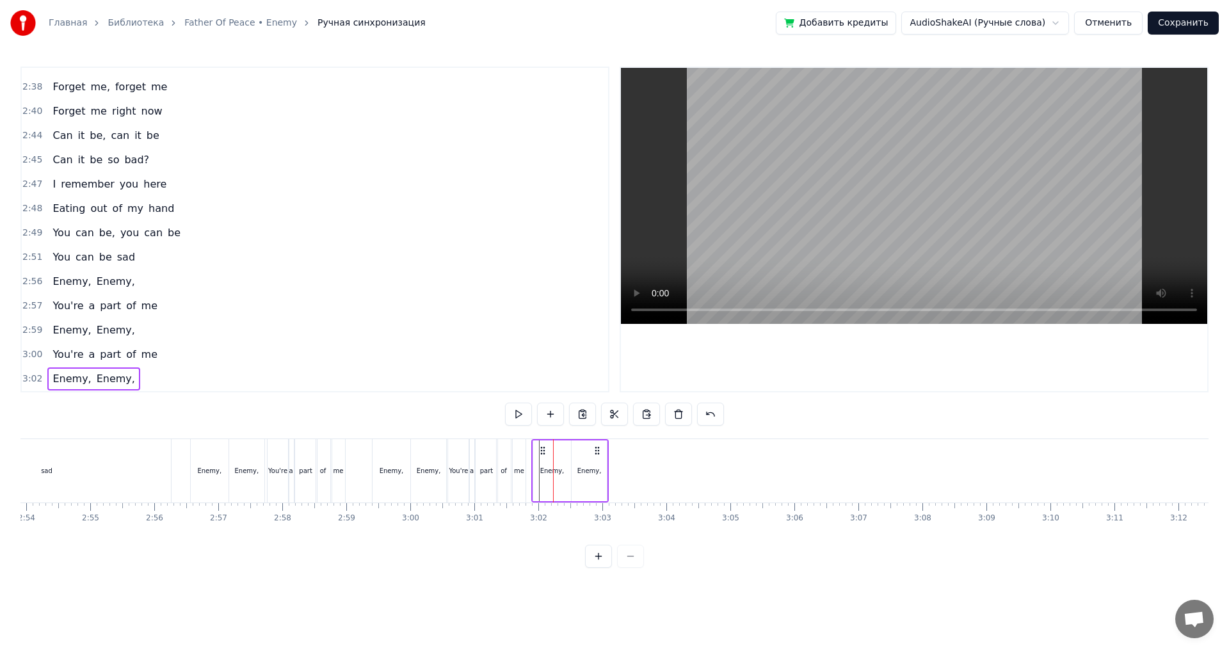
drag, startPoint x: 560, startPoint y: 453, endPoint x: 542, endPoint y: 455, distance: 18.0
click at [542, 455] on icon at bounding box center [543, 450] width 10 height 10
click at [177, 358] on div "3:00 You're a part of me" at bounding box center [315, 354] width 586 height 24
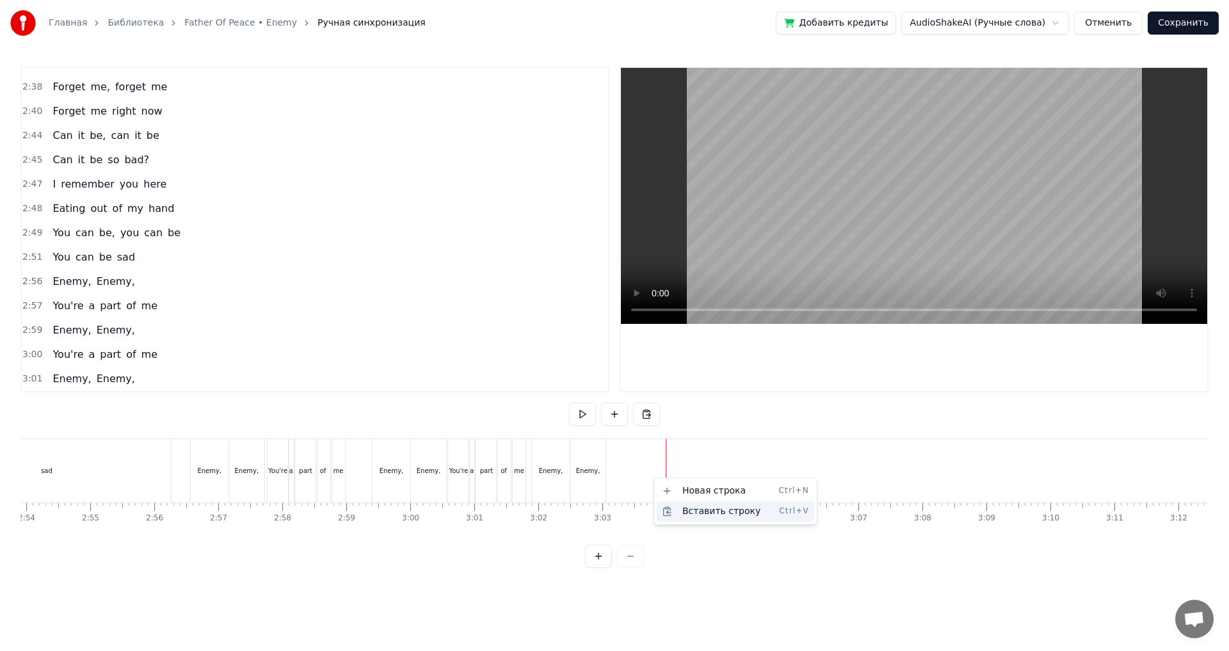
click at [708, 511] on div "Вставить строку Ctrl+V" at bounding box center [735, 511] width 157 height 20
drag, startPoint x: 675, startPoint y: 450, endPoint x: 623, endPoint y: 457, distance: 52.2
click at [617, 457] on div "You're a part of me" at bounding box center [647, 470] width 81 height 63
click at [680, 477] on div "me" at bounding box center [679, 470] width 13 height 63
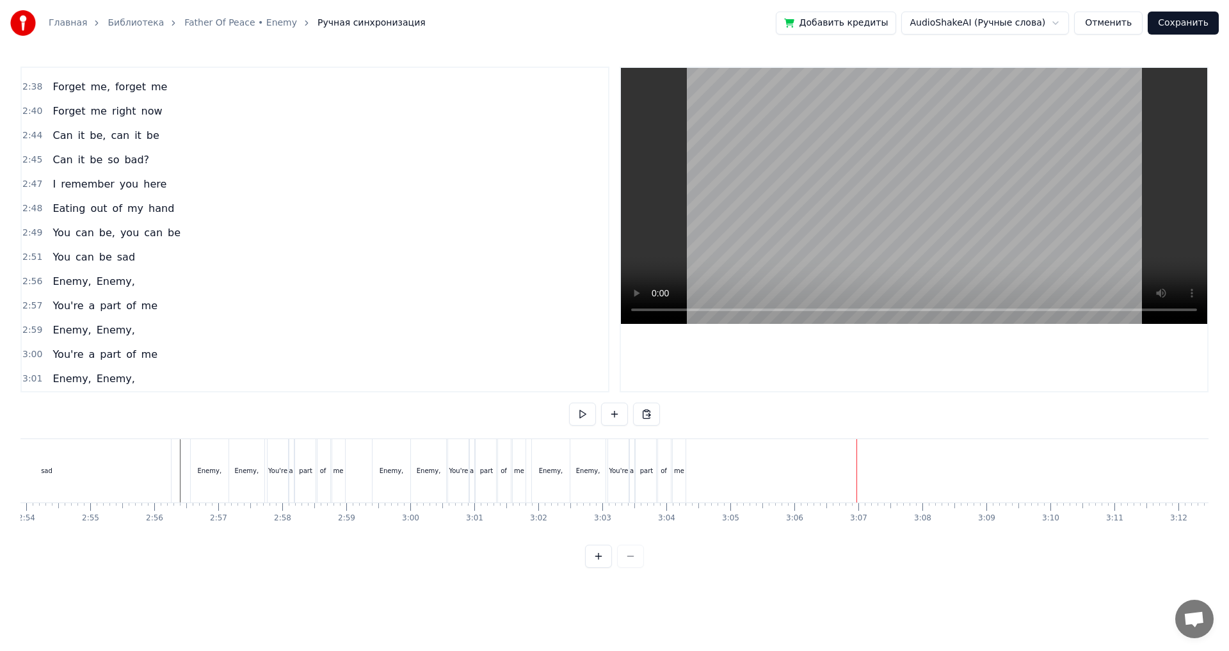
scroll to position [1282, 0]
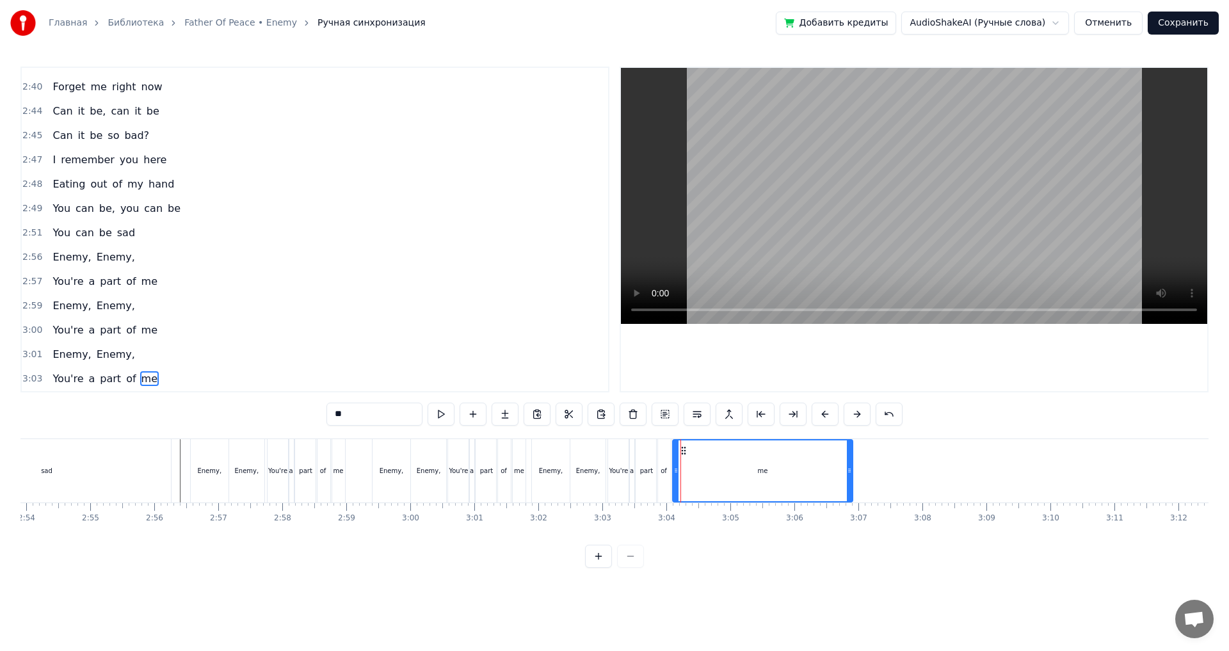
drag, startPoint x: 683, startPoint y: 476, endPoint x: 850, endPoint y: 488, distance: 167.4
click at [850, 488] on div at bounding box center [849, 470] width 5 height 61
drag, startPoint x: 880, startPoint y: 488, endPoint x: 488, endPoint y: 462, distance: 392.5
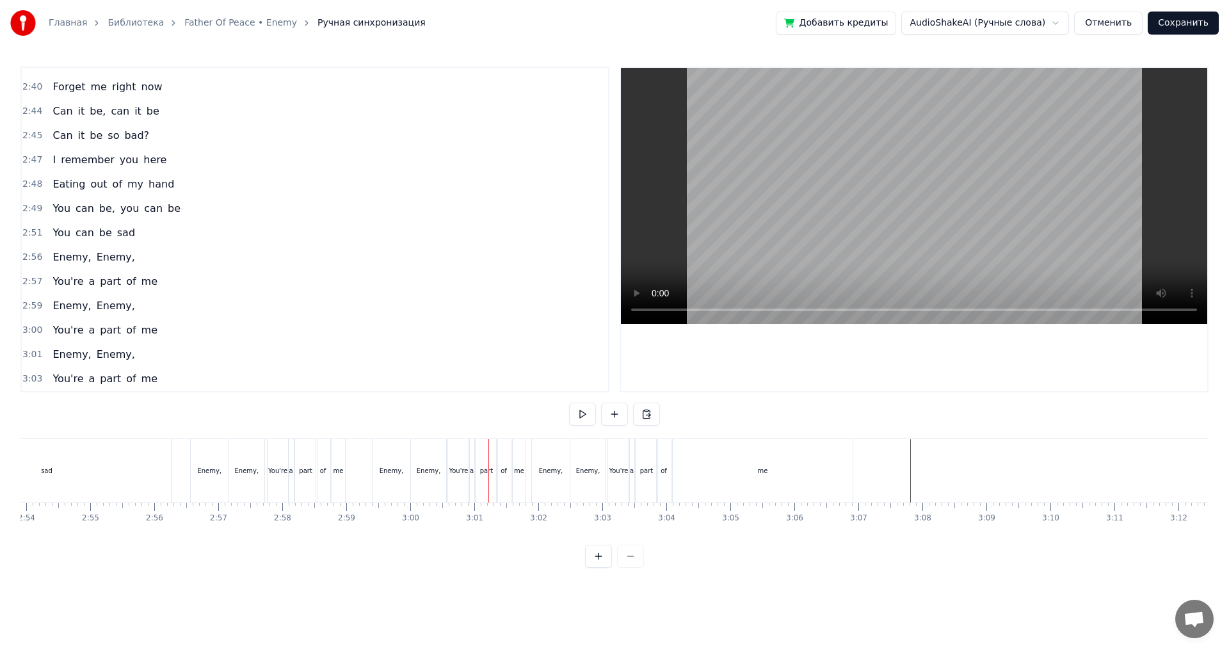
drag, startPoint x: 180, startPoint y: 475, endPoint x: 461, endPoint y: 490, distance: 281.3
click at [159, 385] on div "3:03 You're a part of me" at bounding box center [315, 379] width 586 height 24
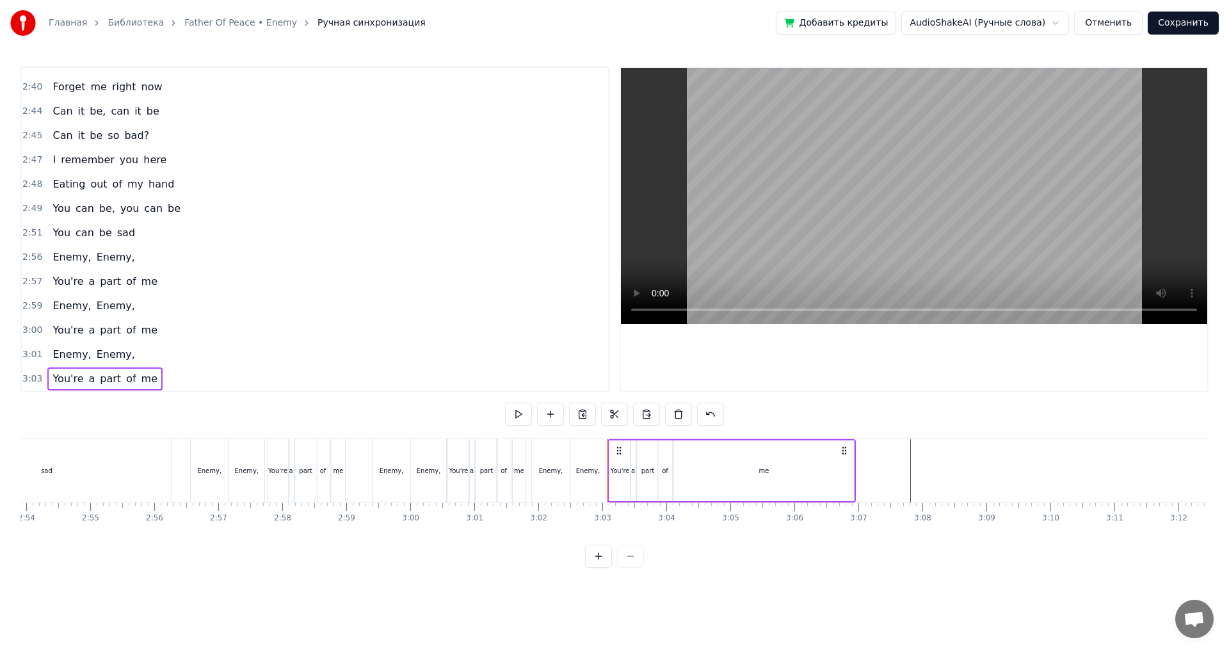
click at [160, 360] on div "3:01 Enemy, Enemy," at bounding box center [315, 354] width 586 height 24
click at [171, 331] on div "3:00 You're a part of me" at bounding box center [315, 330] width 586 height 24
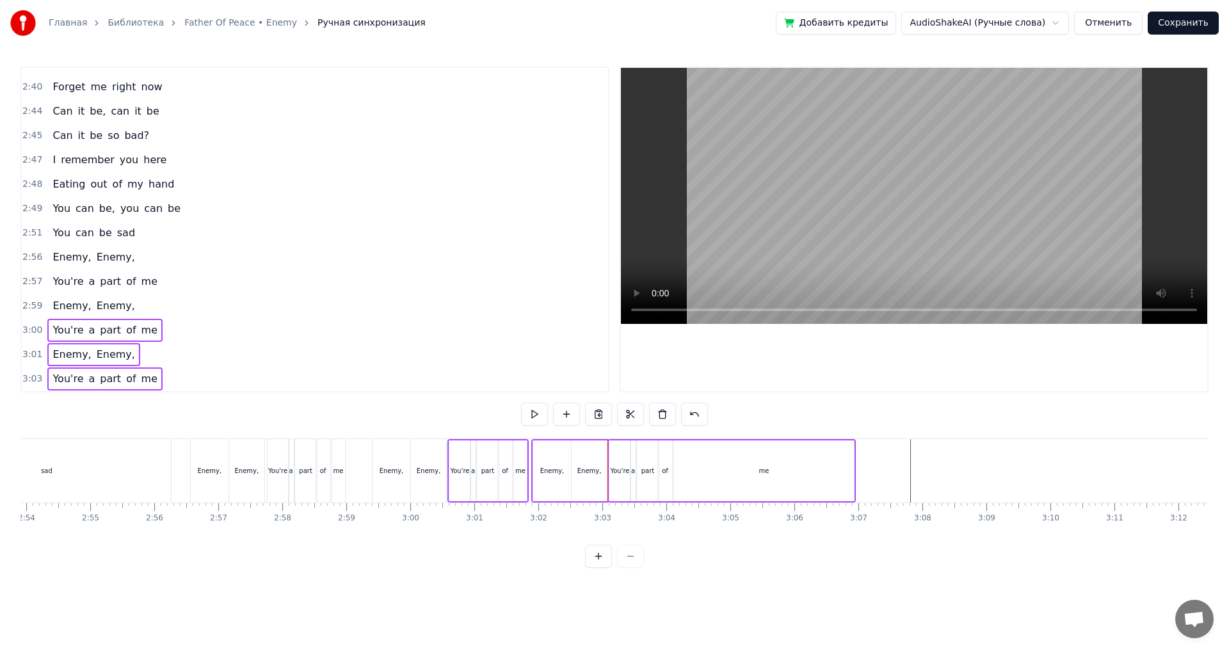
click at [163, 309] on div "2:59 Enemy, Enemy," at bounding box center [315, 306] width 586 height 24
click at [158, 283] on div "2:57 You're a part of me" at bounding box center [315, 281] width 586 height 24
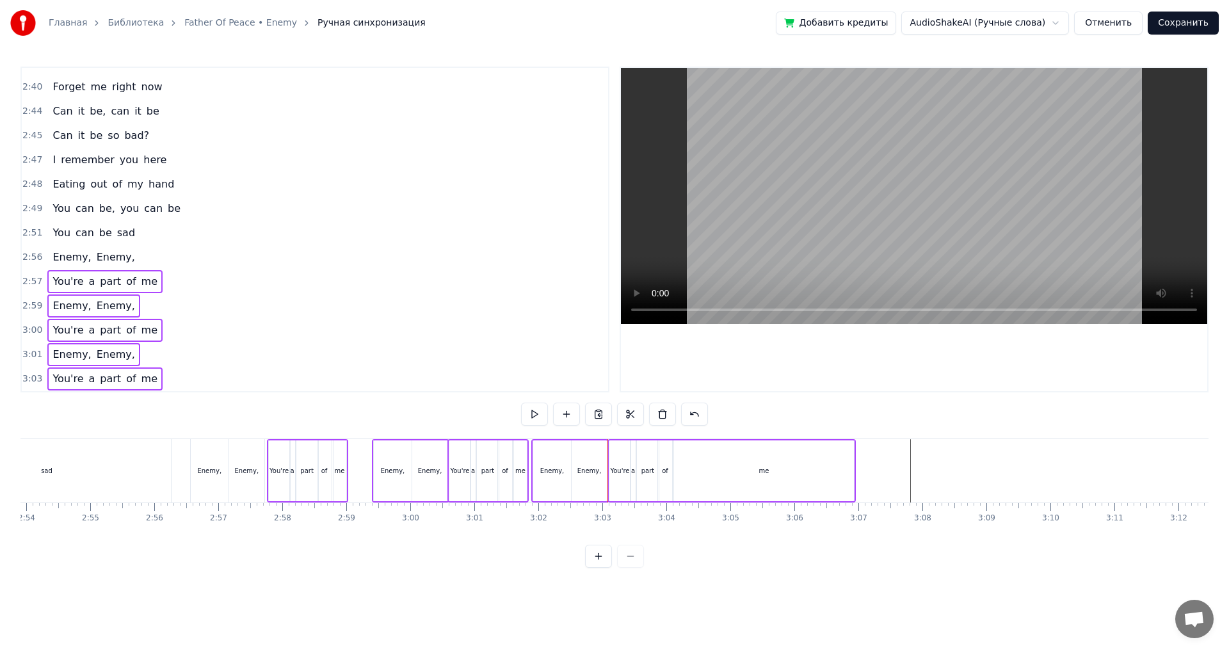
click at [154, 260] on div "2:56 Enemy, Enemy," at bounding box center [315, 257] width 586 height 24
drag, startPoint x: 213, startPoint y: 545, endPoint x: 215, endPoint y: 523, distance: 21.8
click at [212, 534] on div "I get sick just thinking back to all the damage you've done I don't want to be …" at bounding box center [614, 486] width 1188 height 96
click at [170, 472] on div "sad" at bounding box center [47, 470] width 248 height 63
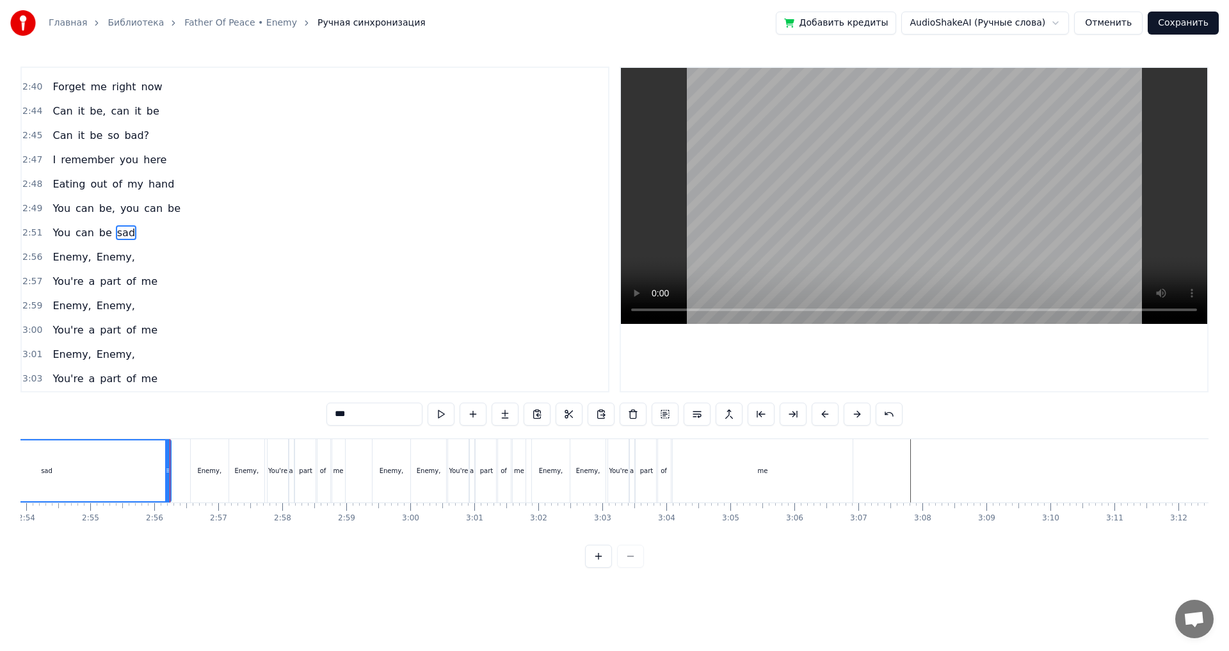
click at [204, 472] on div "Enemy," at bounding box center [209, 471] width 24 height 10
type input "******"
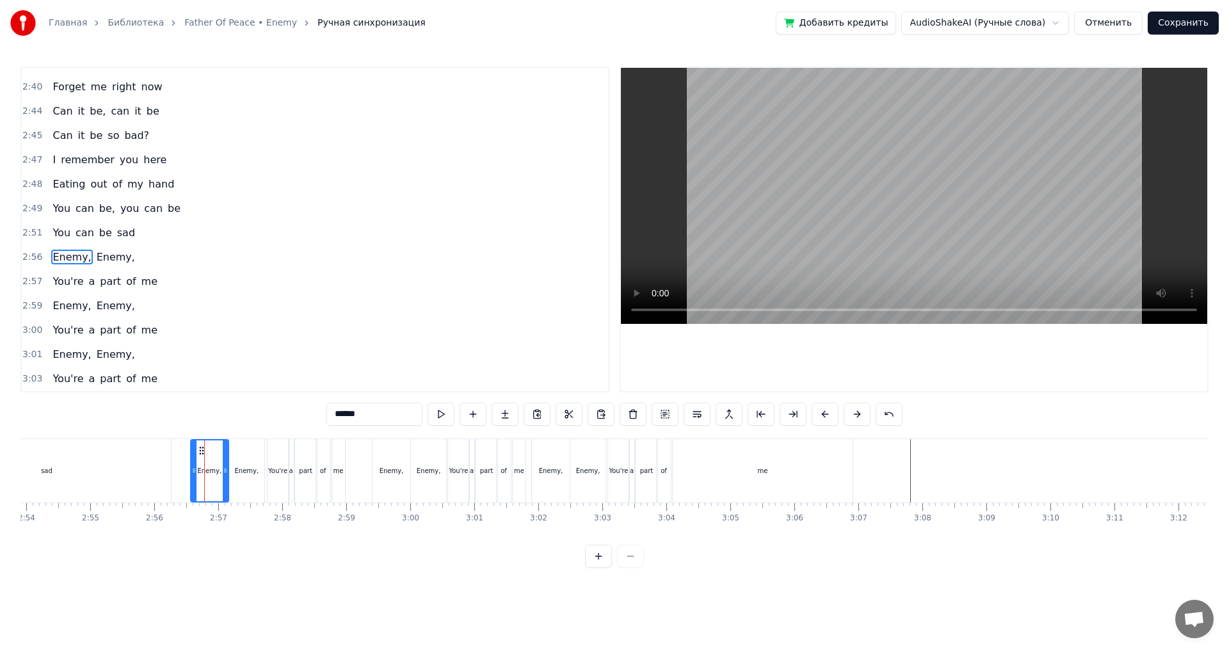
click at [141, 264] on div "2:56 Enemy, Enemy," at bounding box center [315, 257] width 586 height 24
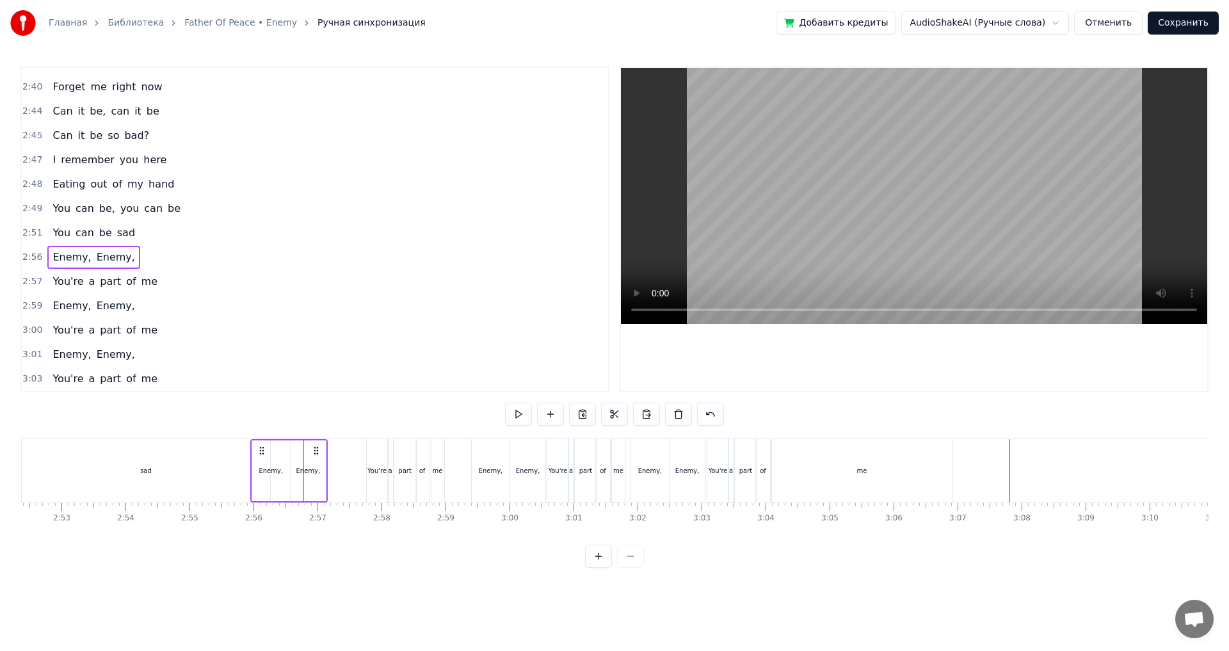
scroll to position [0, 11027]
drag, startPoint x: 198, startPoint y: 450, endPoint x: 290, endPoint y: 463, distance: 92.5
click at [290, 463] on div "Enemy, Enemy," at bounding box center [318, 470] width 77 height 63
click at [381, 470] on div "You're" at bounding box center [379, 471] width 19 height 10
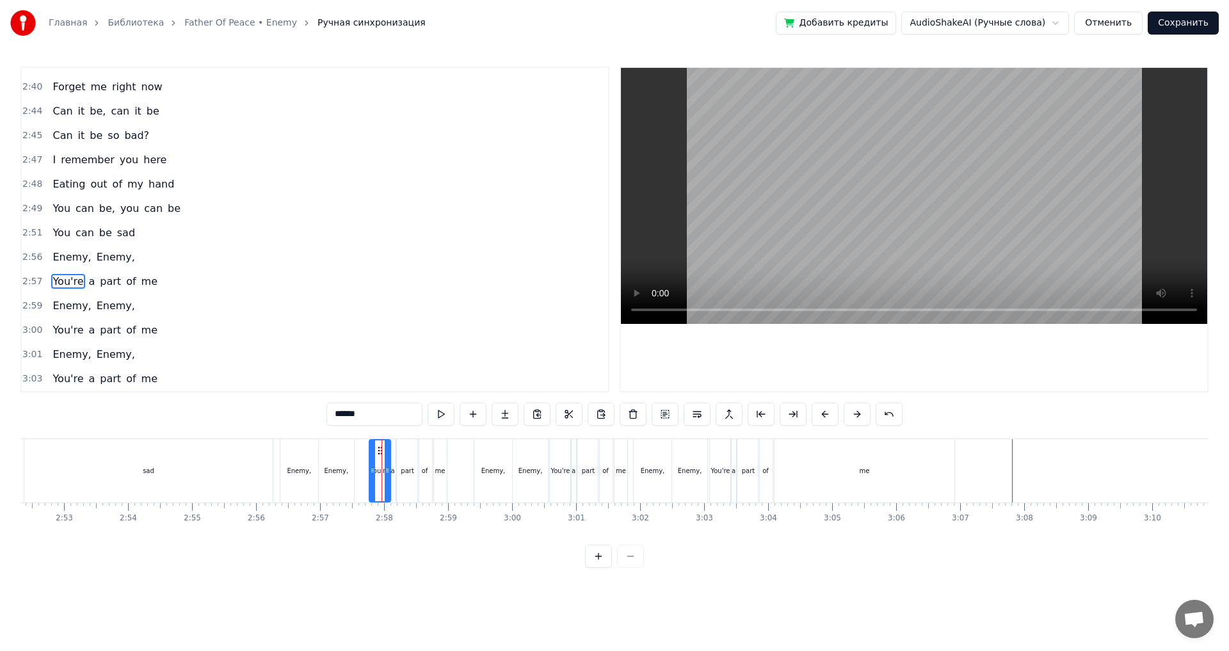
click at [183, 280] on div "2:57 You're a part of me" at bounding box center [315, 281] width 586 height 24
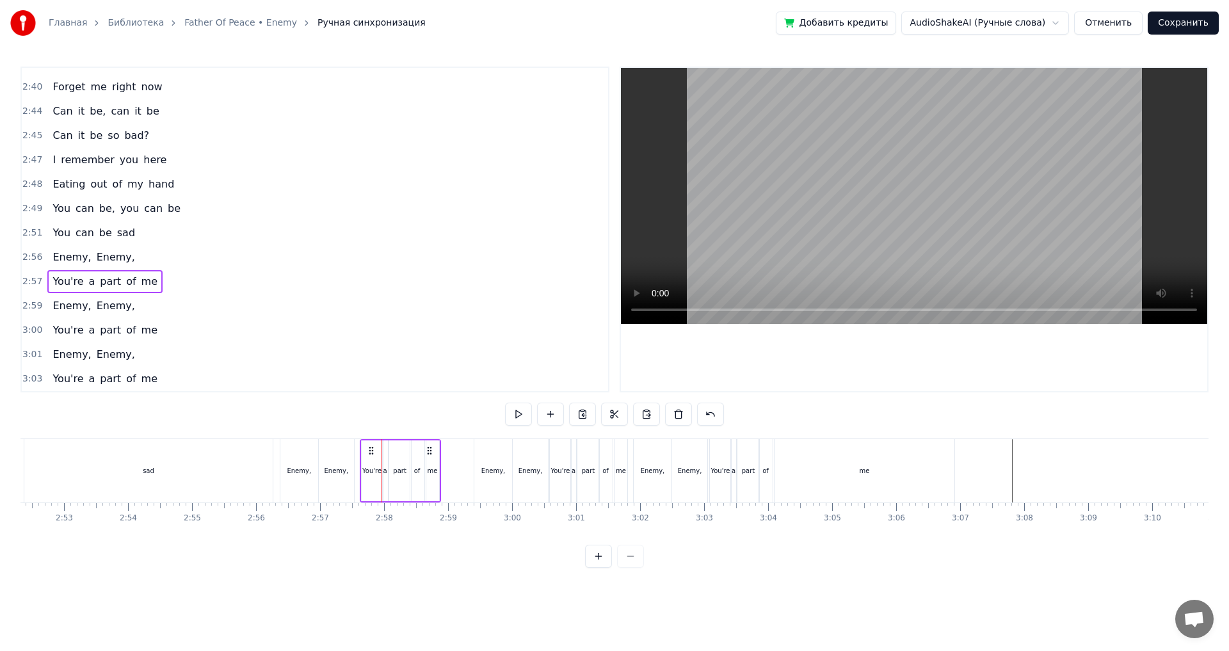
drag, startPoint x: 380, startPoint y: 451, endPoint x: 371, endPoint y: 453, distance: 9.2
click at [371, 453] on icon at bounding box center [371, 450] width 10 height 10
click at [482, 474] on div "Enemy," at bounding box center [493, 471] width 24 height 10
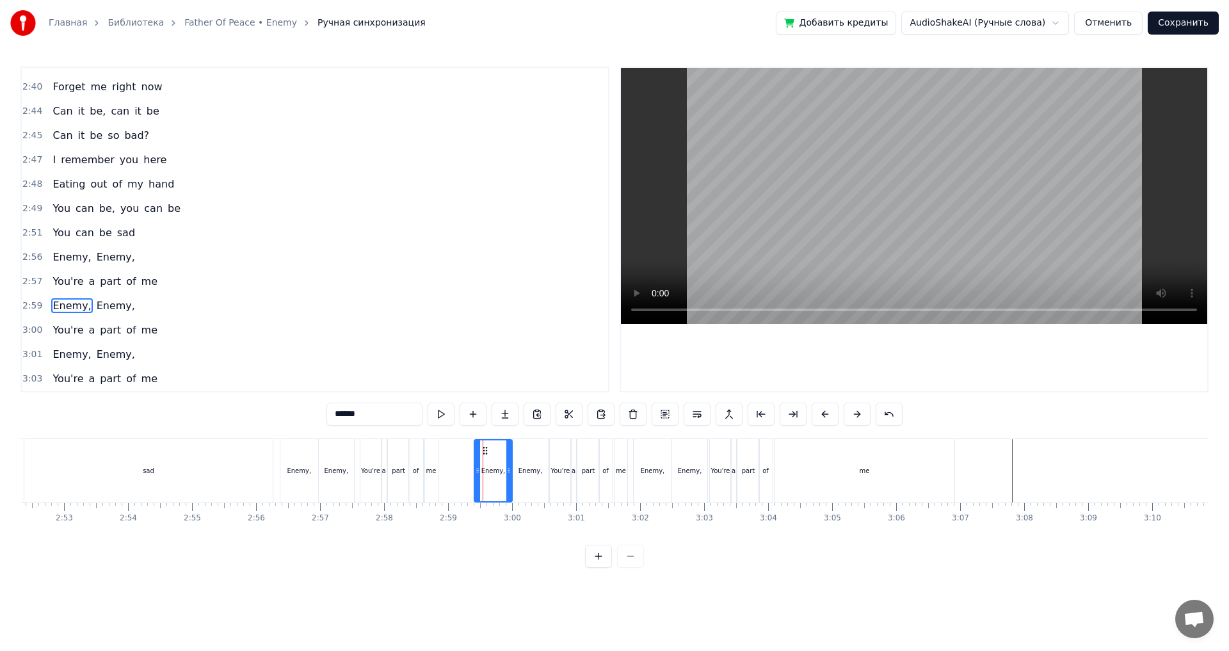
click at [172, 310] on div "2:59 Enemy, Enemy," at bounding box center [315, 306] width 586 height 24
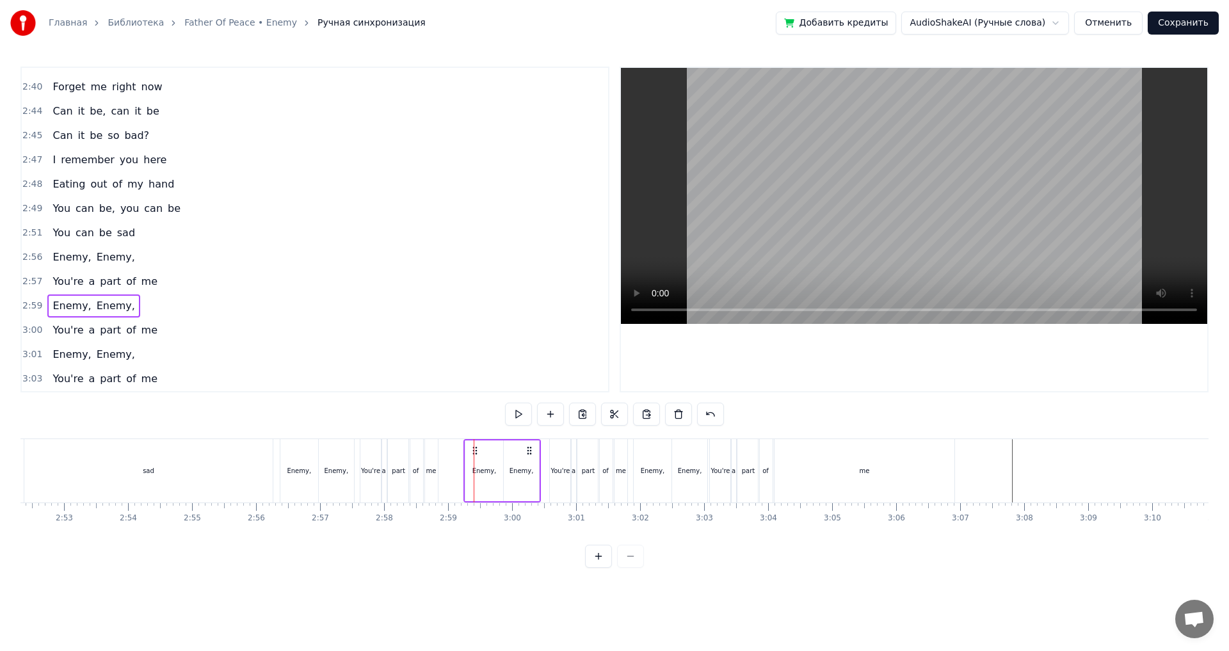
drag, startPoint x: 484, startPoint y: 451, endPoint x: 474, endPoint y: 453, distance: 10.4
click at [474, 453] on icon at bounding box center [475, 450] width 10 height 10
click at [563, 474] on div "You're" at bounding box center [559, 471] width 19 height 10
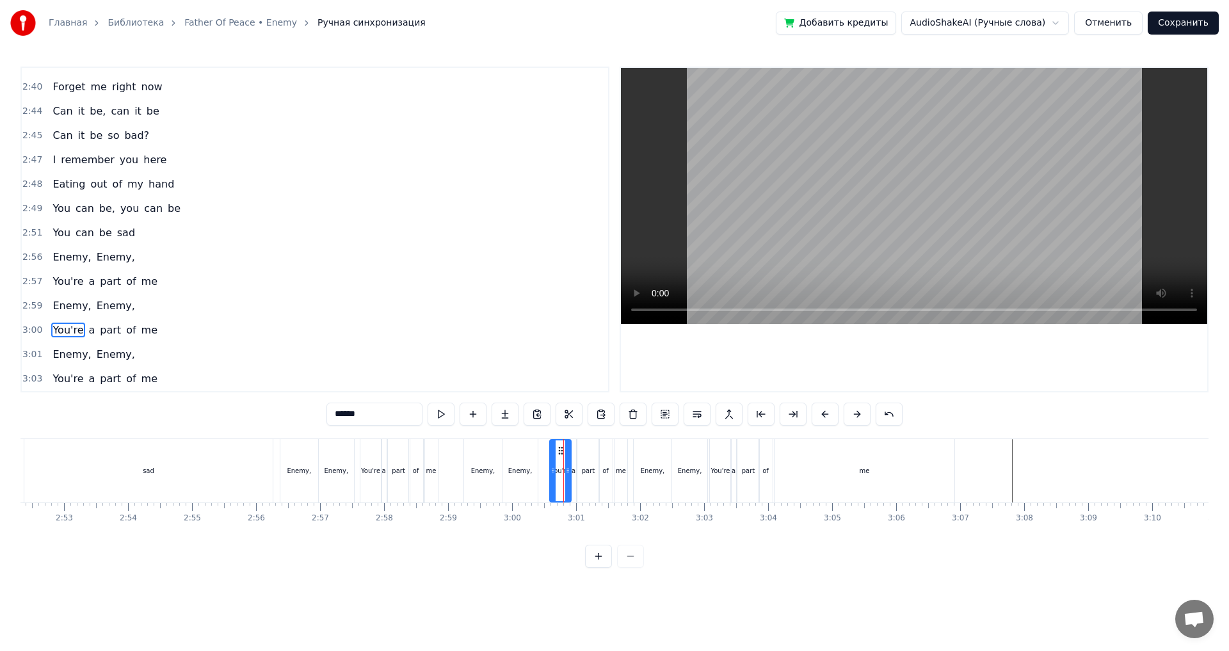
click at [200, 333] on div "3:00 You're a part of me" at bounding box center [315, 330] width 586 height 24
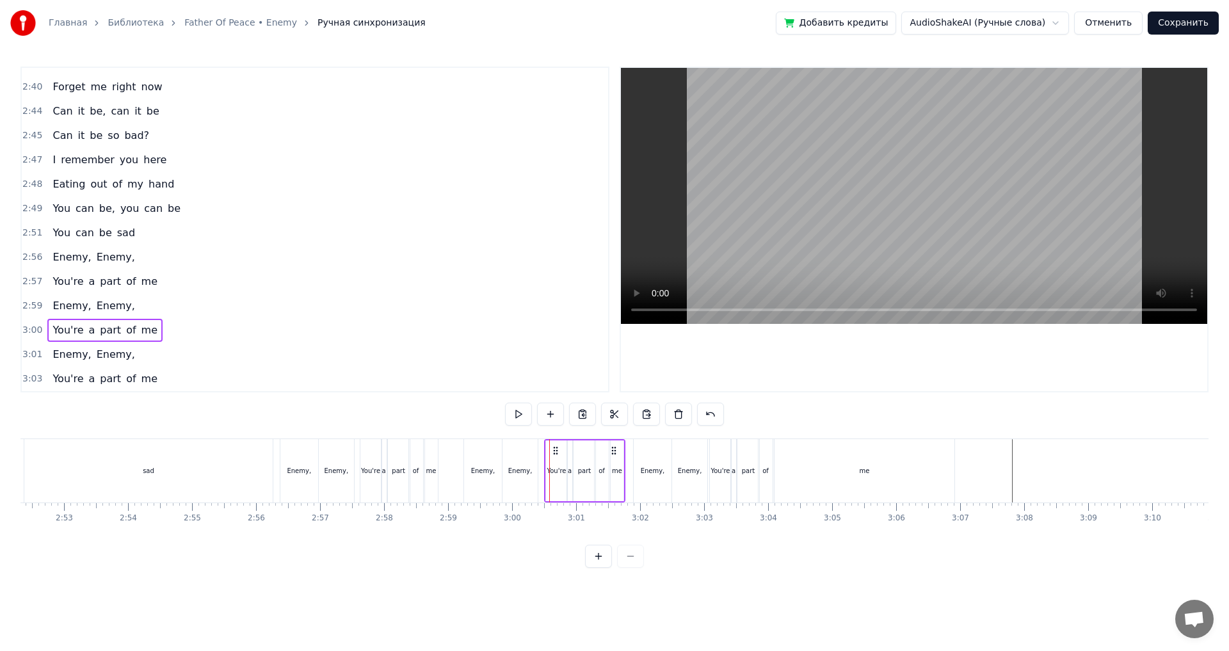
click at [554, 452] on icon at bounding box center [555, 450] width 10 height 10
click at [156, 353] on div "3:01 Enemy, Enemy," at bounding box center [315, 354] width 586 height 24
click at [639, 452] on icon at bounding box center [640, 450] width 10 height 10
click at [176, 374] on div "3:03 You're a part of me" at bounding box center [315, 379] width 586 height 24
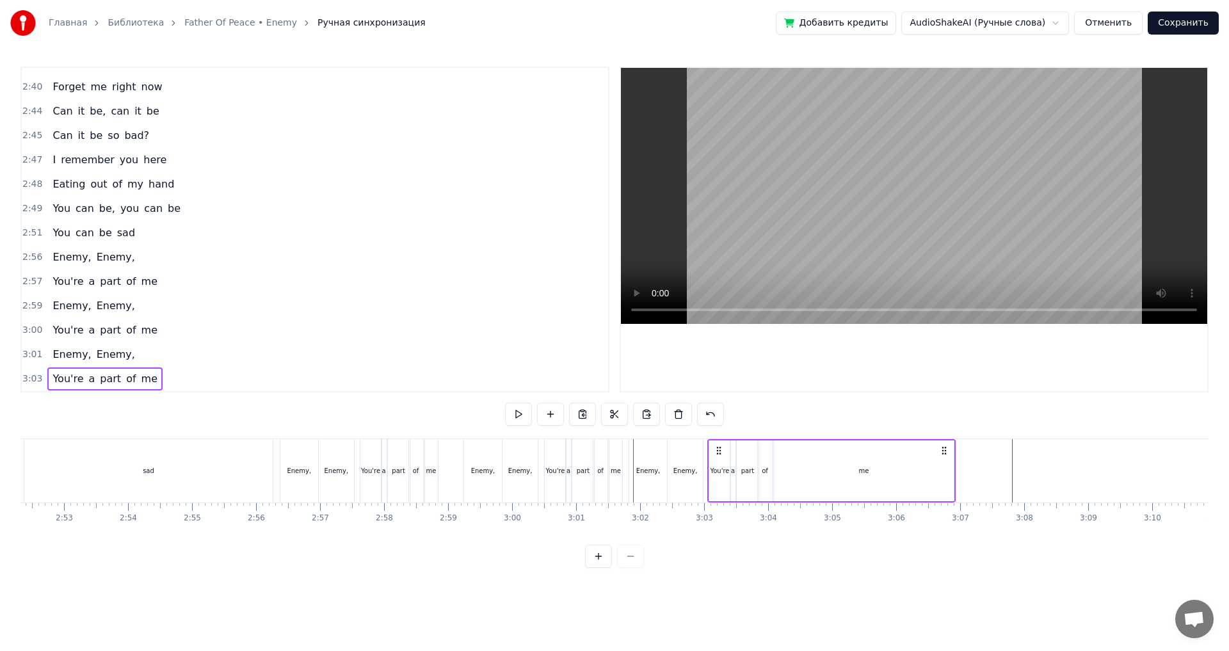
click at [720, 451] on icon at bounding box center [718, 450] width 10 height 10
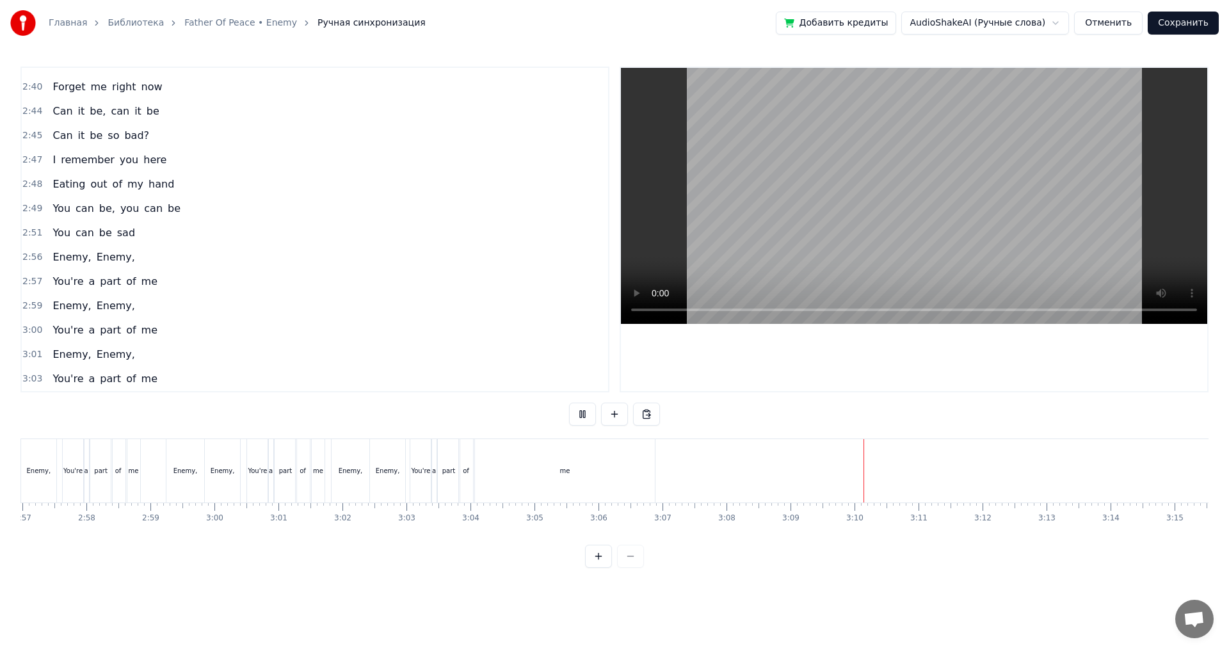
scroll to position [0, 11256]
click at [192, 369] on div "3:03 You're a part of me" at bounding box center [315, 379] width 586 height 24
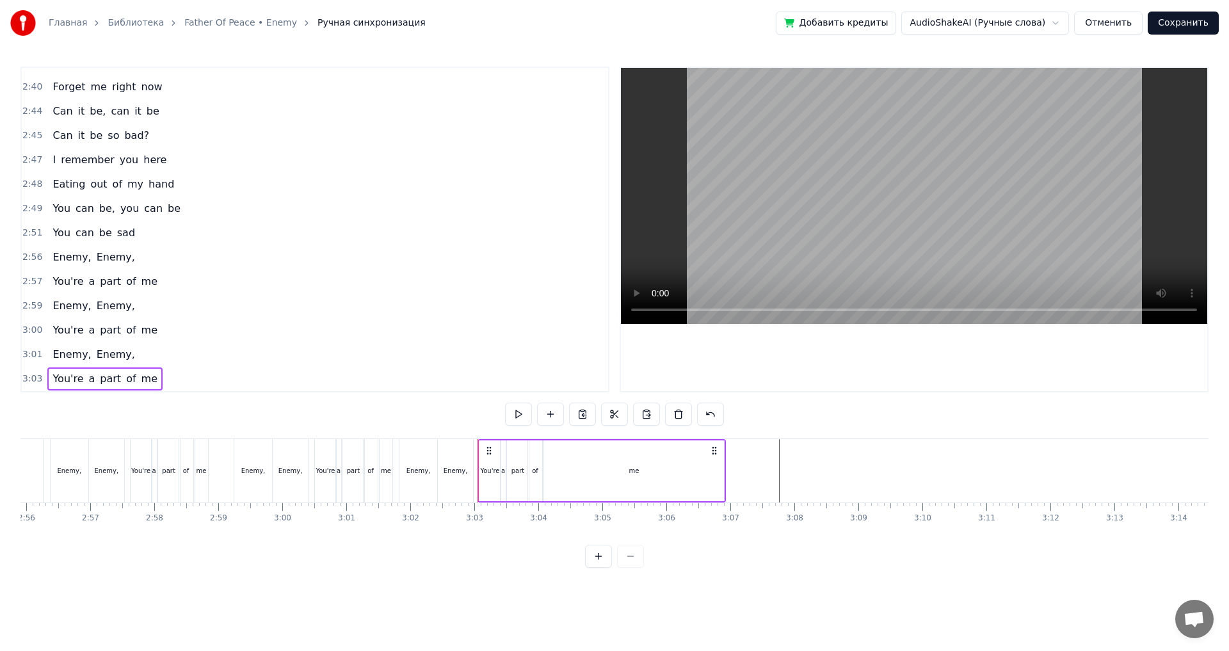
click at [156, 251] on div "2:56 Enemy, Enemy," at bounding box center [315, 257] width 586 height 24
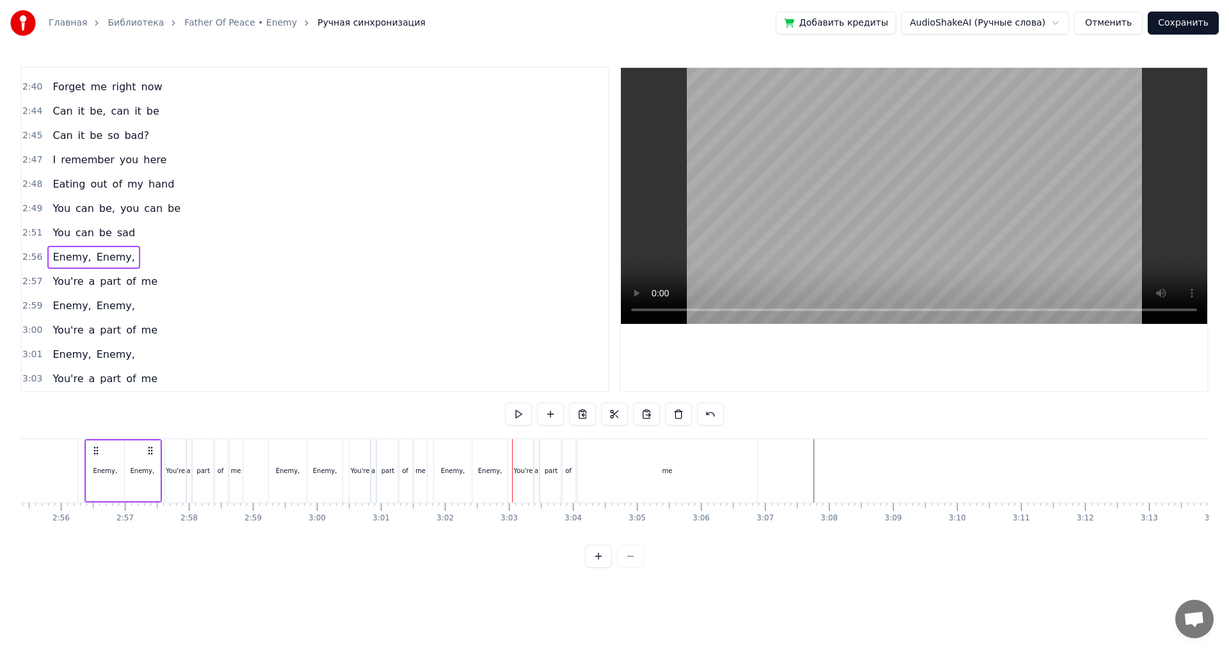
scroll to position [0, 11221]
click at [166, 282] on div "2:57 You're a part of me" at bounding box center [315, 281] width 586 height 24
click at [163, 302] on div "2:59 Enemy, Enemy," at bounding box center [315, 306] width 586 height 24
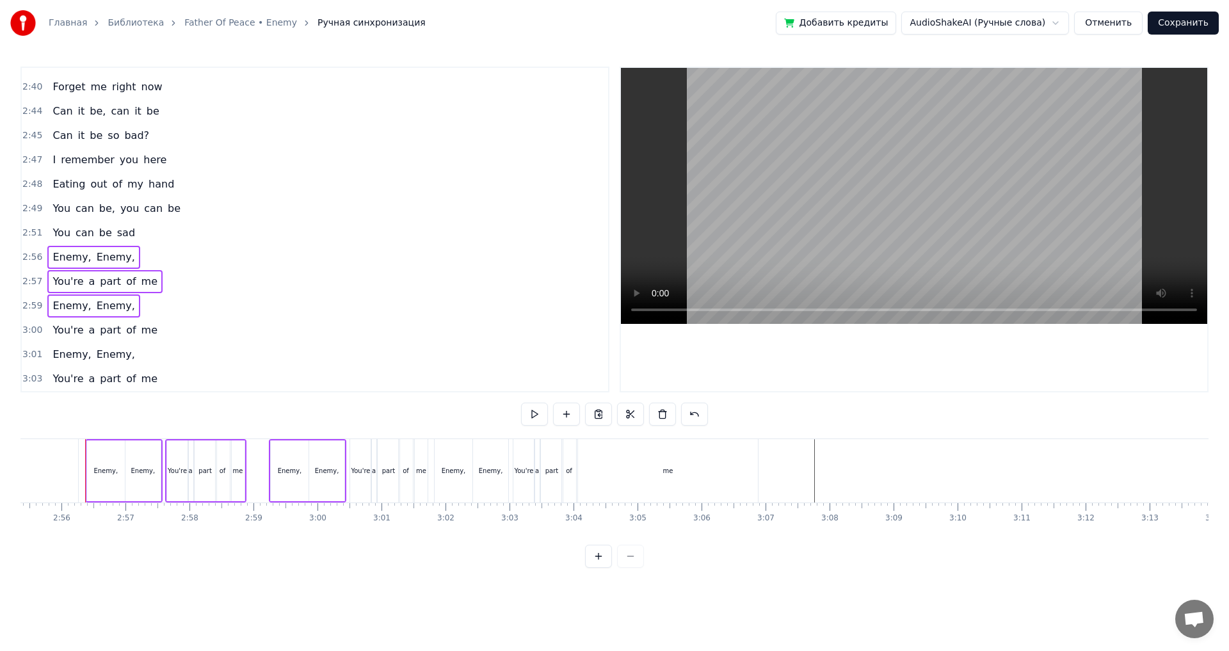
click at [177, 330] on div "3:00 You're a part of me" at bounding box center [315, 330] width 586 height 24
click at [178, 353] on div "3:01 Enemy, Enemy," at bounding box center [315, 354] width 586 height 24
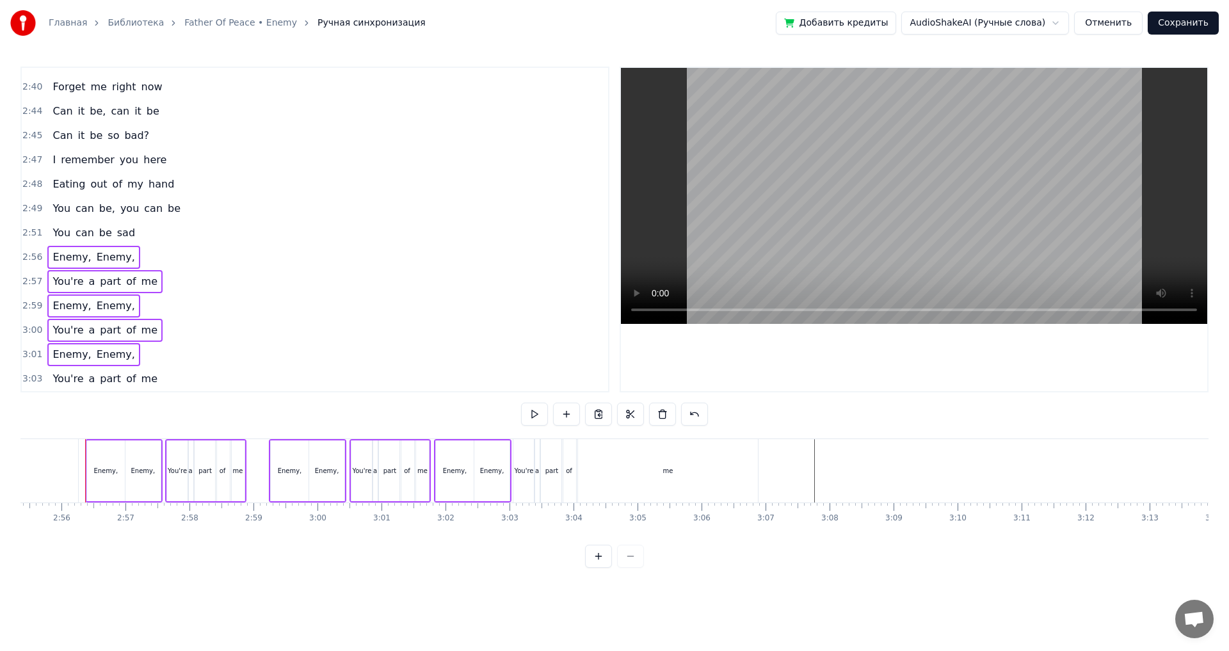
click at [177, 374] on div "3:03 You're a part of me" at bounding box center [315, 379] width 586 height 24
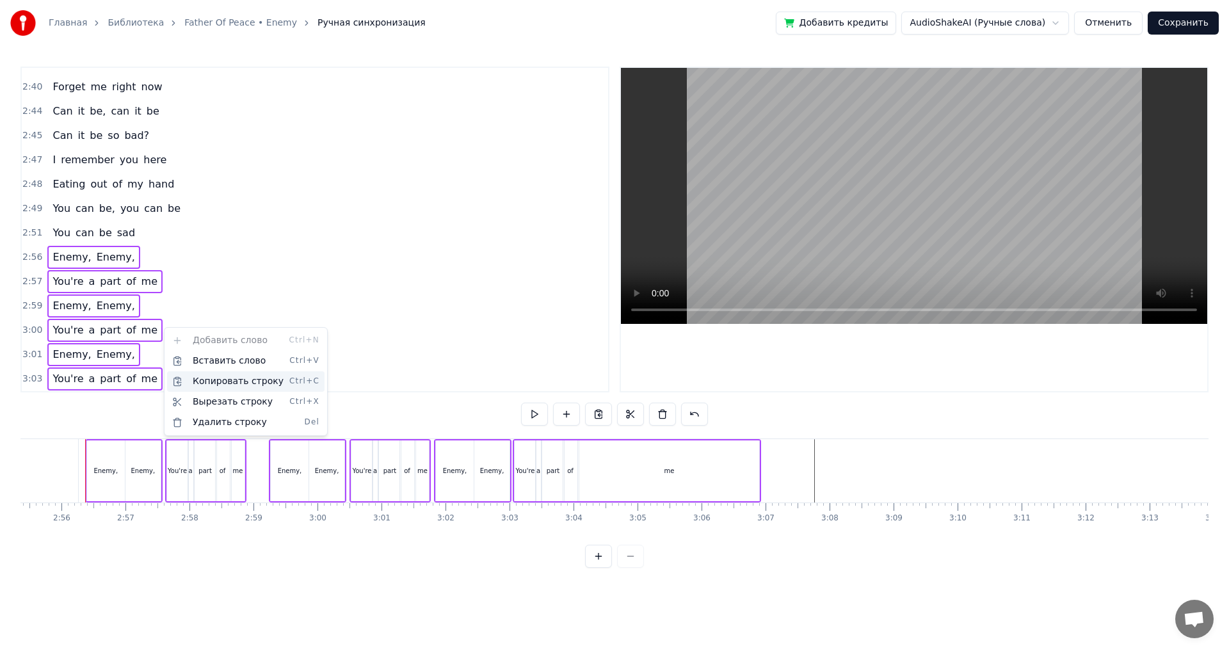
click at [262, 385] on div "Копировать строку Ctrl+C" at bounding box center [245, 381] width 157 height 20
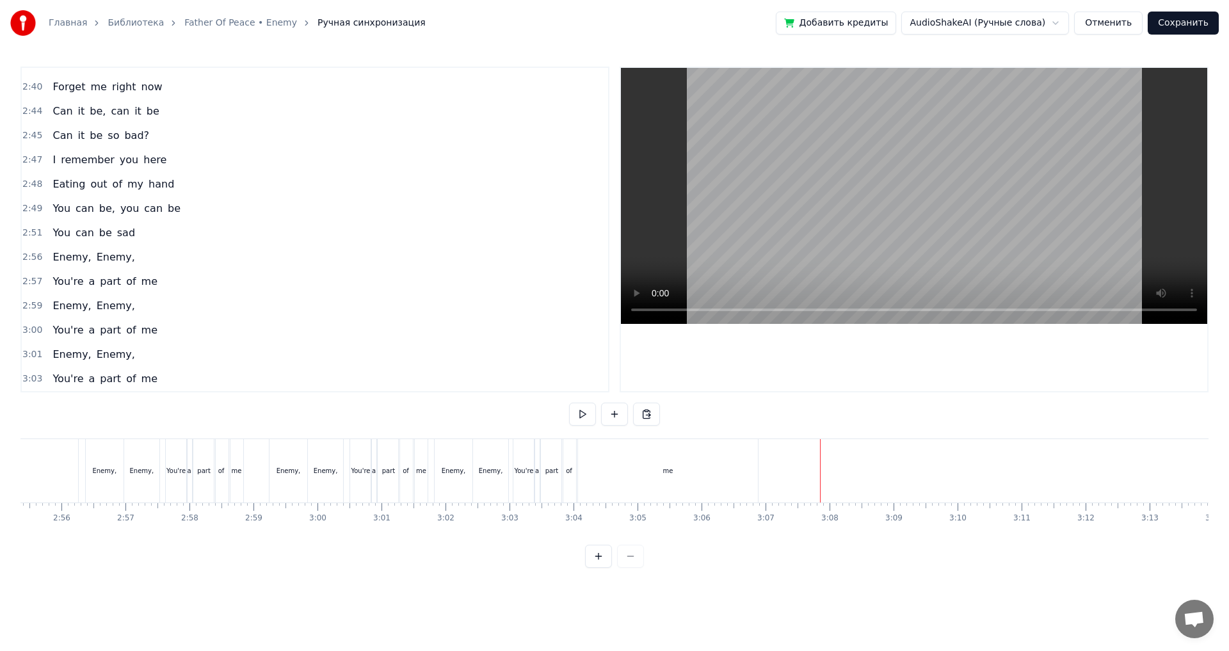
click at [854, 509] on div "Вставить строку Ctrl+V" at bounding box center [880, 512] width 157 height 20
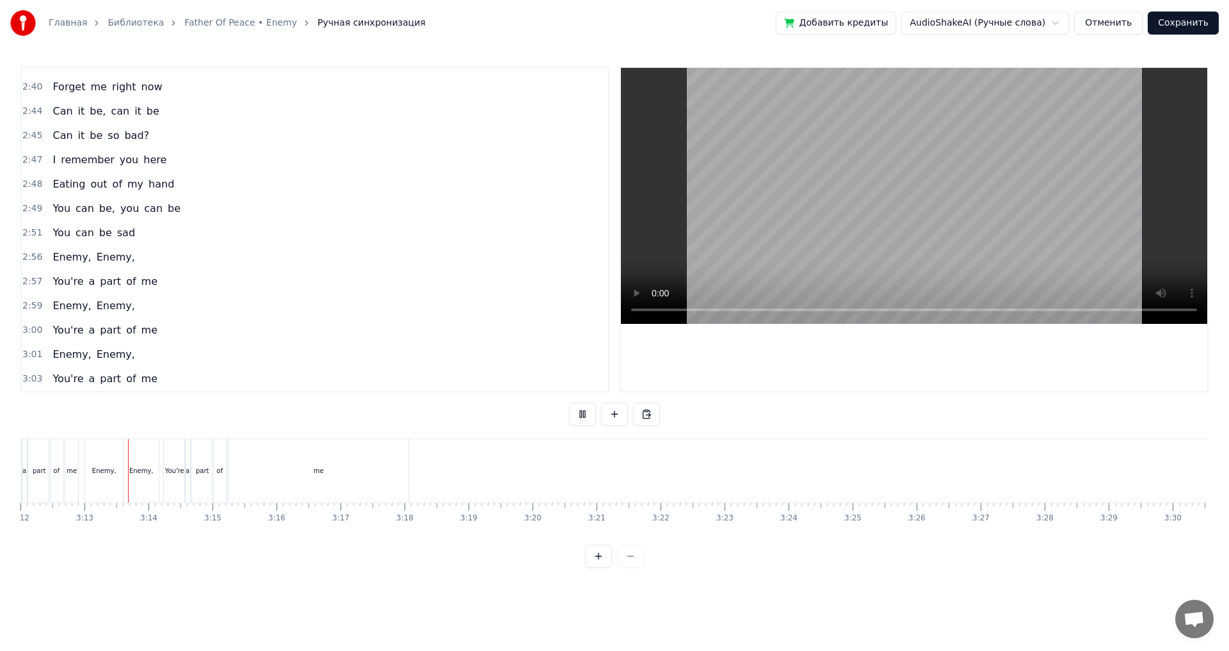
scroll to position [0, 12287]
click at [264, 479] on div "me" at bounding box center [317, 470] width 180 height 63
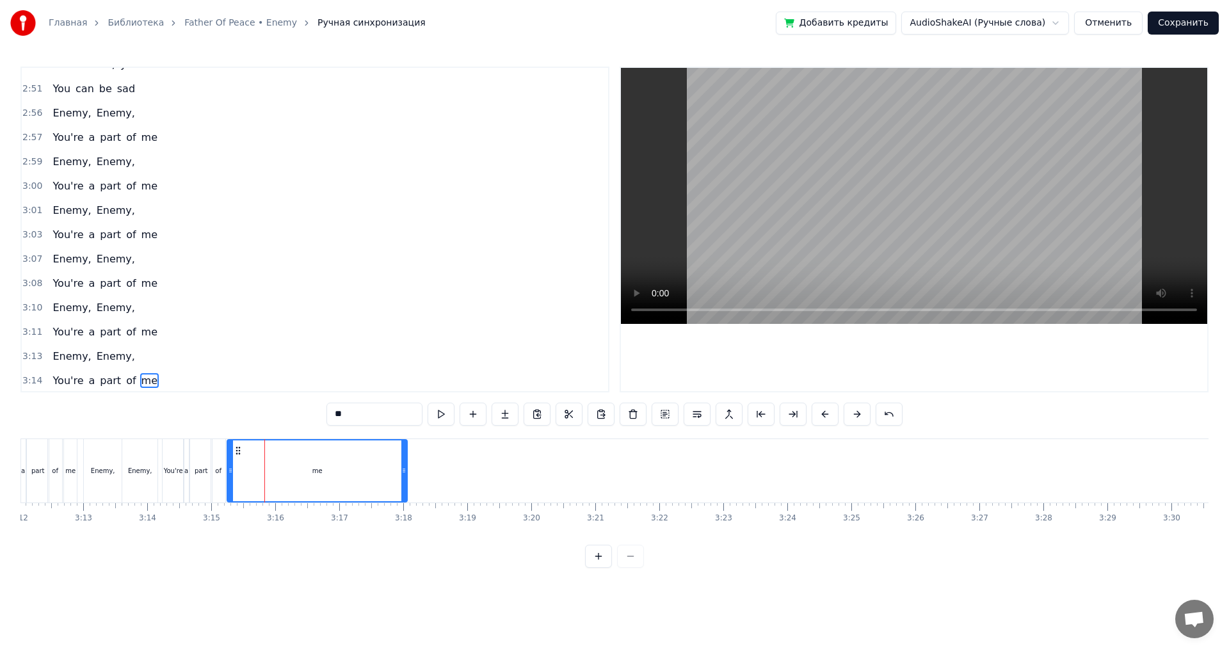
scroll to position [1428, 0]
drag, startPoint x: 235, startPoint y: 452, endPoint x: 303, endPoint y: 459, distance: 68.1
click at [303, 459] on div "me" at bounding box center [385, 470] width 179 height 61
click at [220, 470] on div "of" at bounding box center [218, 471] width 6 height 10
type input "**"
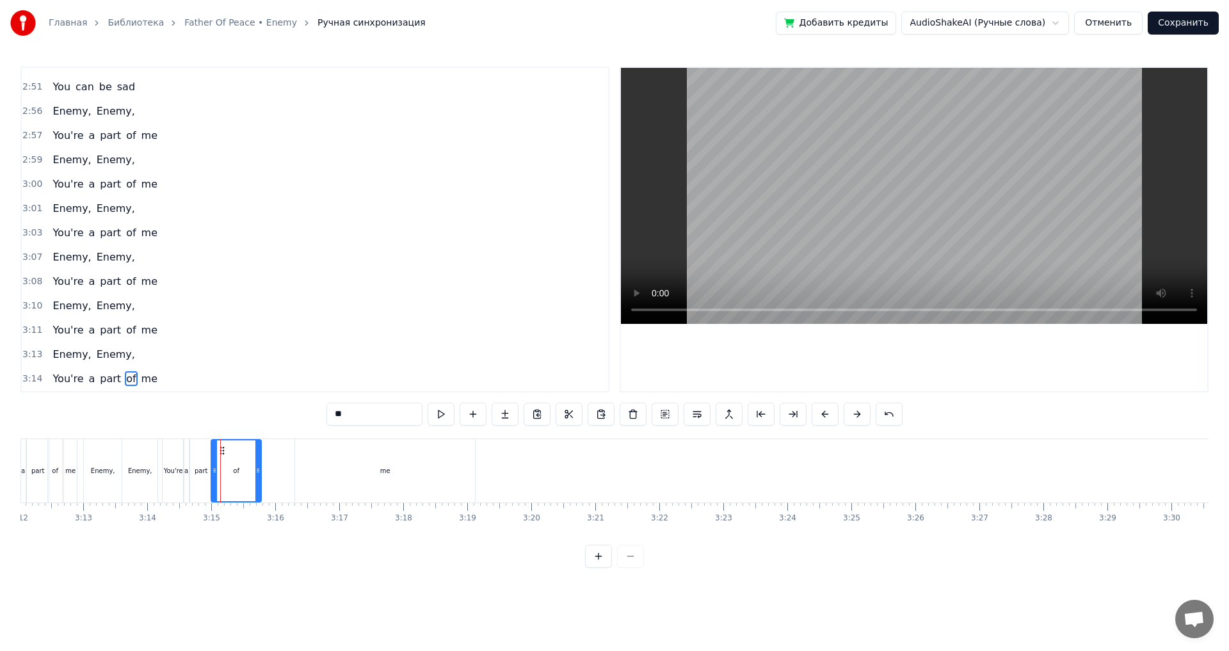
drag, startPoint x: 225, startPoint y: 473, endPoint x: 260, endPoint y: 478, distance: 36.2
click at [260, 478] on div at bounding box center [257, 470] width 5 height 61
click at [274, 471] on div "You're a part of me" at bounding box center [320, 470] width 316 height 63
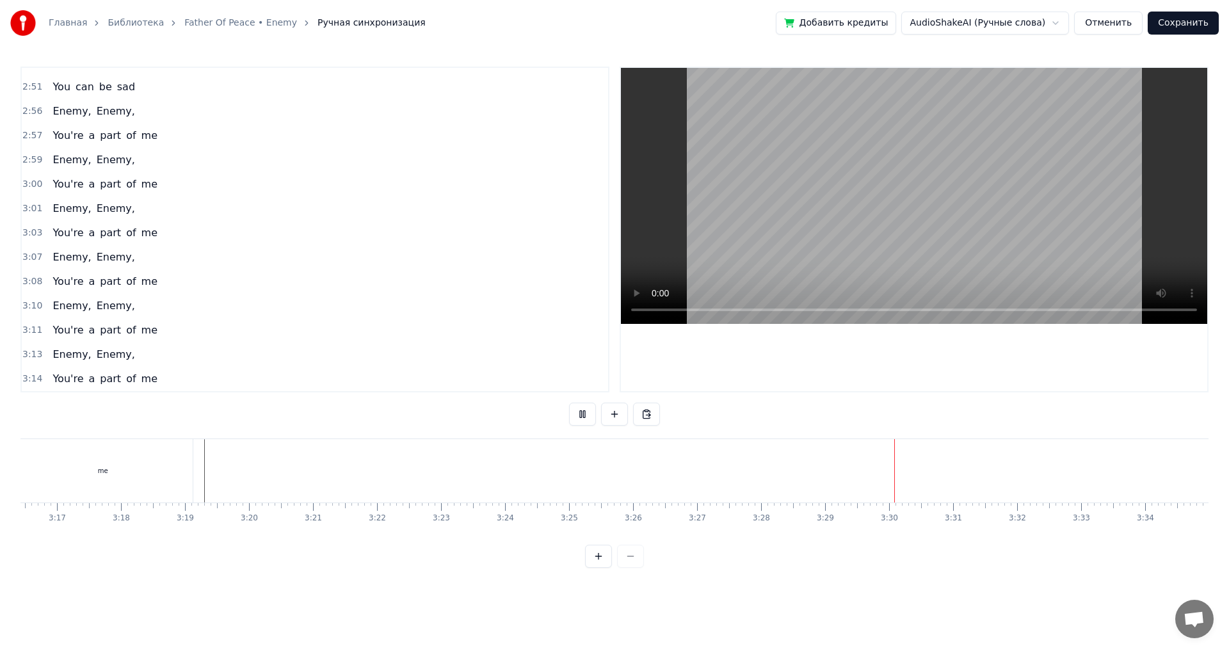
scroll to position [0, 12570]
click at [1187, 16] on button "Сохранить" at bounding box center [1182, 23] width 71 height 23
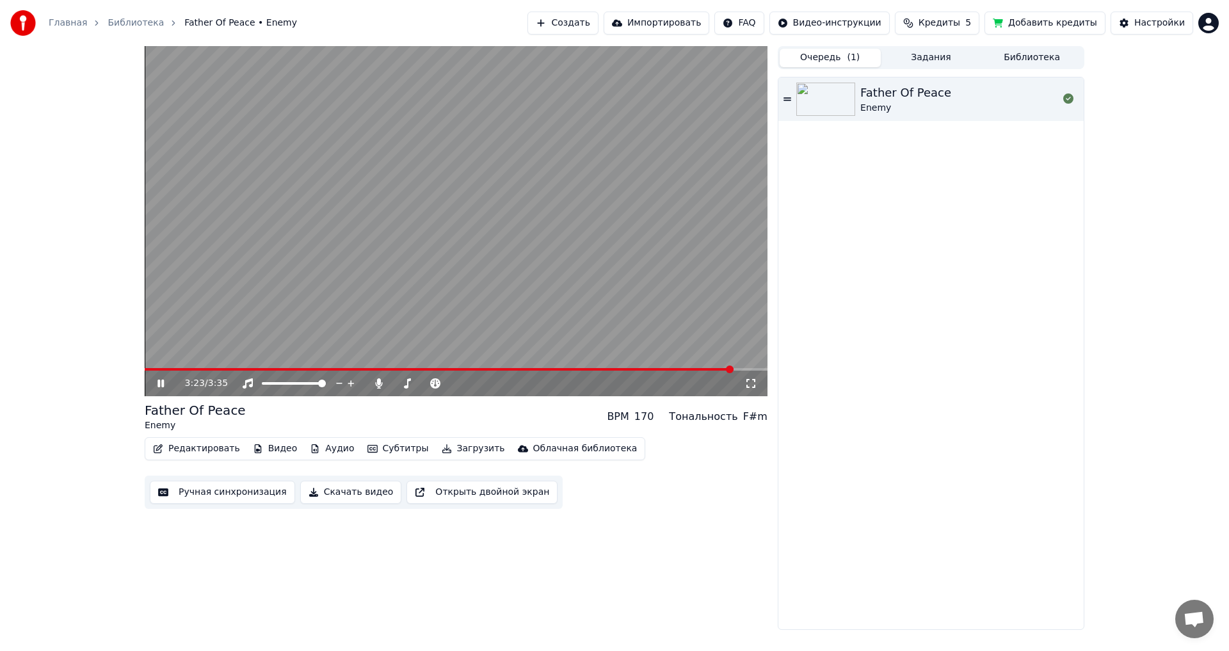
click at [447, 315] on video at bounding box center [456, 221] width 623 height 350
click at [372, 386] on icon at bounding box center [378, 383] width 13 height 10
click at [446, 449] on button "Загрузить" at bounding box center [473, 449] width 74 height 18
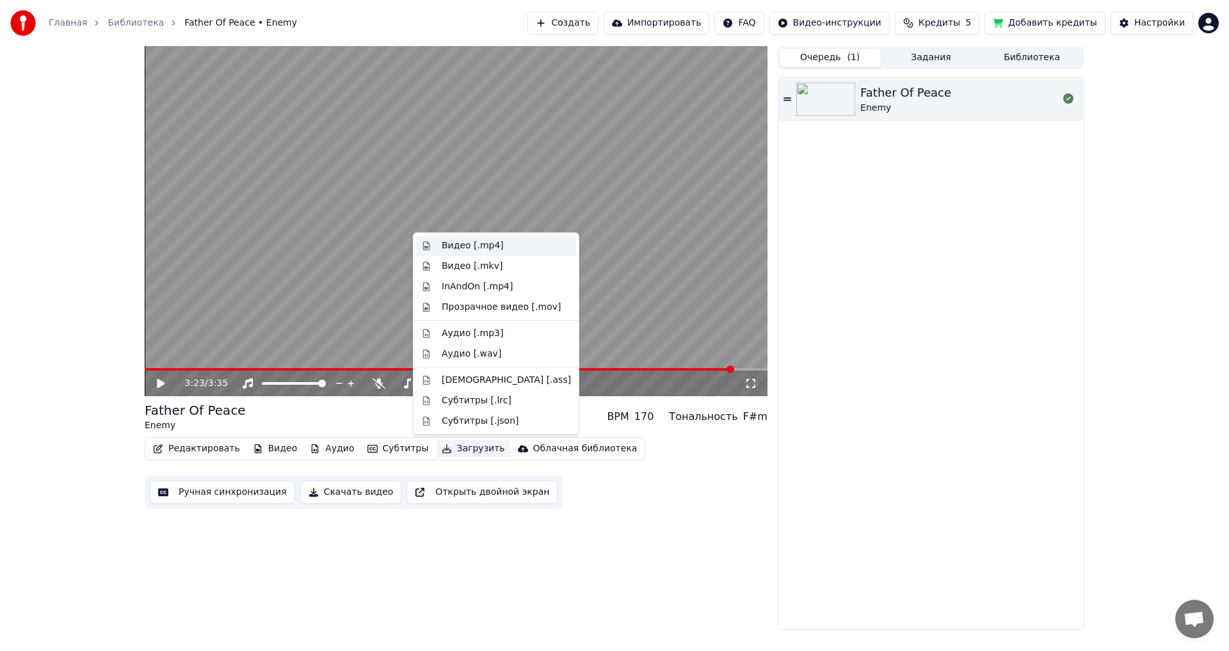
click at [486, 242] on div "Видео [.mp4]" at bounding box center [473, 245] width 62 height 13
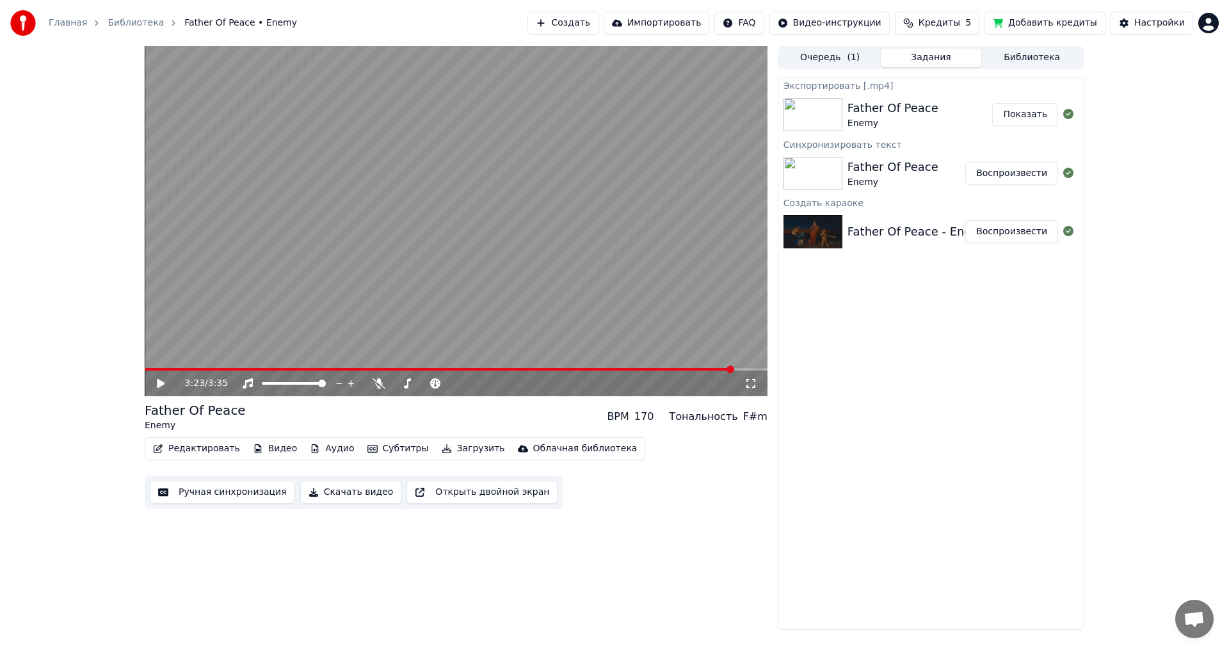
click at [1024, 114] on button "Показать" at bounding box center [1025, 114] width 66 height 23
